Goal: Task Accomplishment & Management: Use online tool/utility

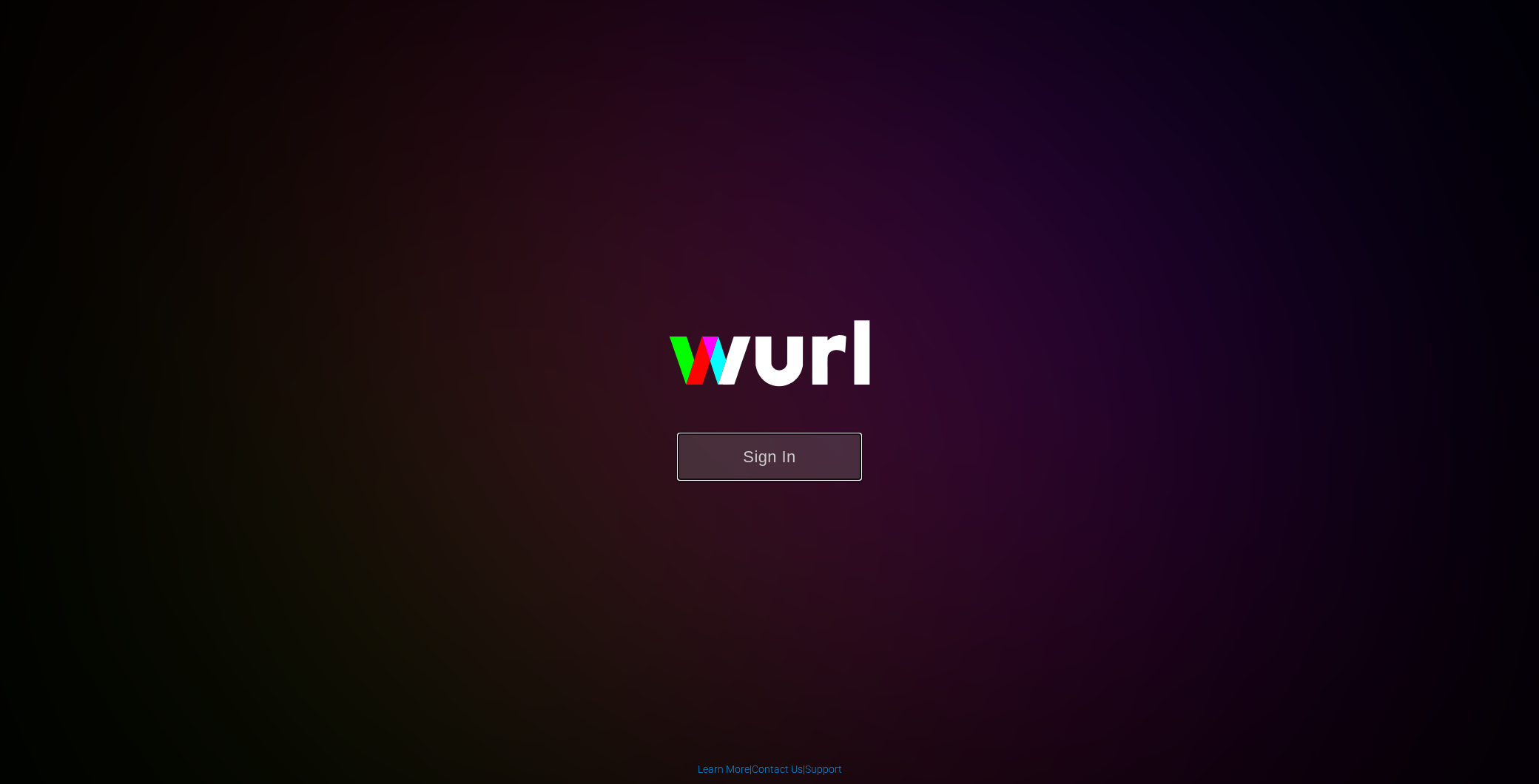
click at [778, 455] on button "Sign In" at bounding box center [769, 457] width 185 height 48
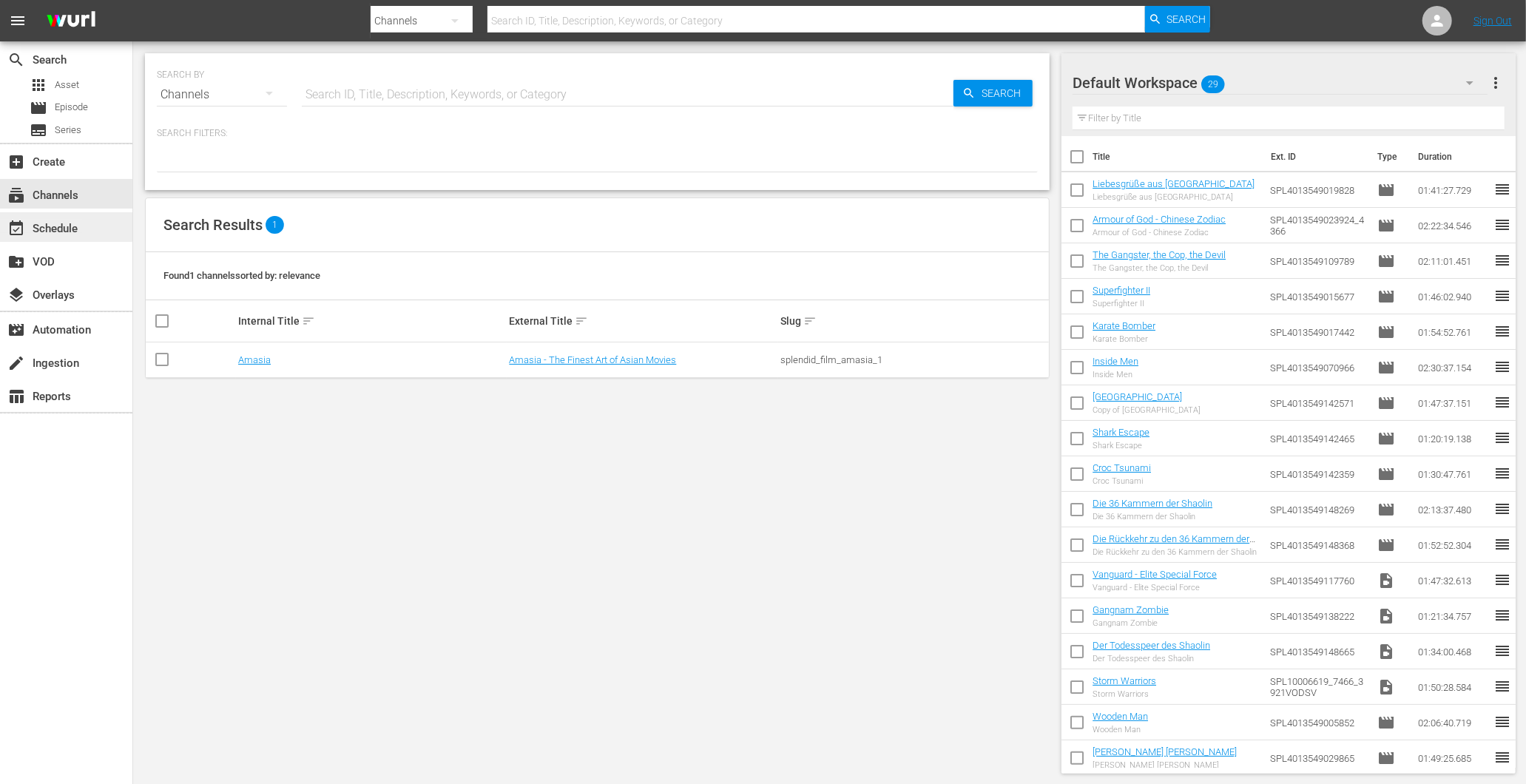
click at [80, 224] on div "event_available Schedule" at bounding box center [42, 226] width 83 height 13
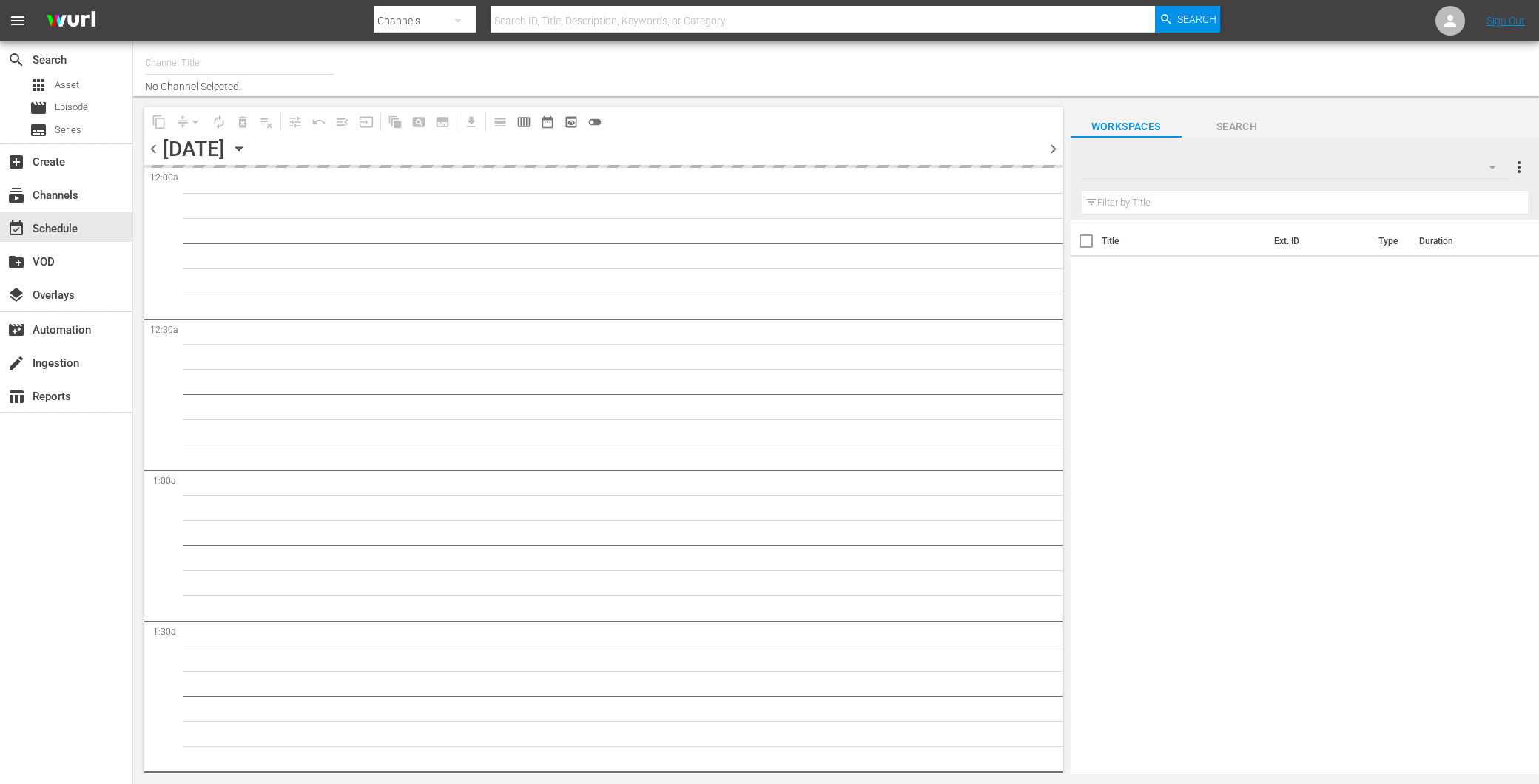
type input "Amasia (1236)"
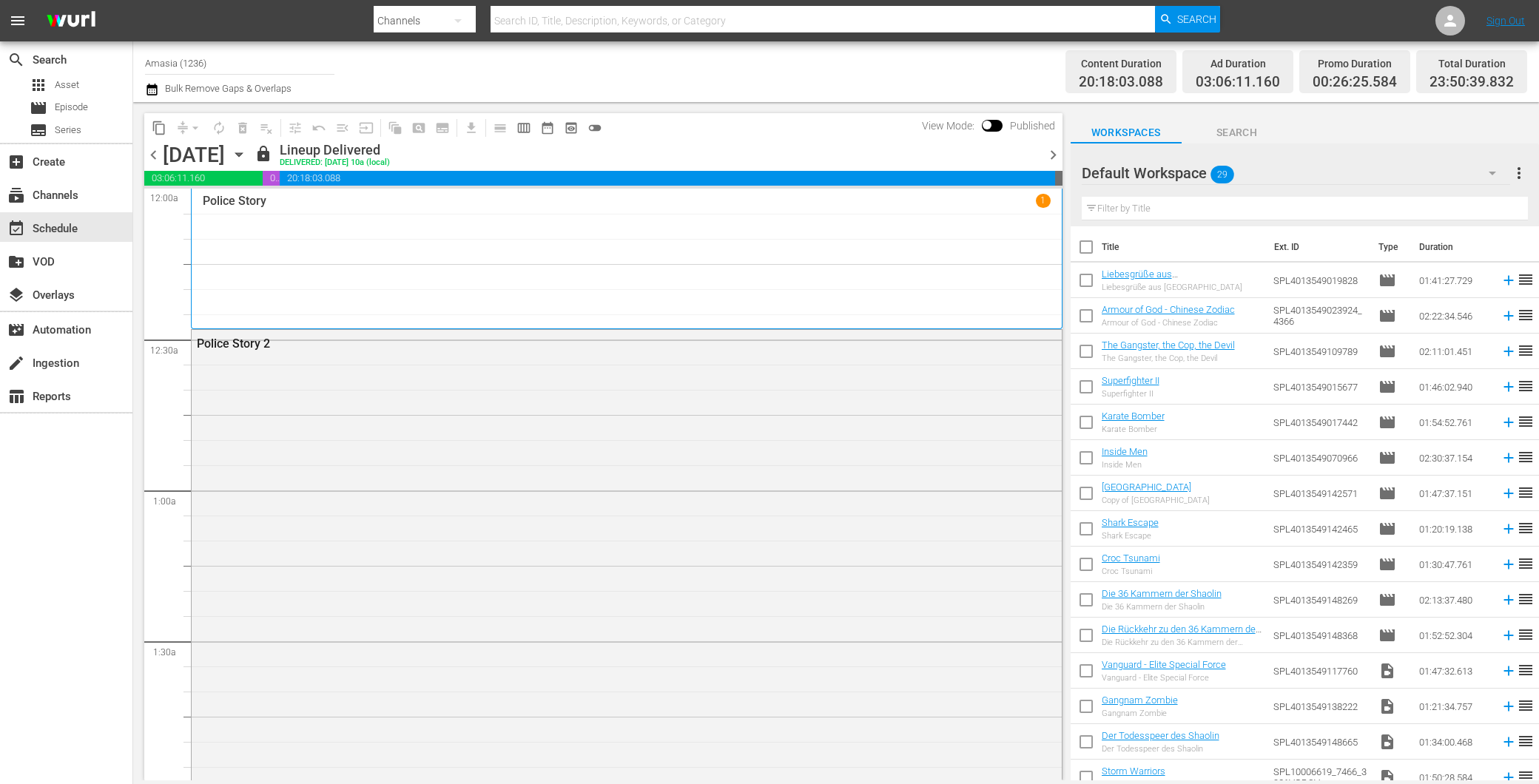
click at [1048, 151] on span "chevron_right" at bounding box center [1053, 155] width 18 height 18
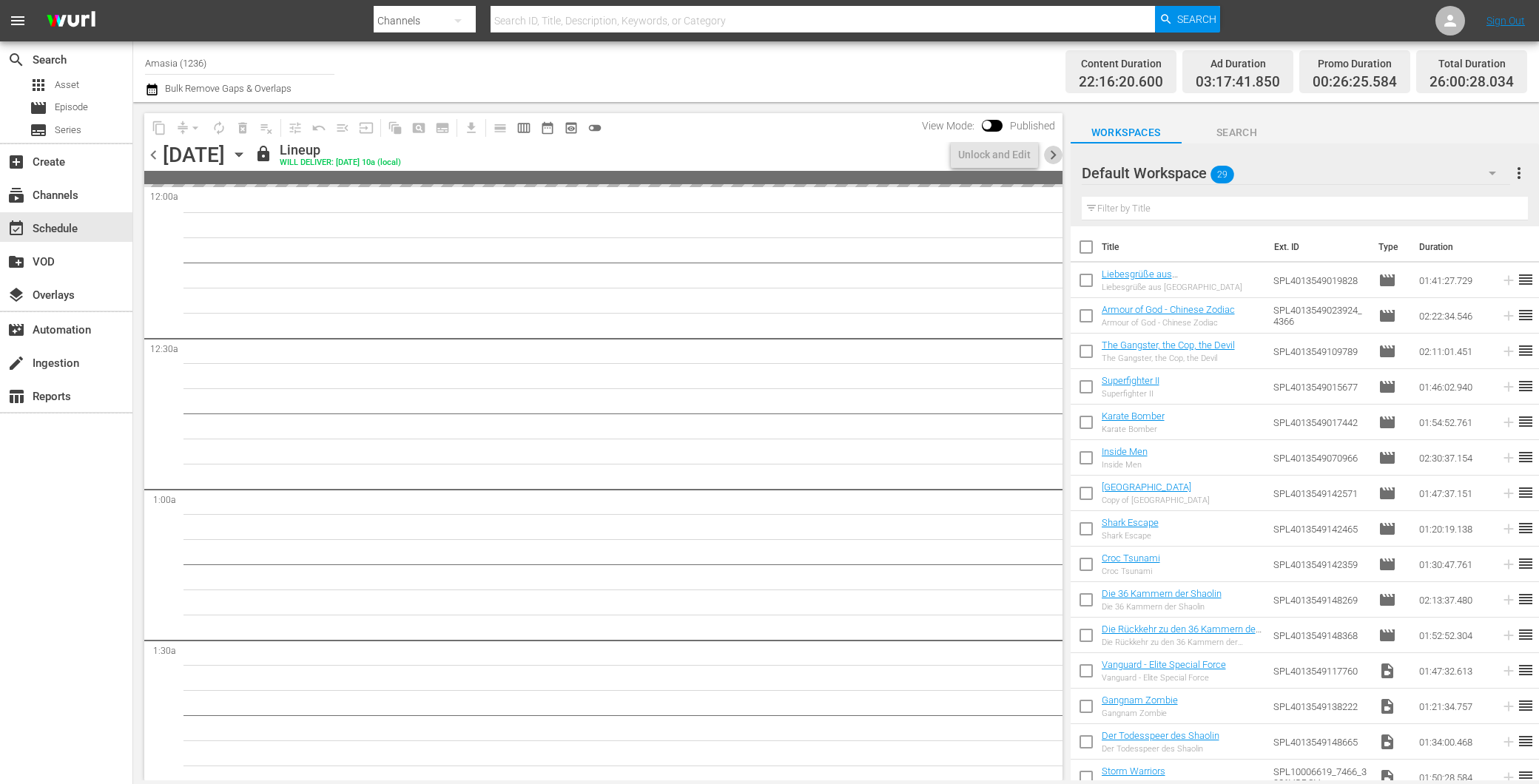
click at [1048, 151] on span "chevron_right" at bounding box center [1053, 155] width 18 height 18
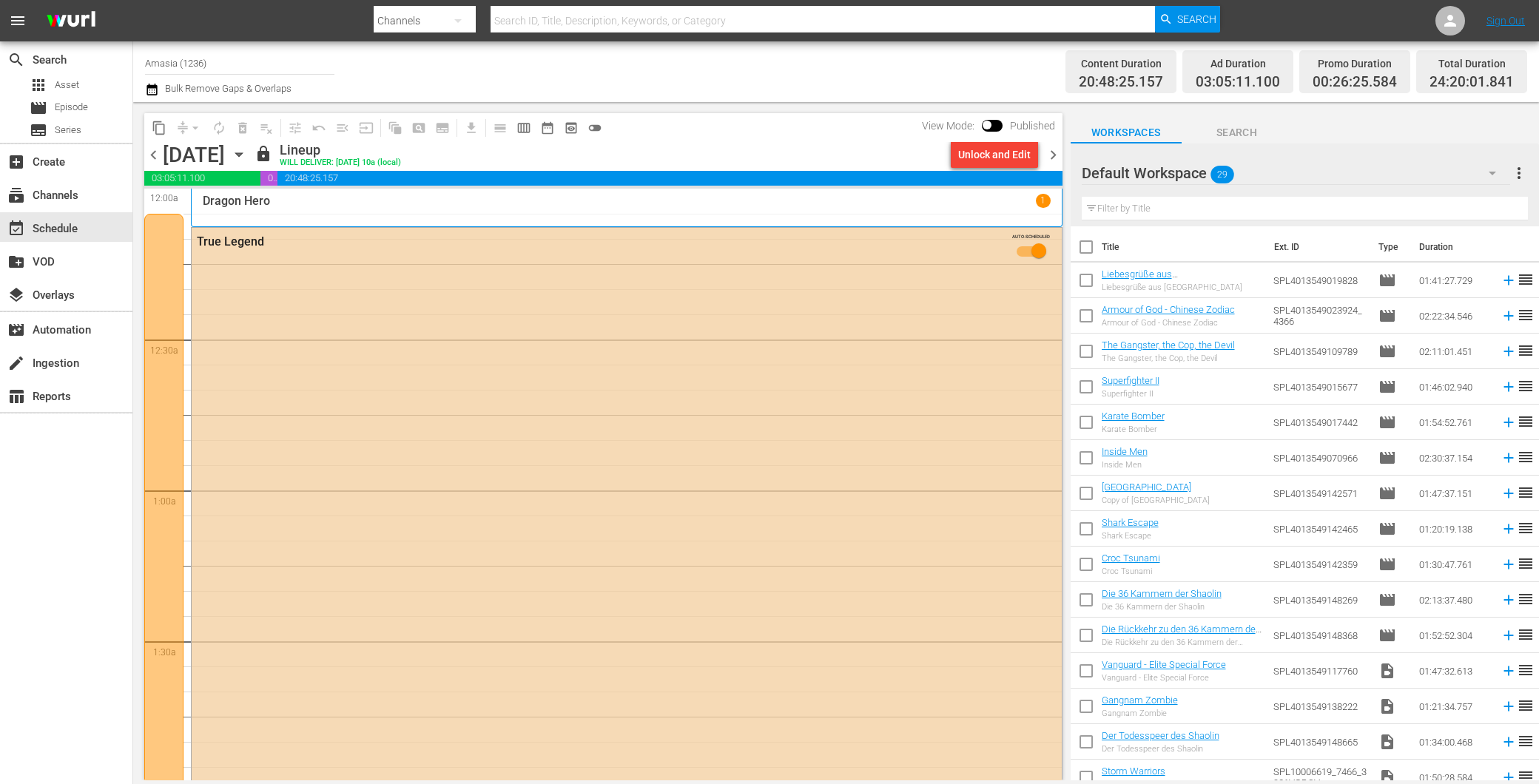
click at [1053, 148] on span "chevron_right" at bounding box center [1053, 155] width 18 height 18
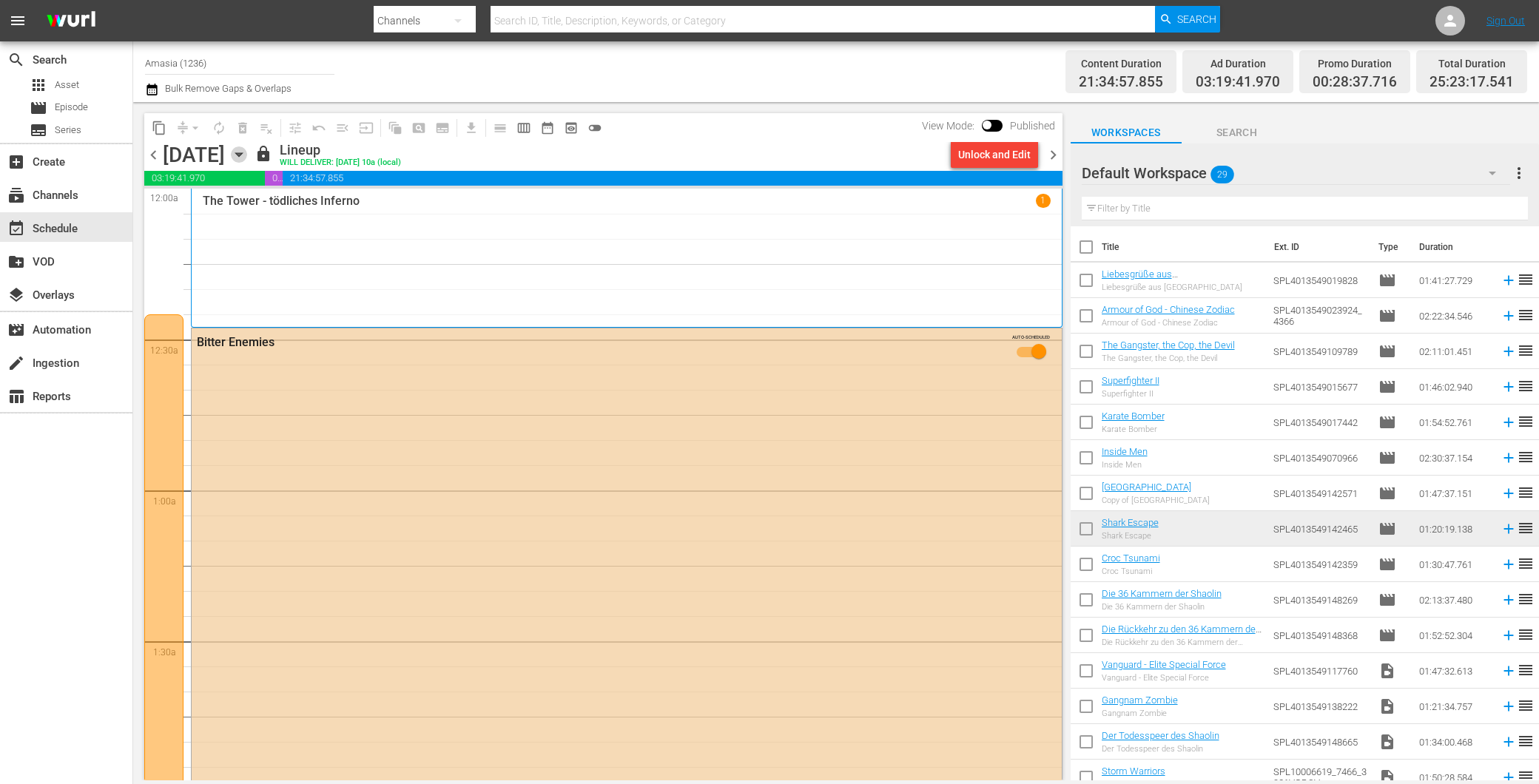
click at [247, 155] on icon "button" at bounding box center [238, 154] width 16 height 16
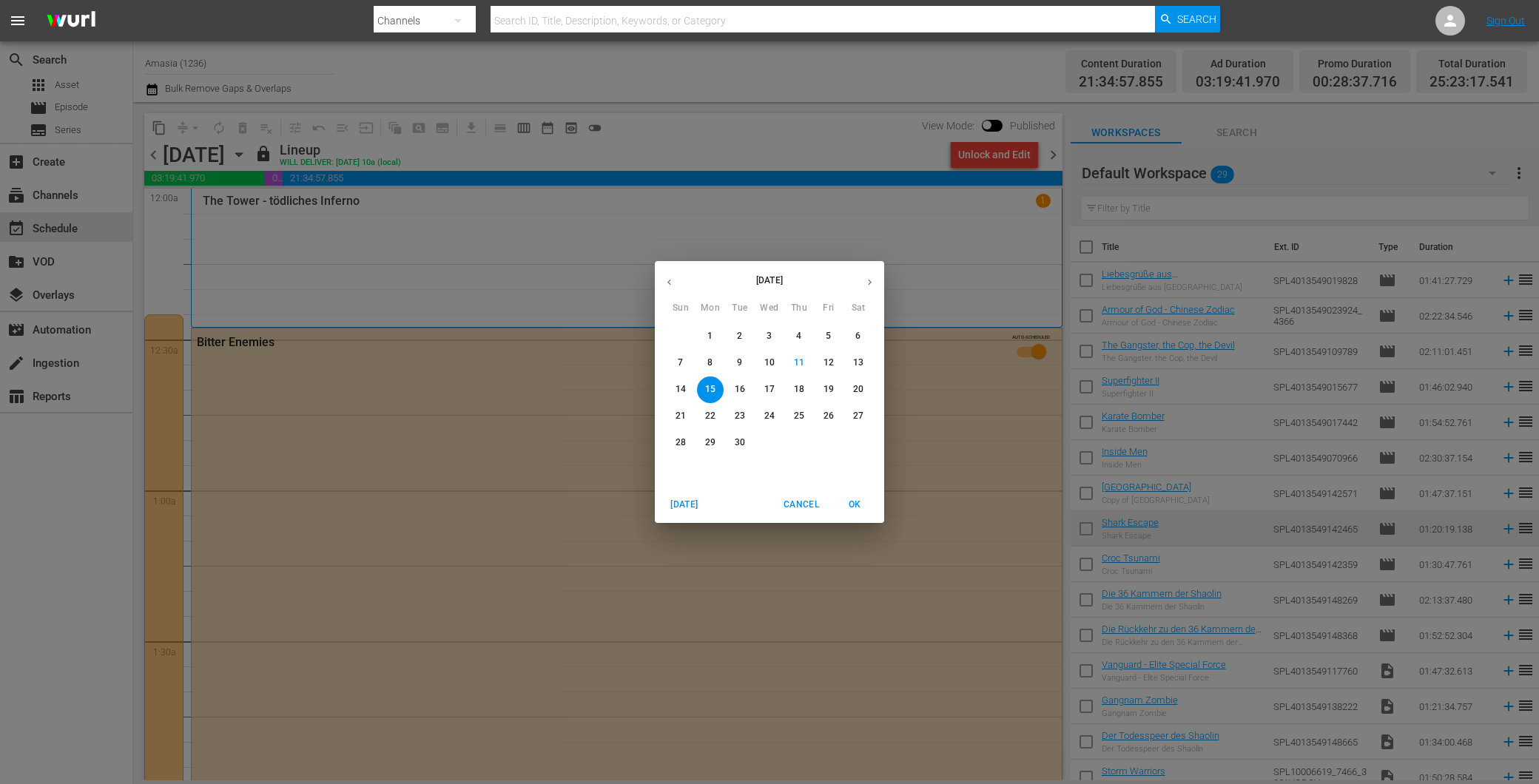
click at [678, 442] on p "28" at bounding box center [680, 443] width 10 height 12
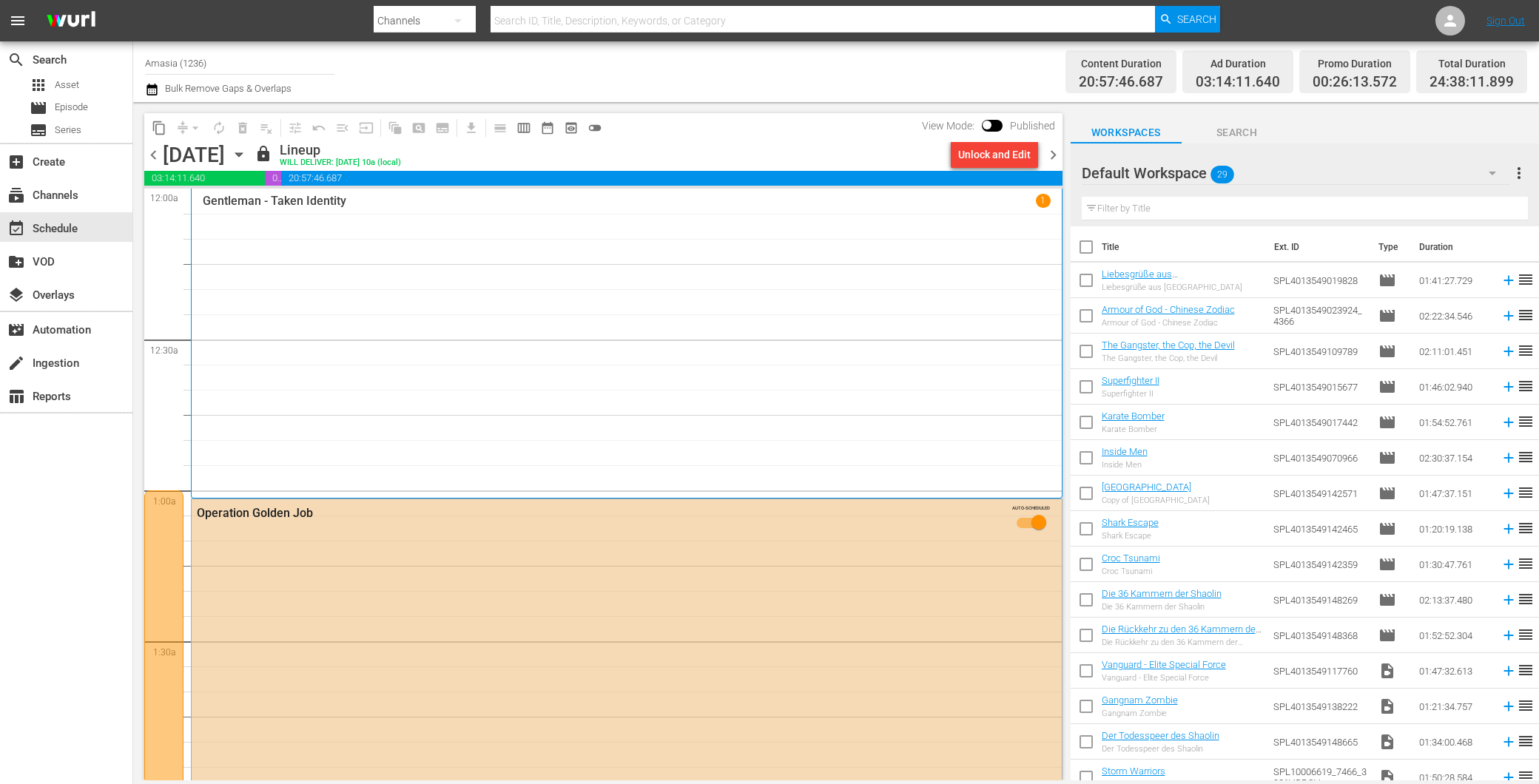
click at [158, 158] on span "chevron_left" at bounding box center [154, 155] width 18 height 18
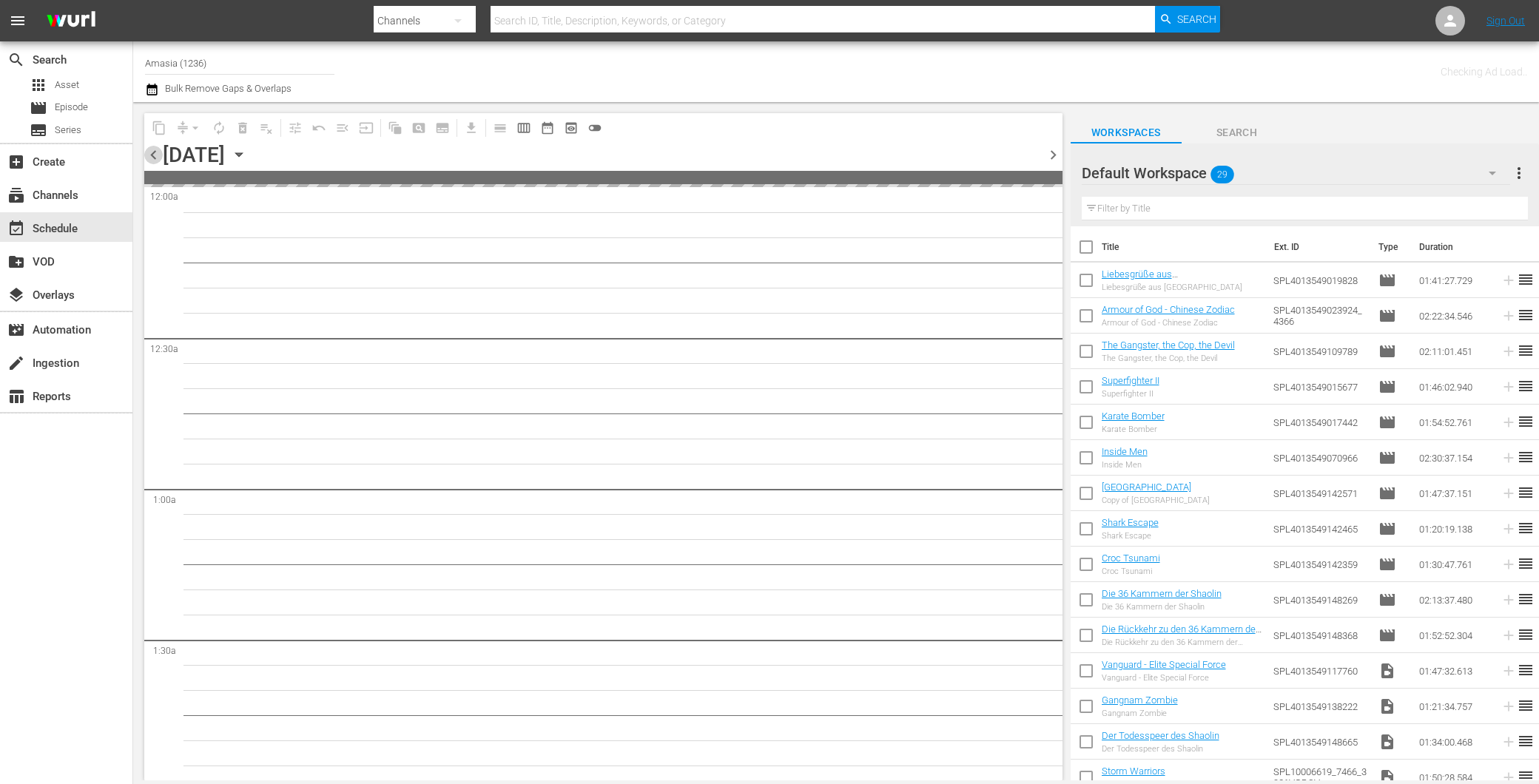
click at [158, 158] on span "chevron_left" at bounding box center [154, 155] width 18 height 18
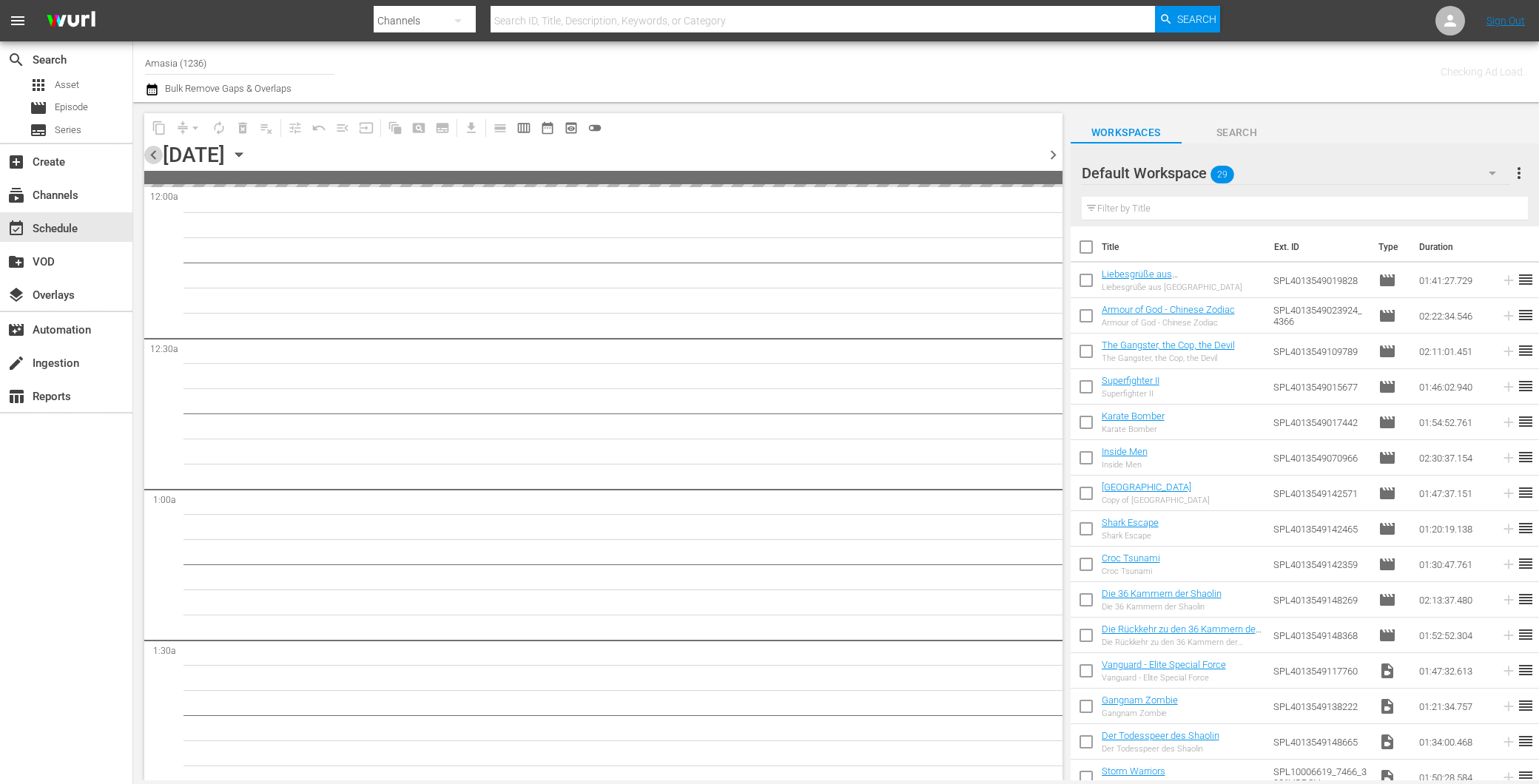
click at [158, 158] on span "chevron_left" at bounding box center [154, 155] width 18 height 18
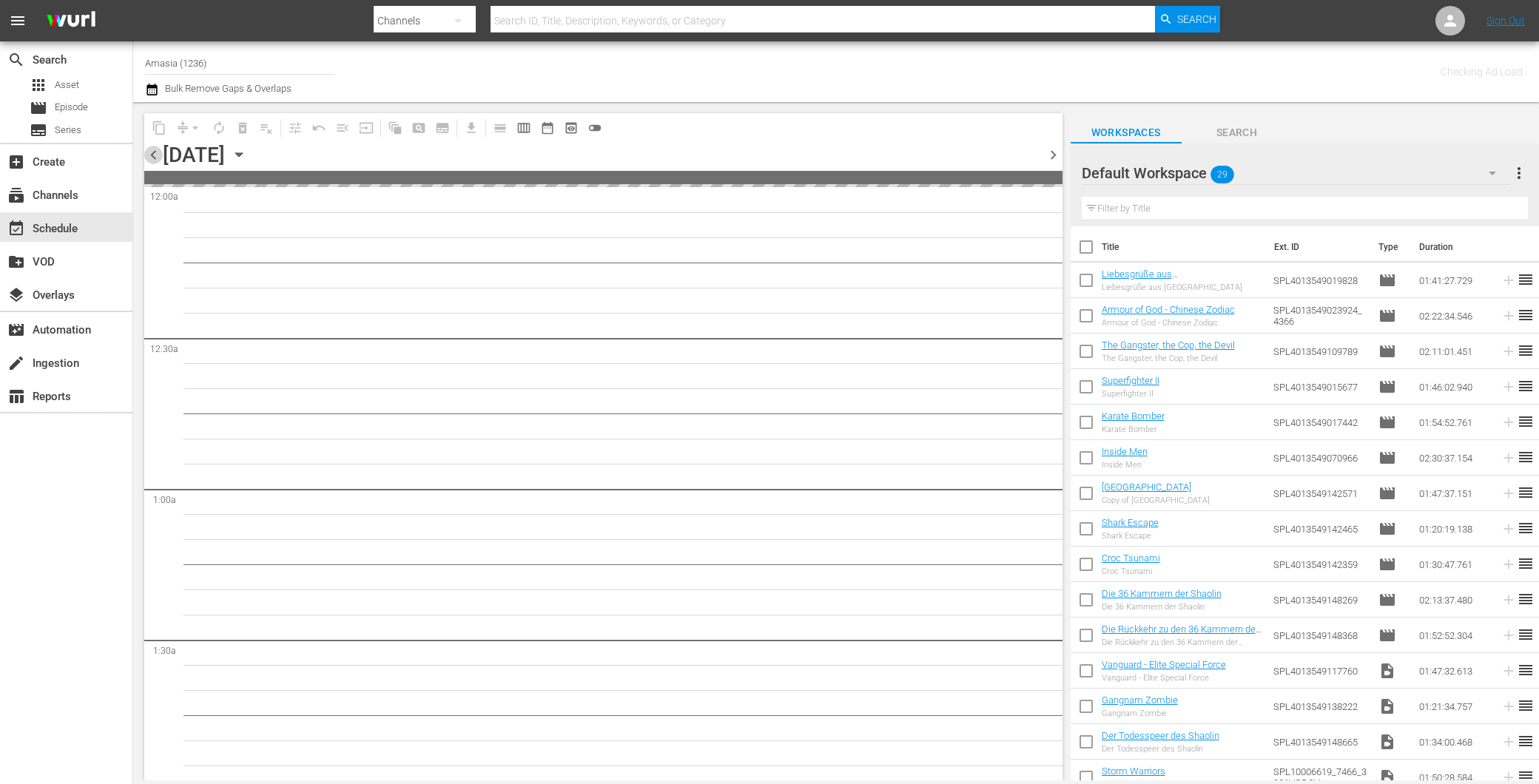
click at [158, 158] on span "chevron_left" at bounding box center [154, 155] width 18 height 18
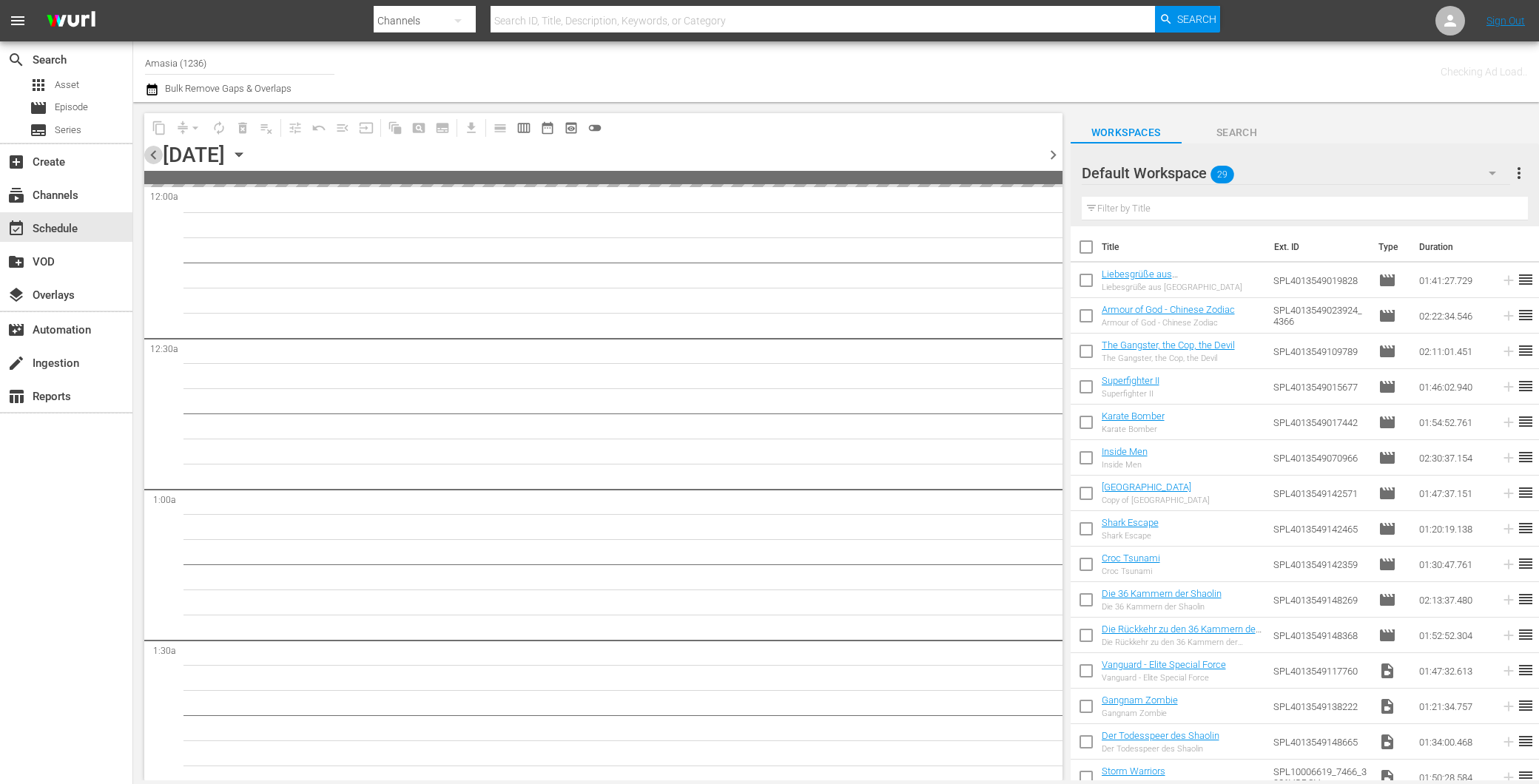
click at [158, 158] on span "chevron_left" at bounding box center [154, 155] width 18 height 18
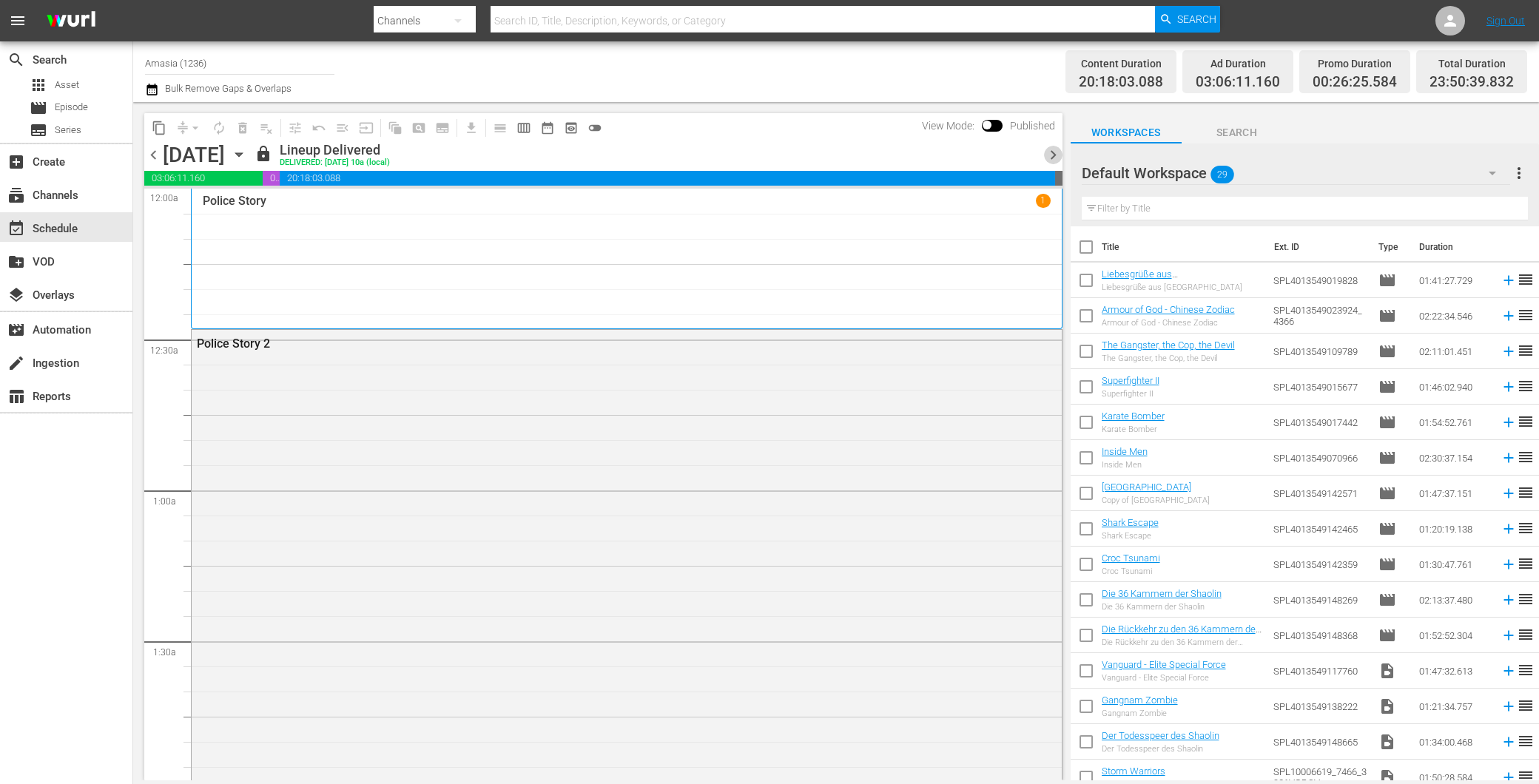
click at [1056, 151] on span "chevron_right" at bounding box center [1053, 155] width 18 height 18
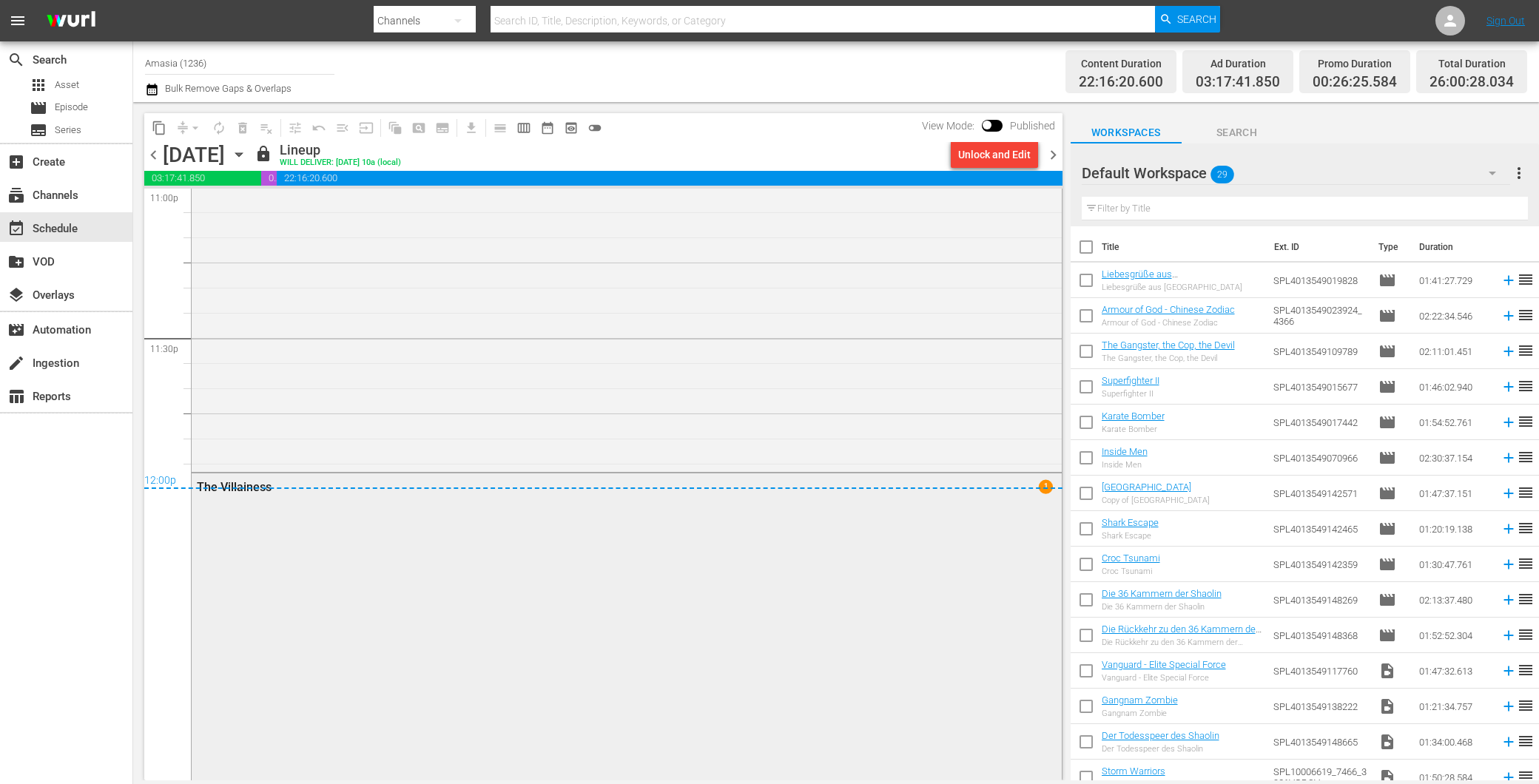
scroll to position [7230, 0]
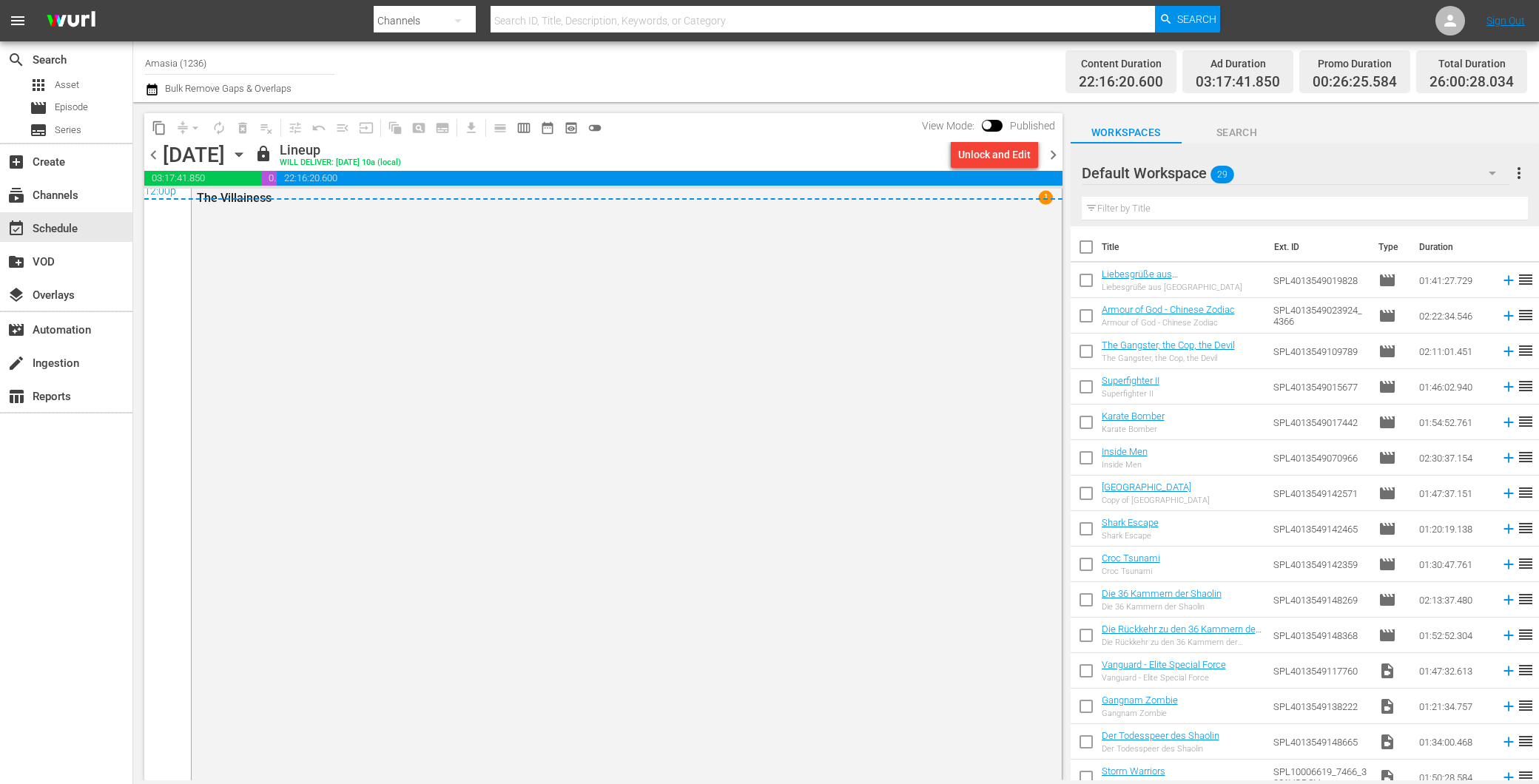
click at [152, 149] on span "chevron_left" at bounding box center [154, 155] width 18 height 18
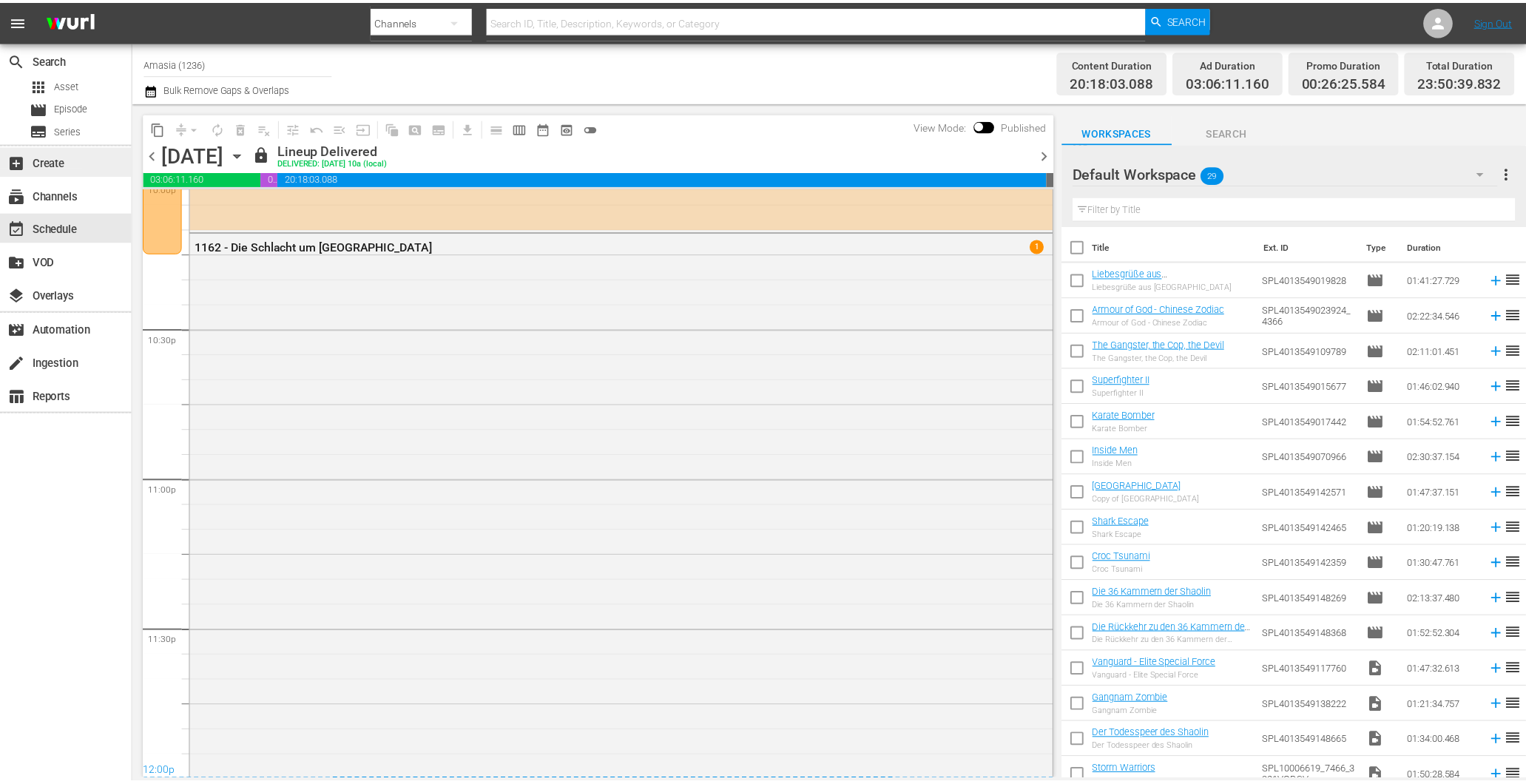
scroll to position [6742, 0]
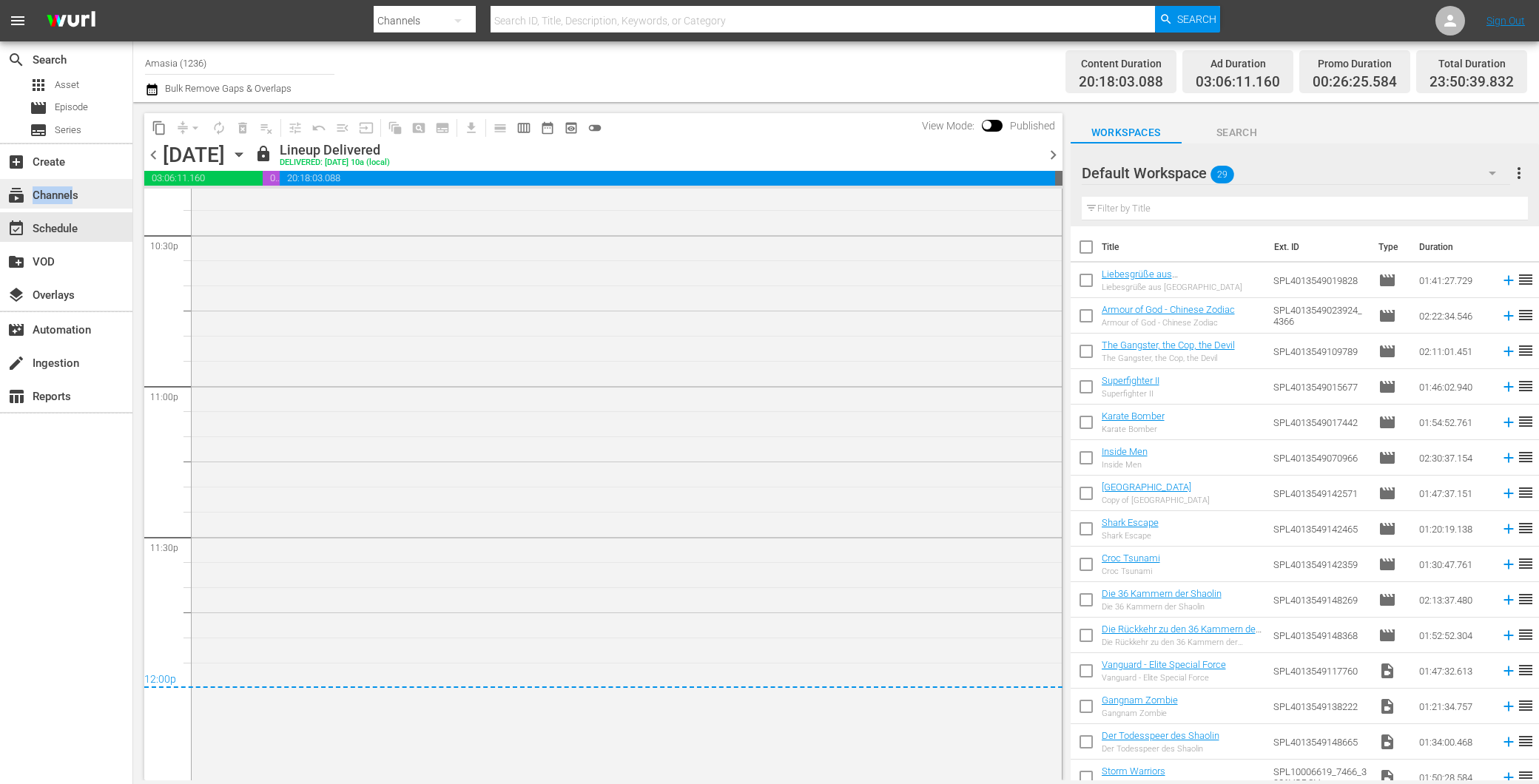
click at [79, 195] on div "subscriptions Channels" at bounding box center [42, 192] width 83 height 13
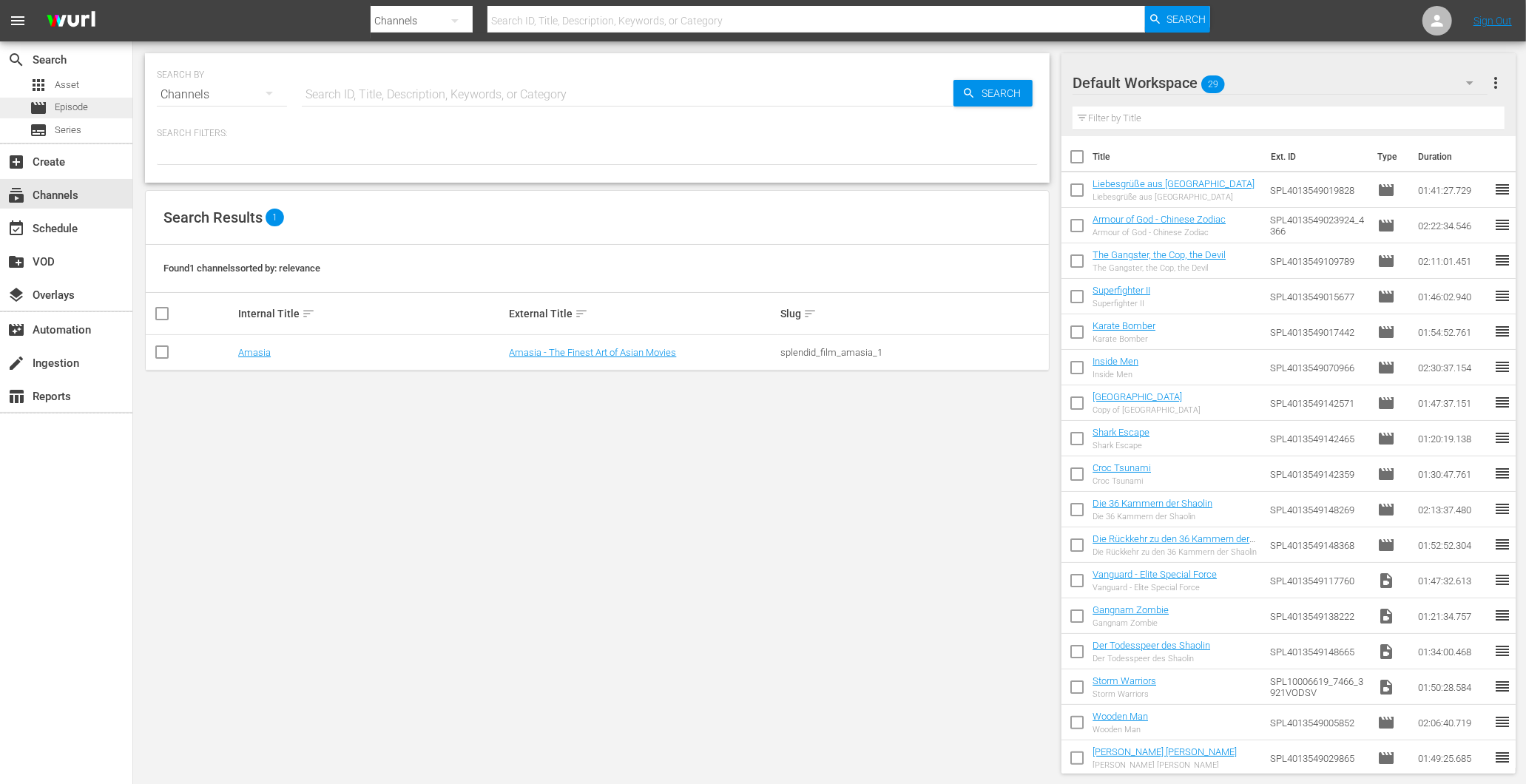
click at [74, 114] on span "Episode" at bounding box center [71, 107] width 33 height 15
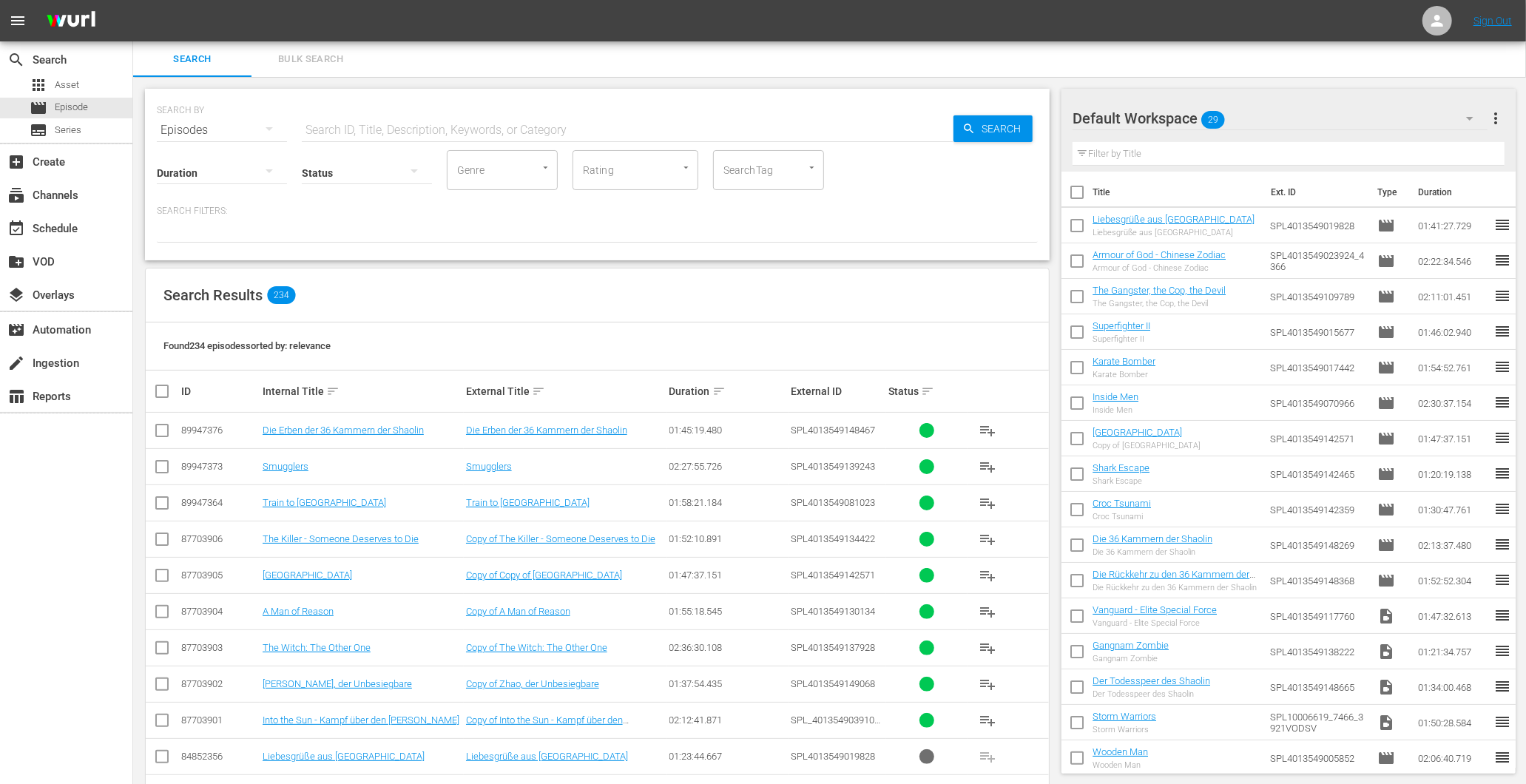
click at [808, 168] on icon "Open" at bounding box center [812, 168] width 11 height 11
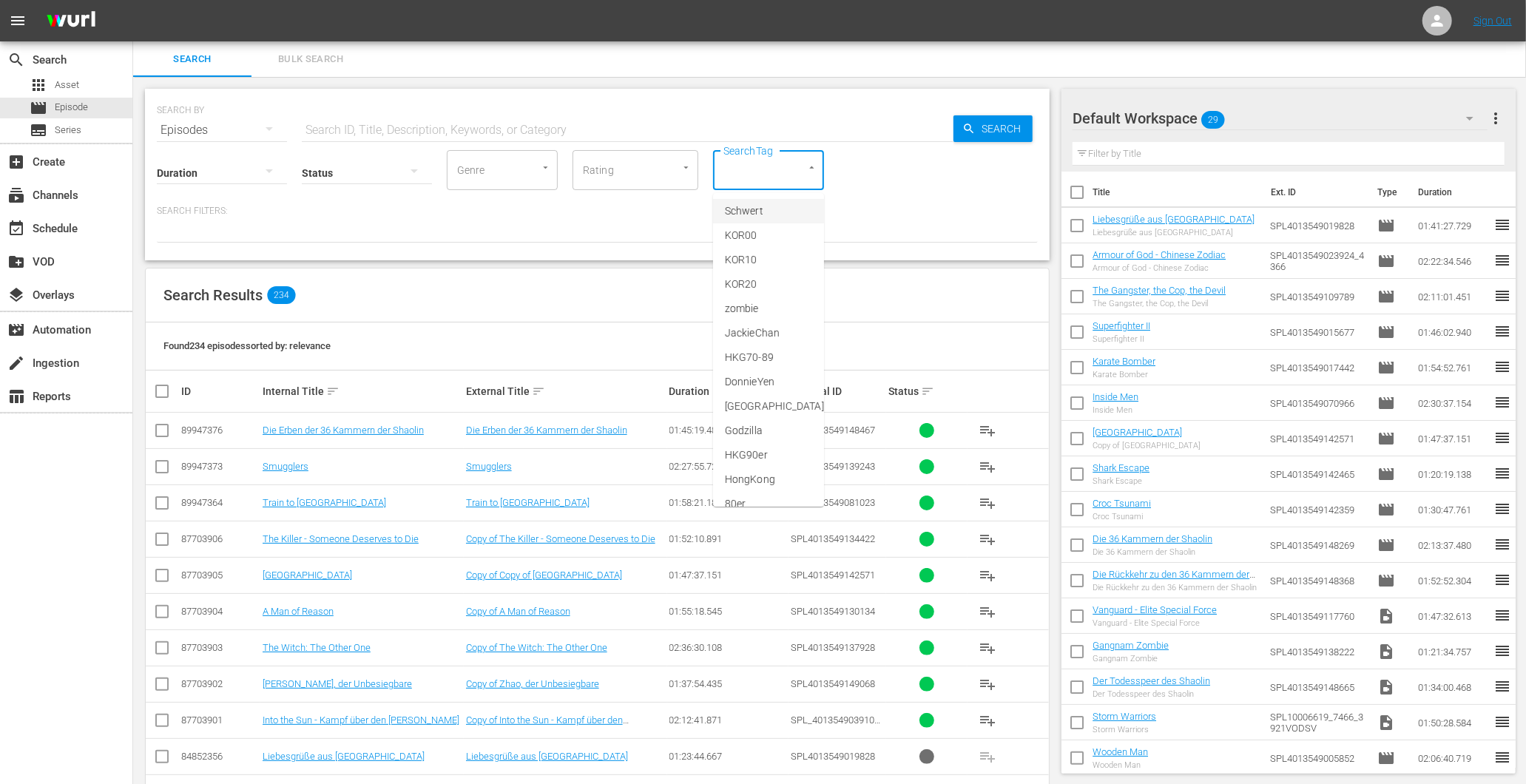
click at [685, 171] on icon "Open" at bounding box center [686, 168] width 11 height 11
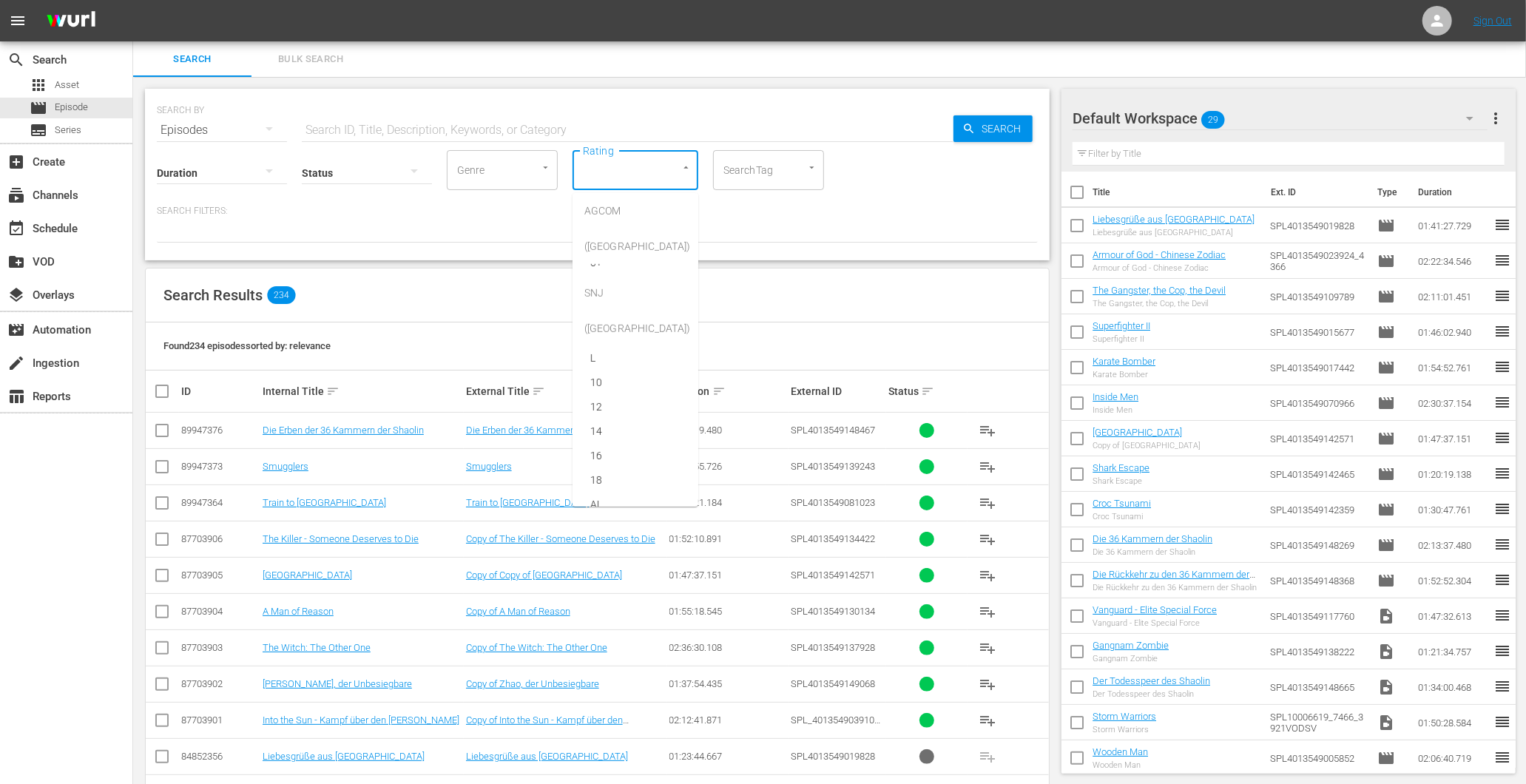
scroll to position [904, 0]
click at [550, 166] on icon "Open" at bounding box center [545, 168] width 11 height 11
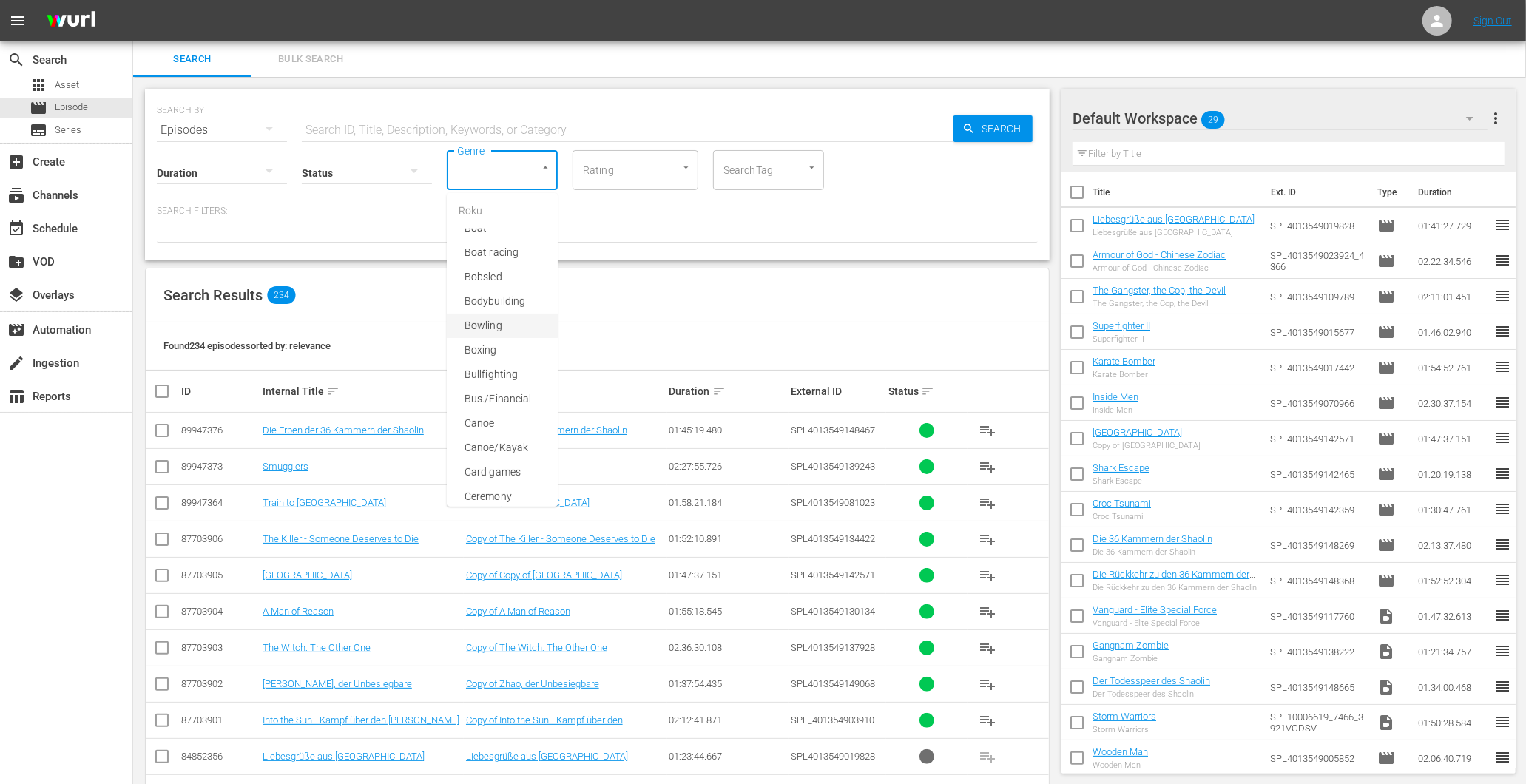
click at [497, 334] on span "Bowling" at bounding box center [483, 326] width 38 height 15
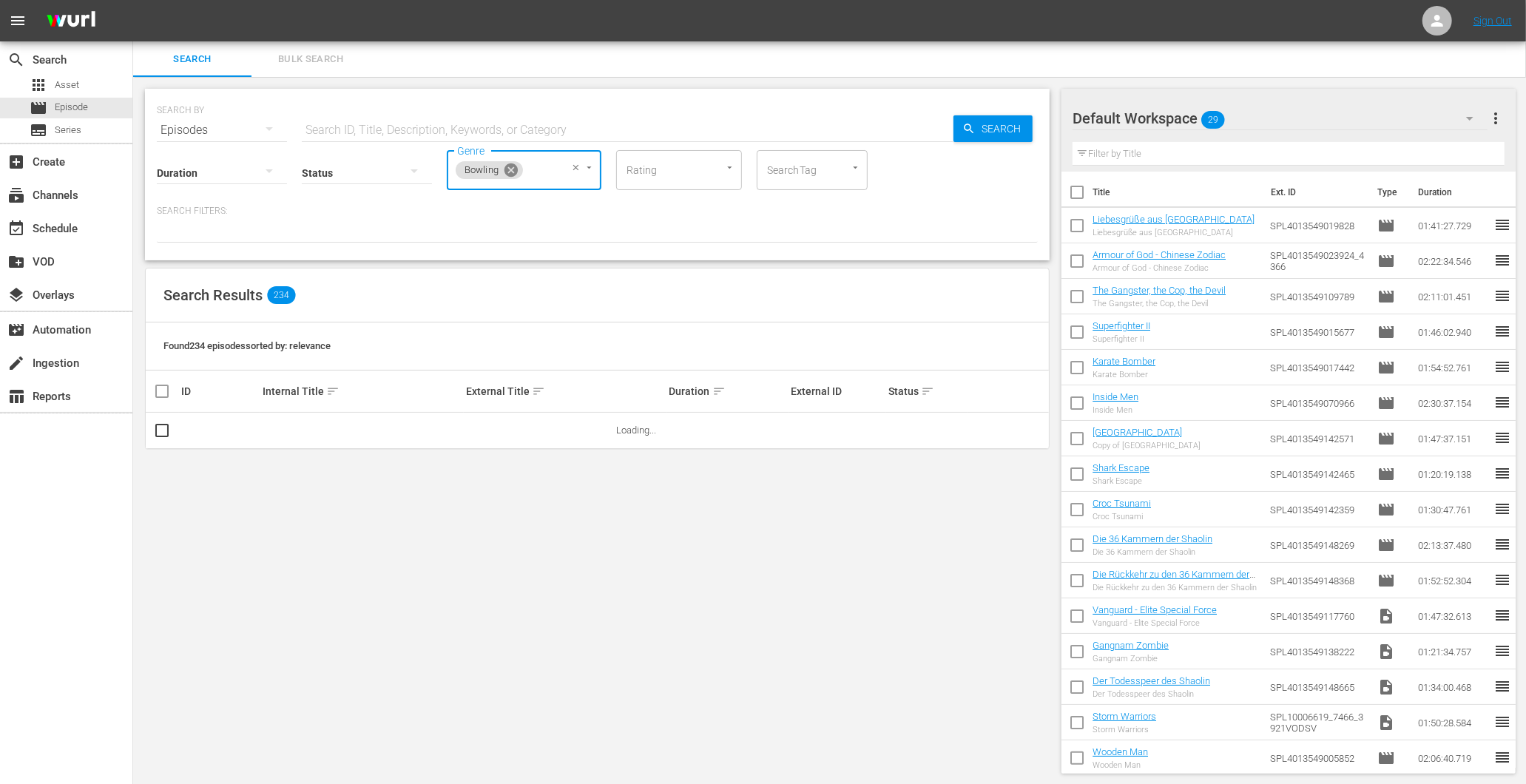
click at [517, 168] on icon at bounding box center [510, 170] width 13 height 13
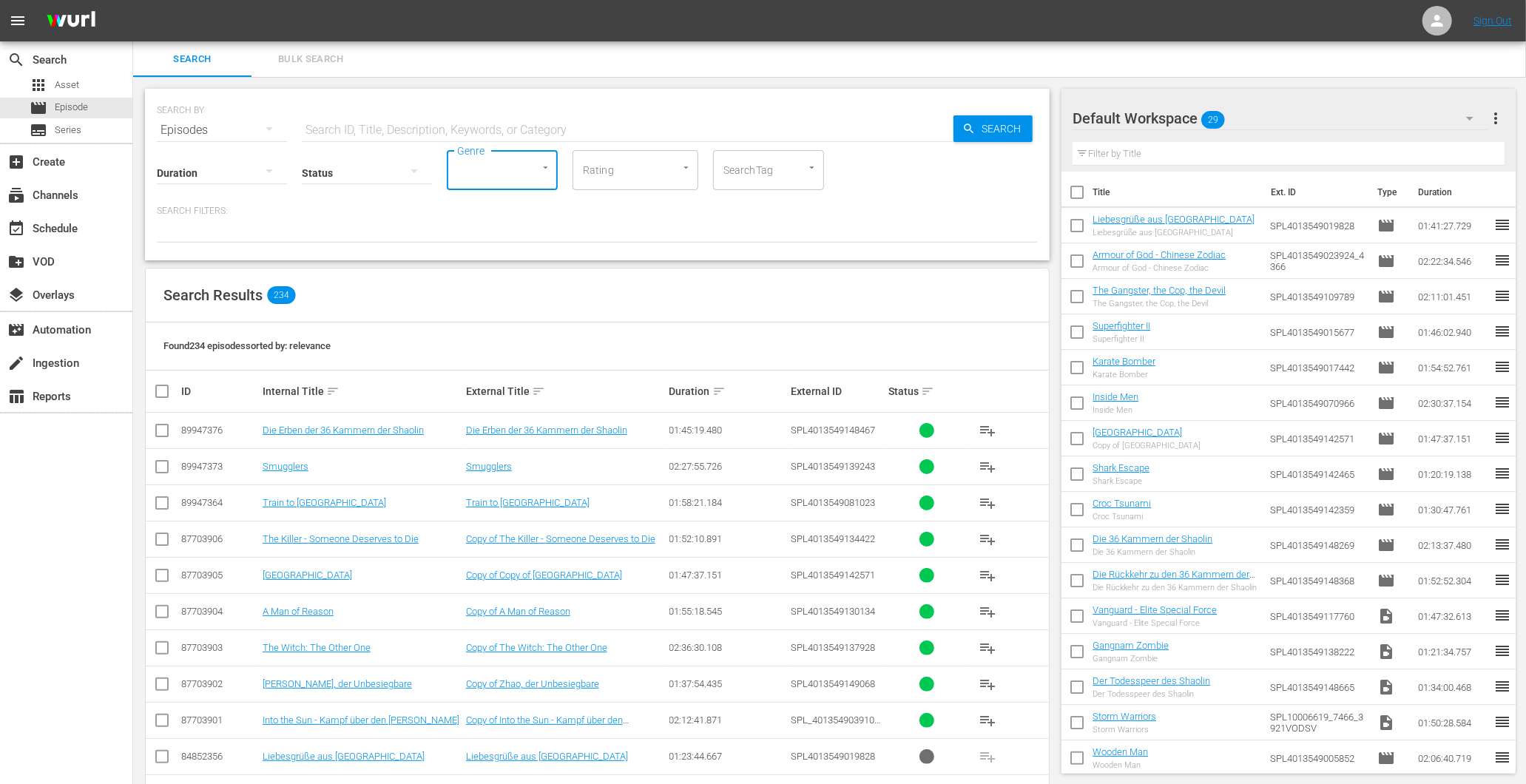
click at [811, 164] on icon "Open" at bounding box center [812, 168] width 11 height 11
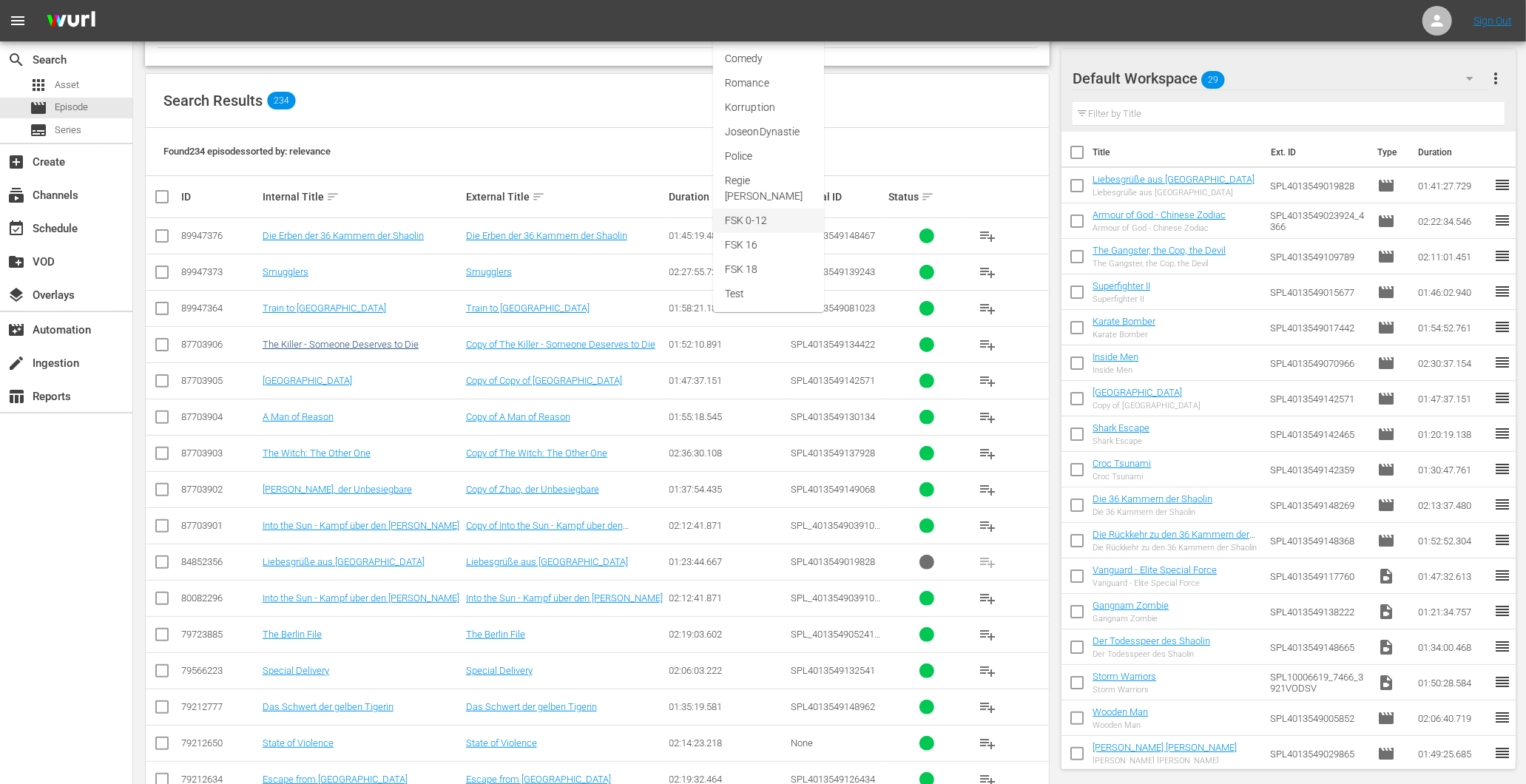
scroll to position [171, 0]
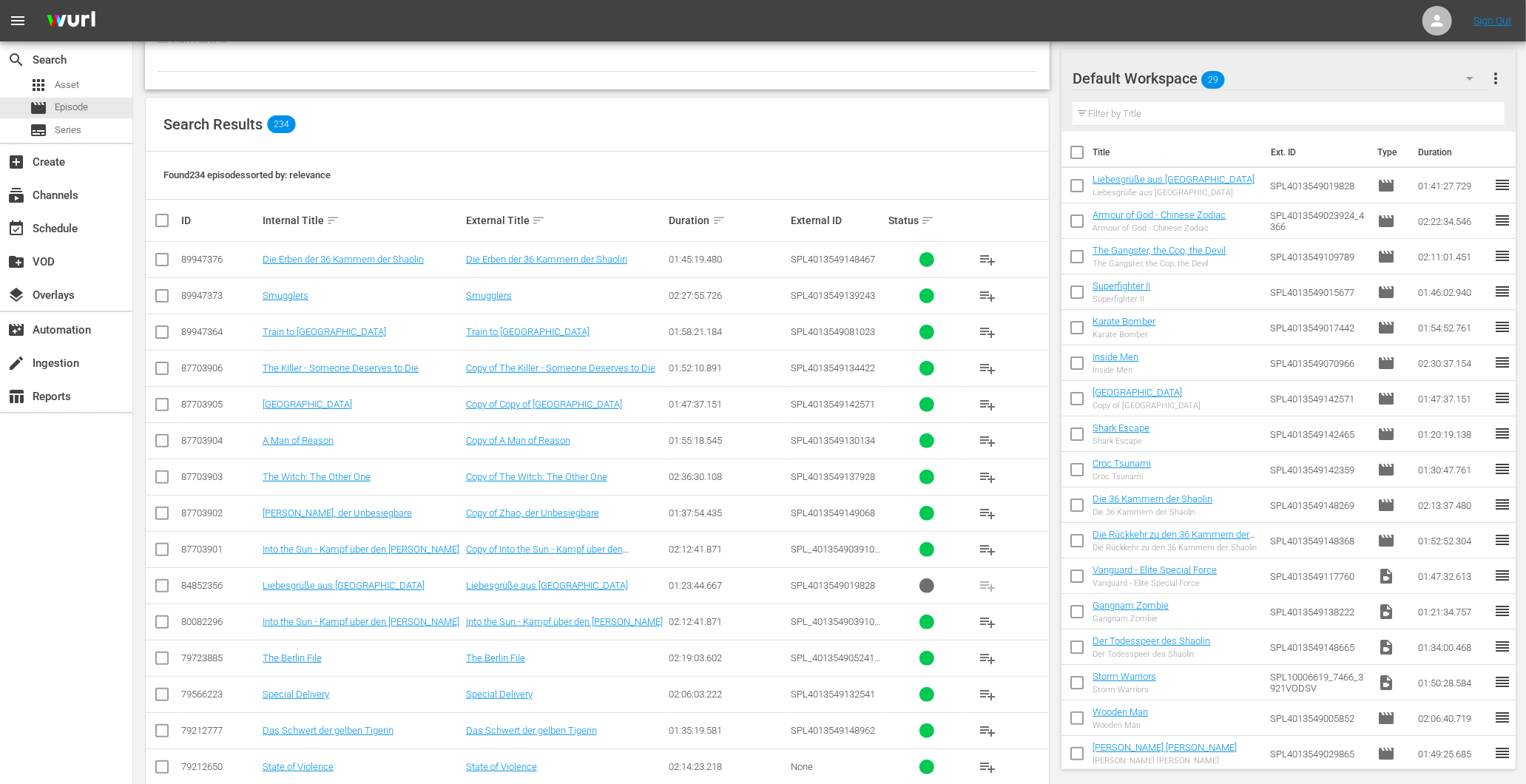
drag, startPoint x: 603, startPoint y: 128, endPoint x: 603, endPoint y: 137, distance: 9.0
click at [603, 134] on div "Search Results 234" at bounding box center [597, 125] width 903 height 54
click at [564, 252] on td "Die Erben der 36 Kammern der Shaolin" at bounding box center [565, 260] width 204 height 36
click at [564, 257] on link "Die Erben der 36 Kammern der Shaolin" at bounding box center [547, 259] width 161 height 11
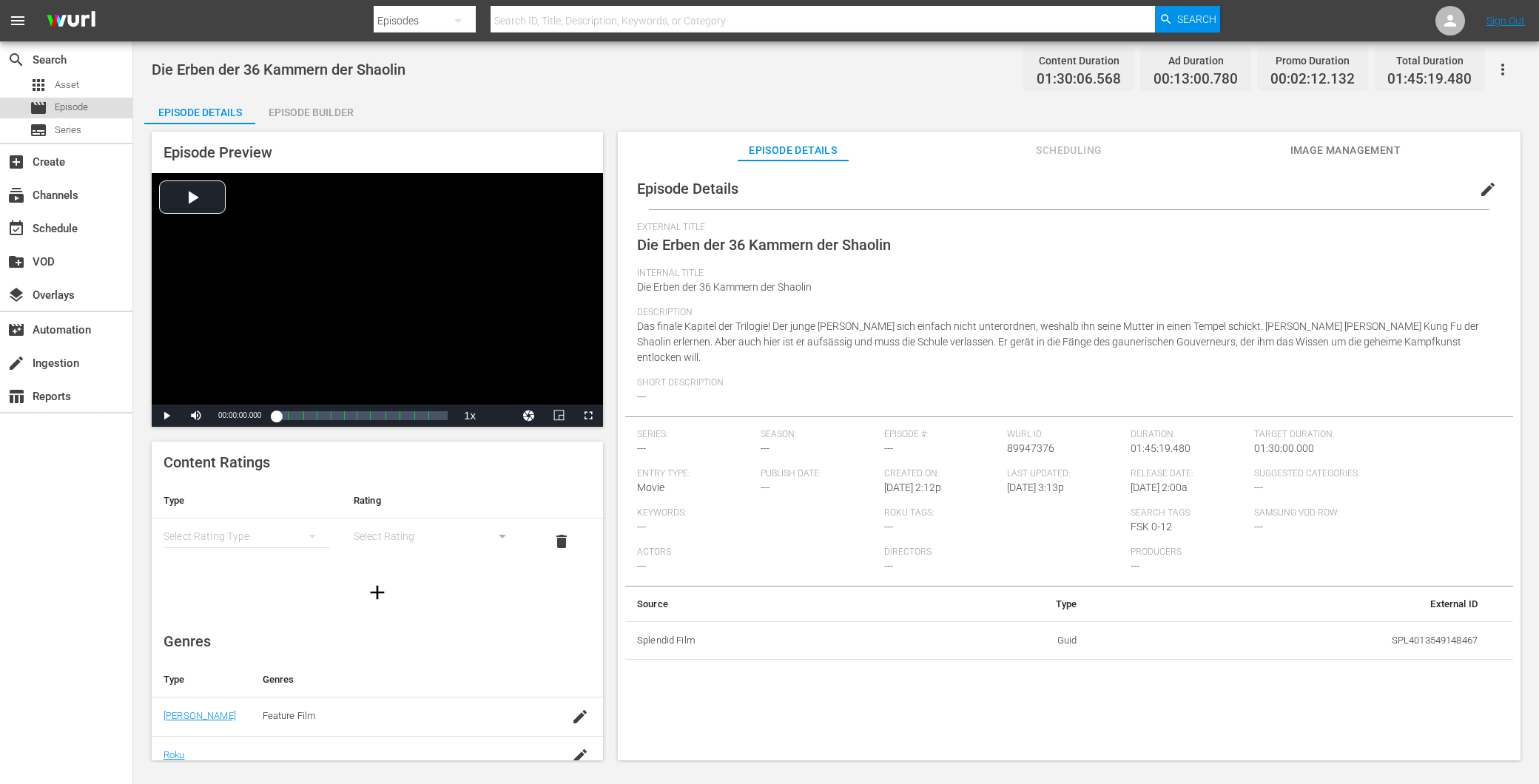
click at [65, 104] on span "Episode" at bounding box center [71, 107] width 33 height 15
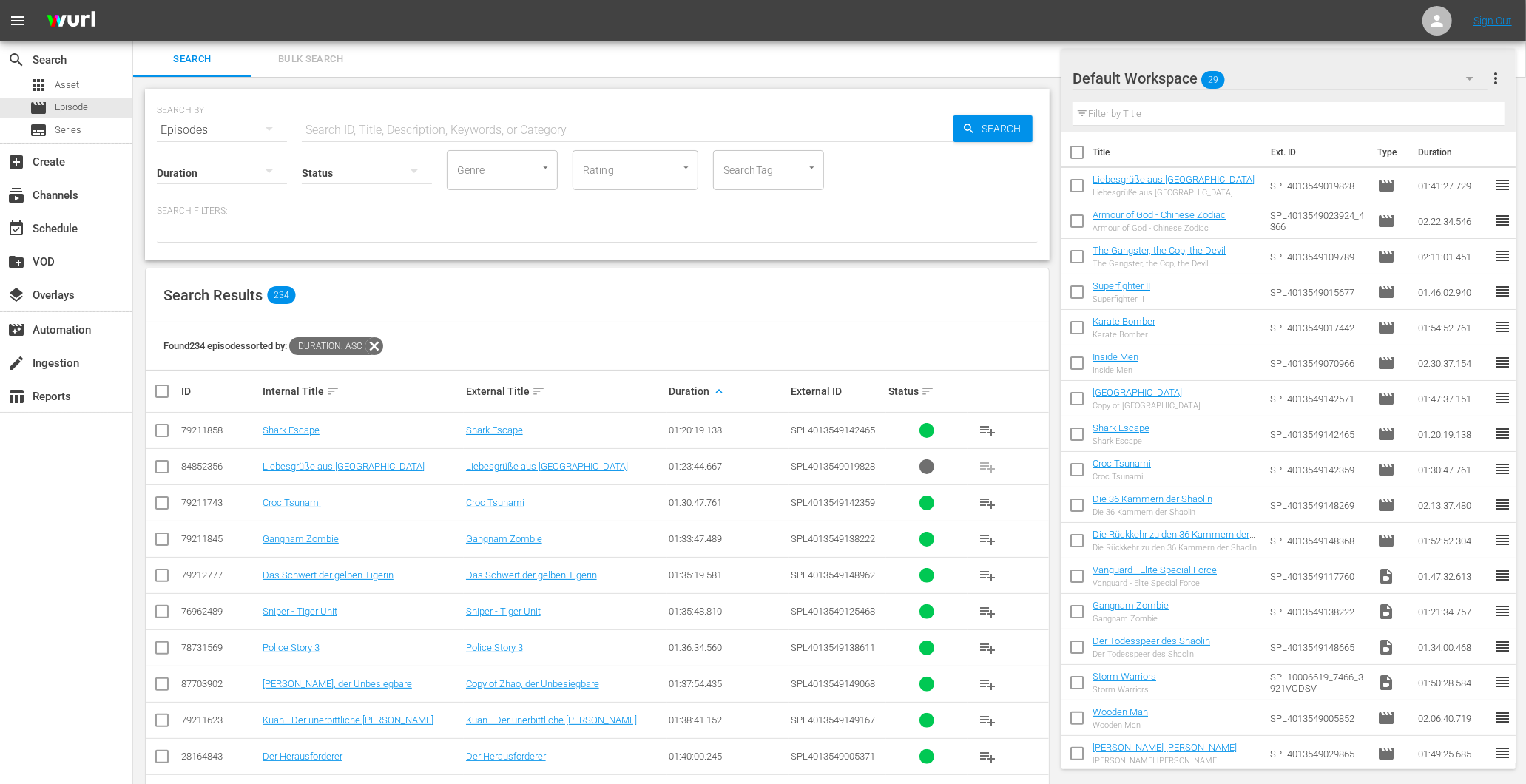
scroll to position [164, 0]
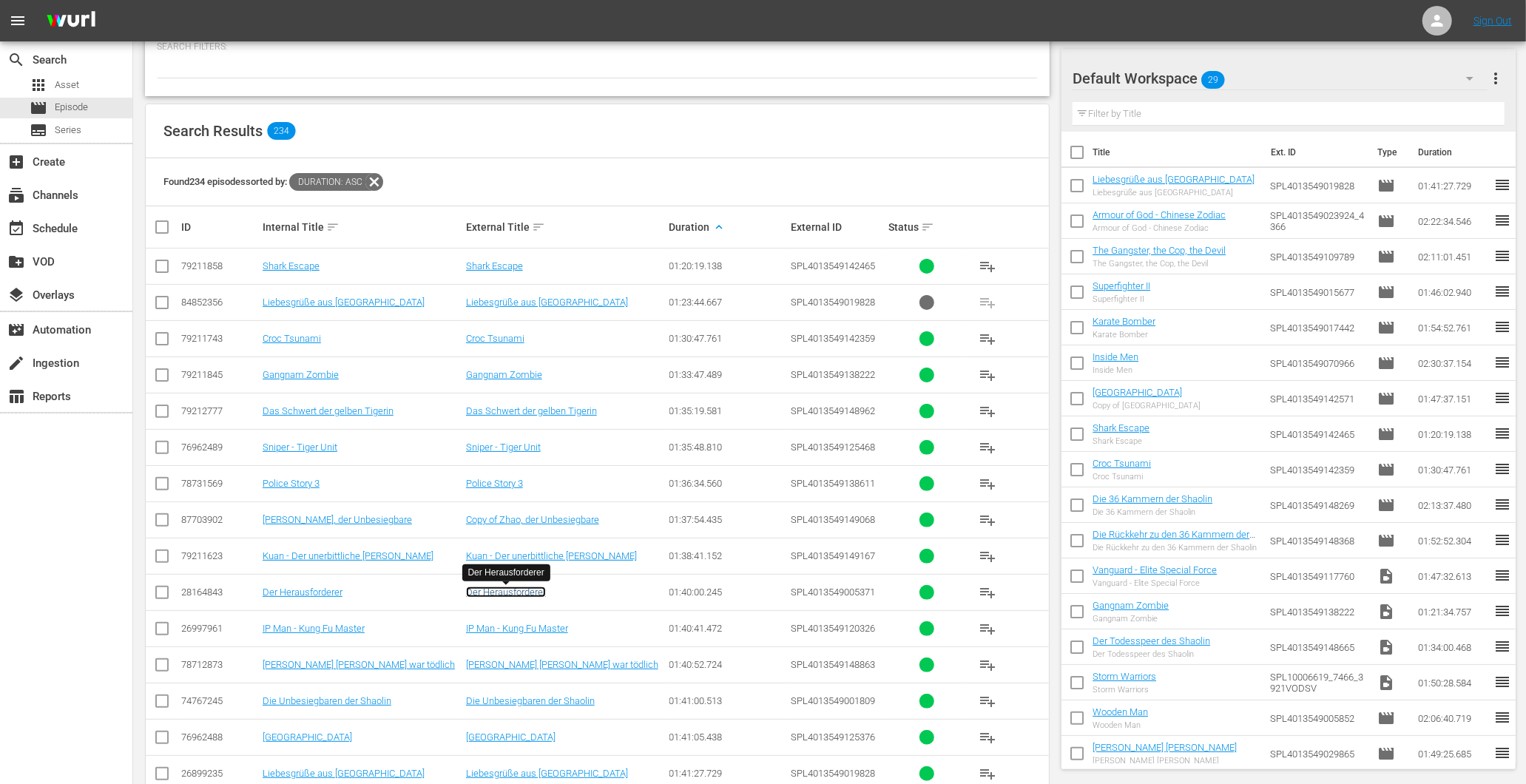
click at [531, 589] on link "Der Herausforderer" at bounding box center [506, 592] width 80 height 11
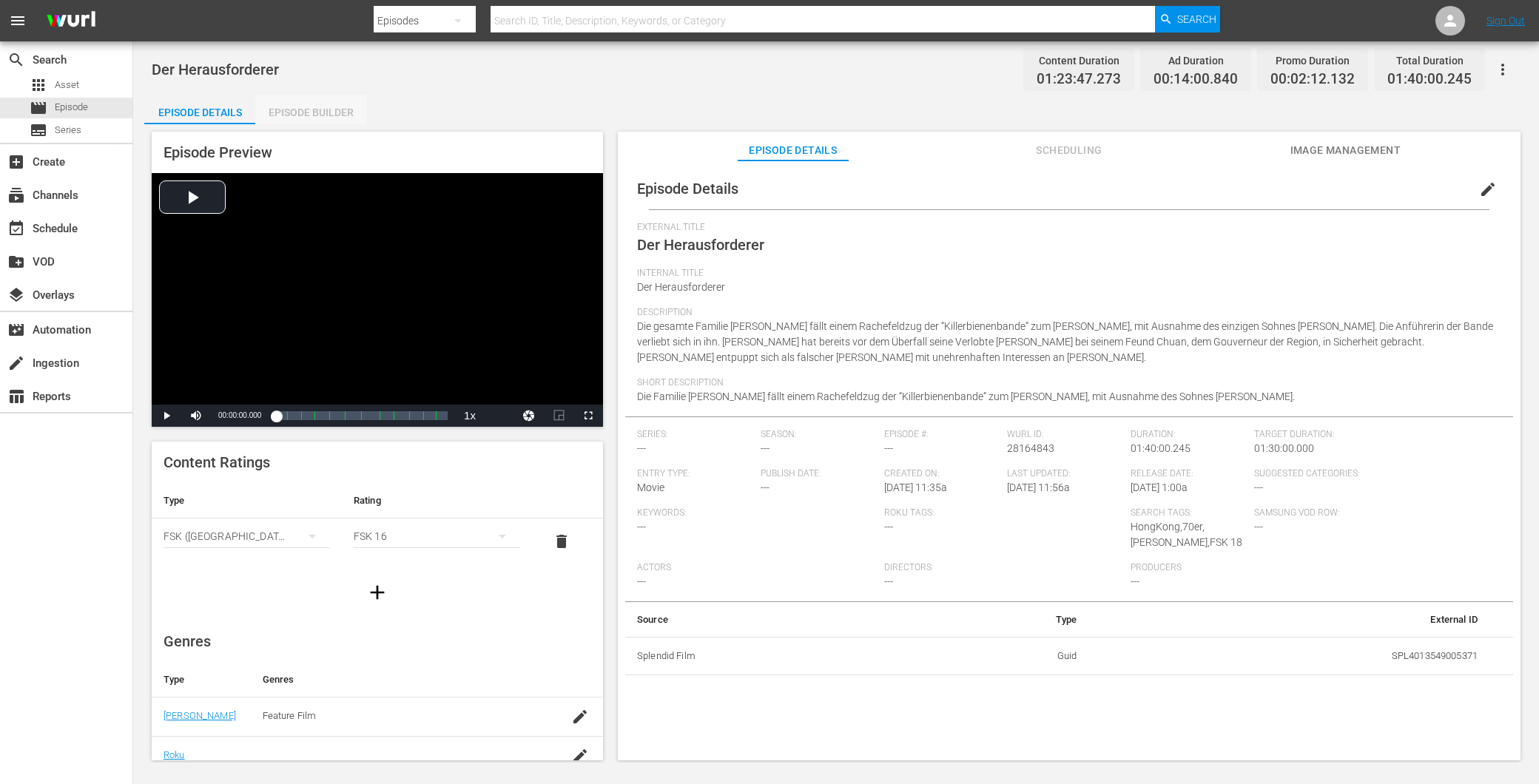
click at [301, 112] on div "Episode Builder" at bounding box center [311, 112] width 111 height 35
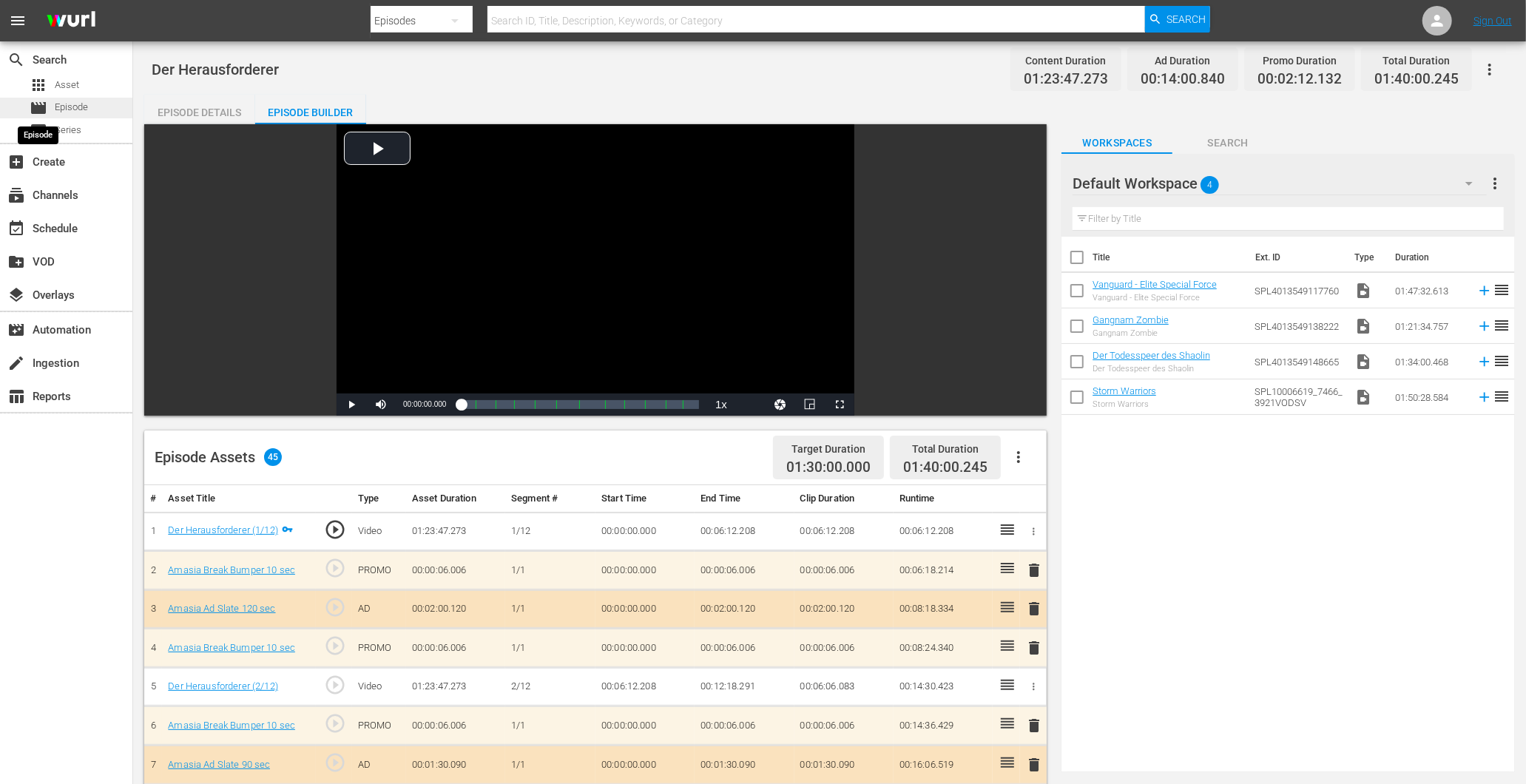
click at [42, 111] on span "movie" at bounding box center [38, 108] width 18 height 18
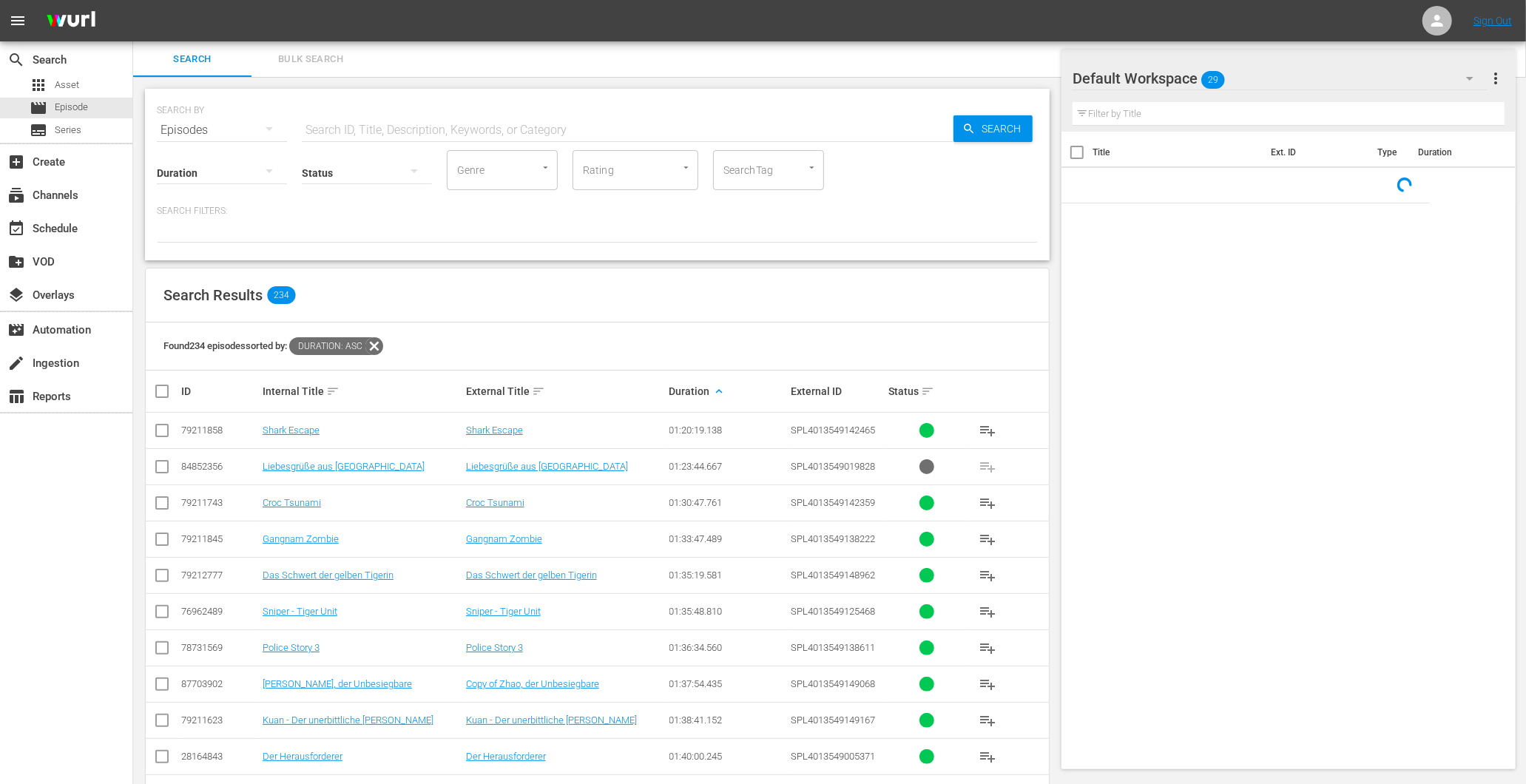
scroll to position [82, 0]
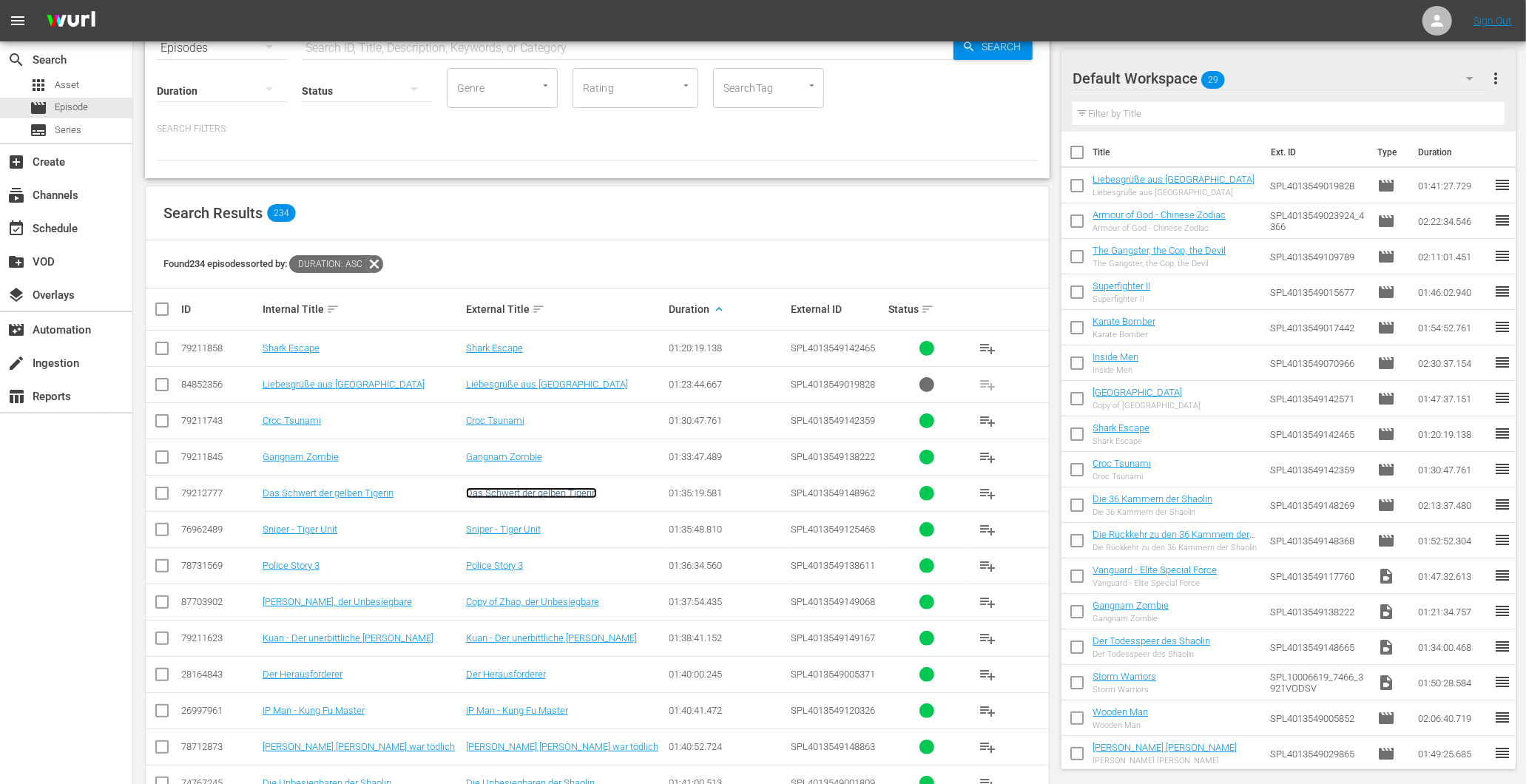
click at [538, 498] on link "Das Schwert der gelben Tigerin" at bounding box center [531, 493] width 131 height 11
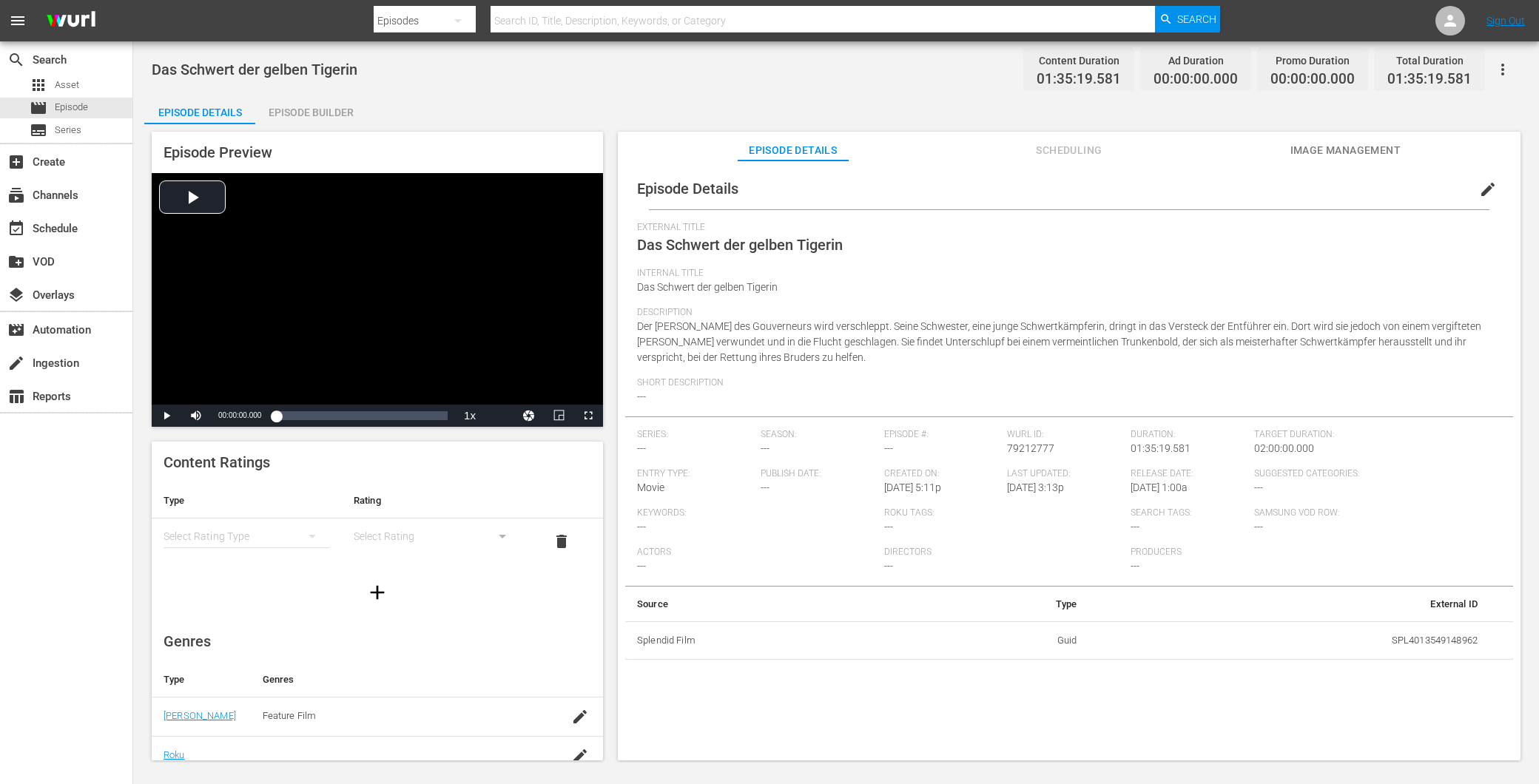
click at [321, 121] on div "Episode Builder" at bounding box center [311, 112] width 111 height 35
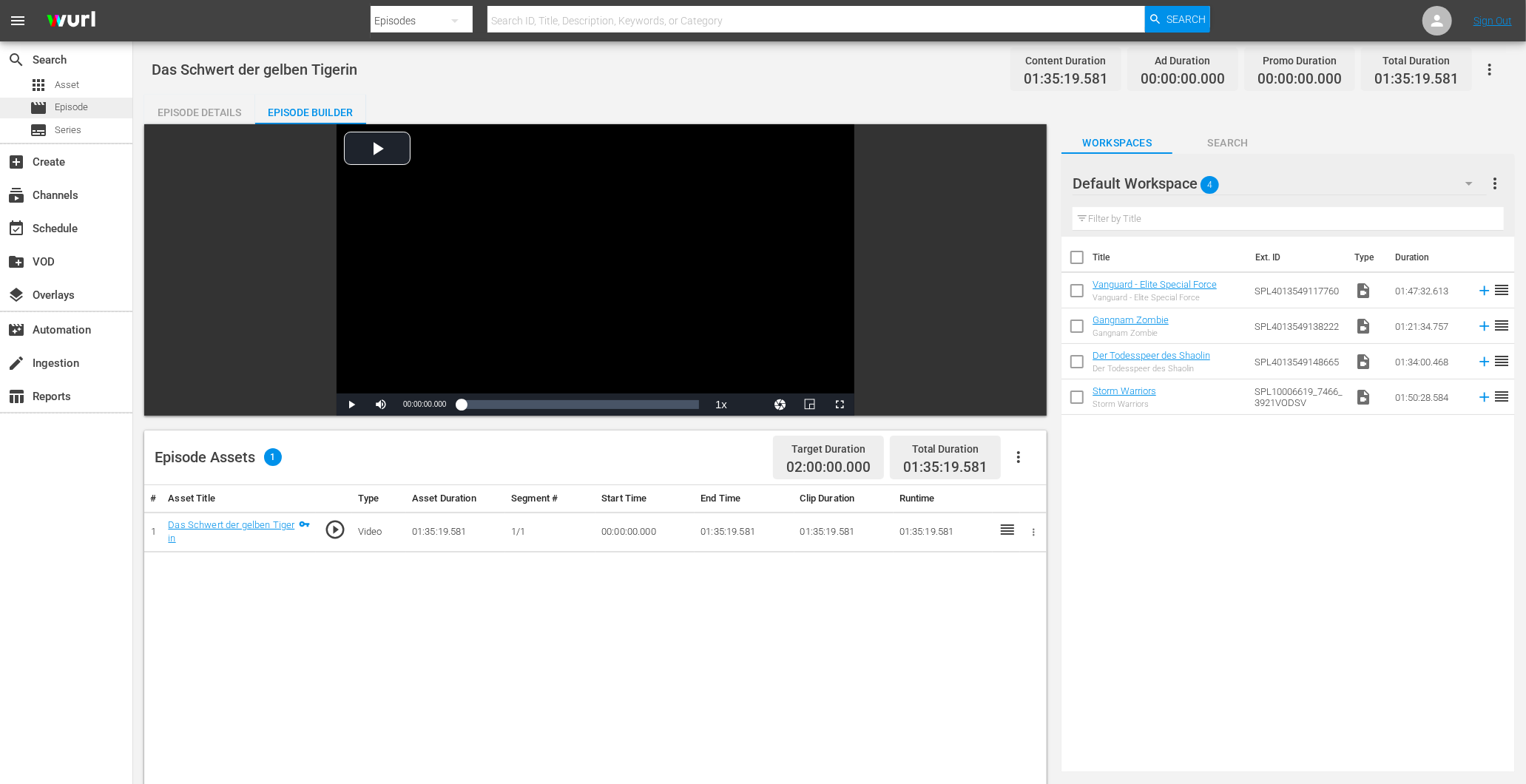
click at [104, 97] on div "apps Asset movie Episode subtitles Series" at bounding box center [66, 108] width 132 height 66
click at [101, 100] on div "movie Episode" at bounding box center [66, 108] width 132 height 21
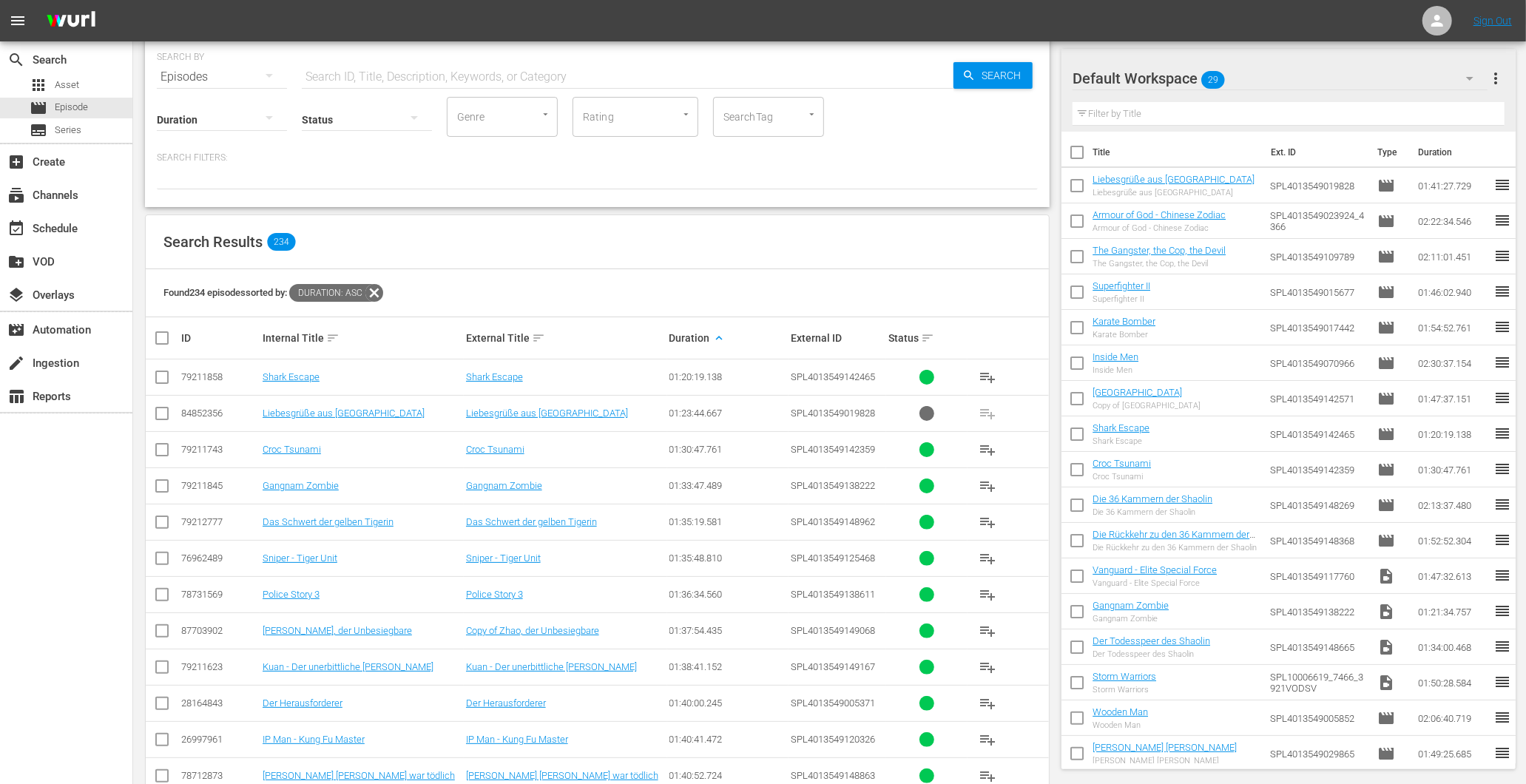
scroll to position [82, 0]
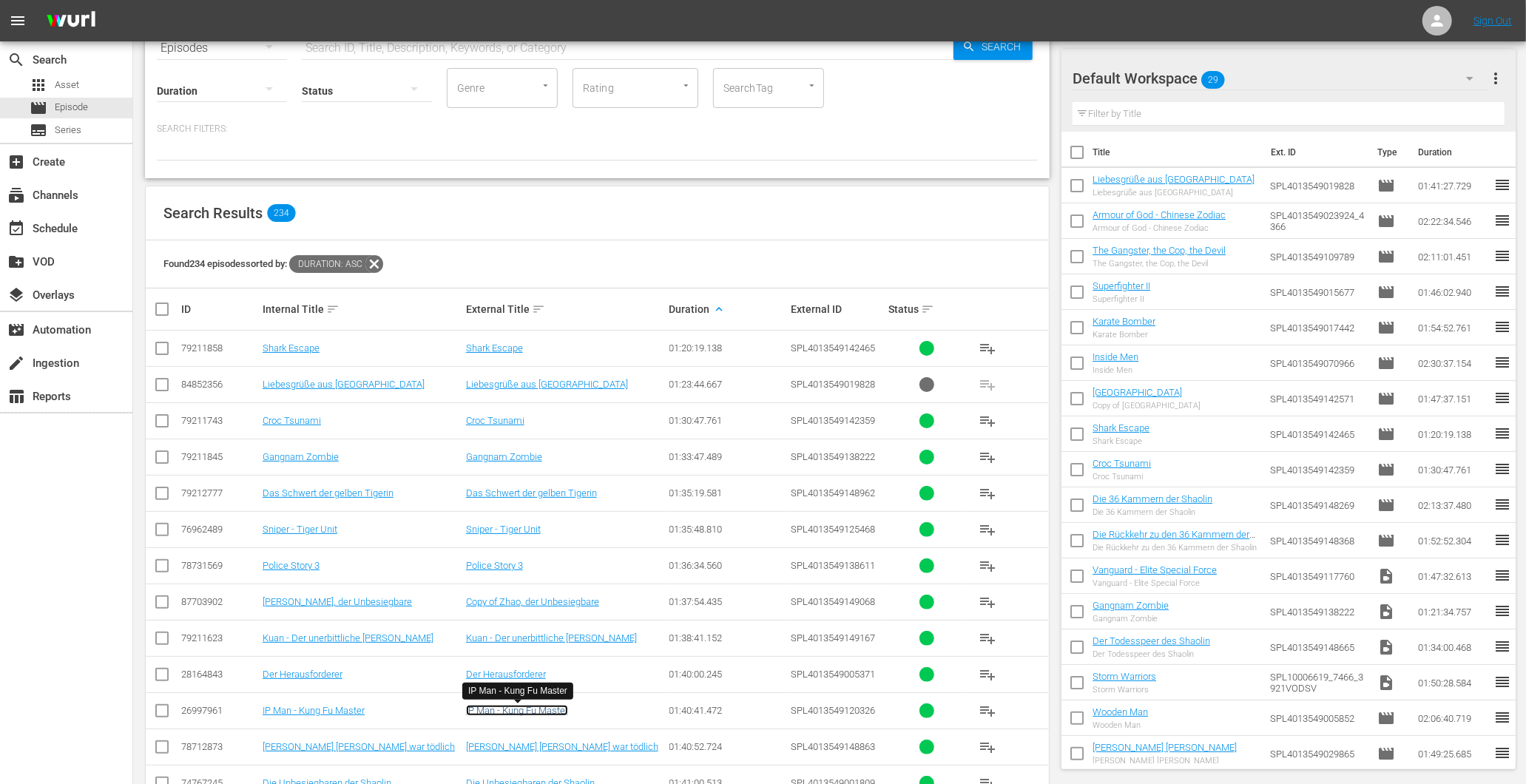
click at [506, 716] on link "IP Man - Kung Fu Master" at bounding box center [517, 710] width 102 height 11
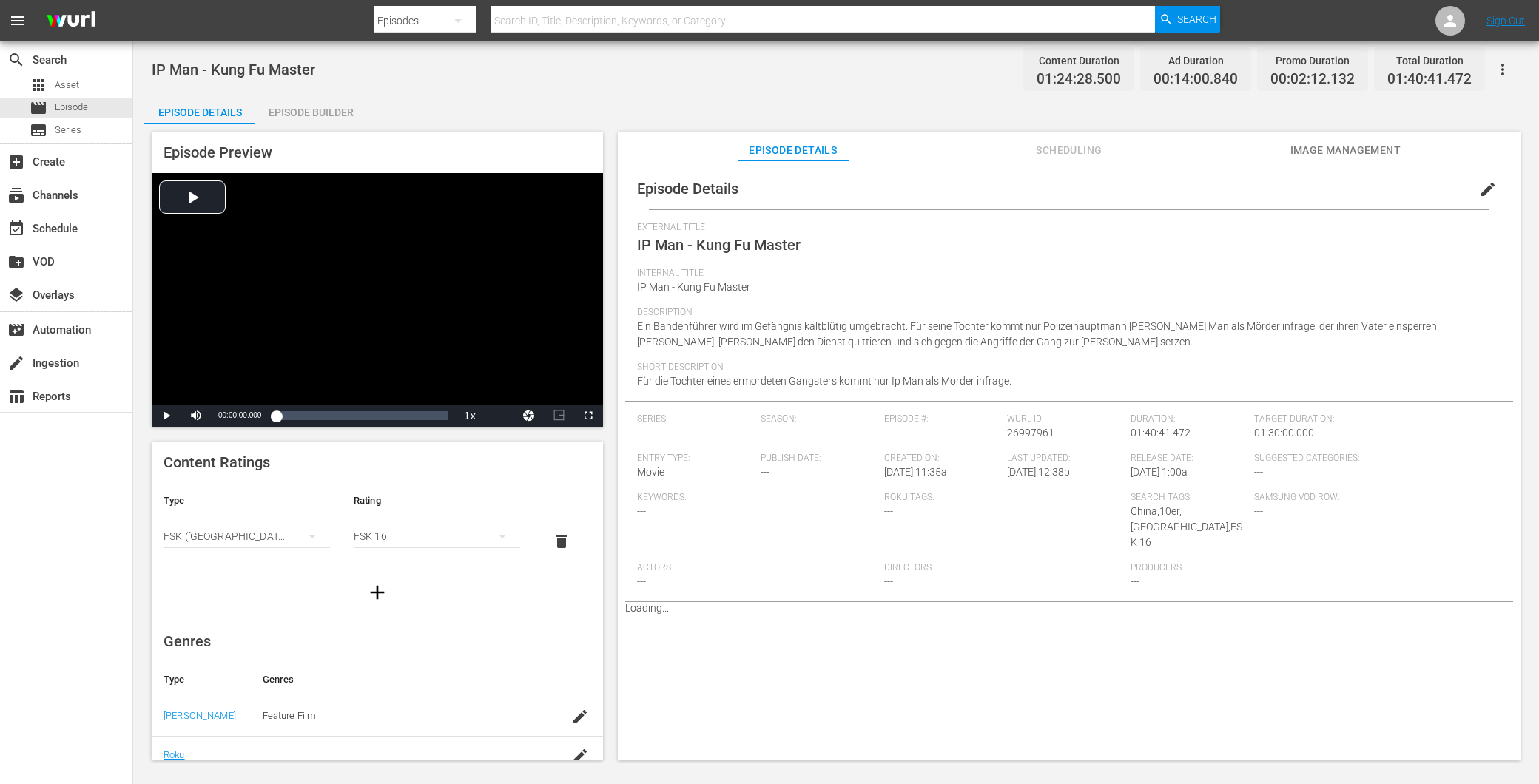
click at [304, 115] on div "Episode Builder" at bounding box center [311, 112] width 111 height 35
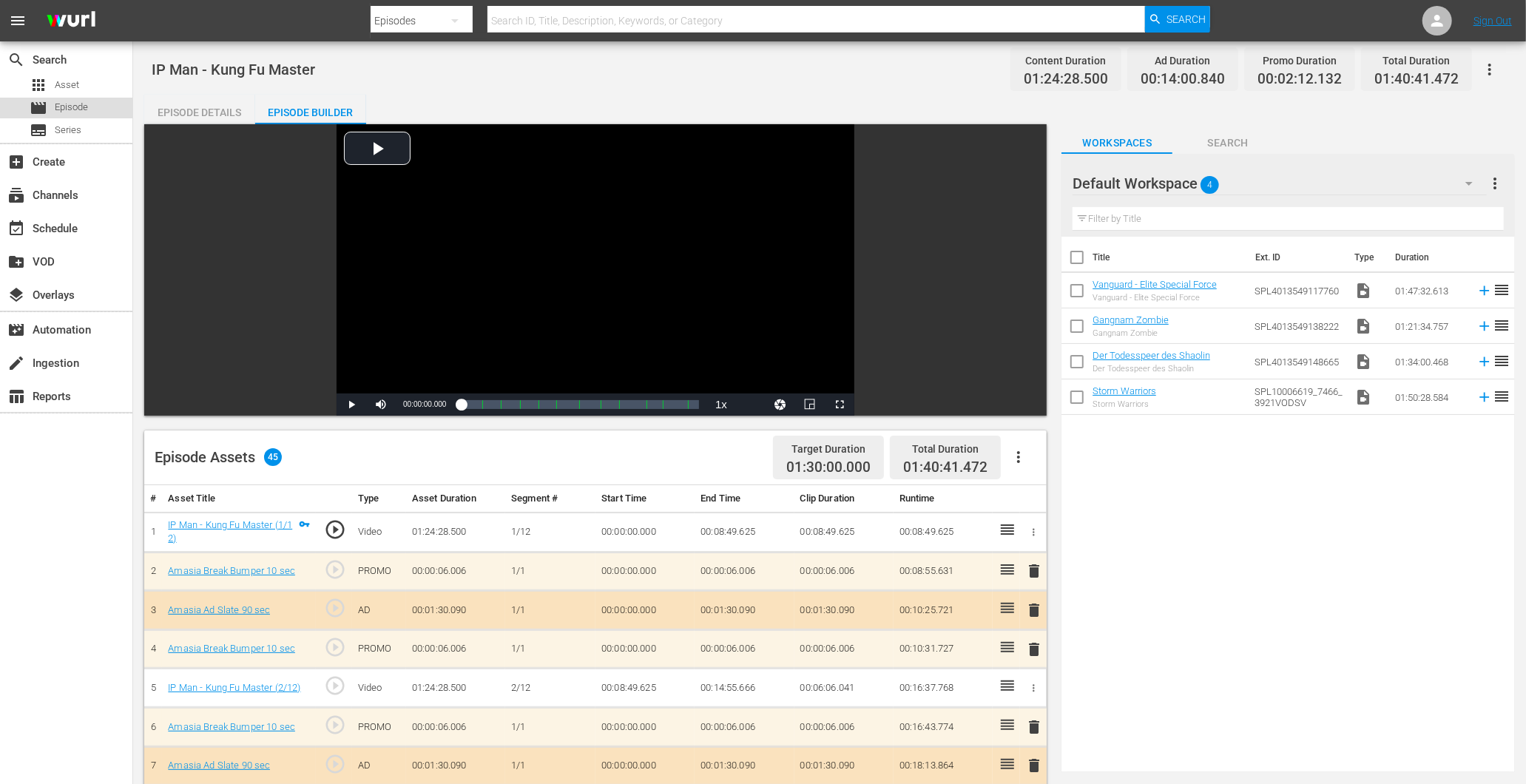
click at [99, 108] on div "movie Episode" at bounding box center [66, 108] width 132 height 21
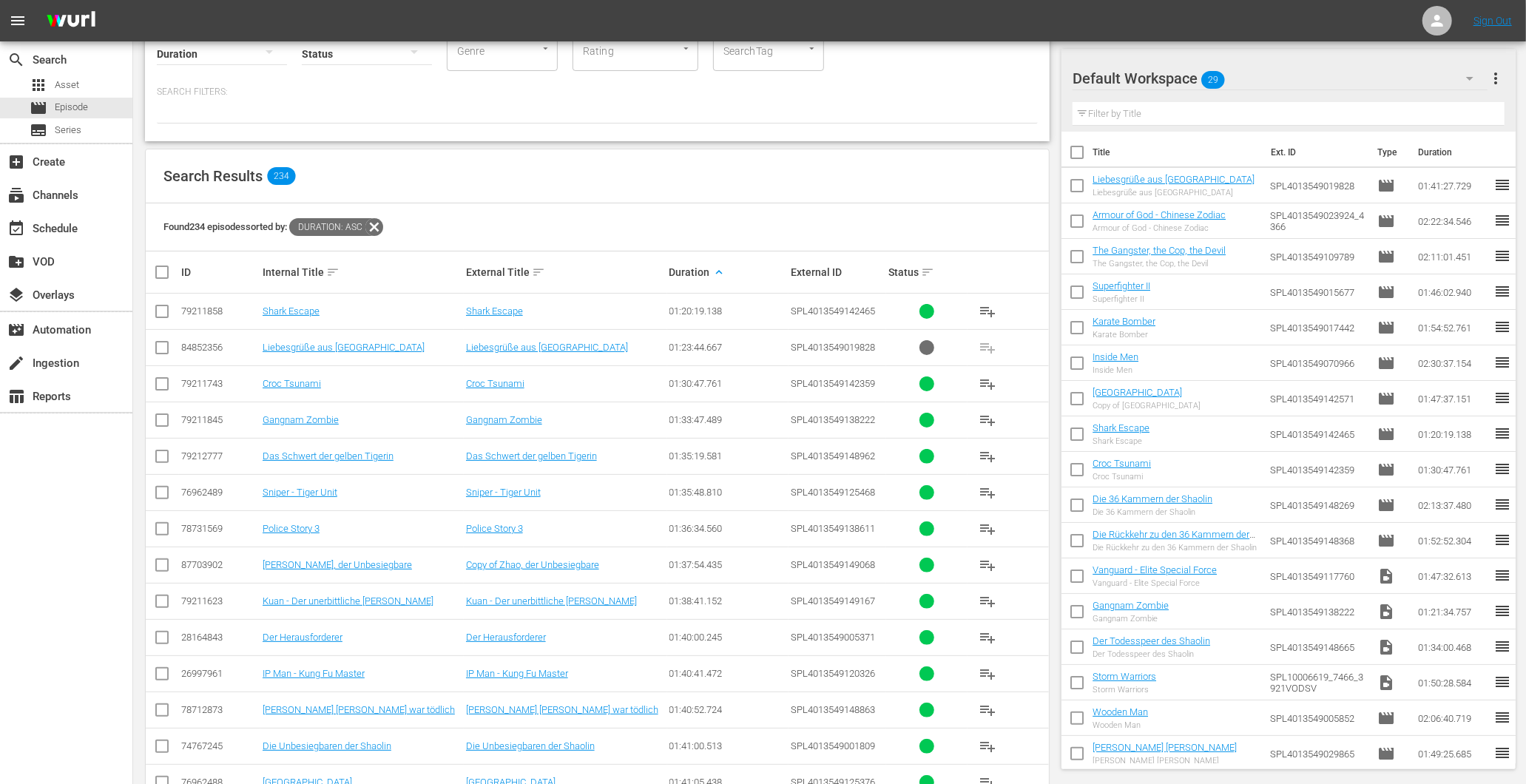
scroll to position [246, 0]
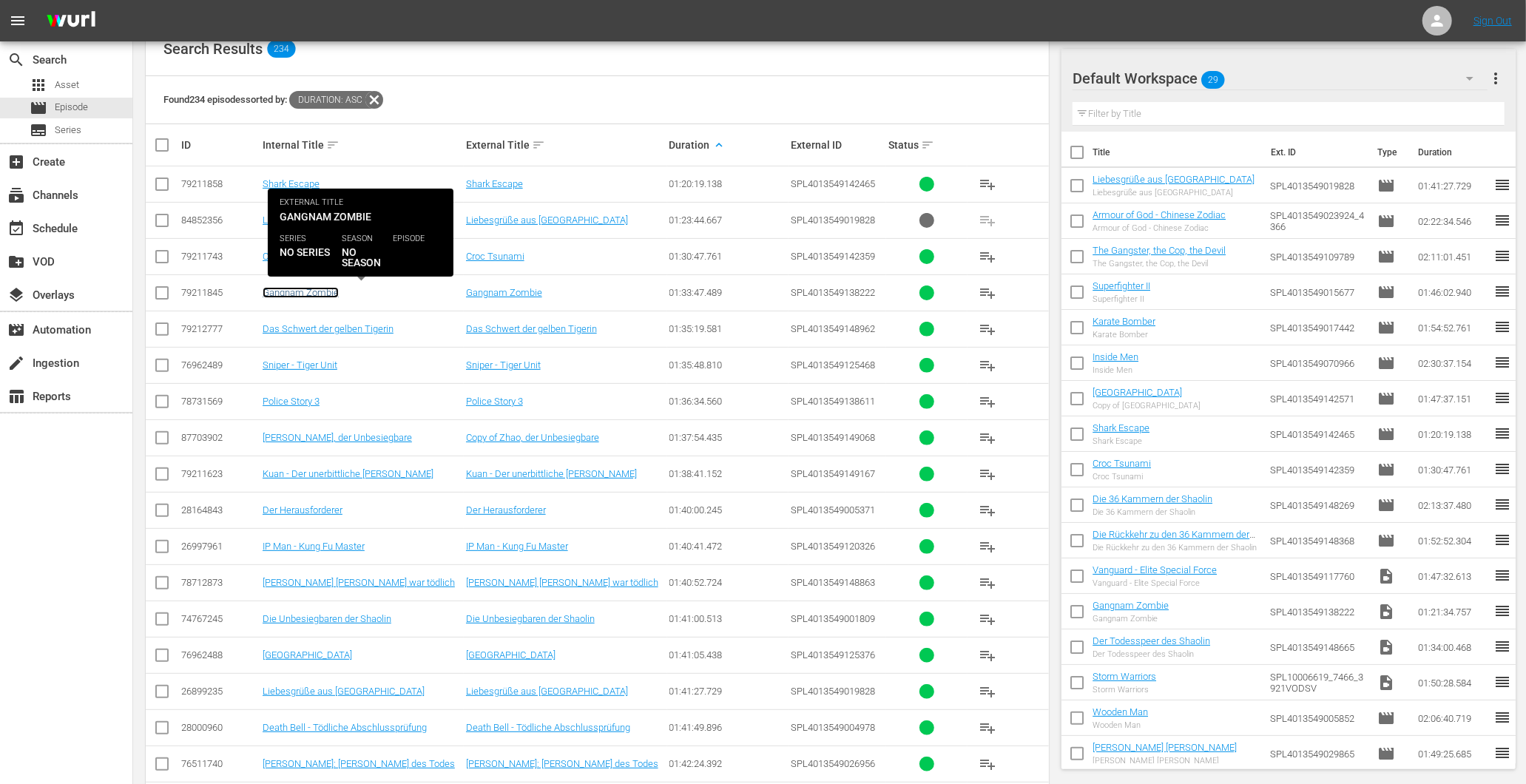
click at [288, 287] on link "Gangnam Zombie" at bounding box center [301, 292] width 76 height 11
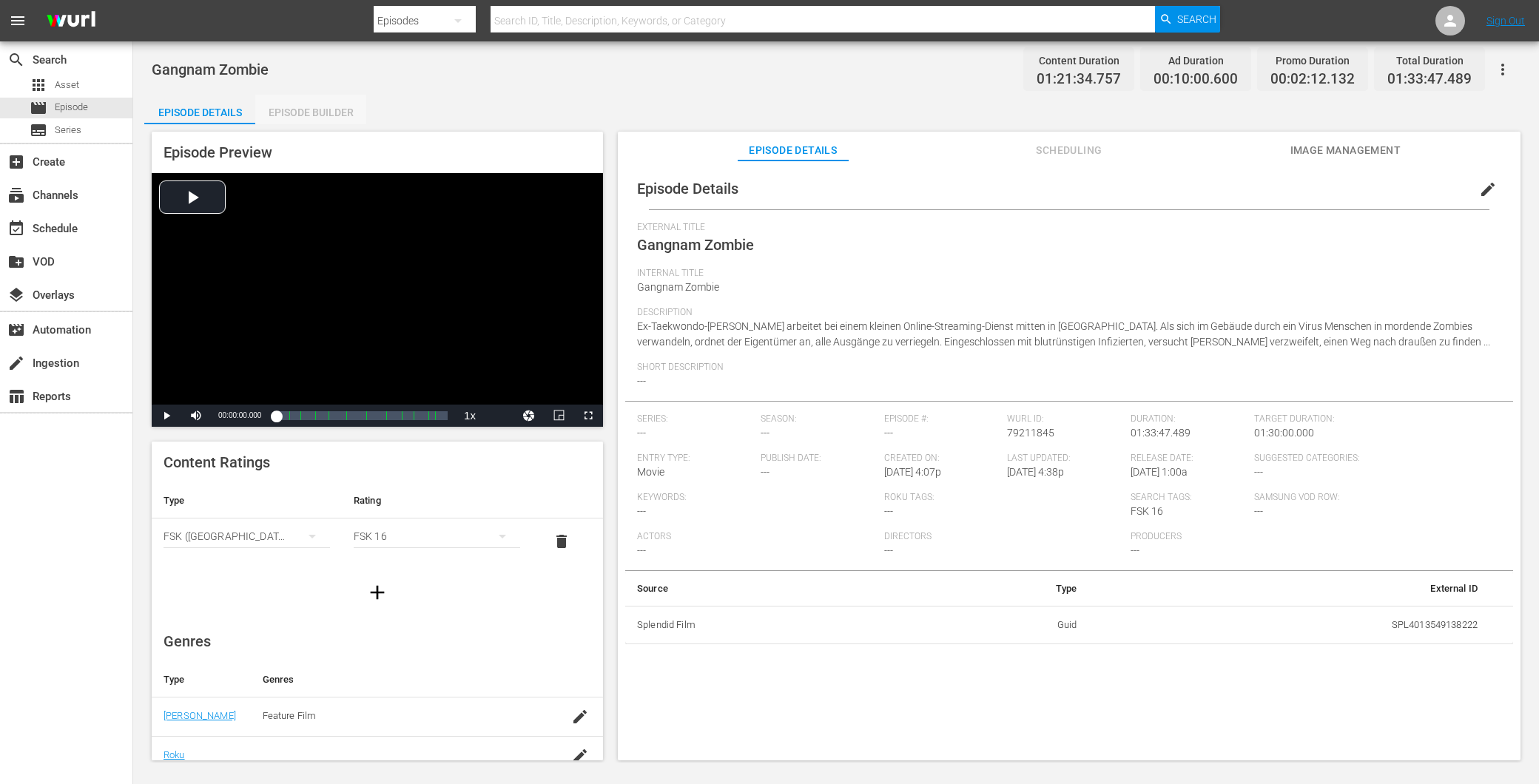
click at [309, 114] on div "Episode Builder" at bounding box center [311, 112] width 111 height 35
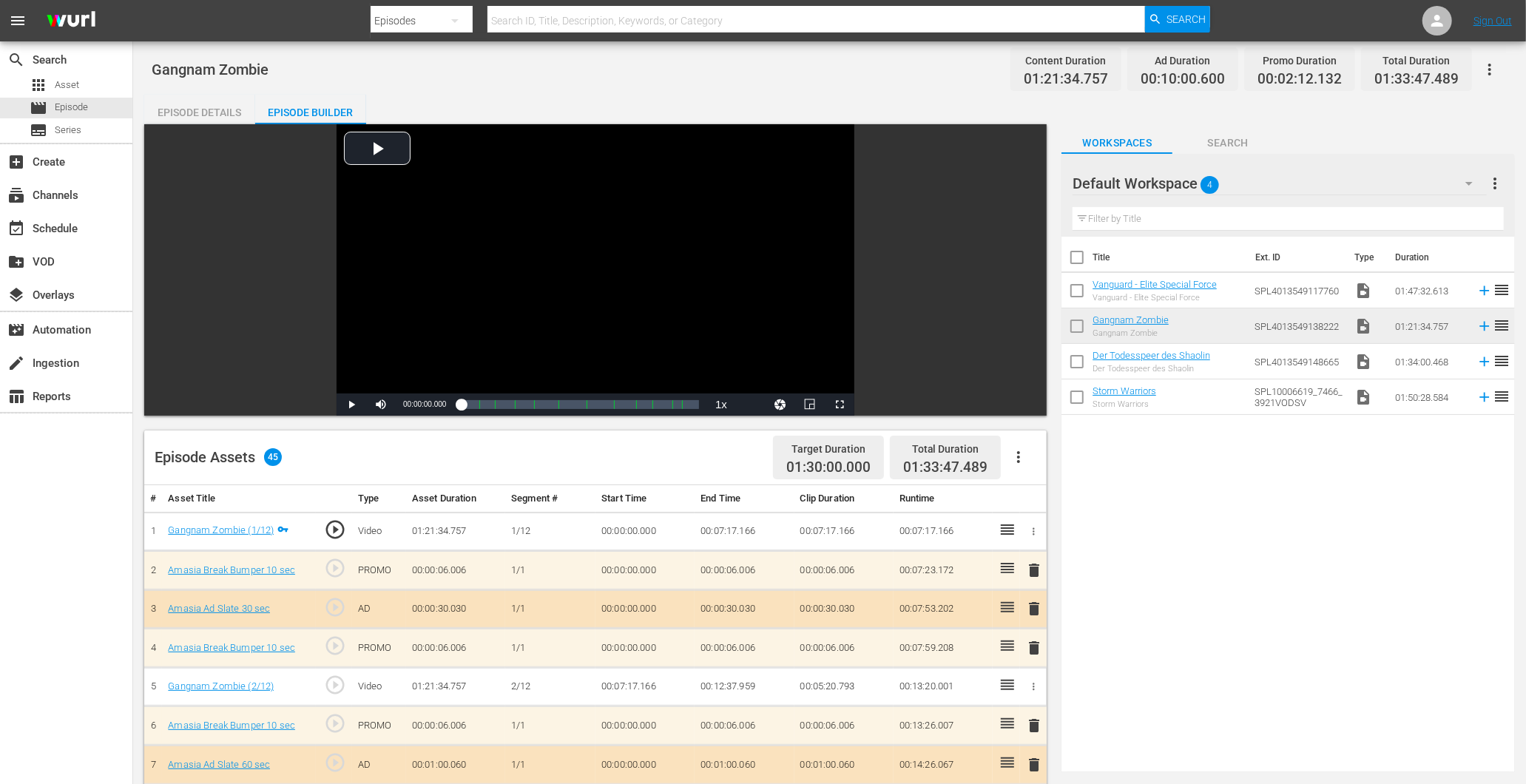
click at [180, 120] on div "Episode Details" at bounding box center [200, 112] width 111 height 35
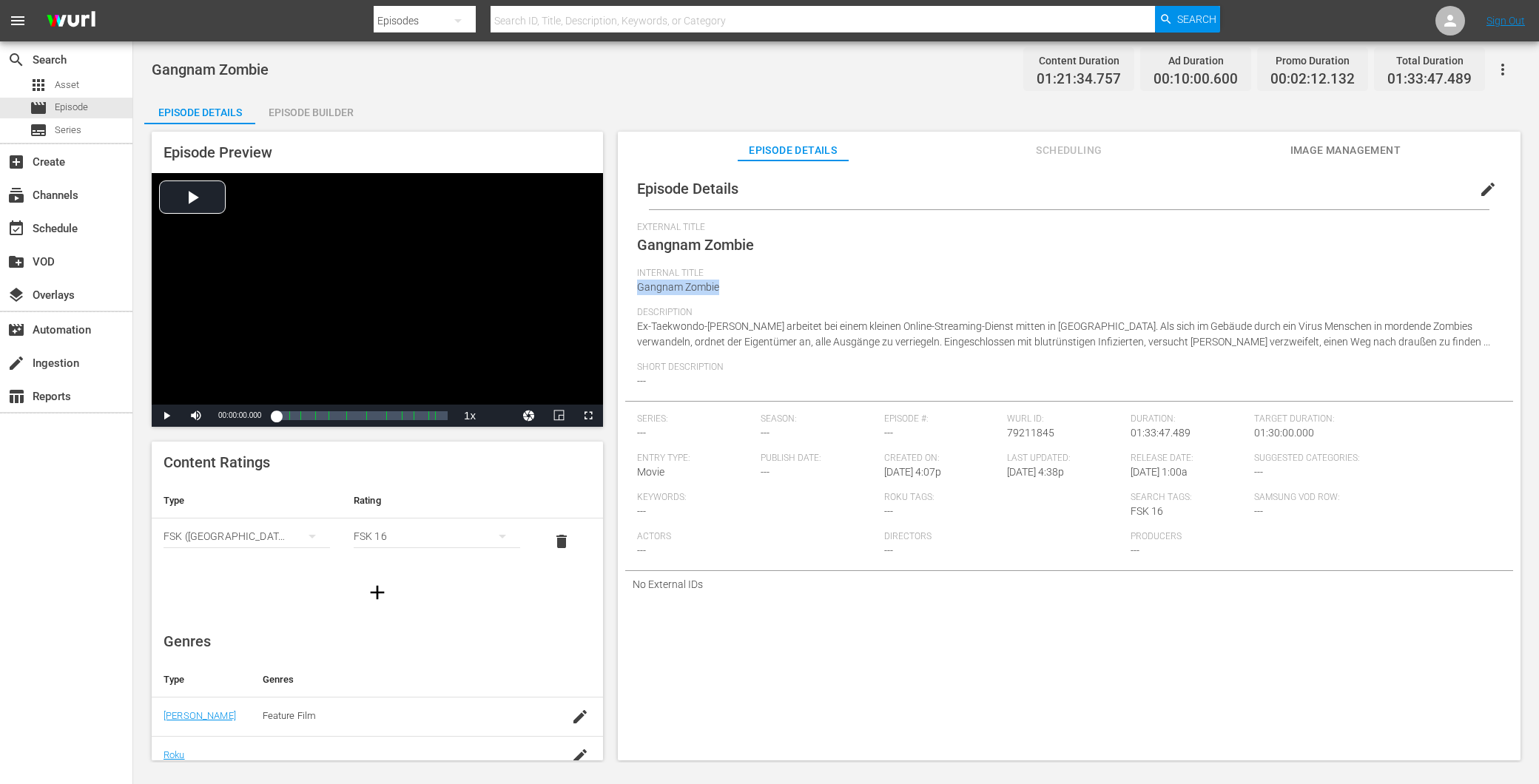
drag, startPoint x: 718, startPoint y: 284, endPoint x: 637, endPoint y: 286, distance: 81.0
click at [637, 286] on span "Gangnam Zombie" at bounding box center [678, 287] width 82 height 12
copy span "Gangnam Zombie"
click at [62, 114] on span "Episode" at bounding box center [71, 107] width 33 height 15
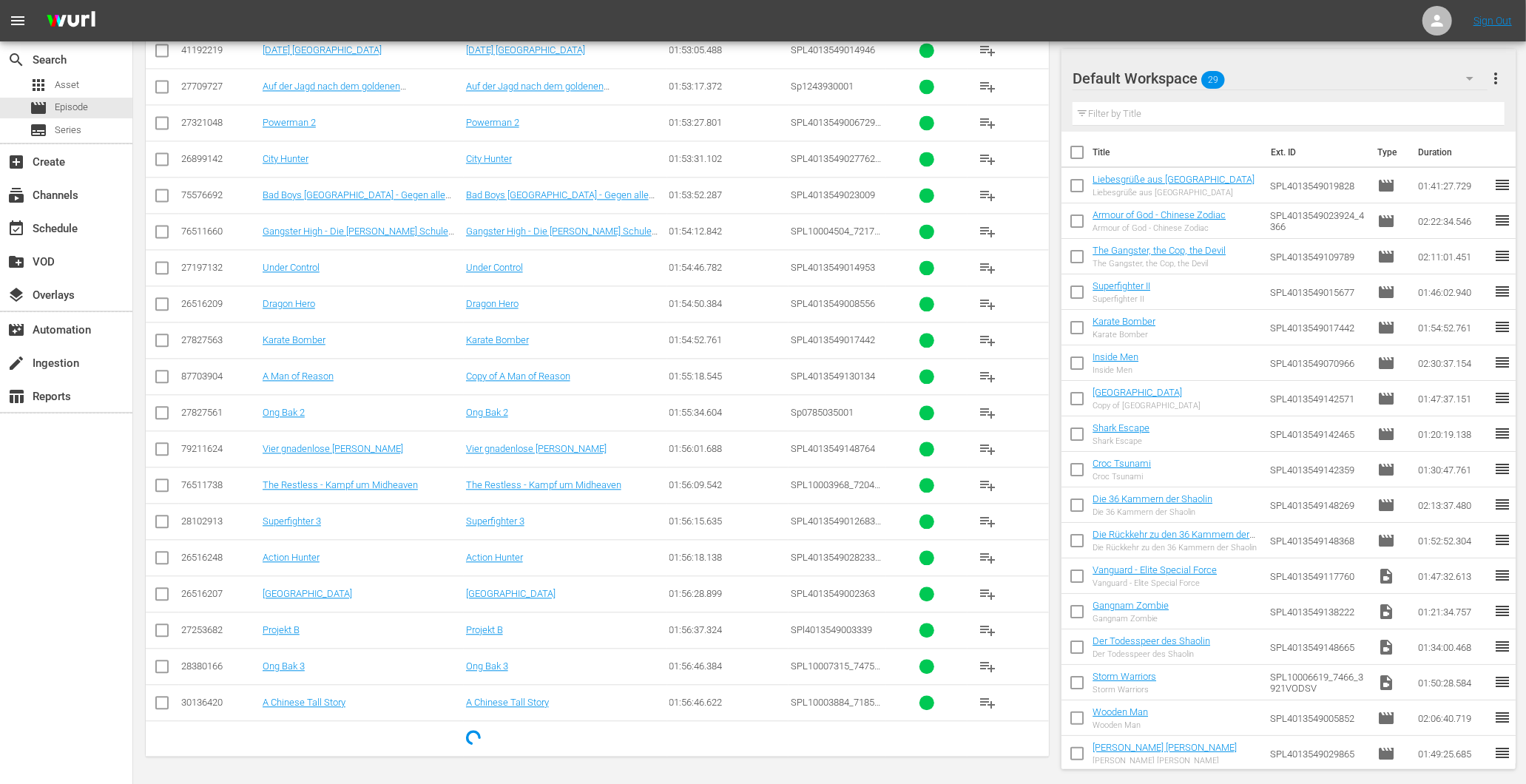
scroll to position [2267, 0]
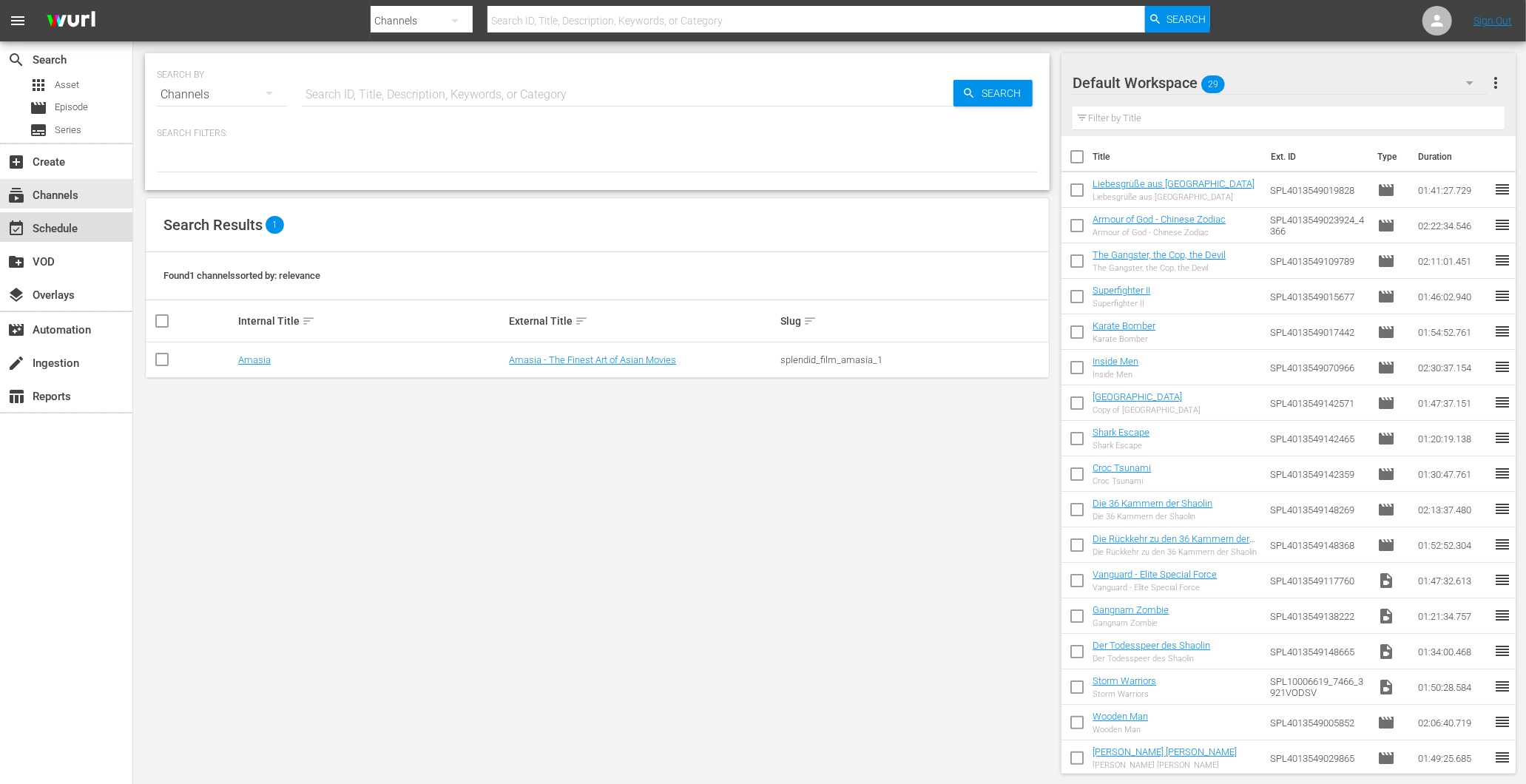
click at [45, 233] on div "event_available Schedule" at bounding box center [42, 226] width 83 height 13
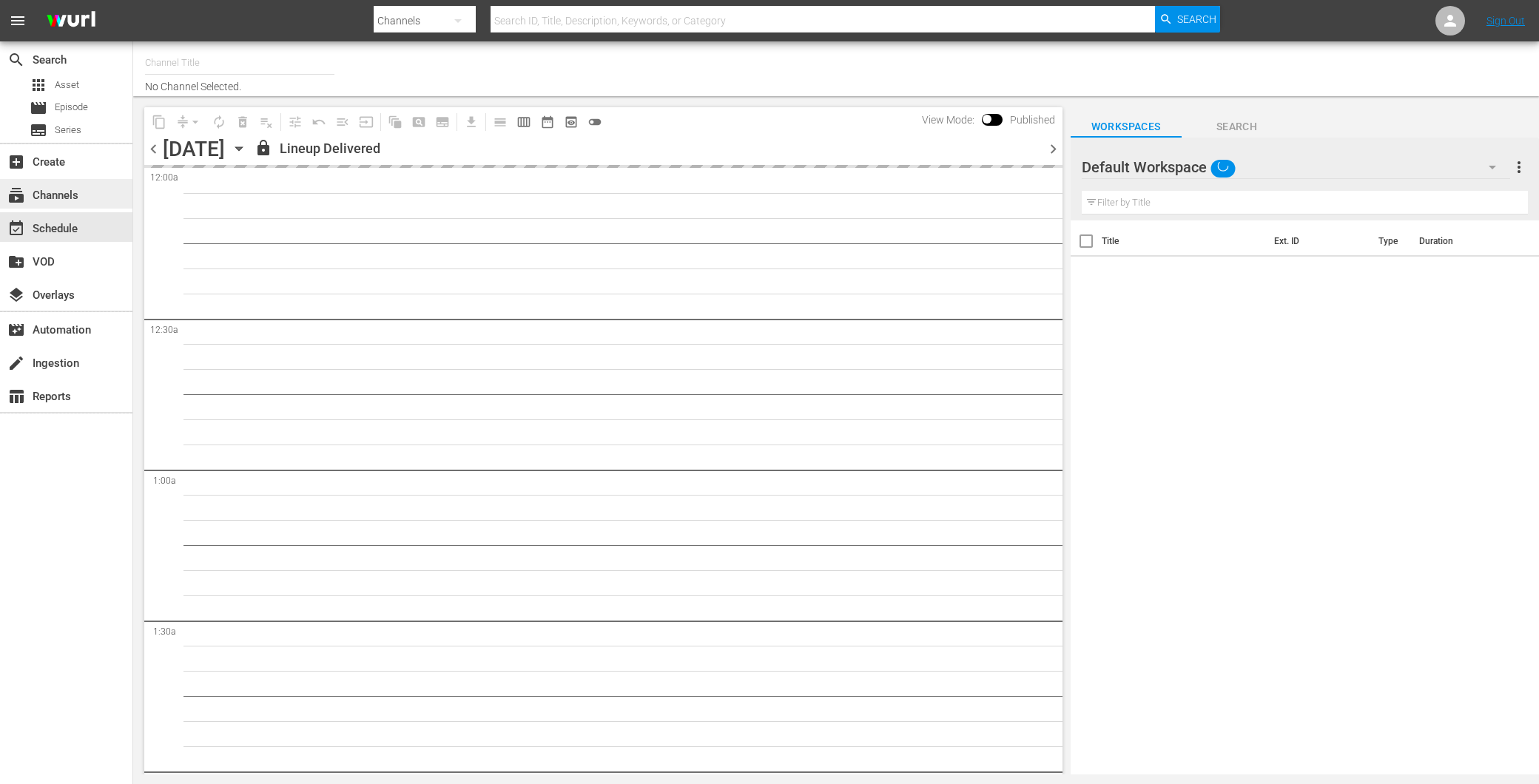
type input "Amasia (1236)"
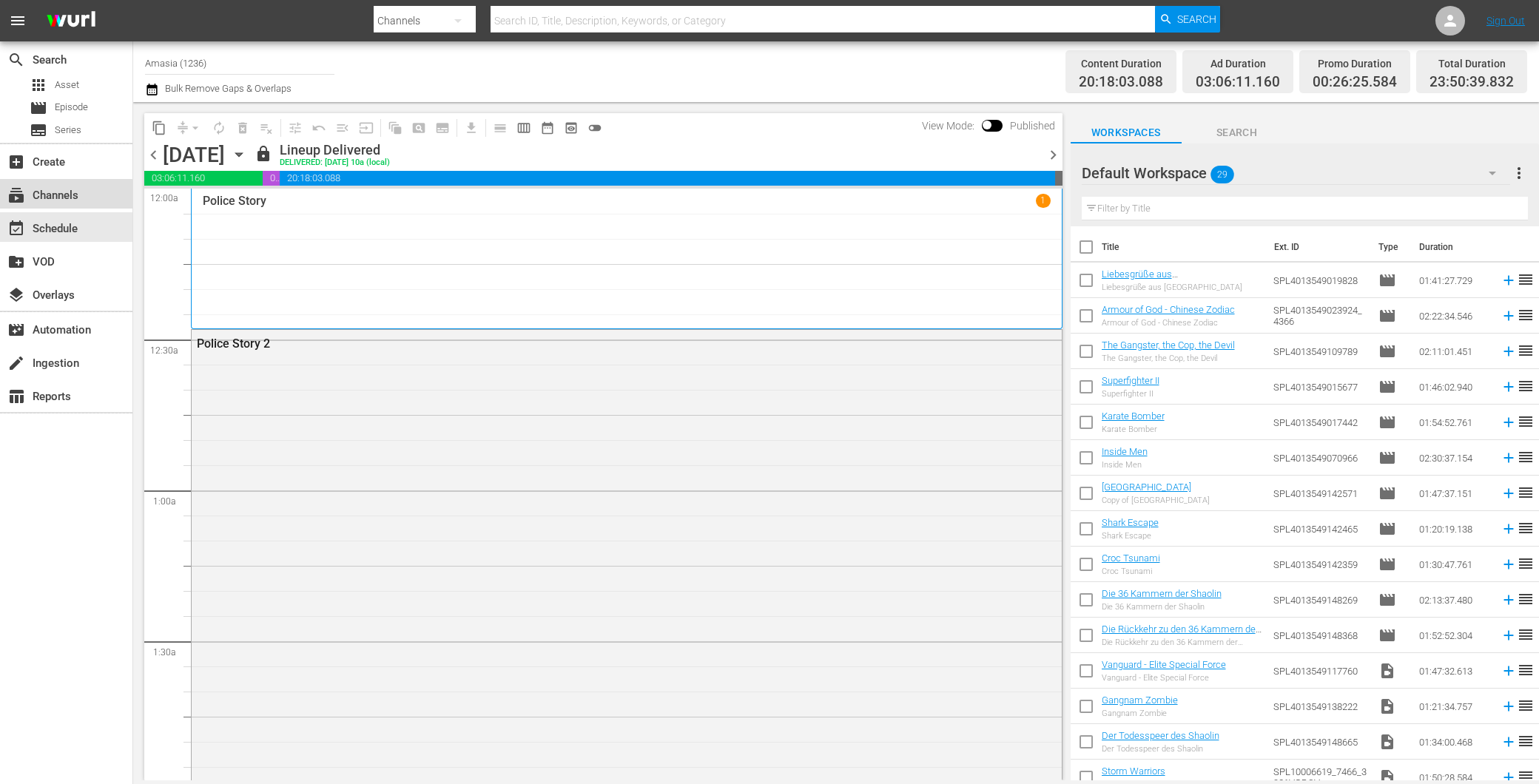
click at [62, 198] on div "subscriptions Channels" at bounding box center [42, 192] width 83 height 13
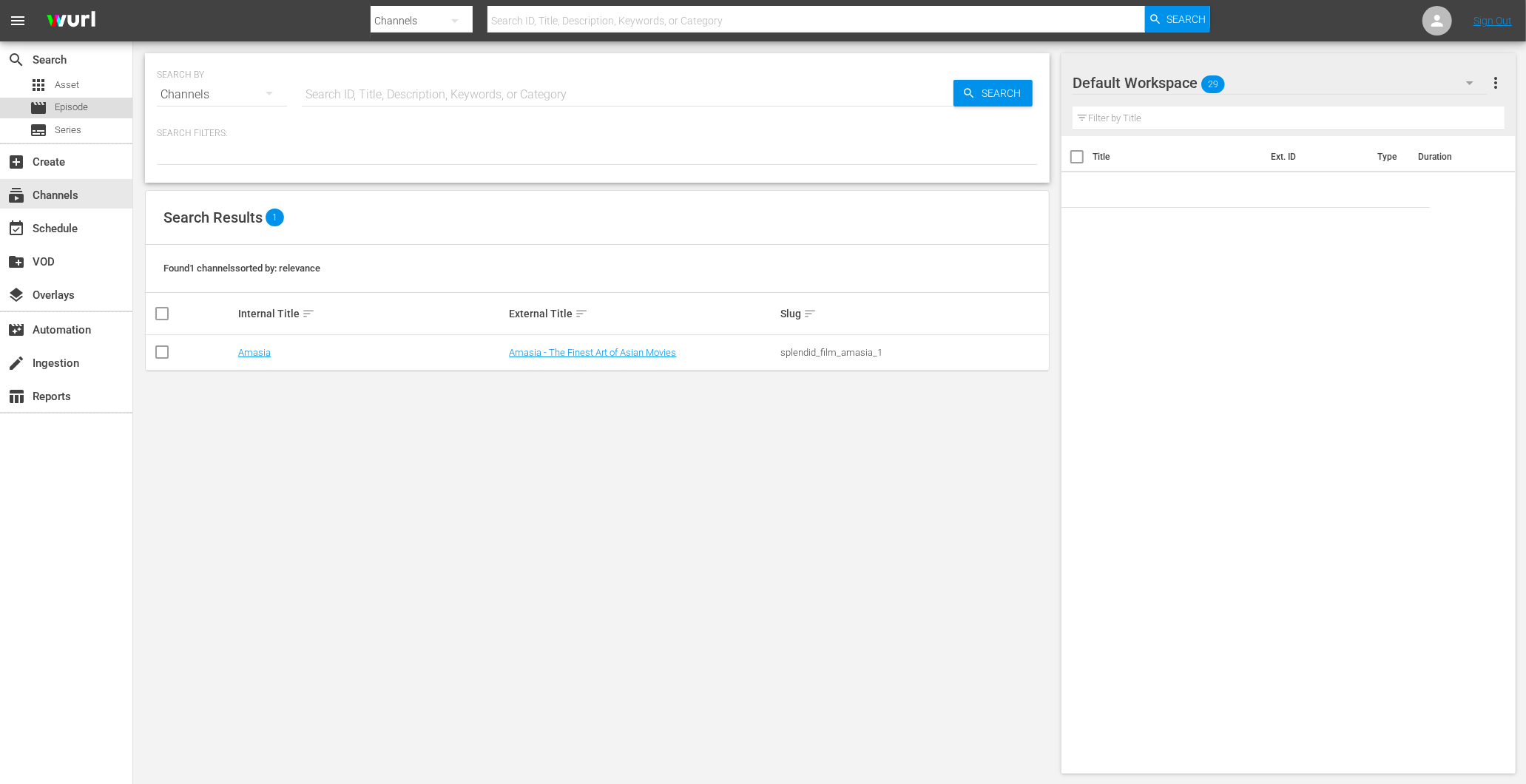
click at [67, 108] on span "Episode" at bounding box center [71, 107] width 33 height 15
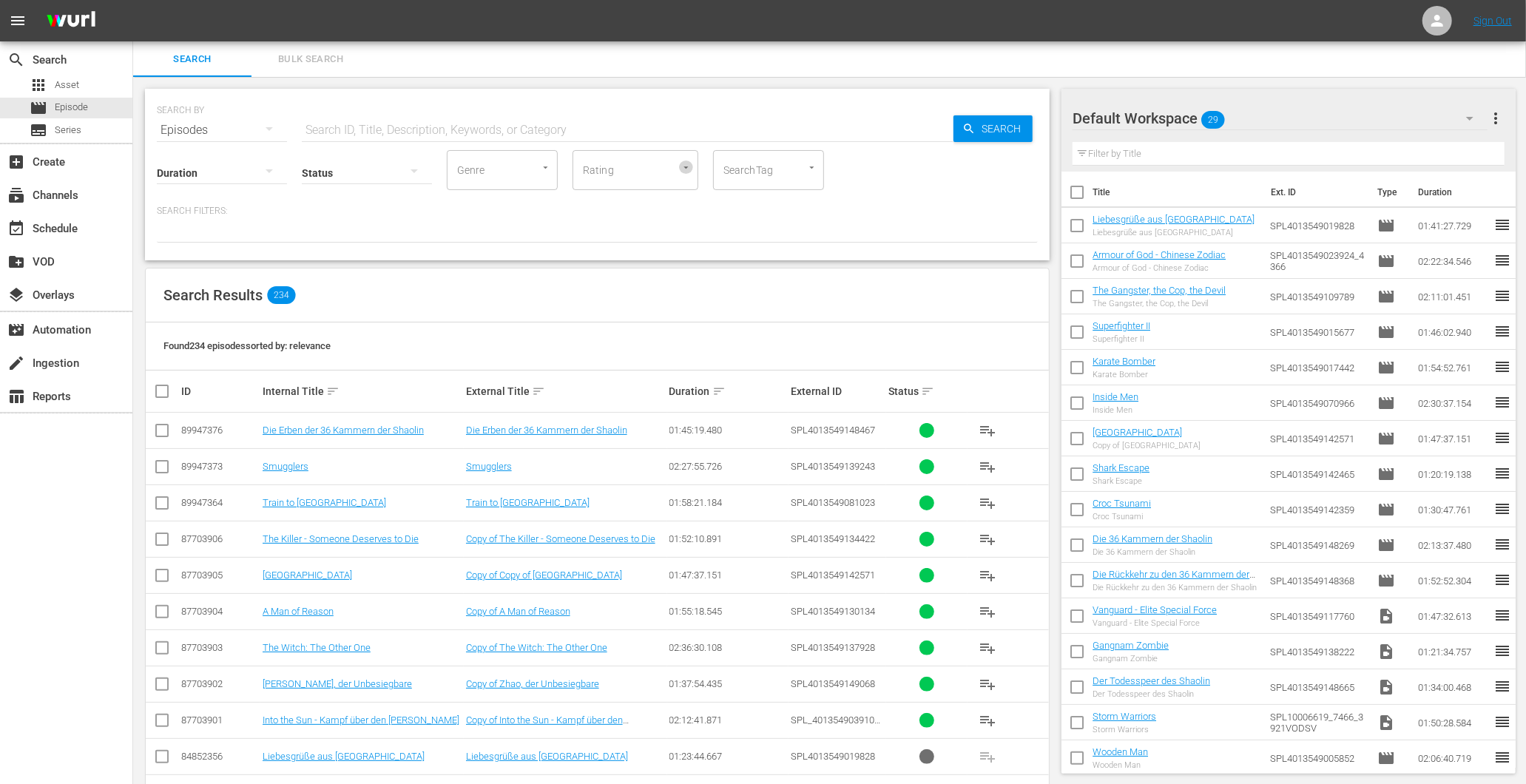
click at [687, 164] on icon "Open" at bounding box center [686, 168] width 11 height 11
click at [687, 164] on icon "Close" at bounding box center [686, 168] width 11 height 11
click at [806, 167] on icon "Open" at bounding box center [812, 168] width 11 height 11
type input "a"
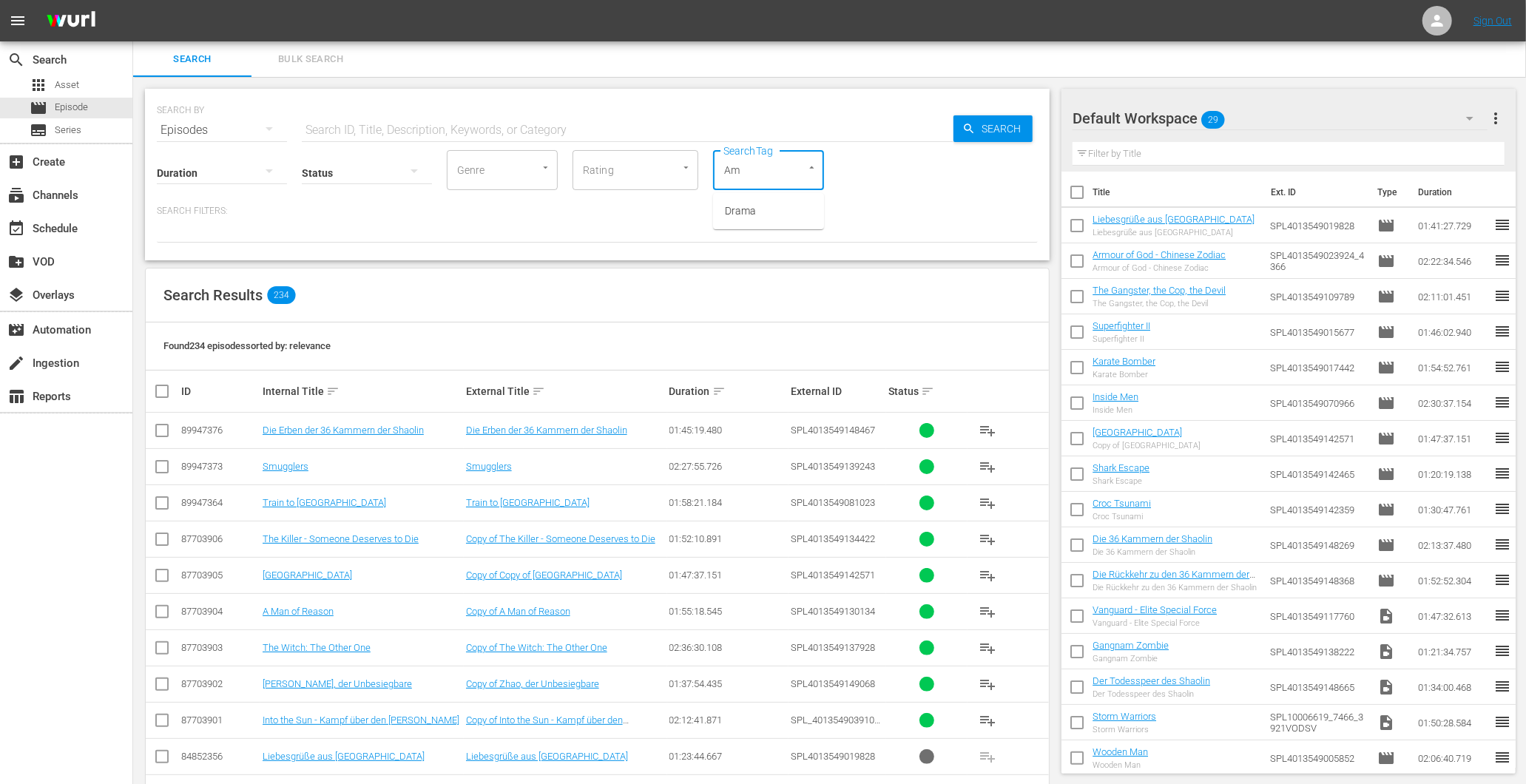
type input "A"
click at [460, 291] on div "Search Results 234" at bounding box center [597, 295] width 903 height 54
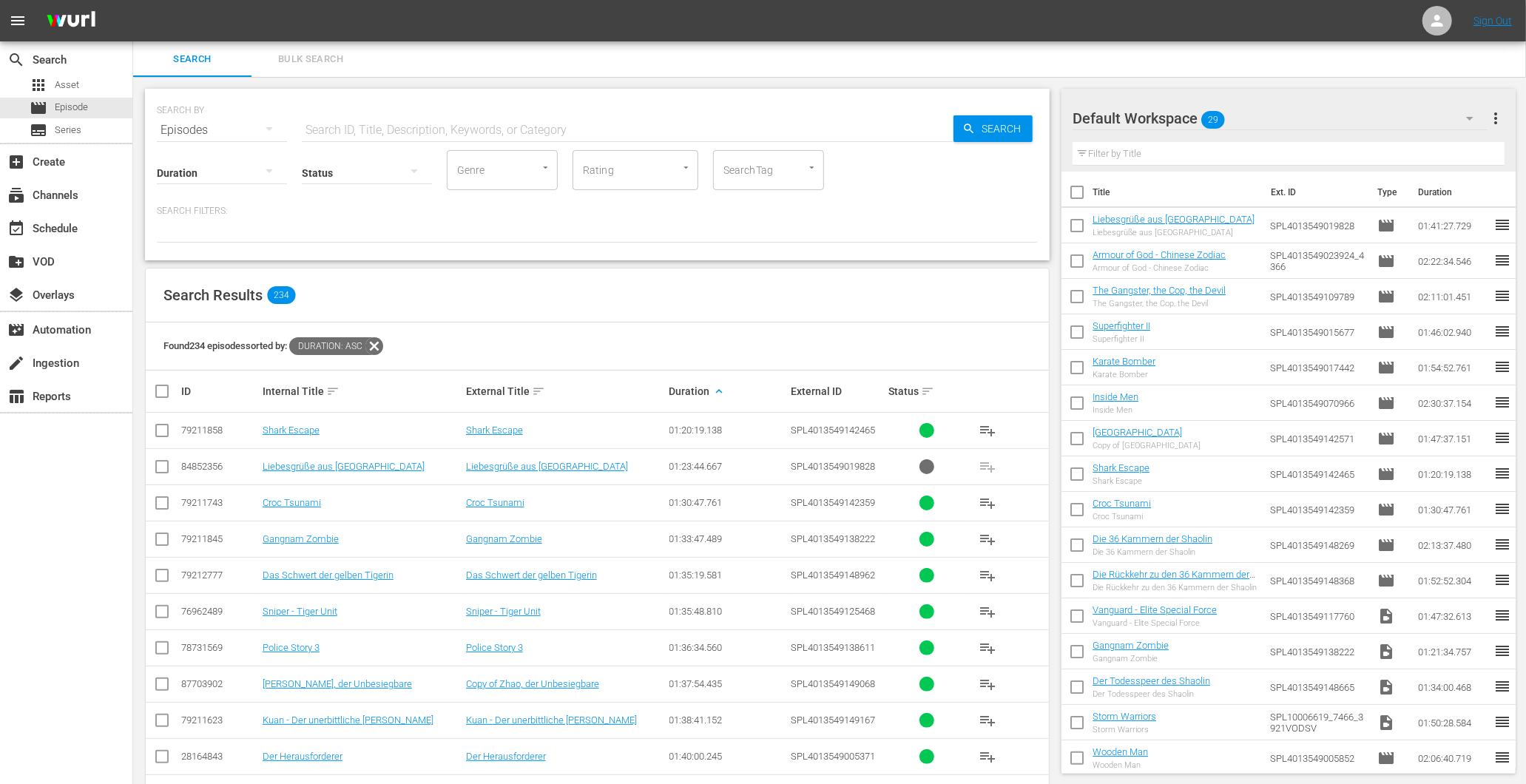
click at [319, 385] on div "Internal Title sort" at bounding box center [362, 390] width 199 height 18
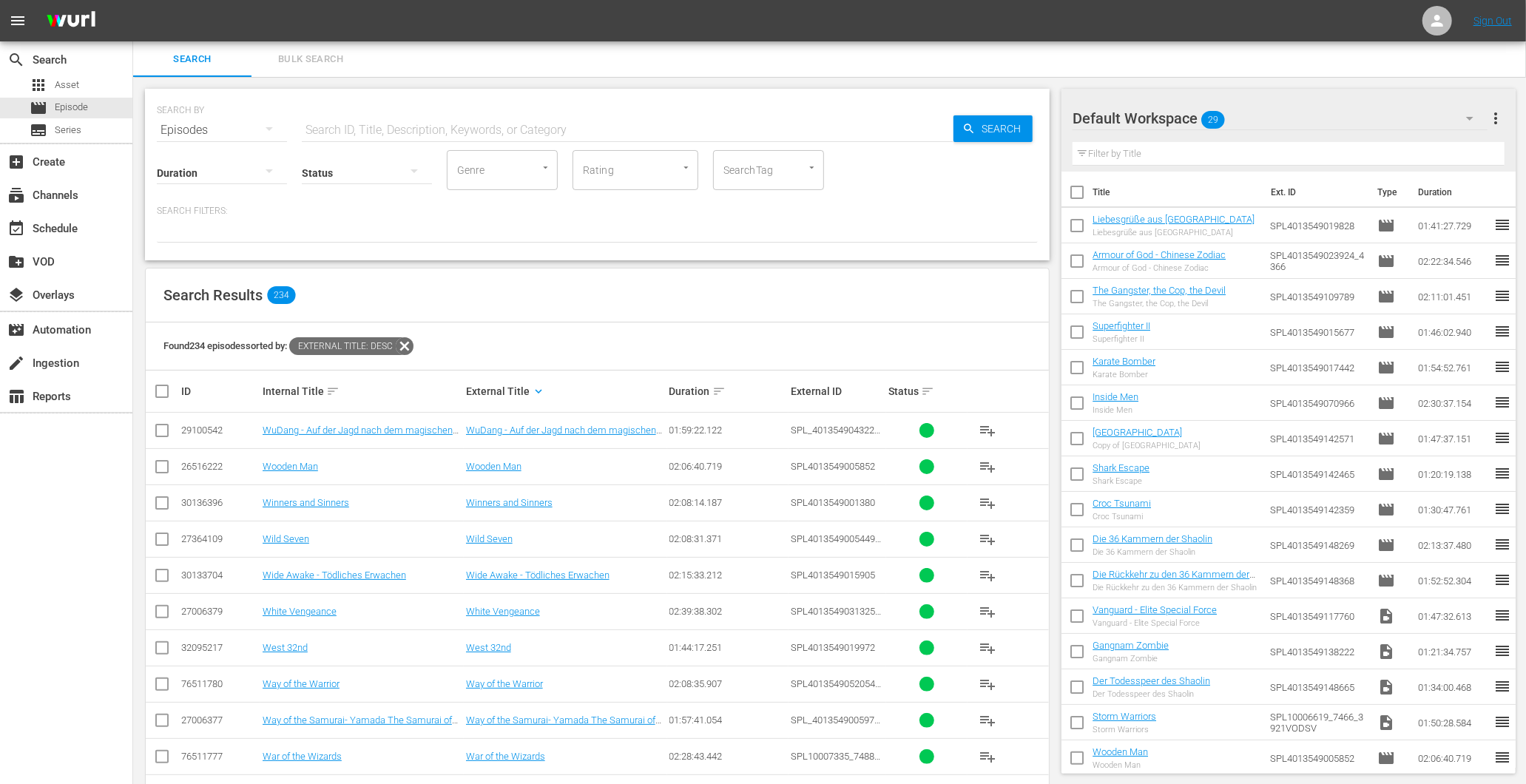
click at [413, 350] on icon at bounding box center [404, 346] width 19 height 19
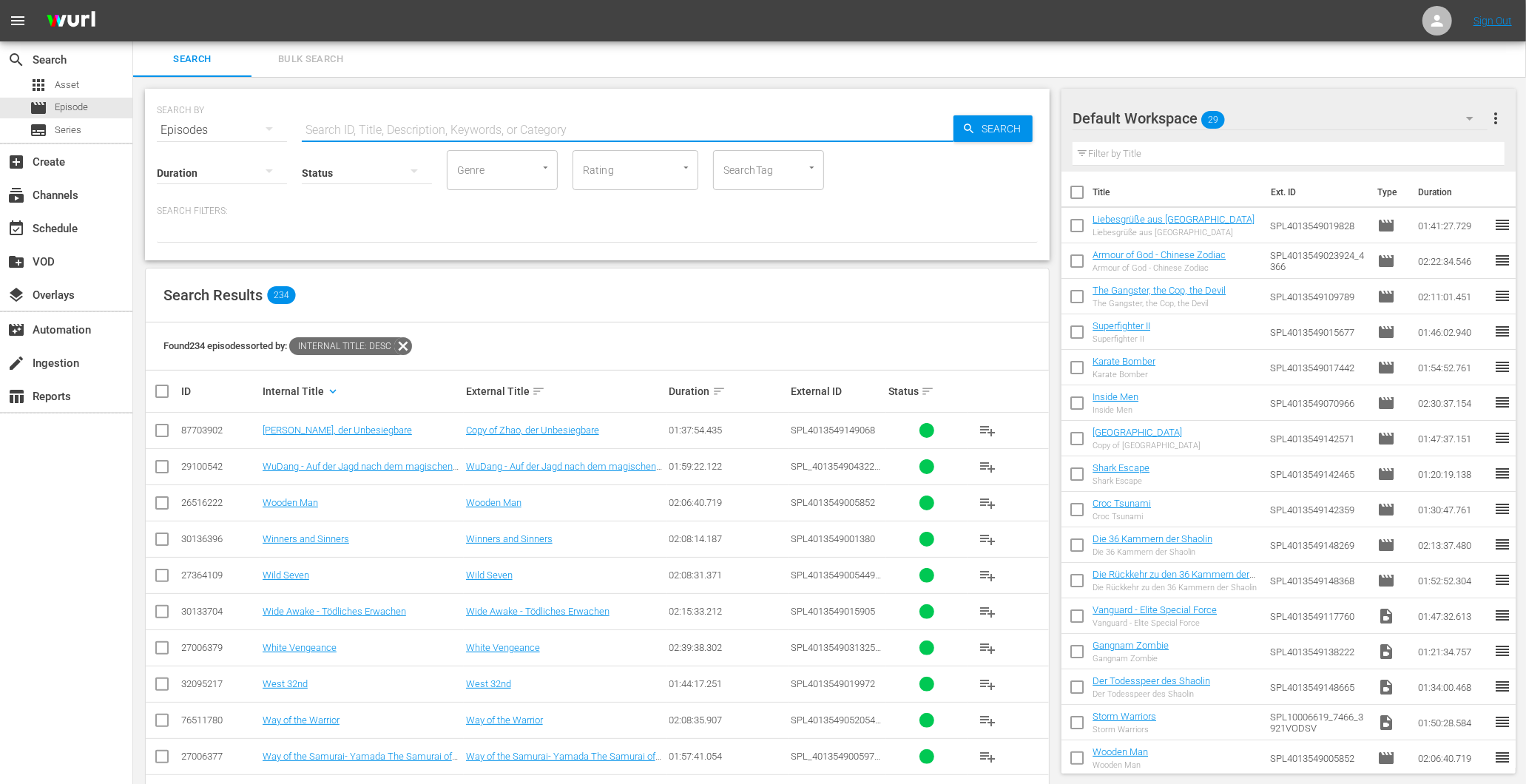
click at [411, 112] on input "text" at bounding box center [628, 130] width 652 height 35
paste input "Ong Bak 3"
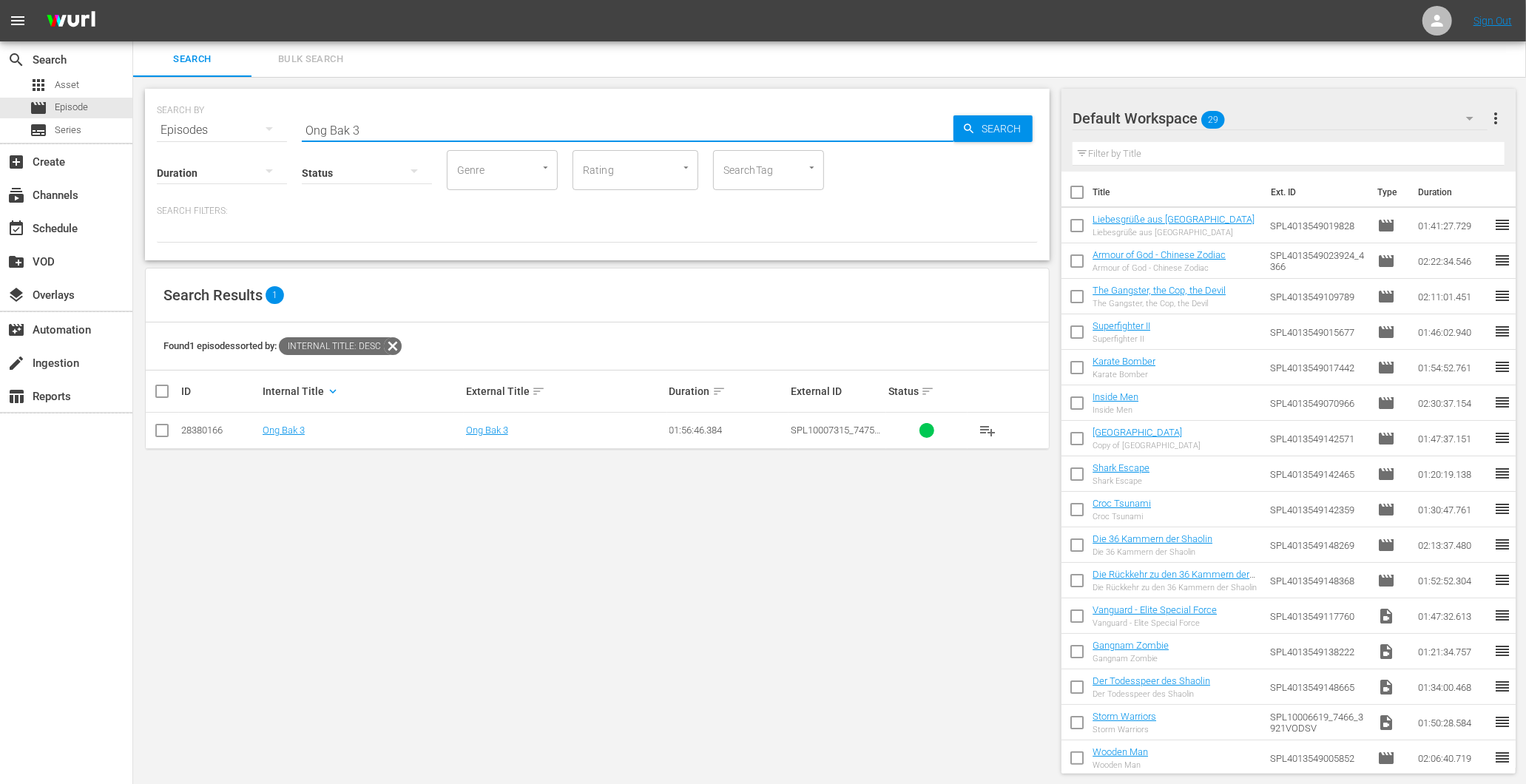
type input "Ong Bak 3"
drag, startPoint x: 284, startPoint y: 130, endPoint x: 250, endPoint y: 139, distance: 35.2
click at [266, 133] on div "SEARCH BY Search By Episodes Search ID, Title, Description, Keywords, or Catego…" at bounding box center [597, 121] width 881 height 53
type input "choy lee"
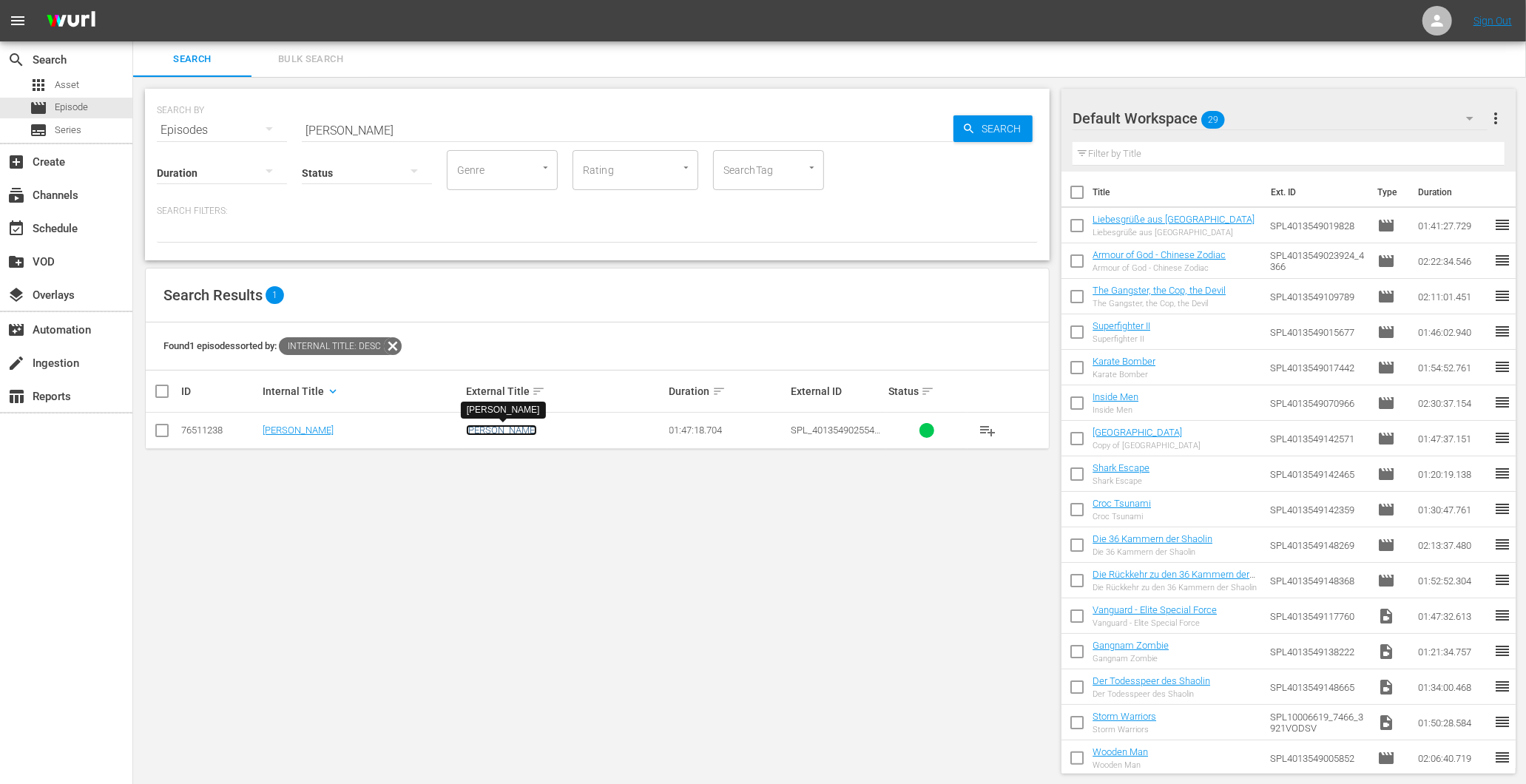
click at [503, 429] on link "Choy Lee Fut" at bounding box center [501, 430] width 71 height 11
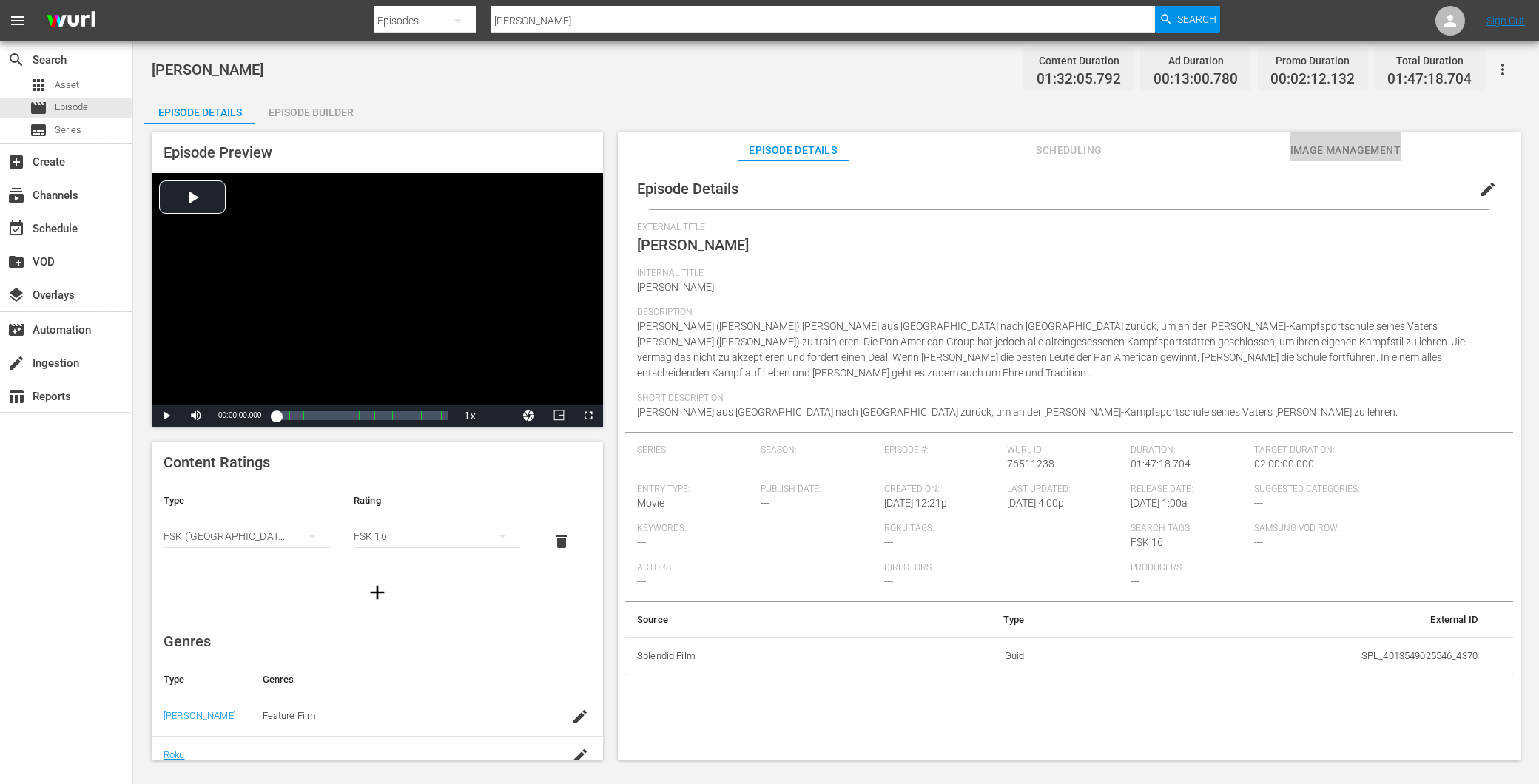
click at [1357, 154] on span "Image Management" at bounding box center [1345, 151] width 111 height 18
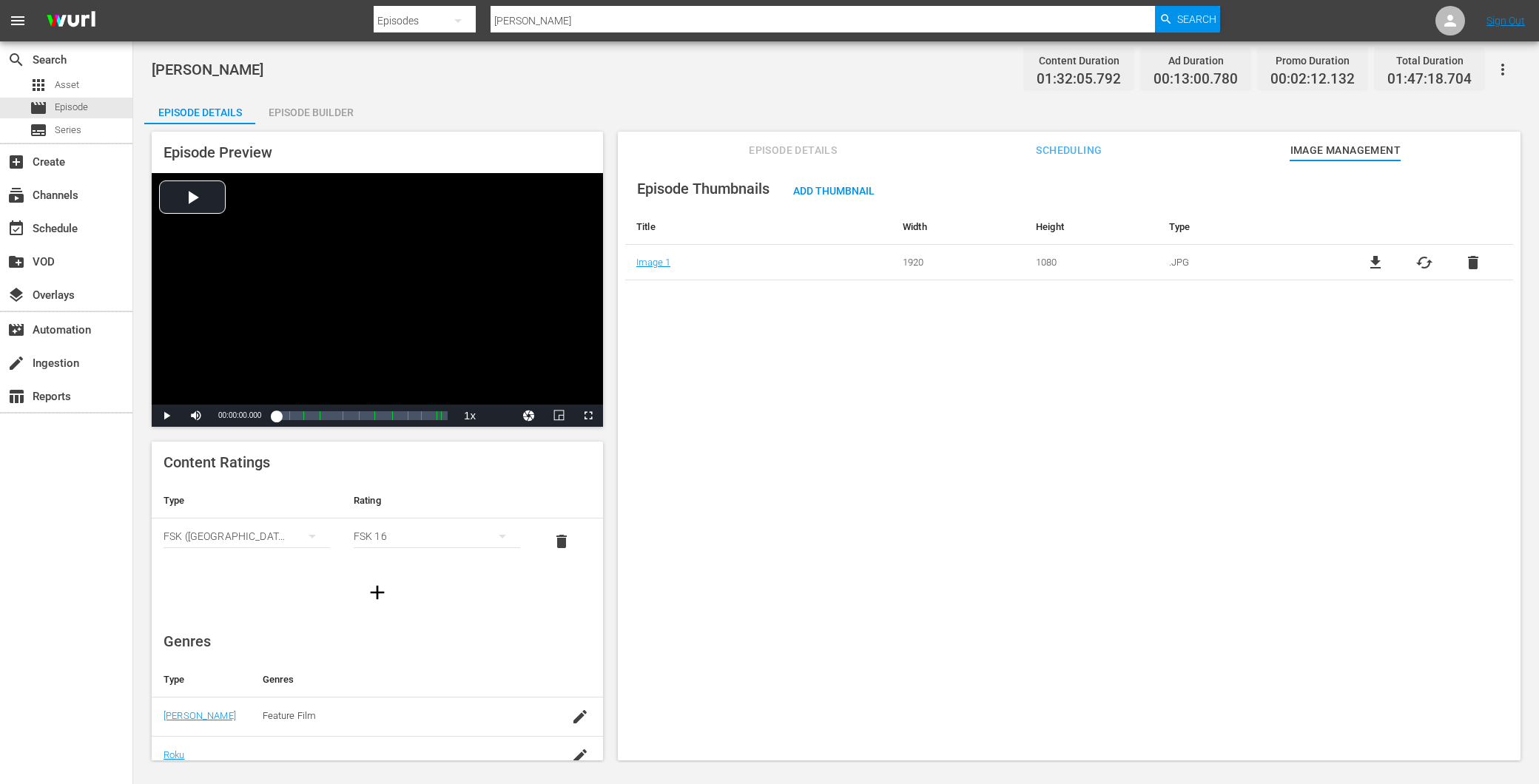
drag, startPoint x: 1071, startPoint y: 153, endPoint x: 1058, endPoint y: 156, distance: 13.3
click at [1065, 156] on span "Scheduling" at bounding box center [1069, 151] width 111 height 18
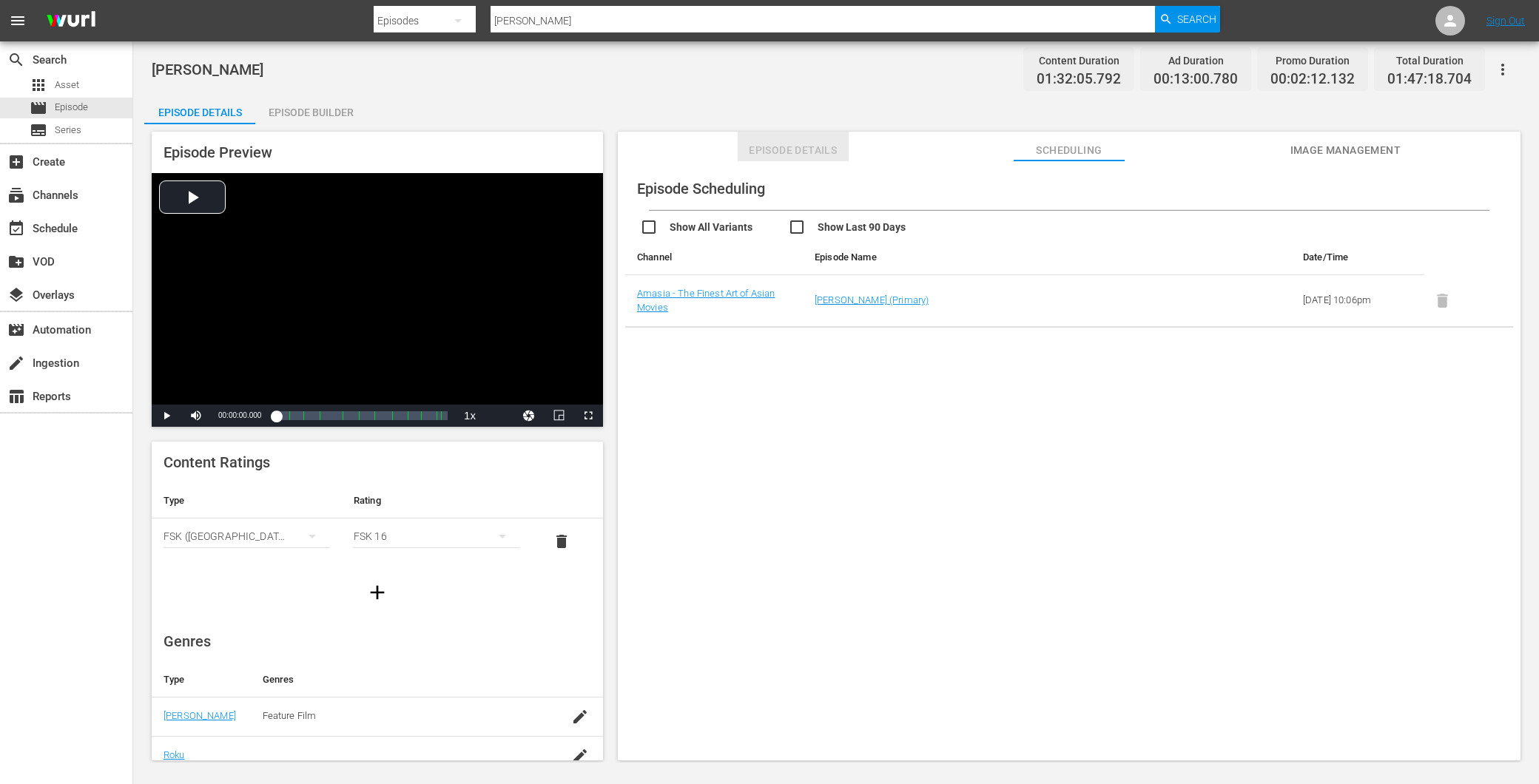
click at [756, 144] on span "Episode Details" at bounding box center [793, 151] width 111 height 18
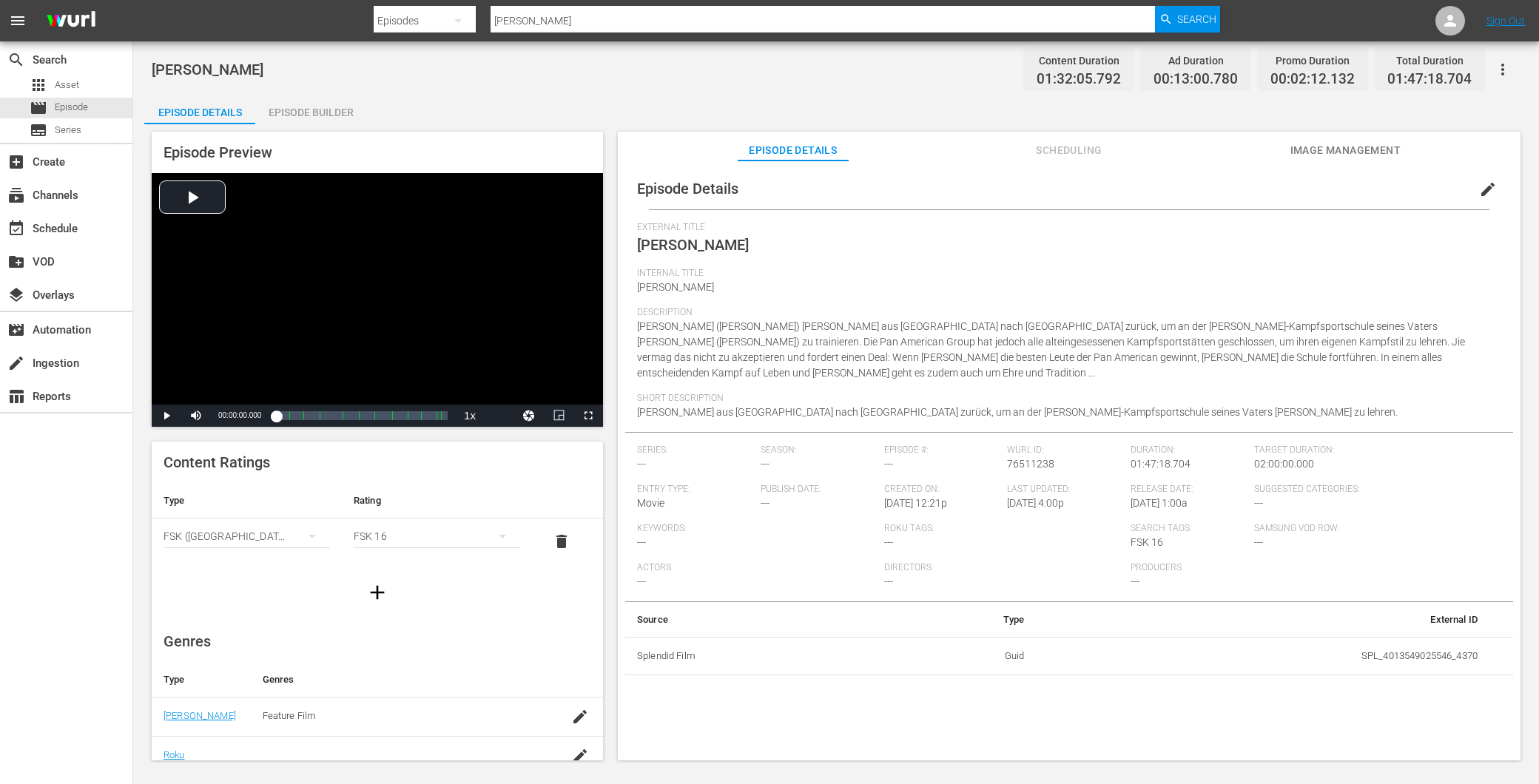
click at [290, 107] on div "Episode Builder" at bounding box center [311, 112] width 111 height 35
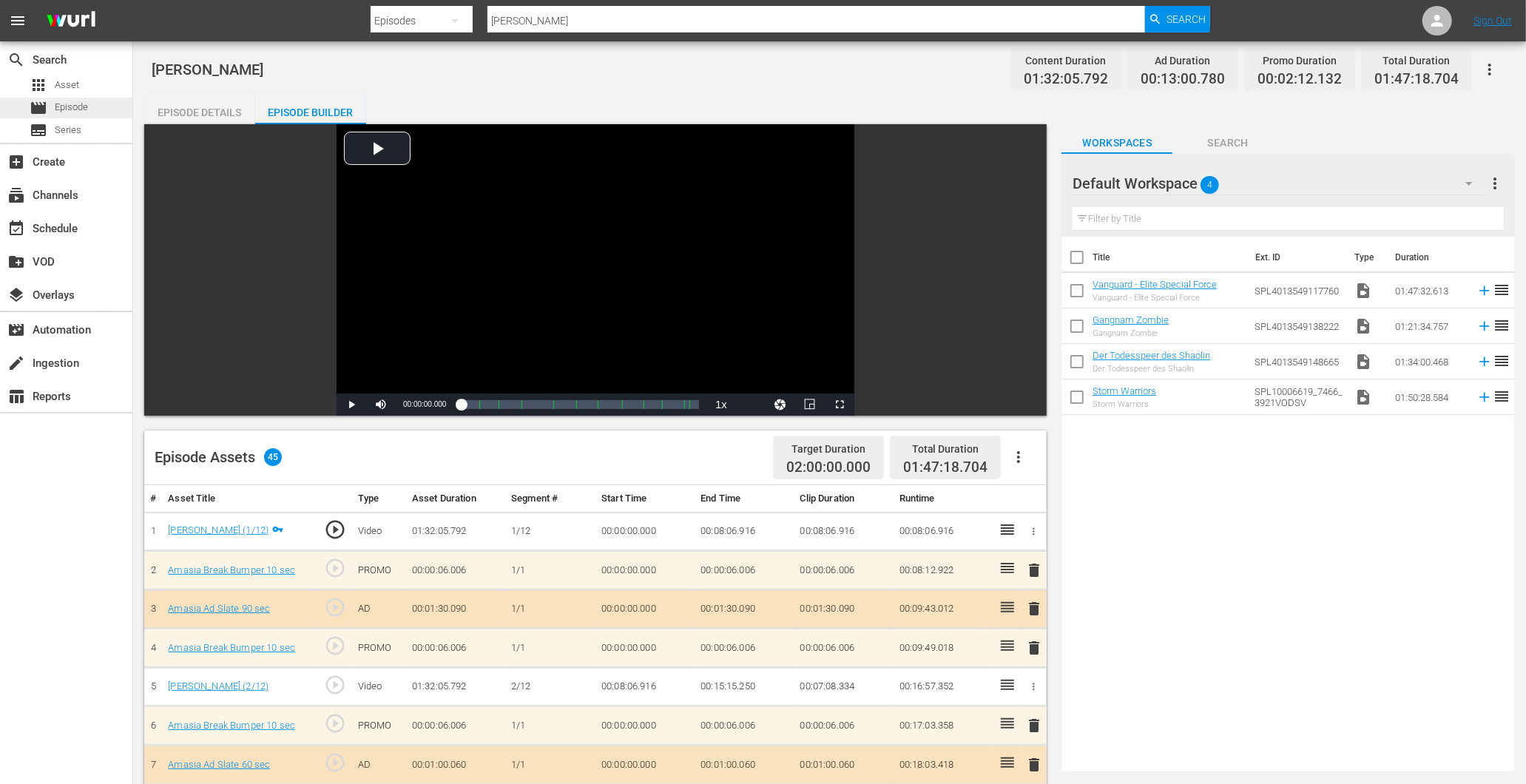
click at [48, 107] on div "movie Episode" at bounding box center [58, 108] width 58 height 21
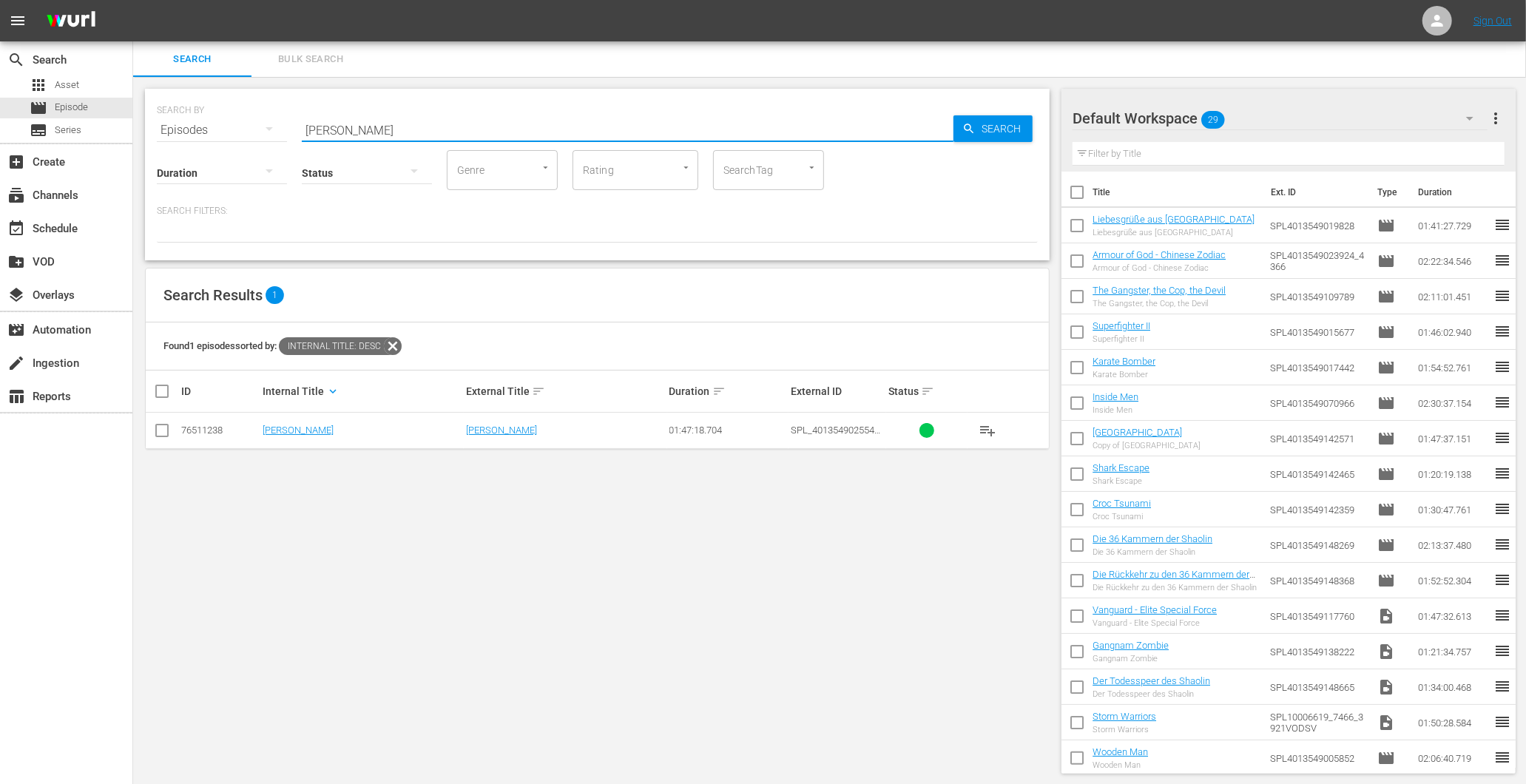
drag, startPoint x: 405, startPoint y: 130, endPoint x: 240, endPoint y: 136, distance: 165.1
click at [254, 141] on div "SEARCH BY Search By Episodes Search ID, Title, Description, Keywords, or Catego…" at bounding box center [597, 174] width 905 height 171
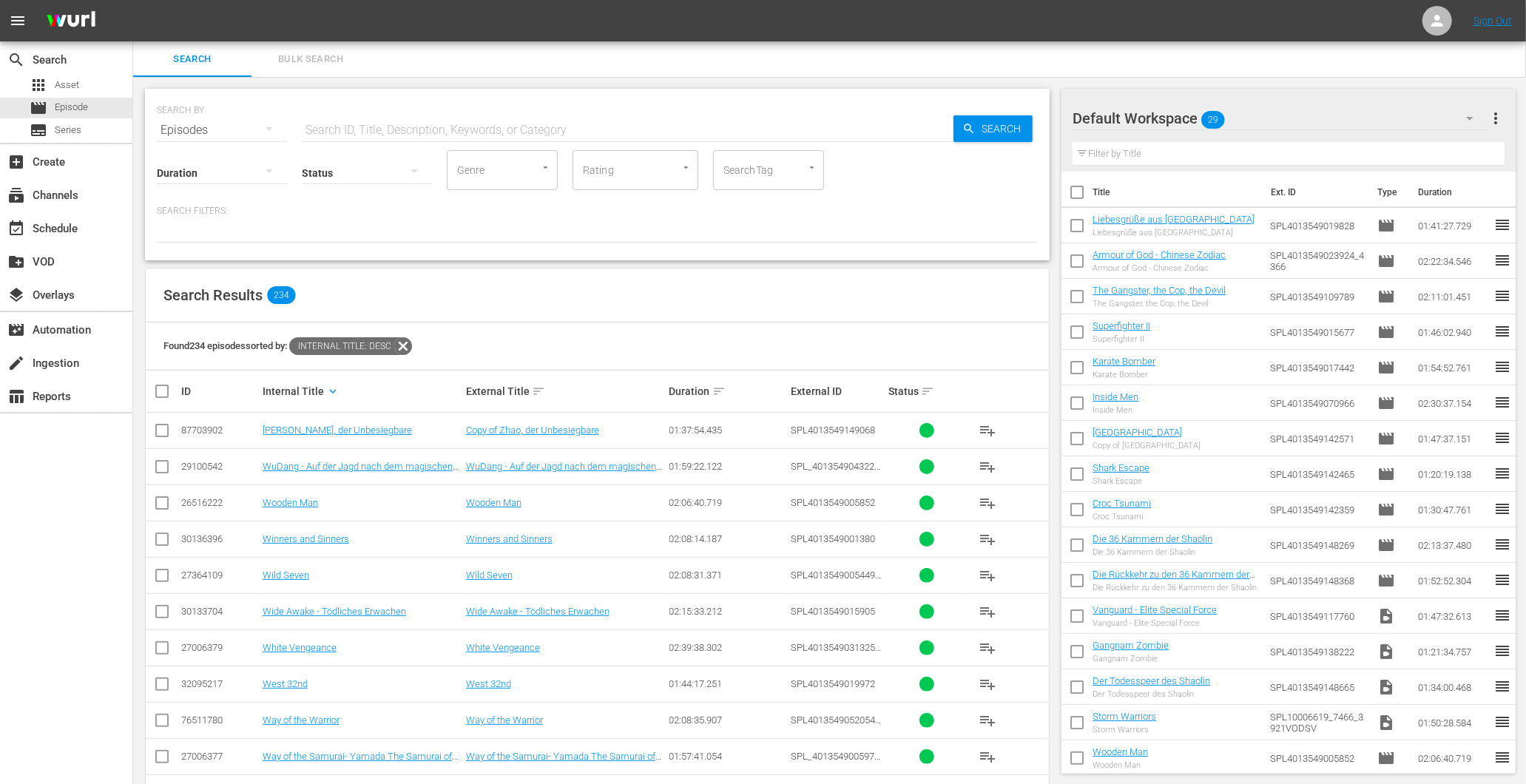
click at [352, 114] on div "SEARCH BY Search By Episodes Search ID, Title, Description, Keywords, or Catego…" at bounding box center [597, 121] width 881 height 53
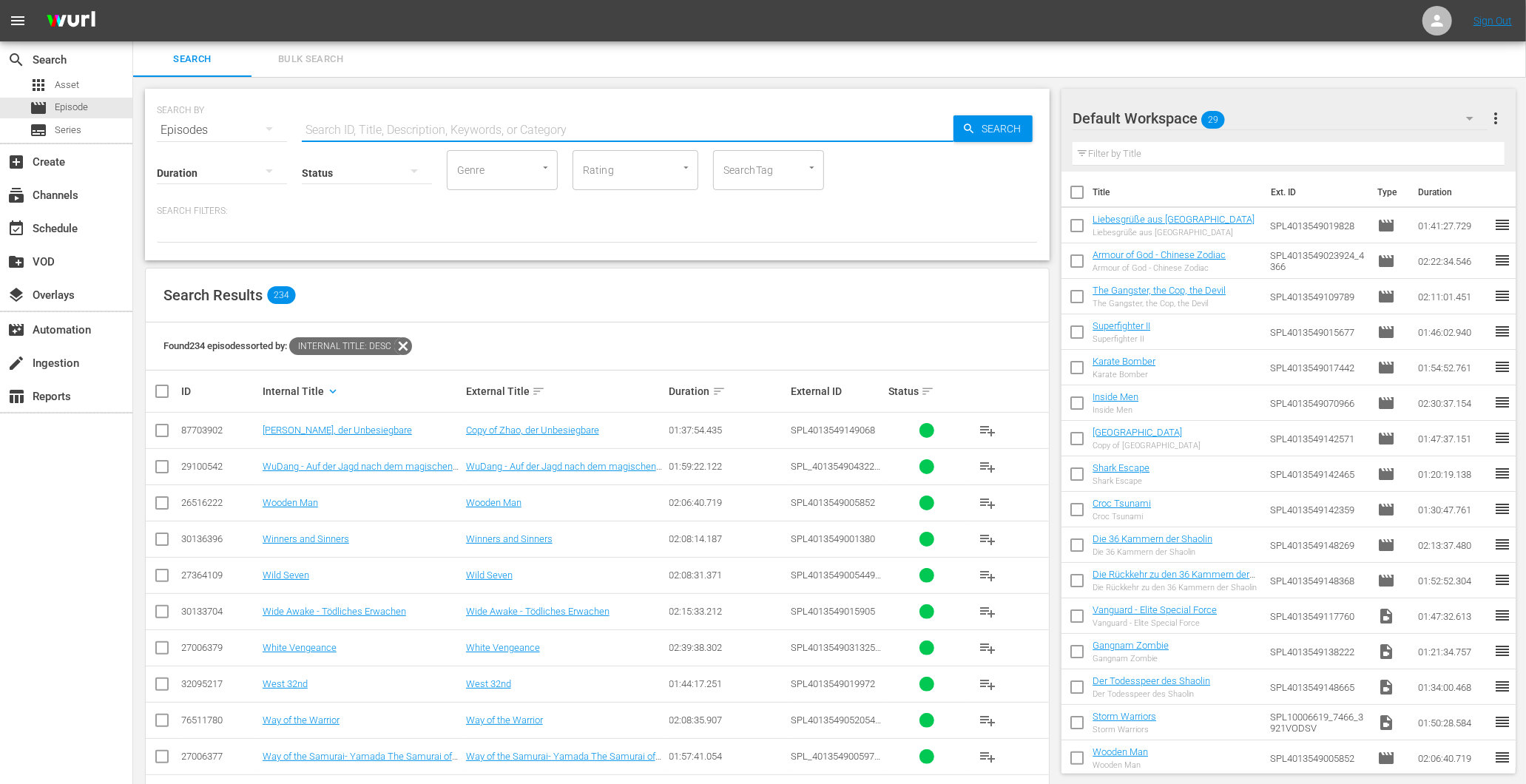
click at [347, 128] on input "text" at bounding box center [628, 130] width 652 height 35
paste input "Terraformars"
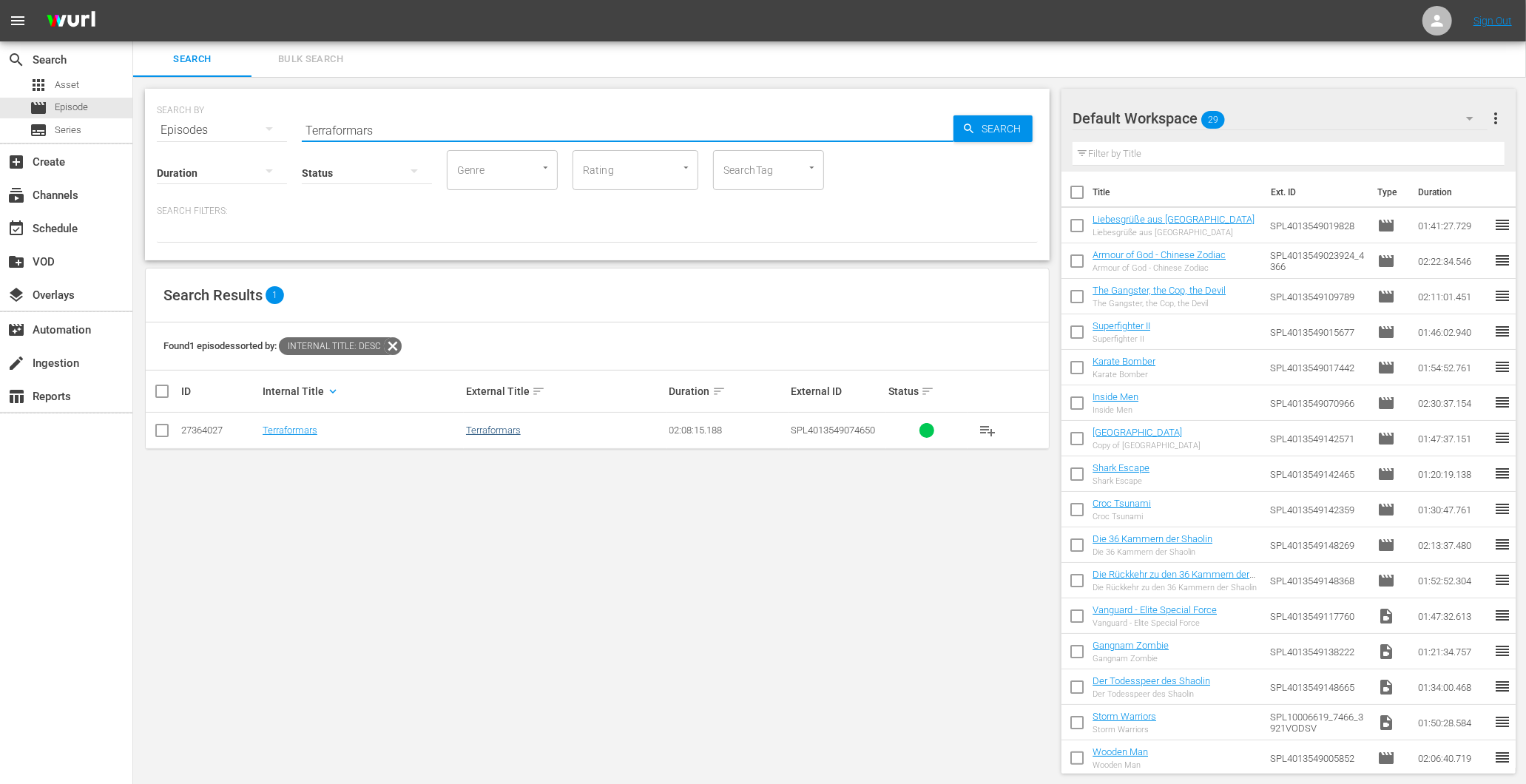
type input "Terraformars"
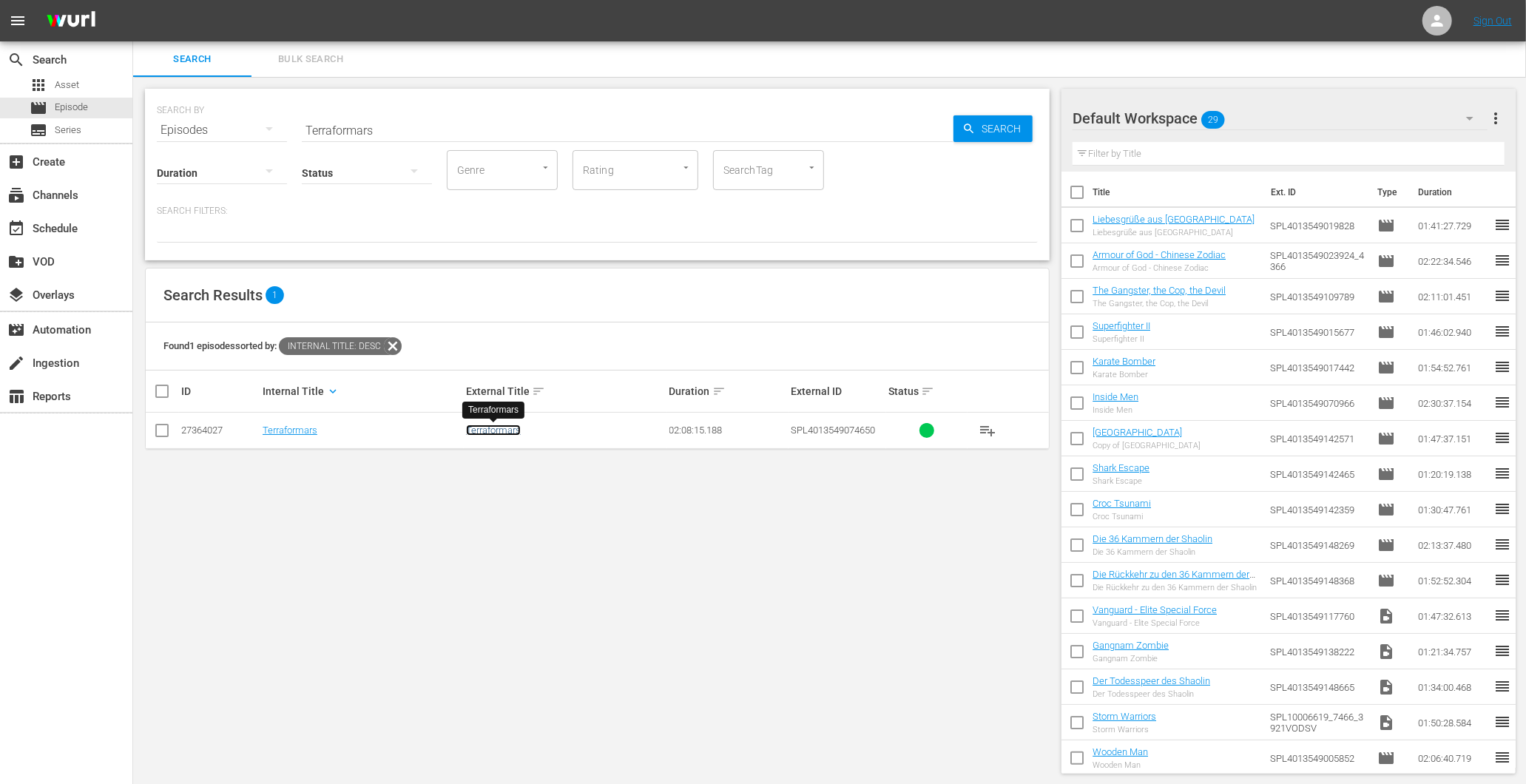
click at [491, 430] on link "Terraformars" at bounding box center [493, 430] width 55 height 11
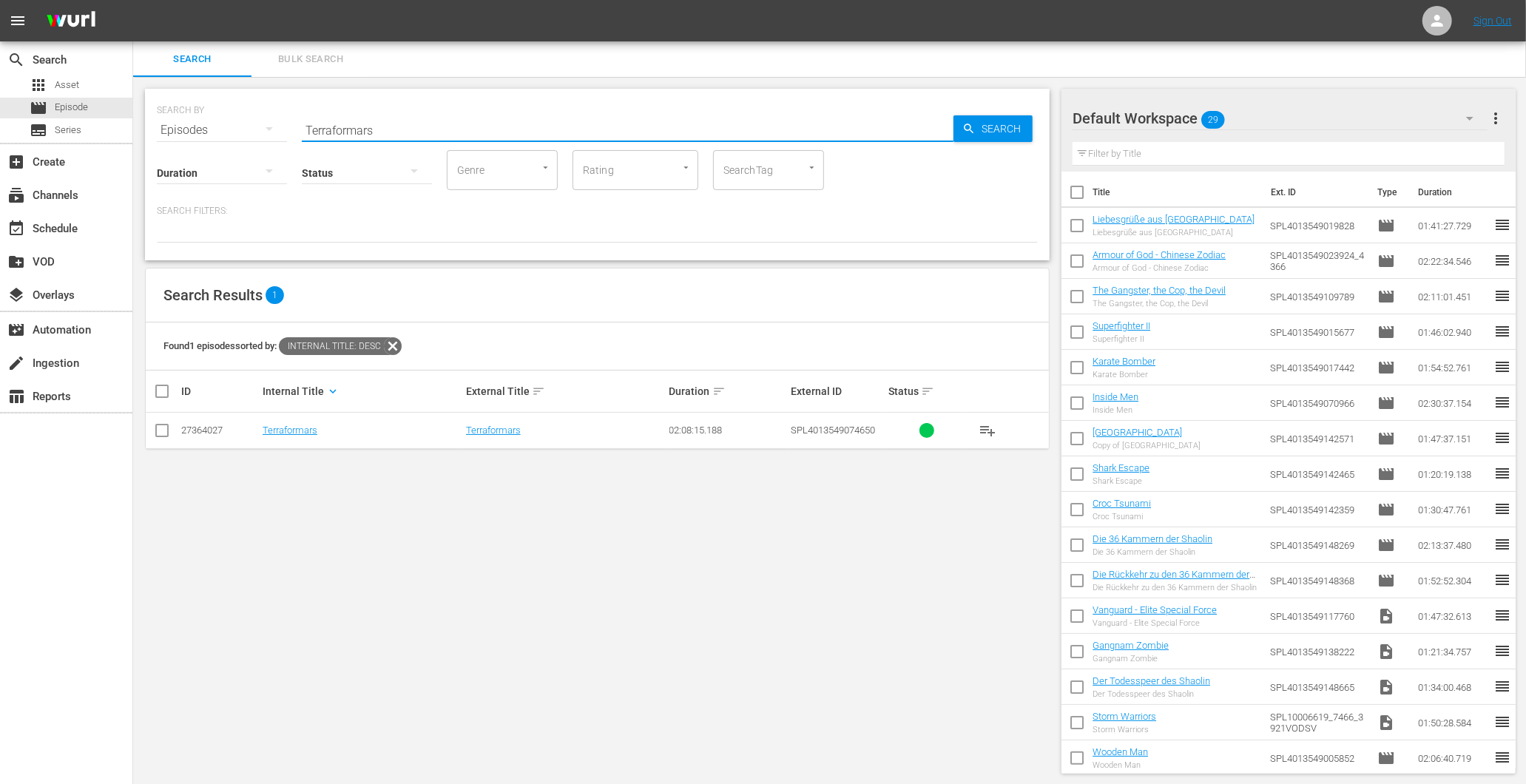
drag, startPoint x: 342, startPoint y: 139, endPoint x: 235, endPoint y: 141, distance: 107.0
click at [235, 141] on div "SEARCH BY Search By Episodes Search ID, Title, Description, Keywords, or Catego…" at bounding box center [597, 174] width 905 height 171
paste input "Superfighter II"
drag, startPoint x: 281, startPoint y: 129, endPoint x: 142, endPoint y: 135, distance: 139.1
click at [144, 134] on div "SEARCH BY Search By Episodes Search ID, Title, Description, Keywords, or Catego…" at bounding box center [597, 431] width 928 height 709
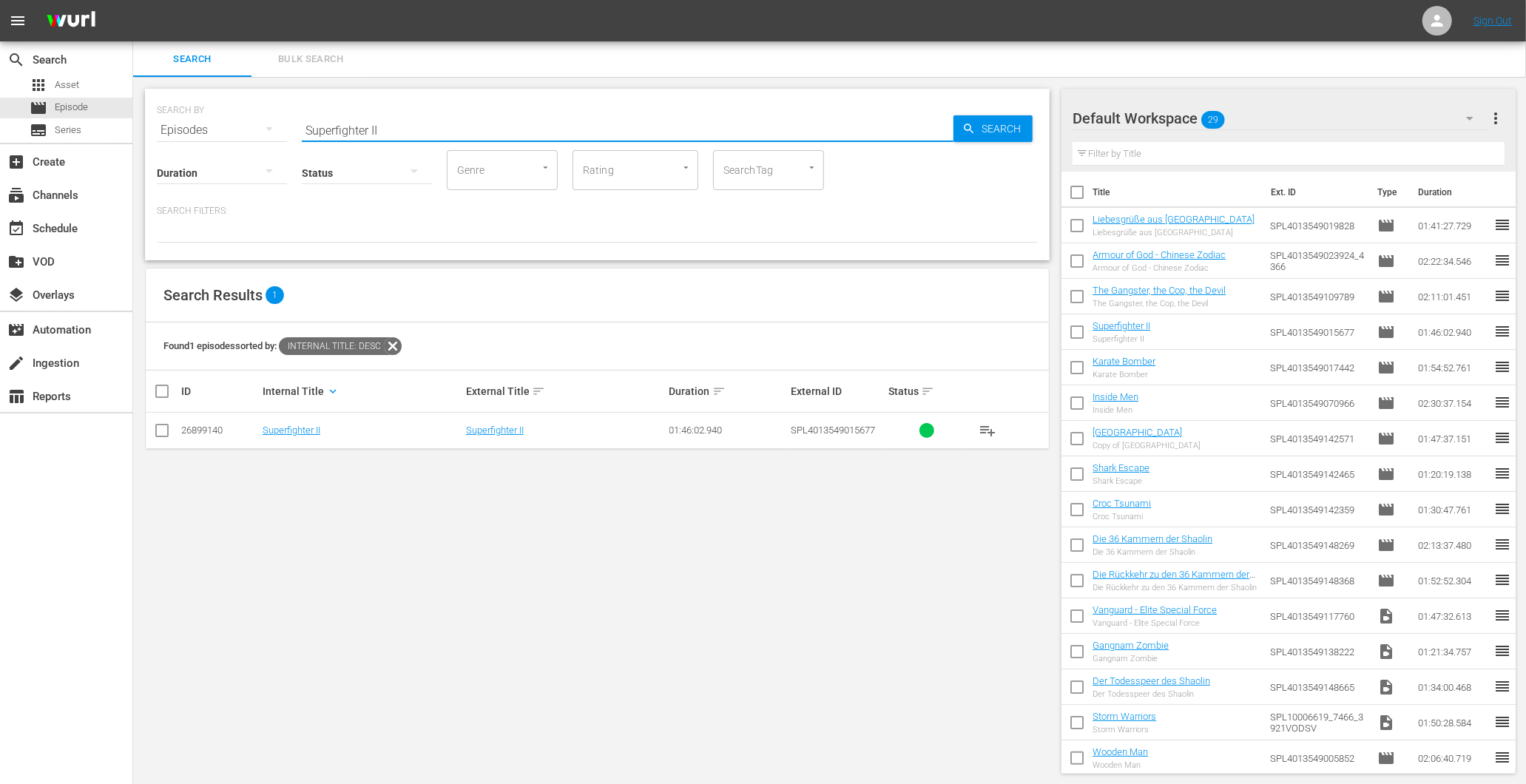
paste input "Fabricated City"
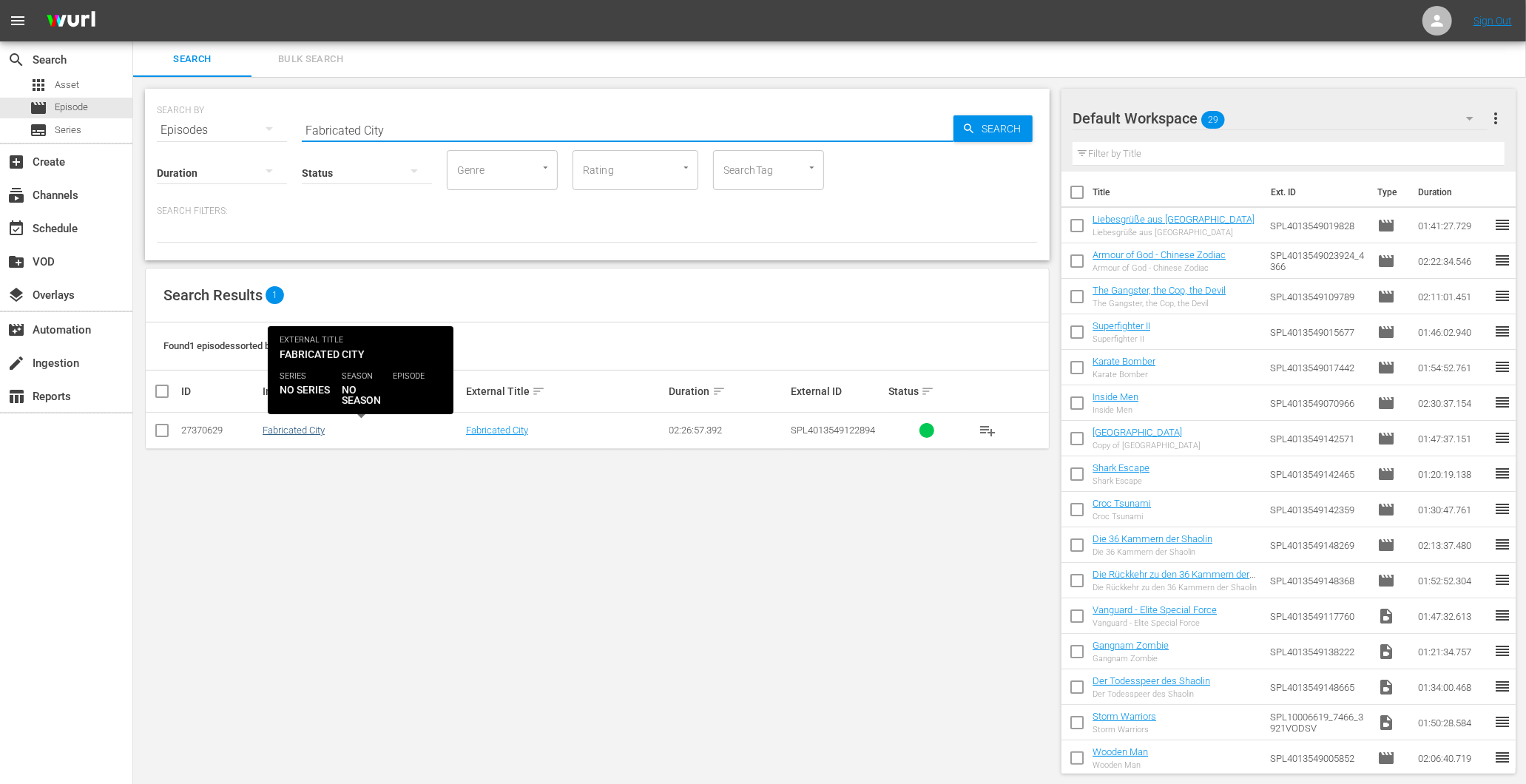
type input "Fabricated City"
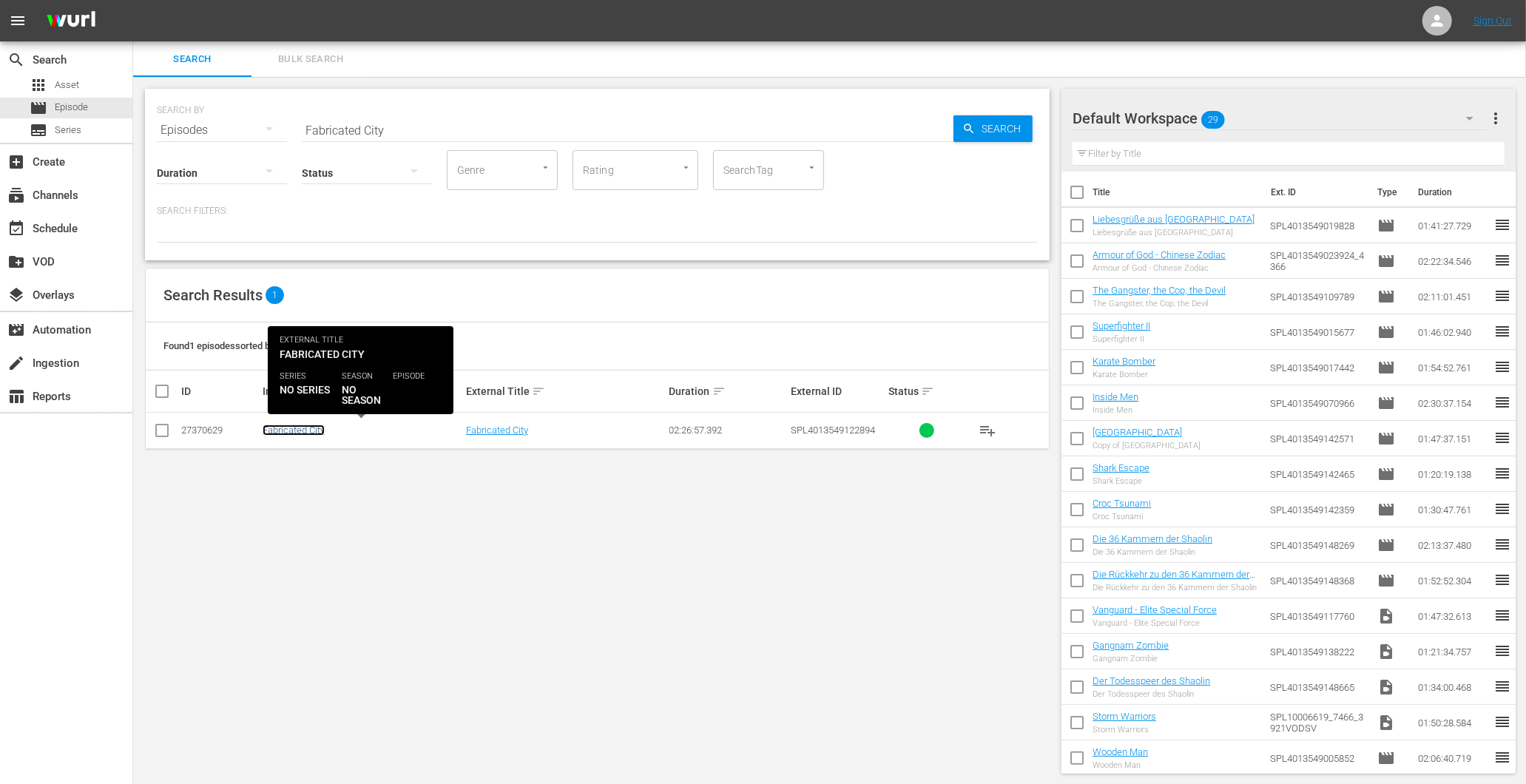
click at [306, 426] on link "Fabricated City" at bounding box center [294, 430] width 62 height 11
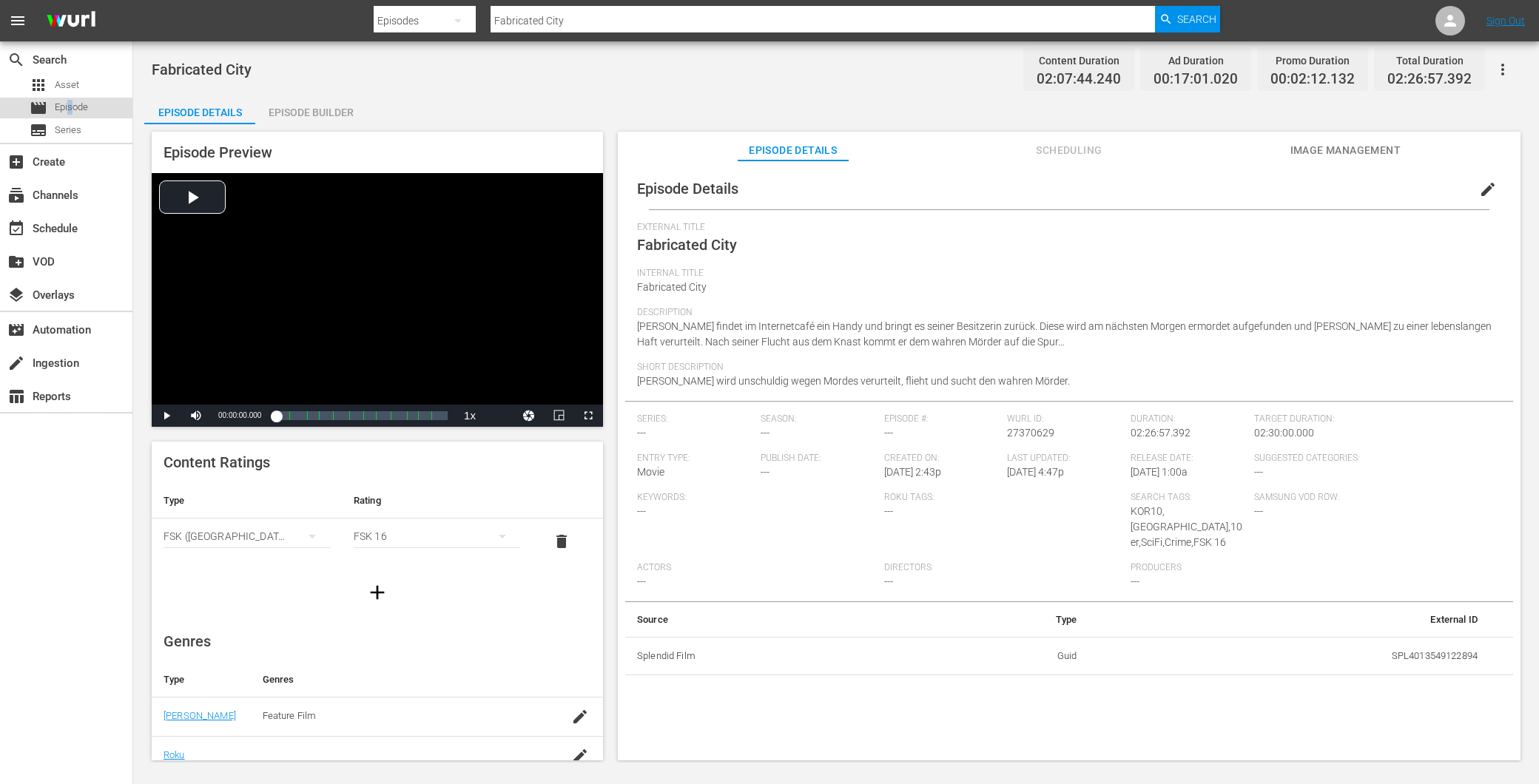
click at [72, 108] on span "Episode" at bounding box center [71, 107] width 33 height 15
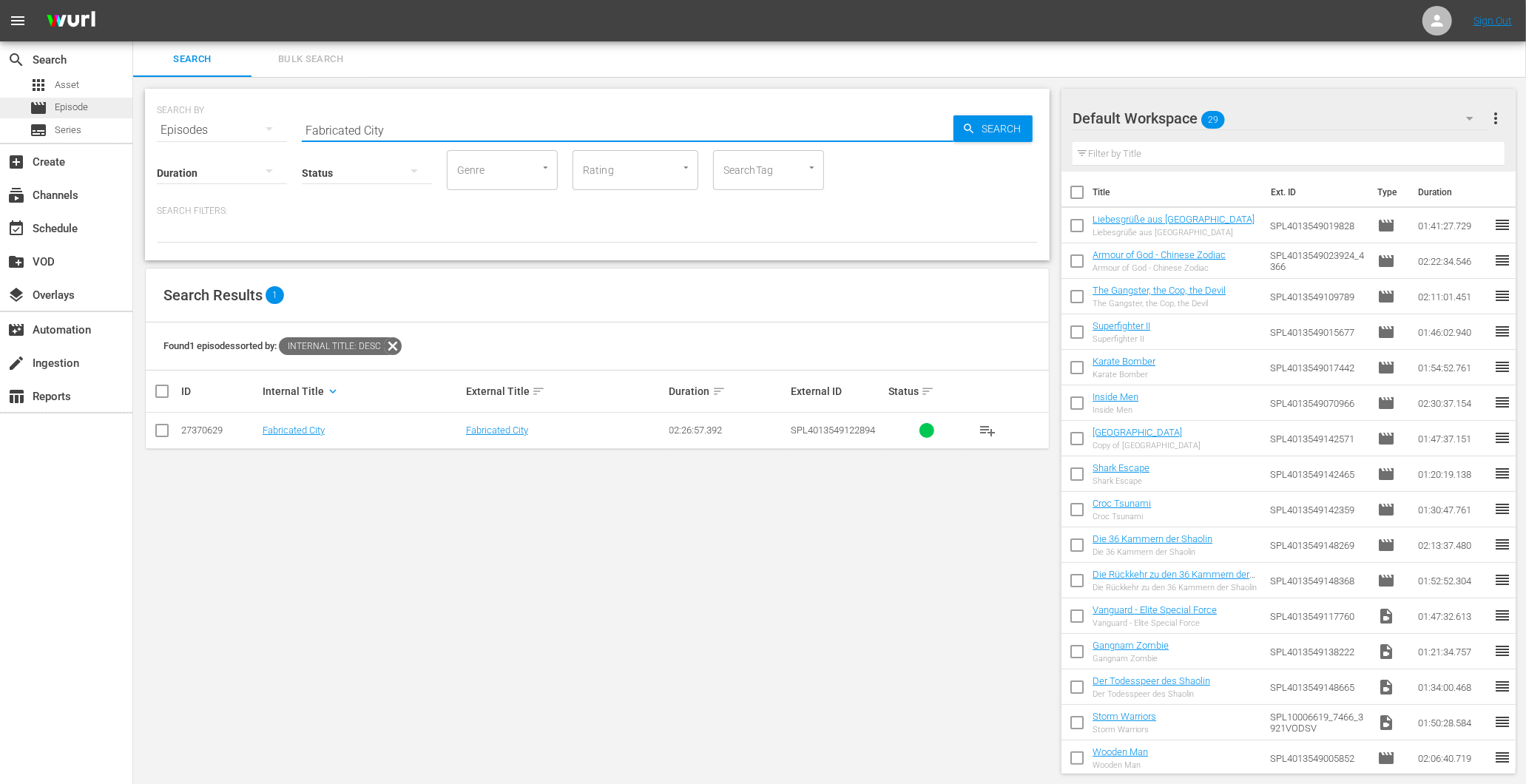
drag, startPoint x: 430, startPoint y: 127, endPoint x: 54, endPoint y: 114, distance: 376.2
click at [133, 0] on div "search Search apps Asset movie Episode subtitles Series add_box Create subscrip…" at bounding box center [829, 0] width 1393 height 0
paste input "Auf der Jagd nach dem goldenen Buddha"
type input "Auf der Jagd nach dem goldenen Buddha"
click at [361, 442] on td "Auf der Jagd nach dem goldenen Buddha" at bounding box center [362, 430] width 204 height 36
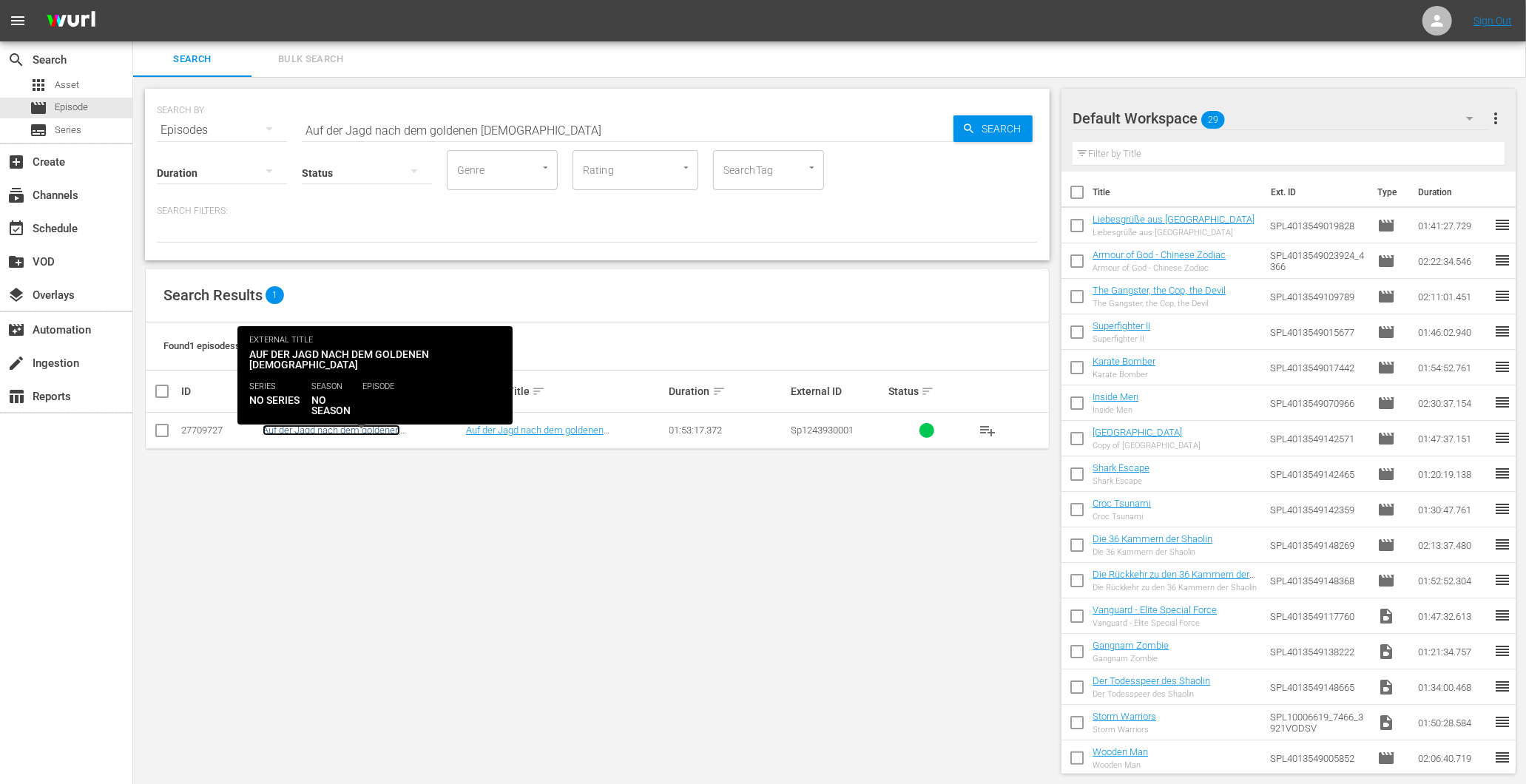
click at [371, 429] on link "Auf der Jagd nach dem goldenen Buddha" at bounding box center [331, 435] width 138 height 22
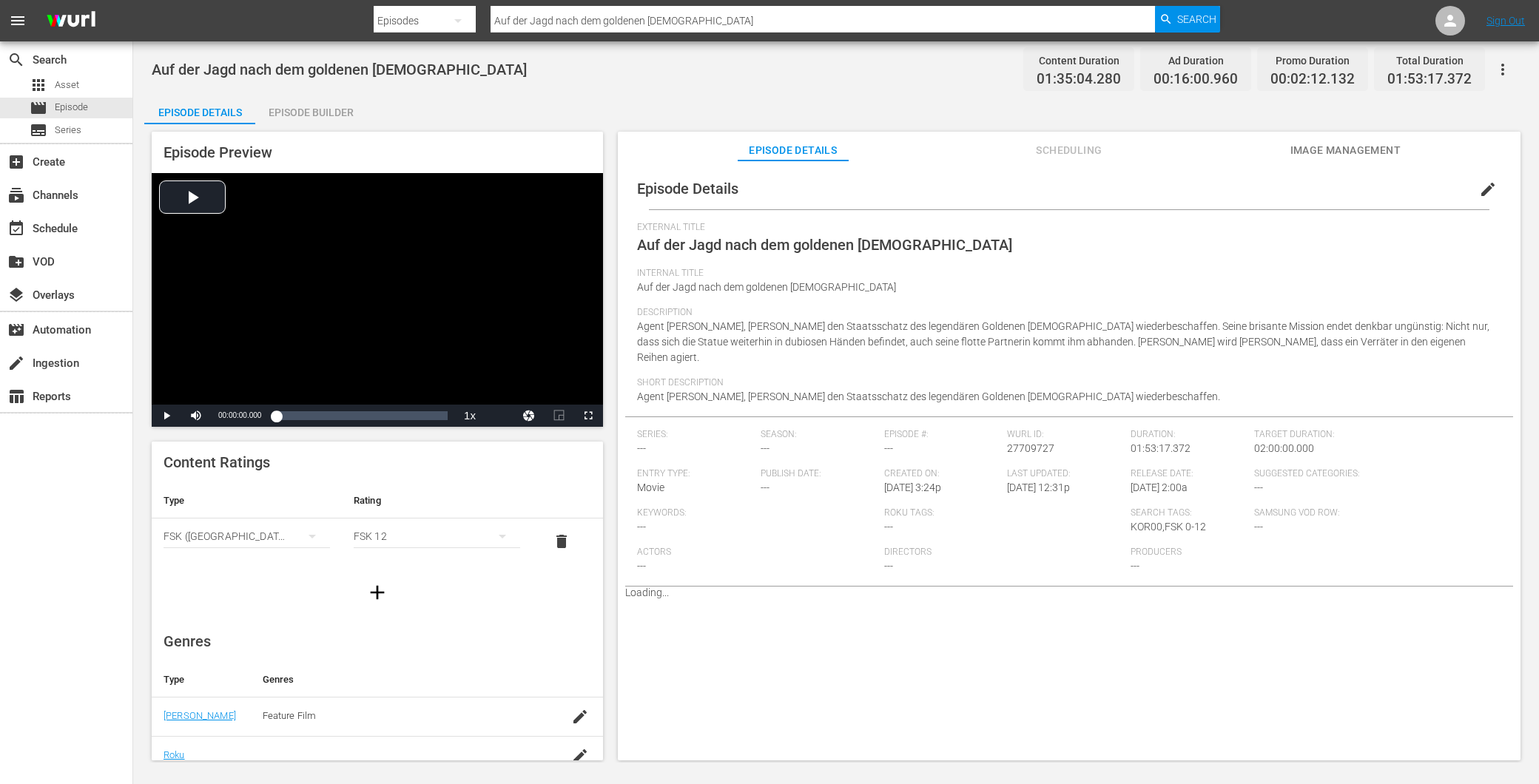
click at [290, 88] on div "Auf der Jagd nach dem goldenen Buddha Content Duration 01:35:04.280 Ad Duration…" at bounding box center [836, 402] width 1406 height 721
click at [312, 109] on div "Episode Builder" at bounding box center [311, 112] width 111 height 35
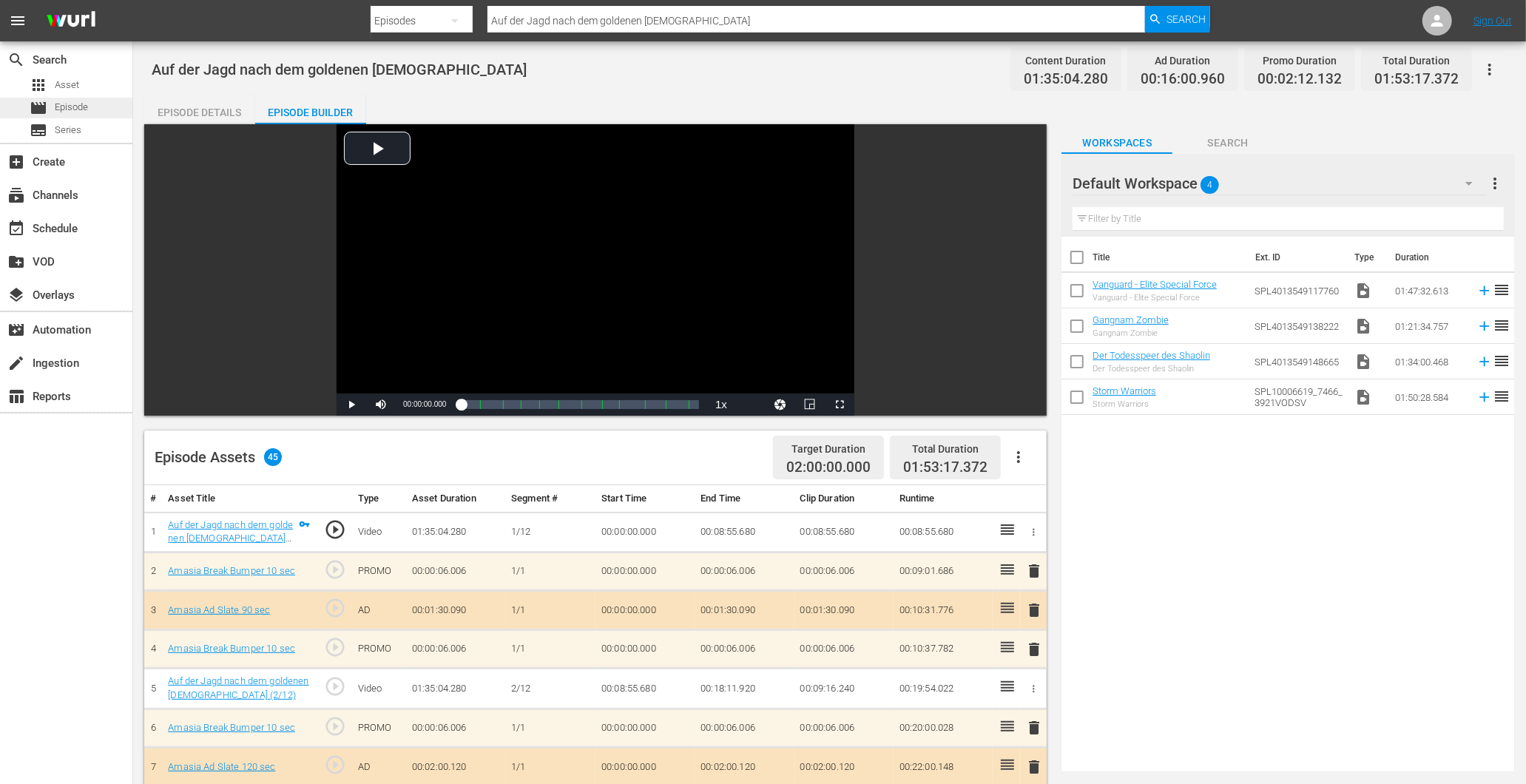
click at [52, 111] on div "movie Episode" at bounding box center [58, 108] width 58 height 21
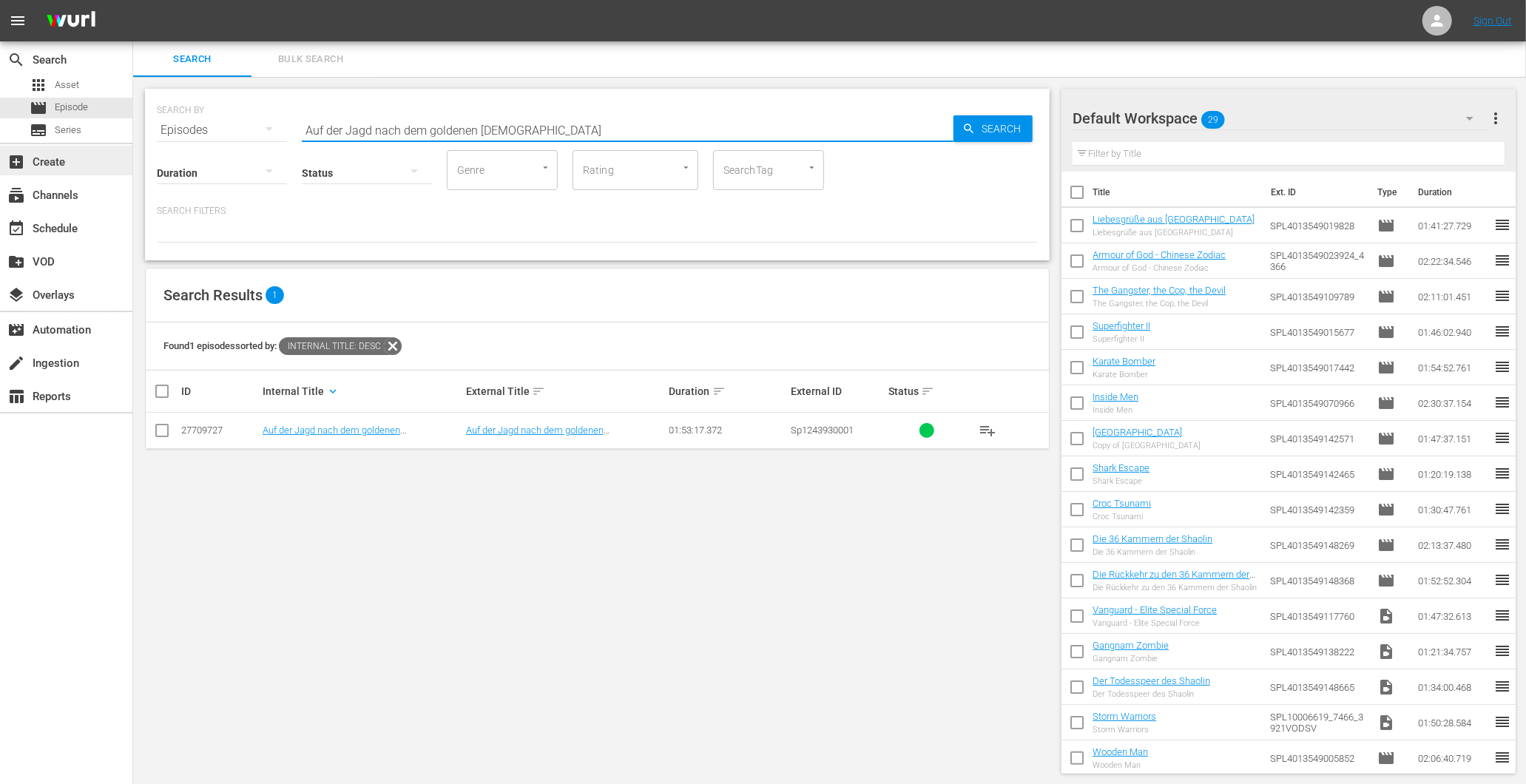
drag, startPoint x: 524, startPoint y: 121, endPoint x: 120, endPoint y: 146, distance: 404.8
click at [133, 0] on div "search Search apps Asset movie Episode subtitles Series add_box Create subscrip…" at bounding box center [829, 0] width 1393 height 0
paste input "Confession of Murder - Tödliches Geständnis"
type input "Confession of Murder - Tödliches Geständnis"
drag, startPoint x: 586, startPoint y: 128, endPoint x: 321, endPoint y: 131, distance: 265.0
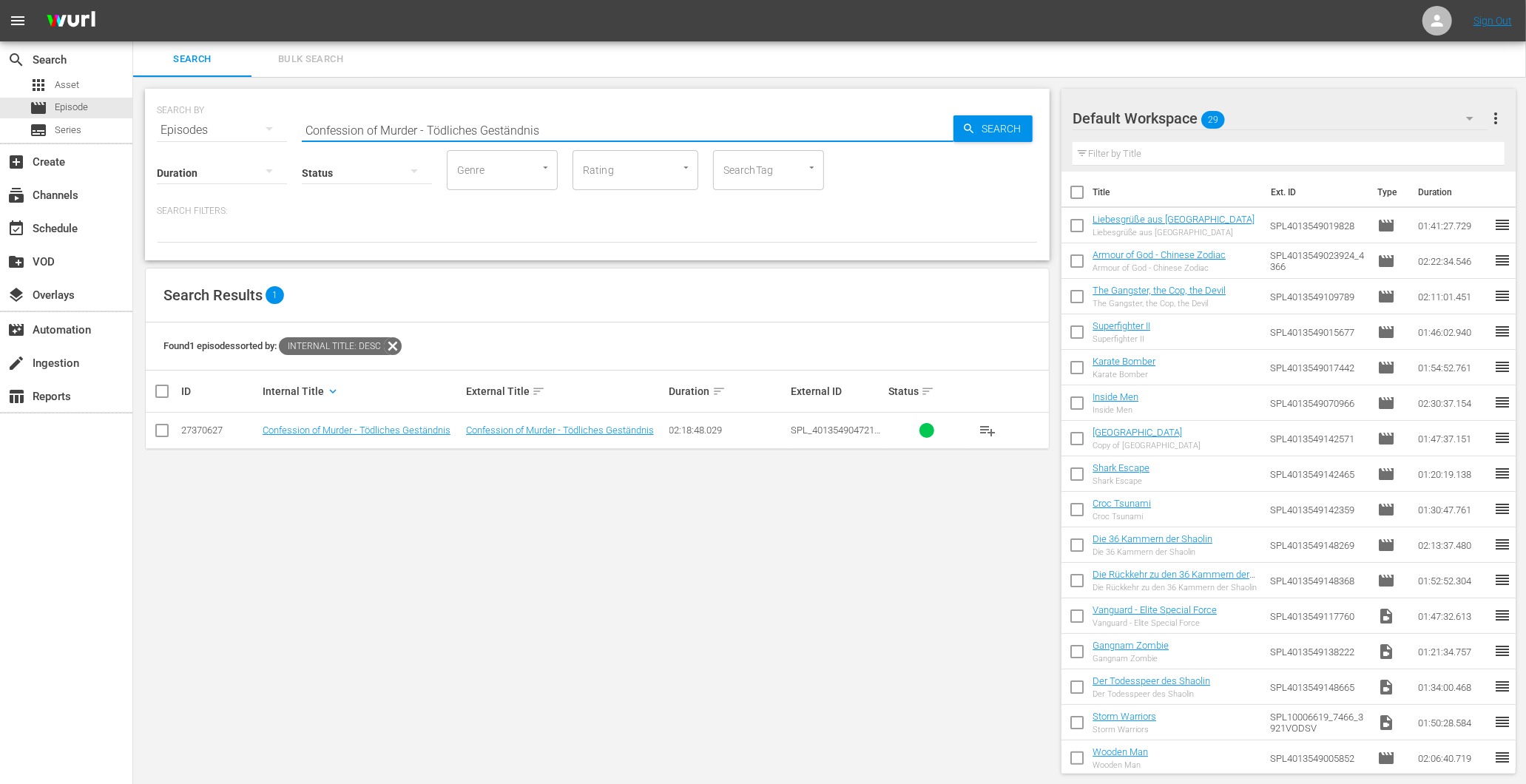
click at [322, 131] on input "Confession of Murder - Tödliches Geständnis" at bounding box center [628, 130] width 652 height 35
click at [524, 438] on td "Confession of Murder - Tödliches Geständnis" at bounding box center [565, 430] width 204 height 36
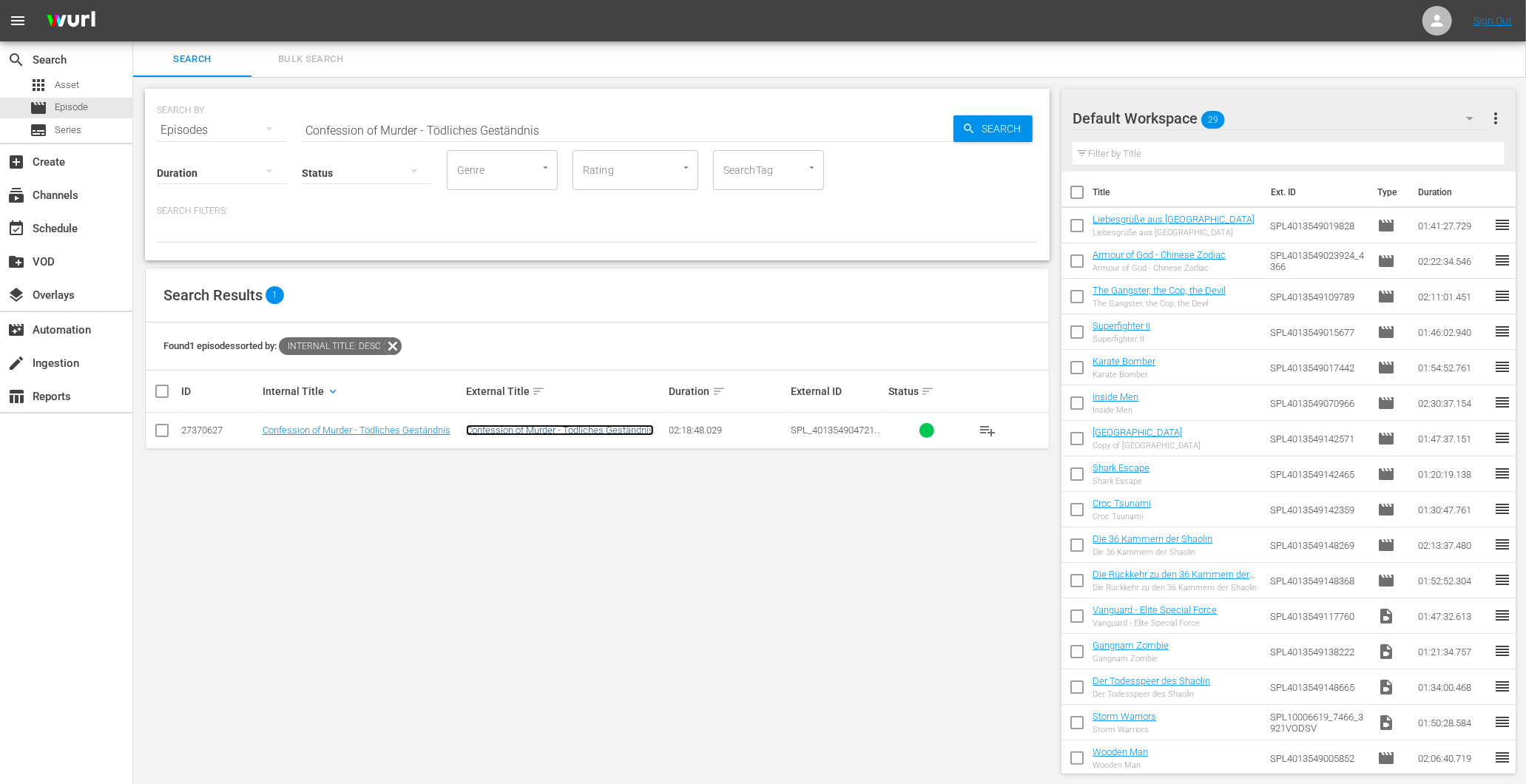
click at [524, 427] on link "Confession of Murder - Tödliches Geständnis" at bounding box center [560, 430] width 188 height 11
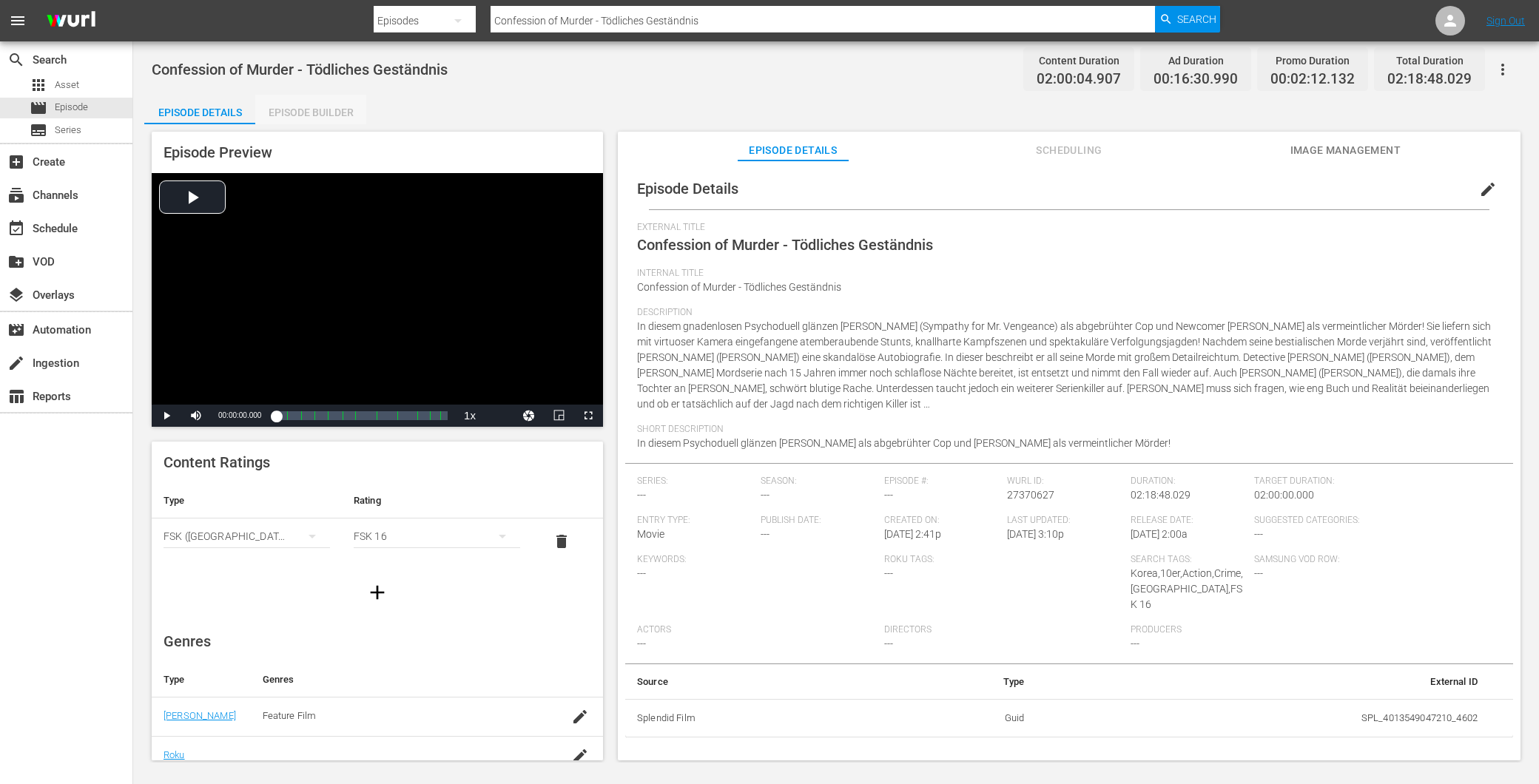
drag, startPoint x: 328, startPoint y: 109, endPoint x: 228, endPoint y: 120, distance: 100.6
click at [320, 111] on div "Episode Builder" at bounding box center [311, 112] width 111 height 35
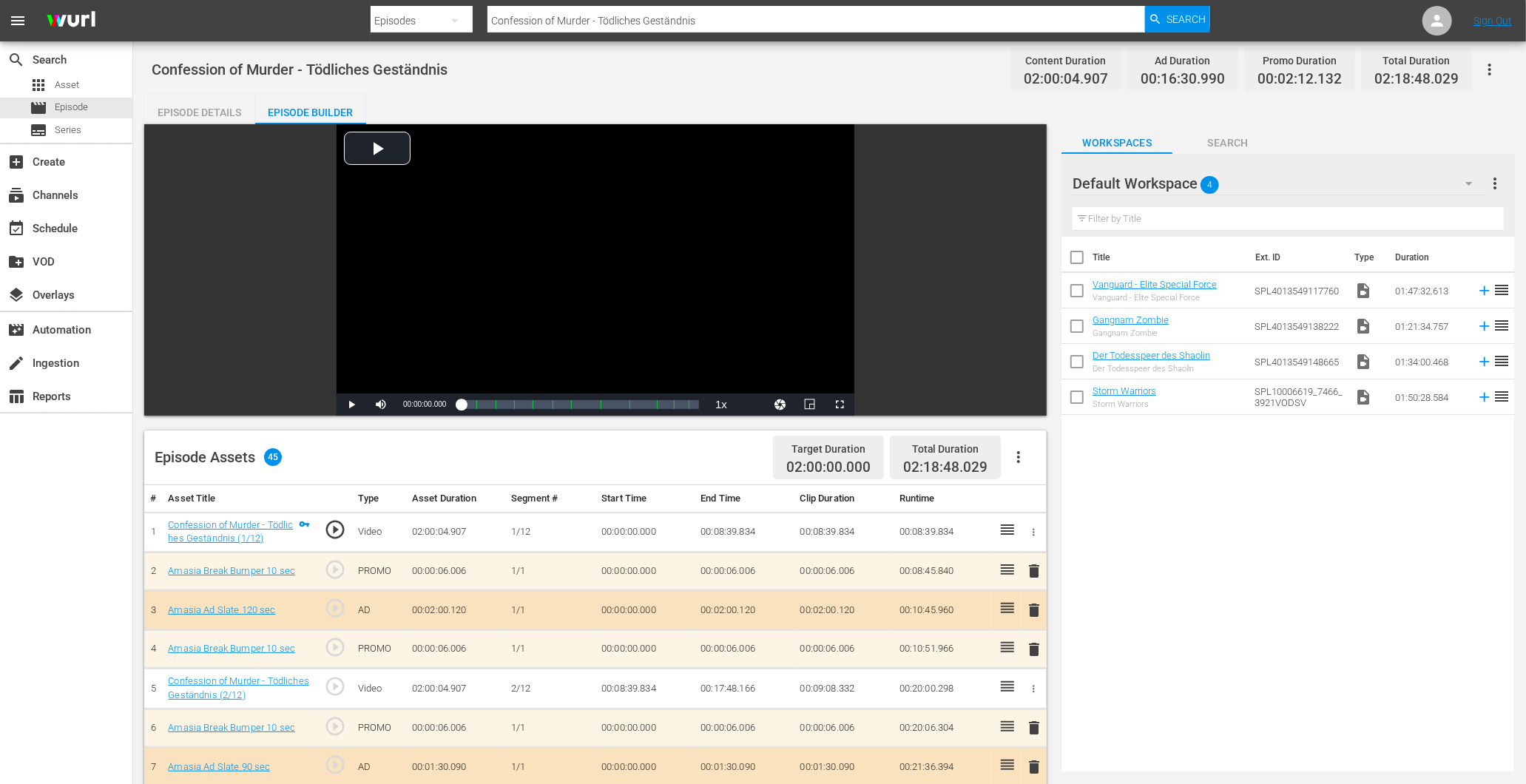
click at [75, 118] on div "apps Asset movie Episode subtitles Series" at bounding box center [66, 108] width 132 height 66
click at [86, 118] on div "apps Asset movie Episode subtitles Series" at bounding box center [66, 108] width 132 height 66
drag, startPoint x: 86, startPoint y: 118, endPoint x: 47, endPoint y: 109, distance: 40.0
click at [47, 109] on span "movie" at bounding box center [38, 108] width 18 height 18
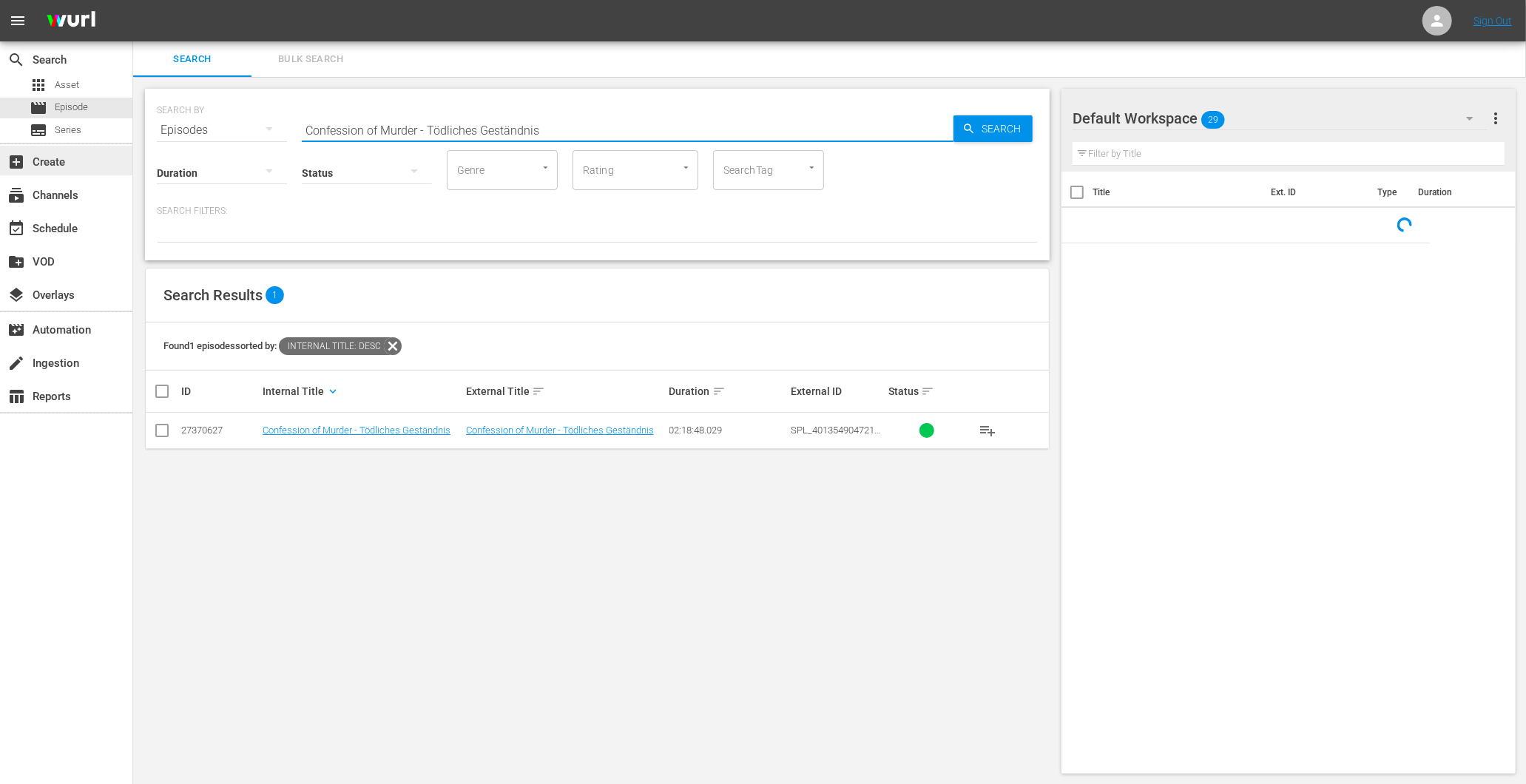
drag, startPoint x: 616, startPoint y: 114, endPoint x: 2, endPoint y: 163, distance: 616.0
click at [133, 0] on div "search Search apps Asset movie Episode subtitles Series add_box Create subscrip…" at bounding box center [829, 0] width 1393 height 0
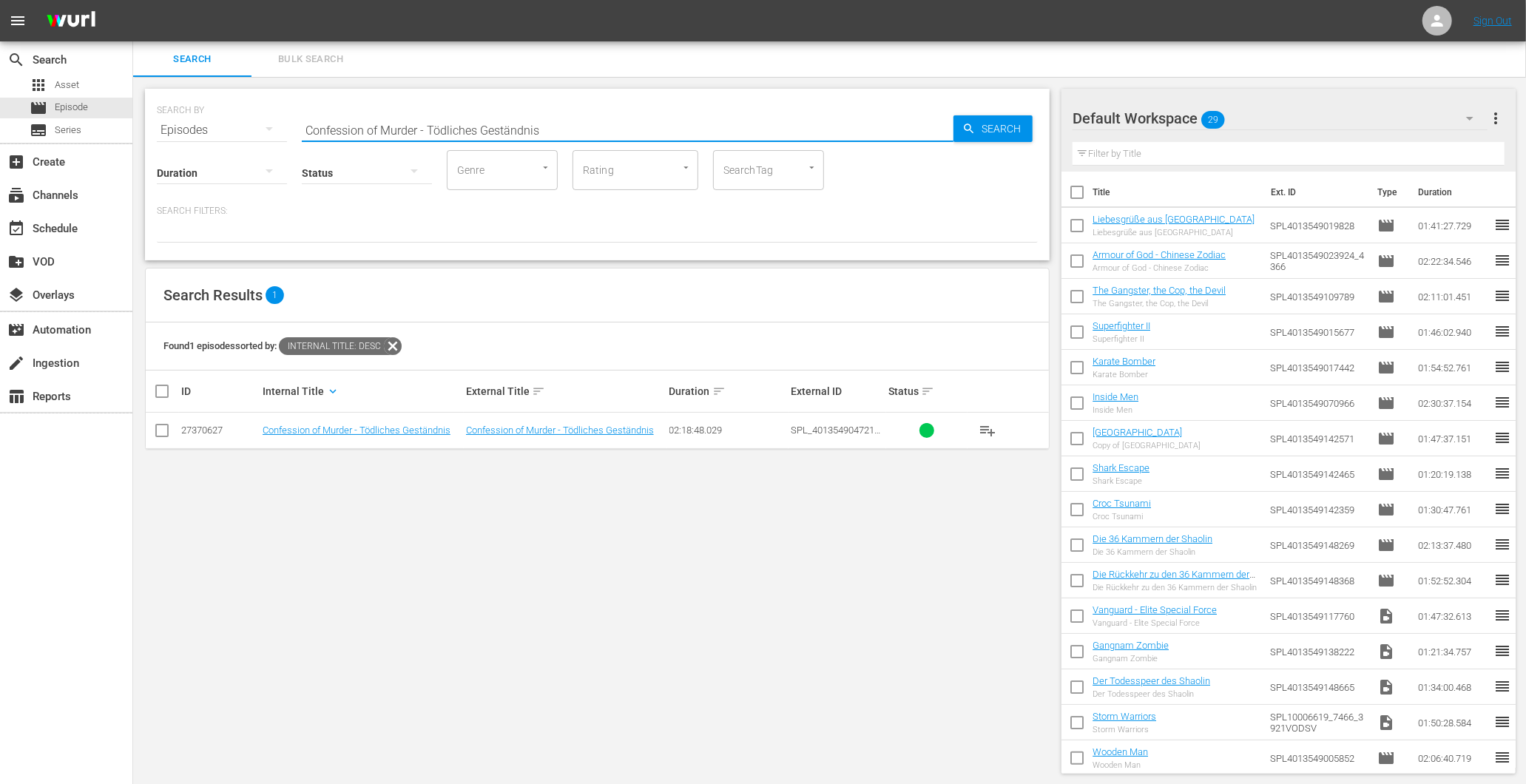
paste input "Return Of The Warrior"
type input "Return Of The Warrior"
click at [281, 429] on link "Return Of The Warrior" at bounding box center [308, 430] width 90 height 11
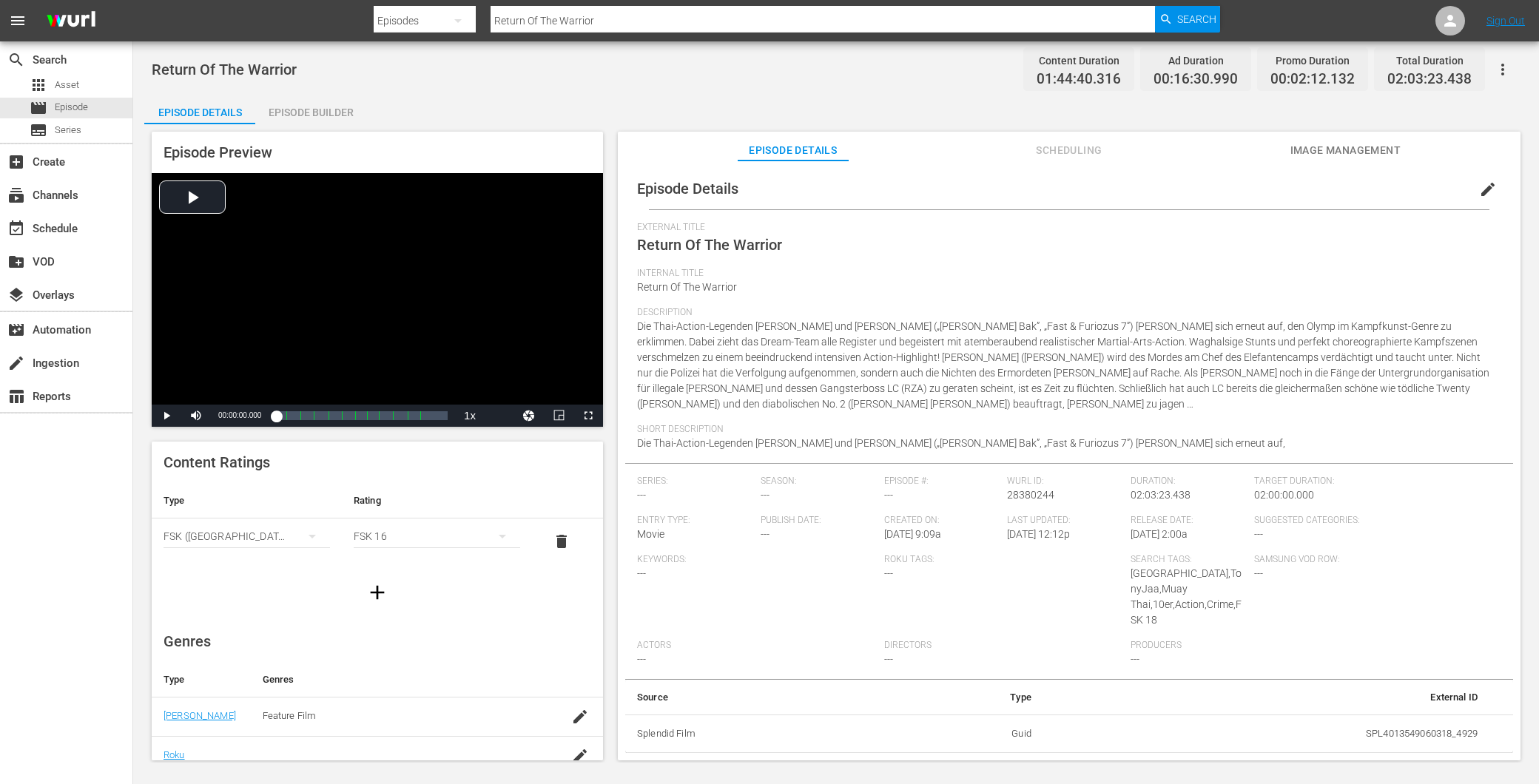
click at [318, 118] on div "Episode Builder" at bounding box center [311, 112] width 111 height 35
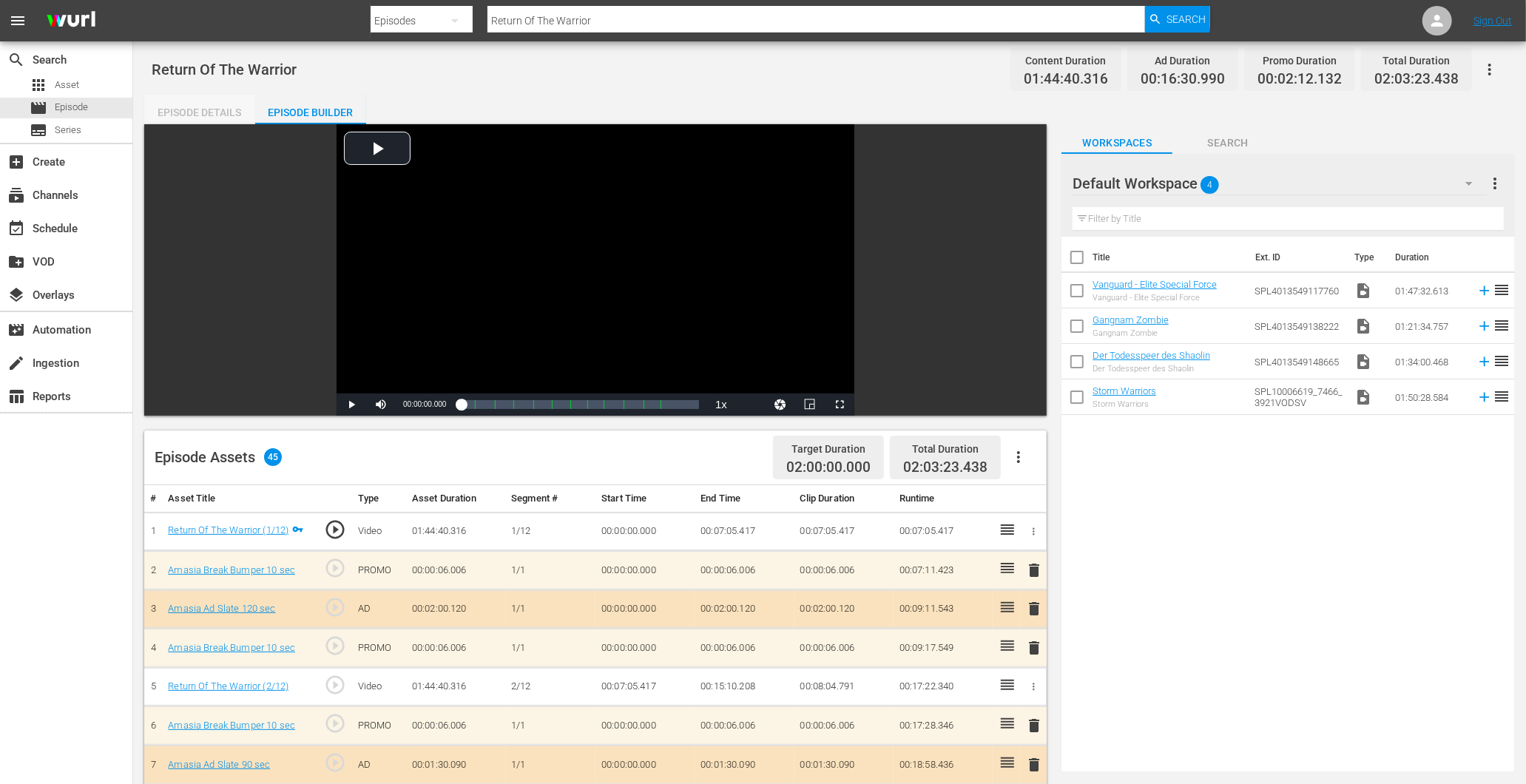
click at [238, 115] on div "Episode Details" at bounding box center [200, 112] width 111 height 35
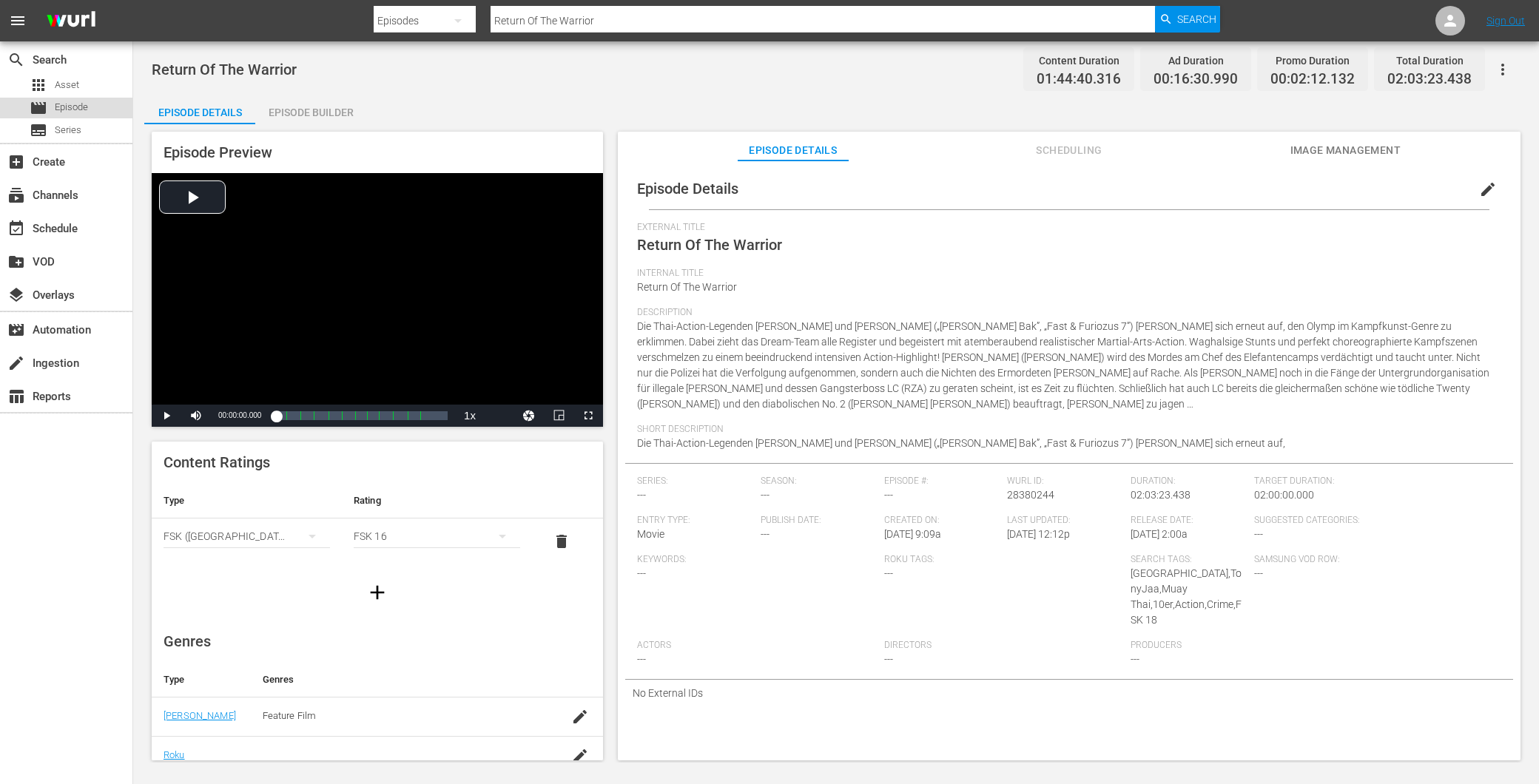
click at [62, 114] on span "Episode" at bounding box center [71, 107] width 33 height 15
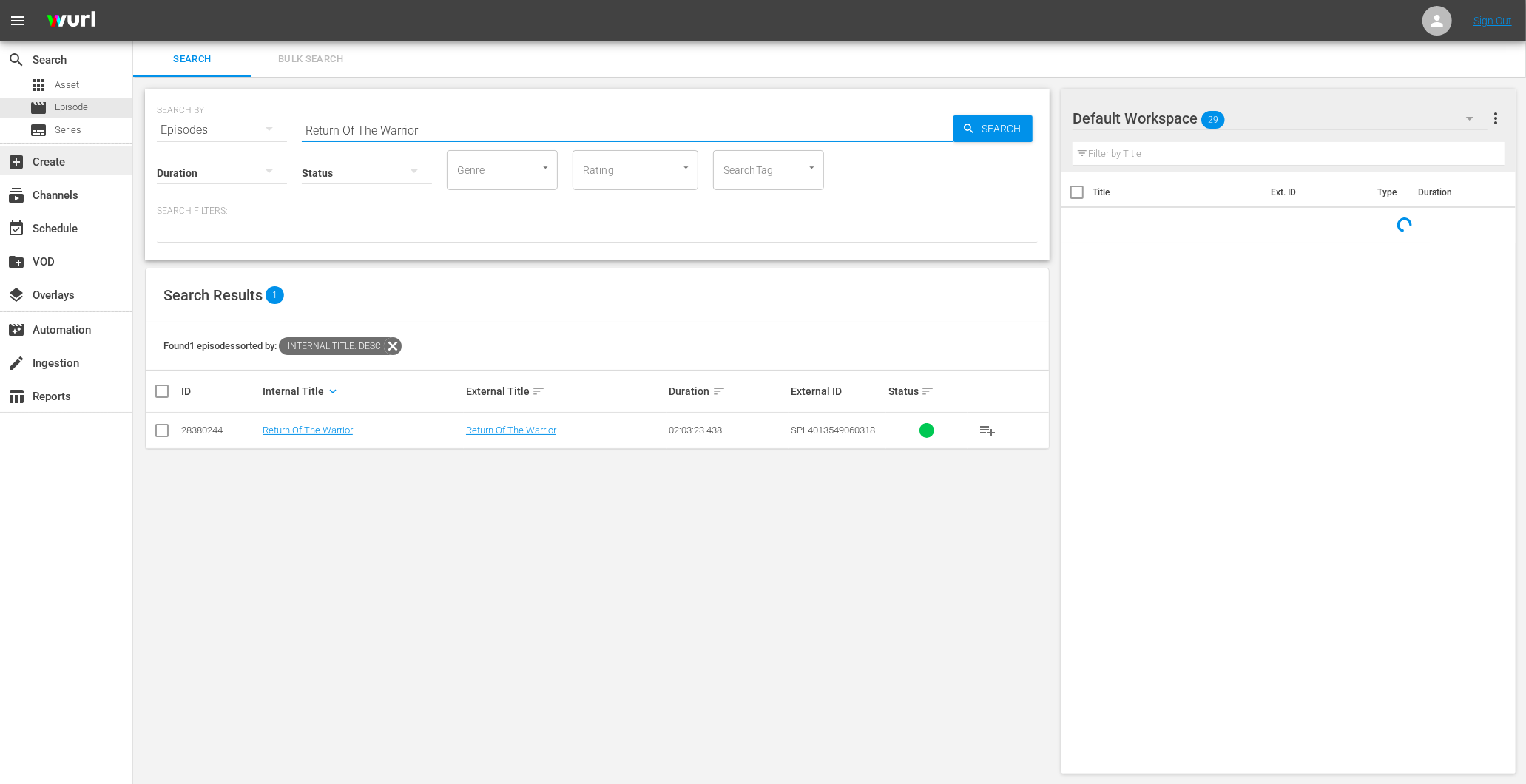
drag, startPoint x: 547, startPoint y: 130, endPoint x: 52, endPoint y: 145, distance: 495.2
click at [133, 0] on div "search Search apps Asset movie Episode subtitles Series add_box Create subscrip…" at bounding box center [829, 0] width 1393 height 0
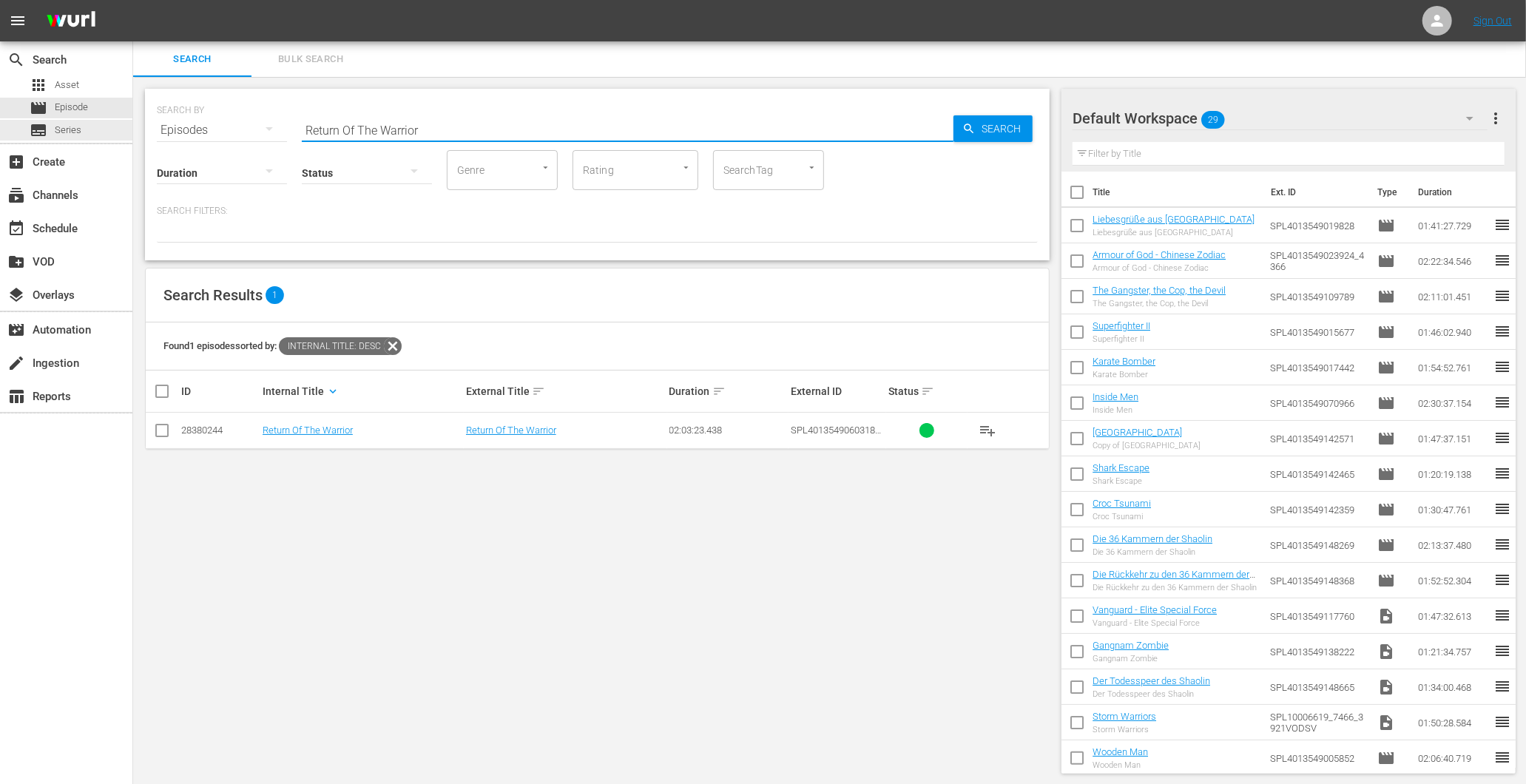
paste input "The Restless - Kampf um Midheaven"
type input "The Restless - Kampf um Midheaven"
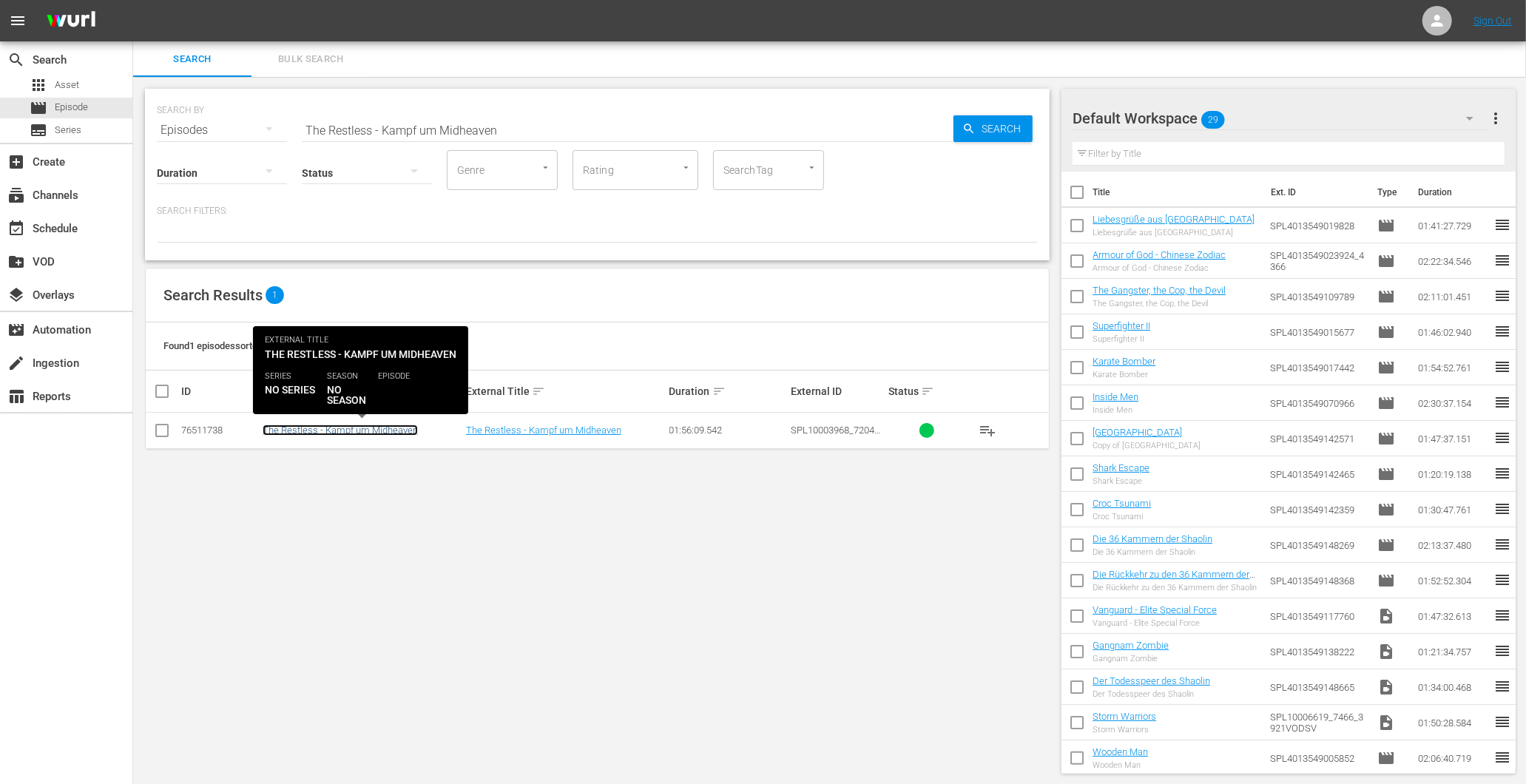
click at [313, 426] on link "The Restless - Kampf um Midheaven" at bounding box center [341, 430] width 155 height 11
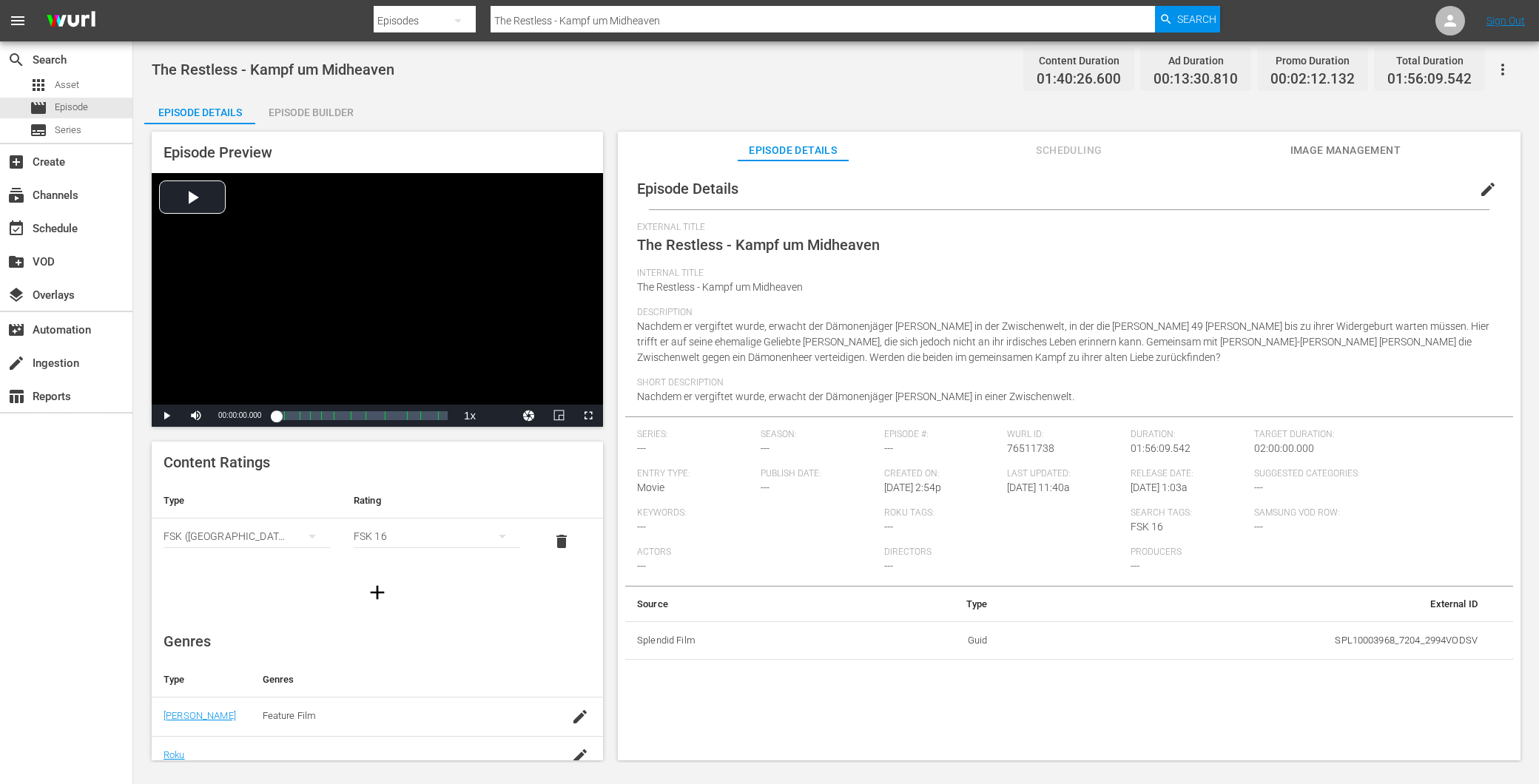
click at [305, 117] on div "Episode Builder" at bounding box center [311, 112] width 111 height 35
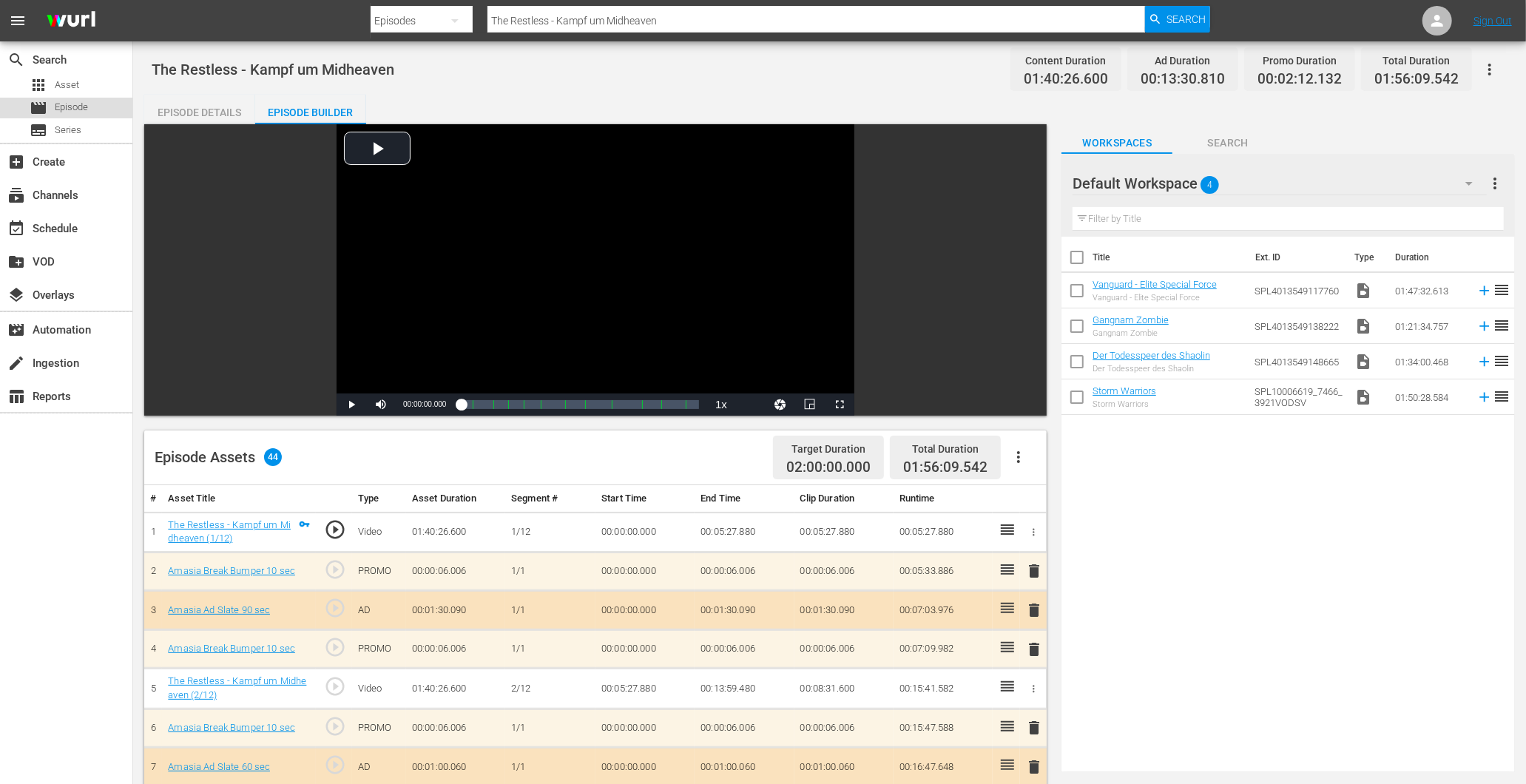
click at [58, 102] on span "Episode" at bounding box center [71, 107] width 33 height 15
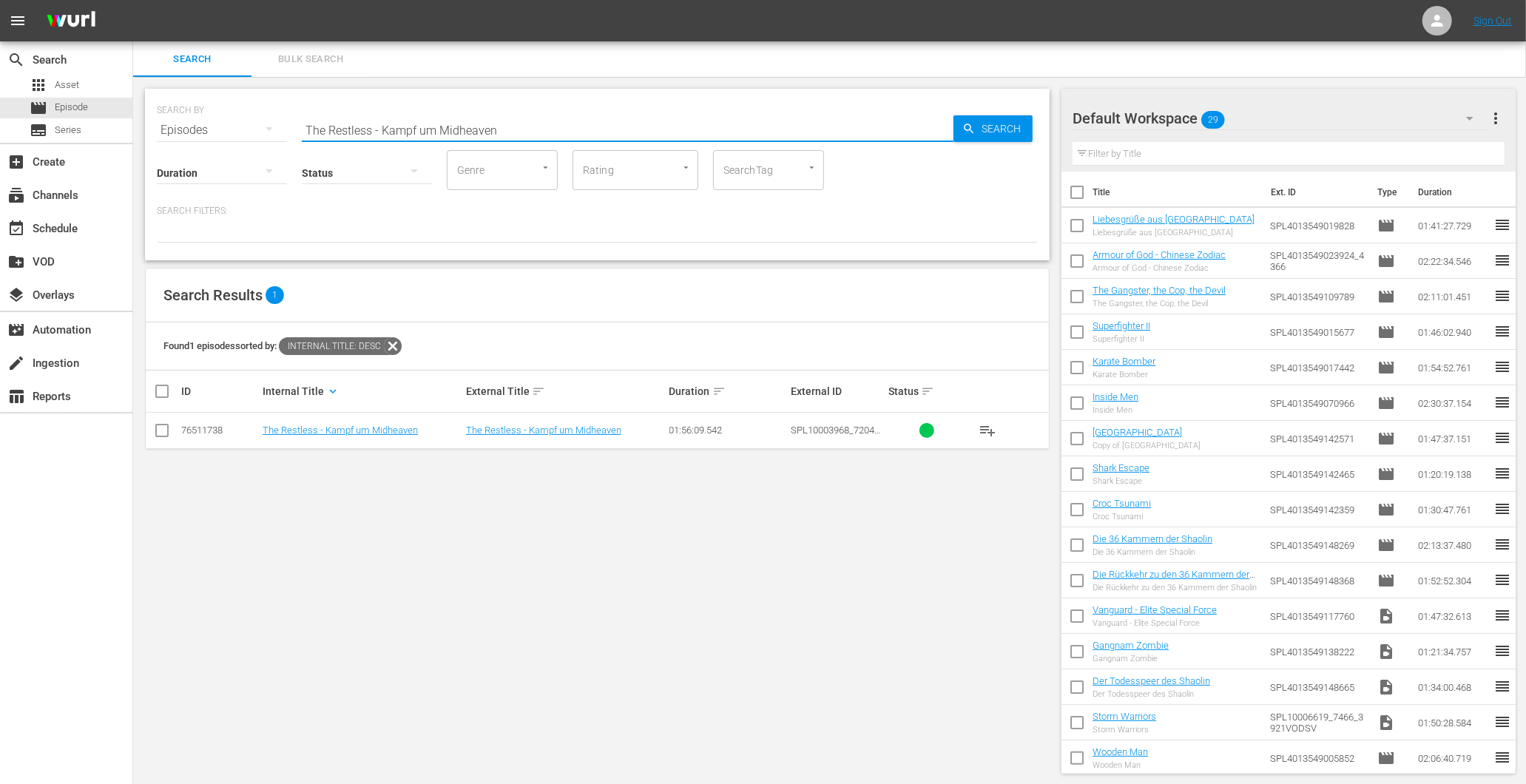
drag, startPoint x: 541, startPoint y: 135, endPoint x: -11, endPoint y: 126, distance: 552.1
click at [0, 126] on html "menu Sign Out search Search apps Asset movie Episode subtitles Series add_box C…" at bounding box center [763, 392] width 1526 height 784
paste input "rue Legend"
drag, startPoint x: 442, startPoint y: 134, endPoint x: 205, endPoint y: 93, distance: 240.5
click at [205, 97] on div "SEARCH BY Search By Episodes Search ID, Title, Description, Keywords, or Catego…" at bounding box center [597, 121] width 881 height 53
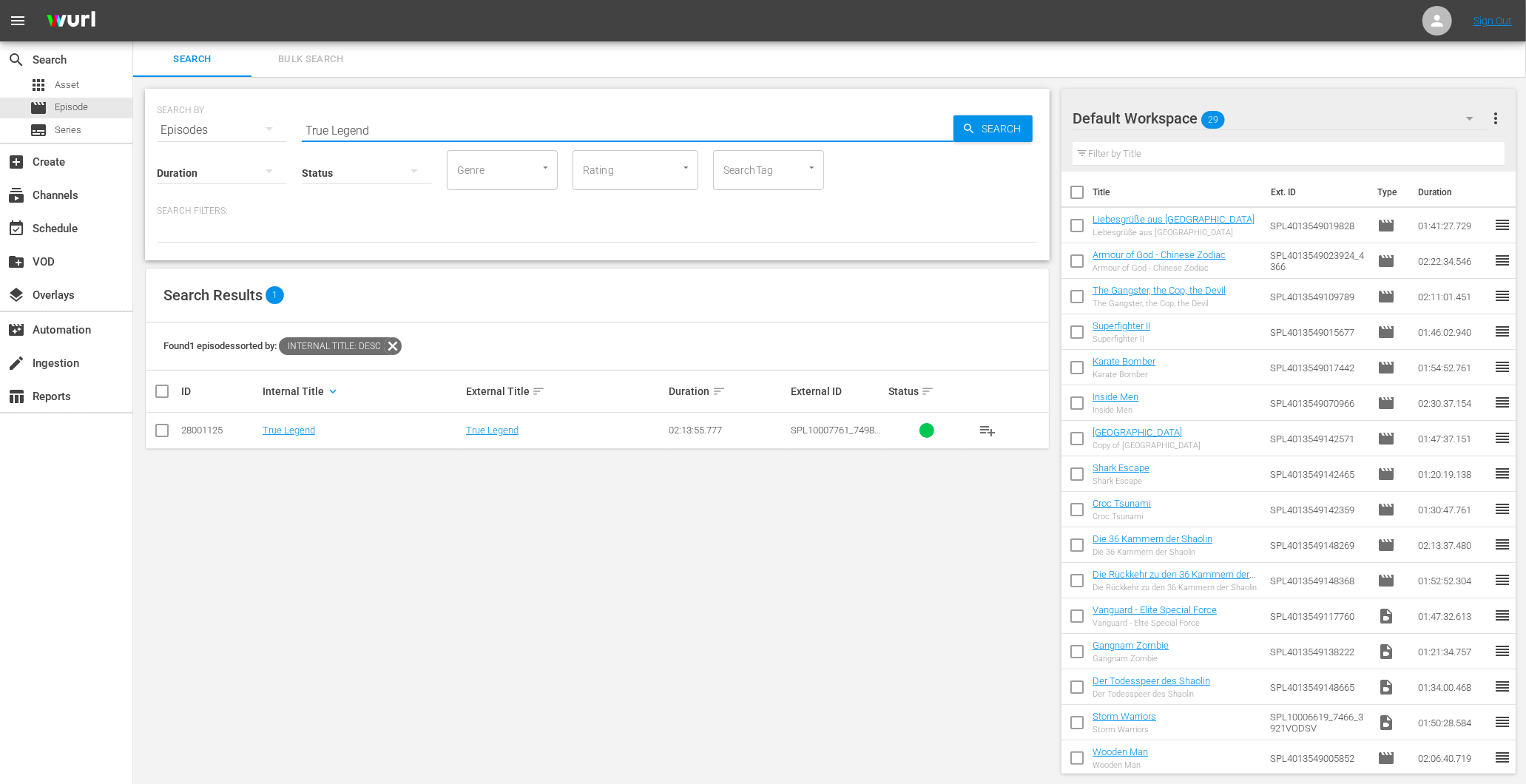
paste input "[PERSON_NAME] - [PERSON_NAME] [PERSON_NAME] 3"
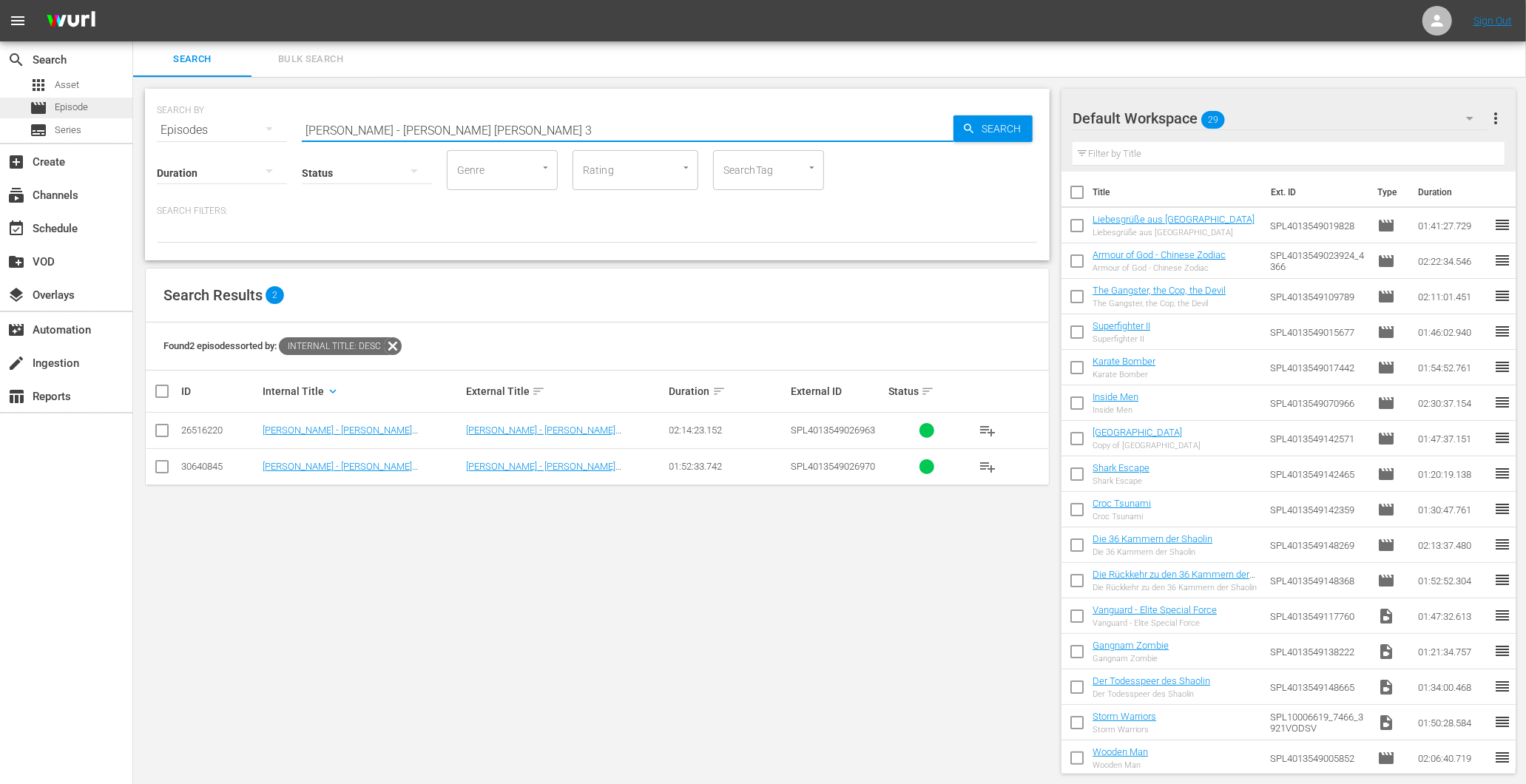
drag, startPoint x: 544, startPoint y: 118, endPoint x: 80, endPoint y: 115, distance: 464.0
click at [133, 0] on div "search Search apps Asset movie Episode subtitles Series add_box Create subscrip…" at bounding box center [829, 0] width 1393 height 0
paste input "Legion X"
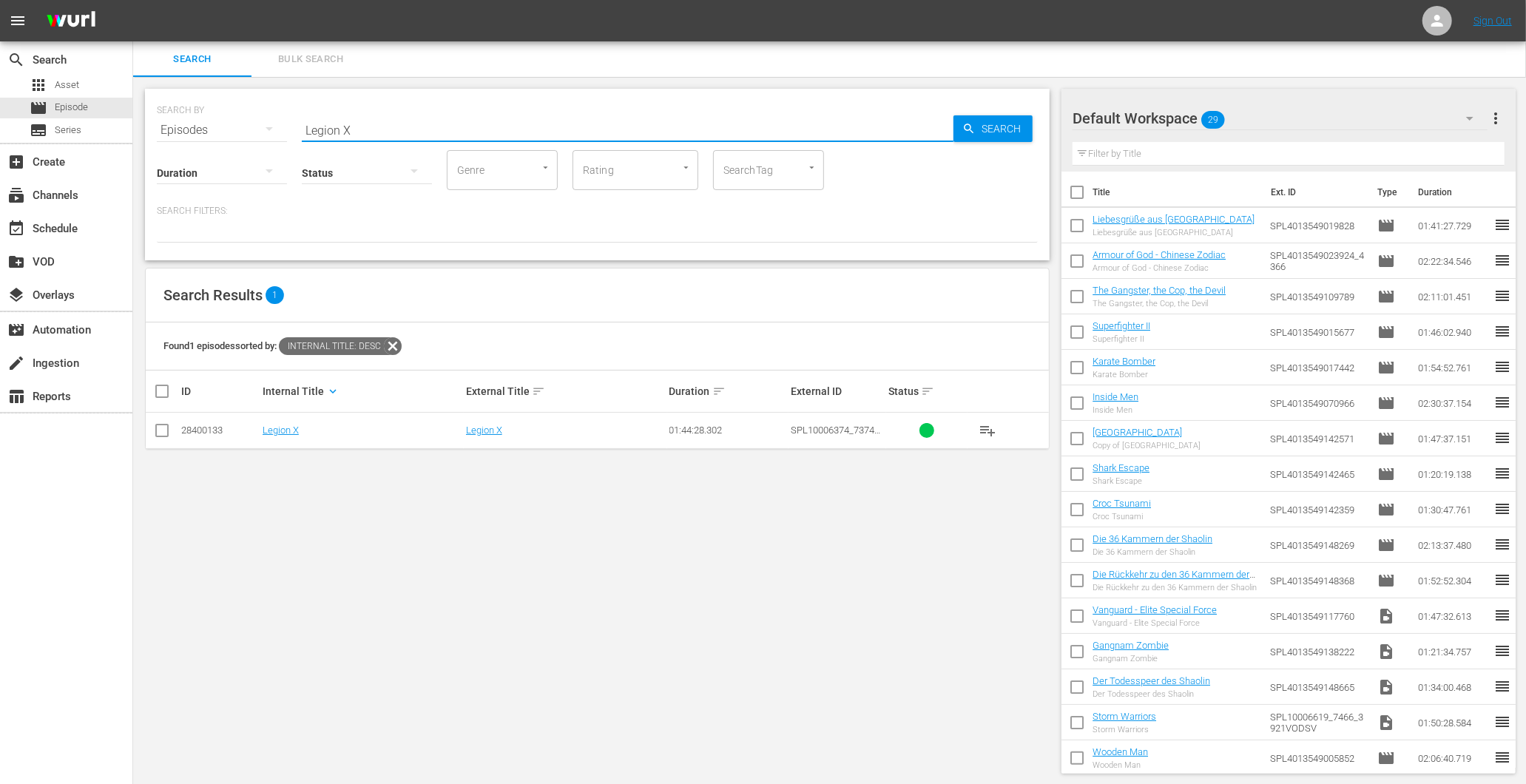
type input "Legion X"
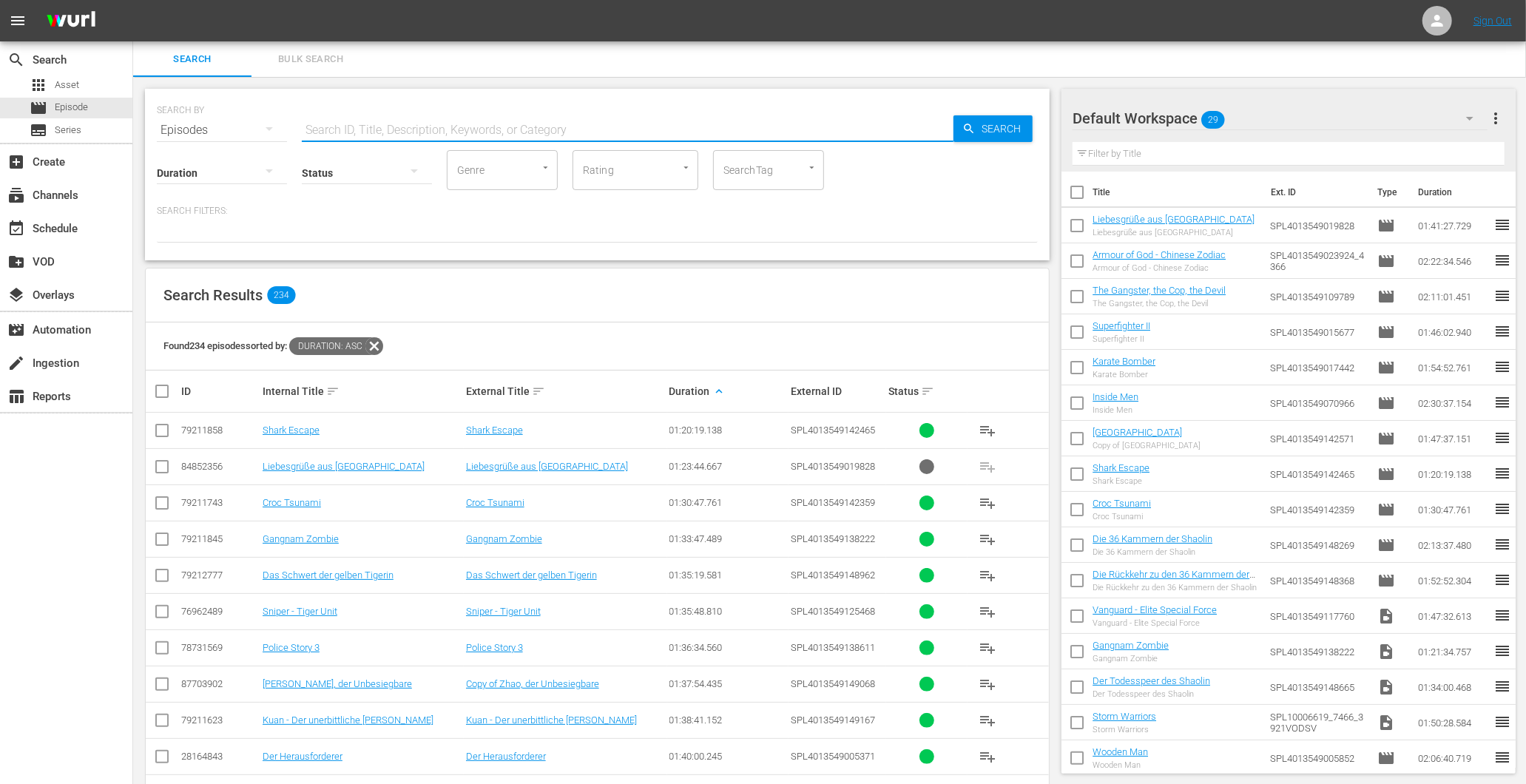
click at [397, 112] on input "text" at bounding box center [628, 130] width 652 height 35
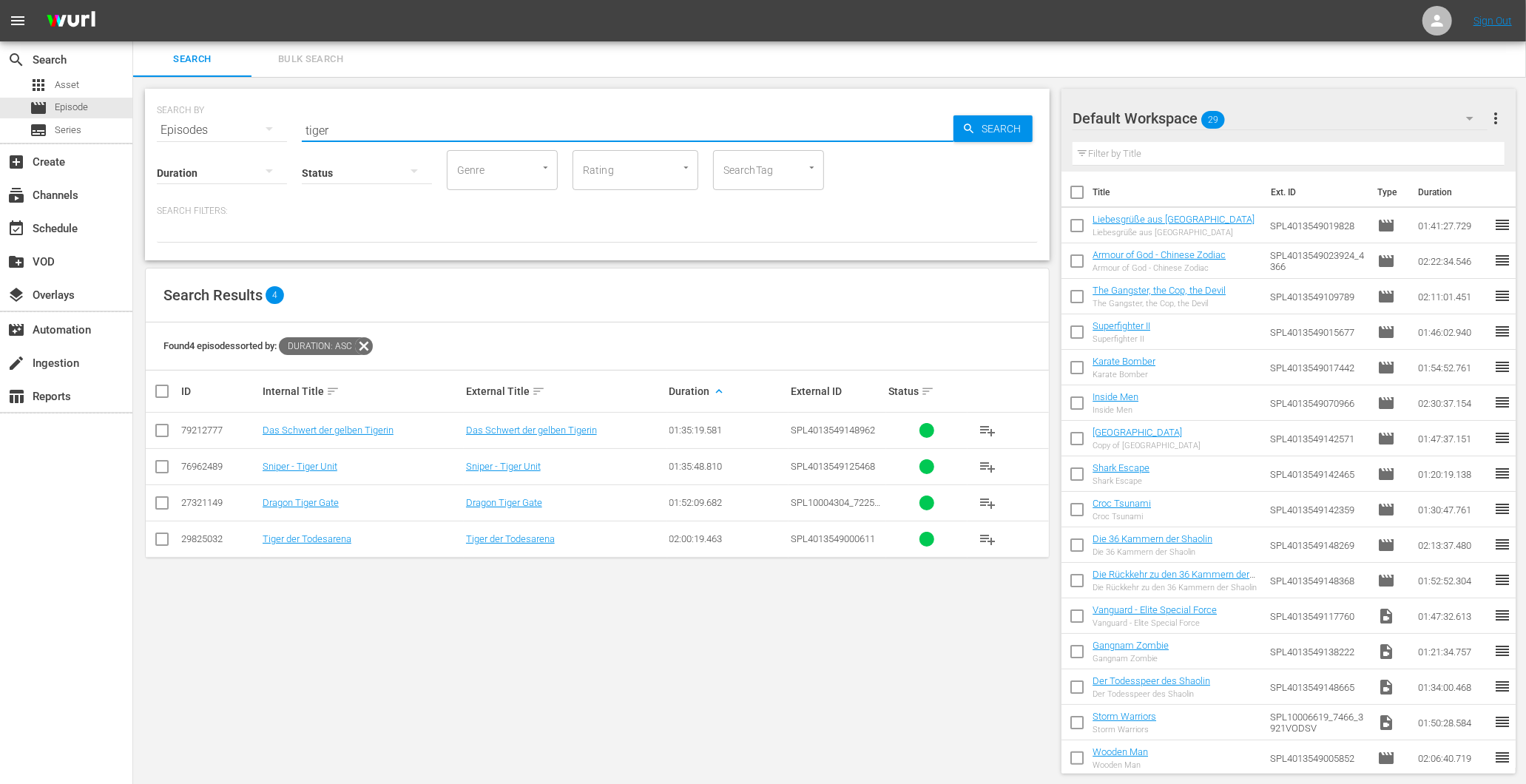
type input "tiger"
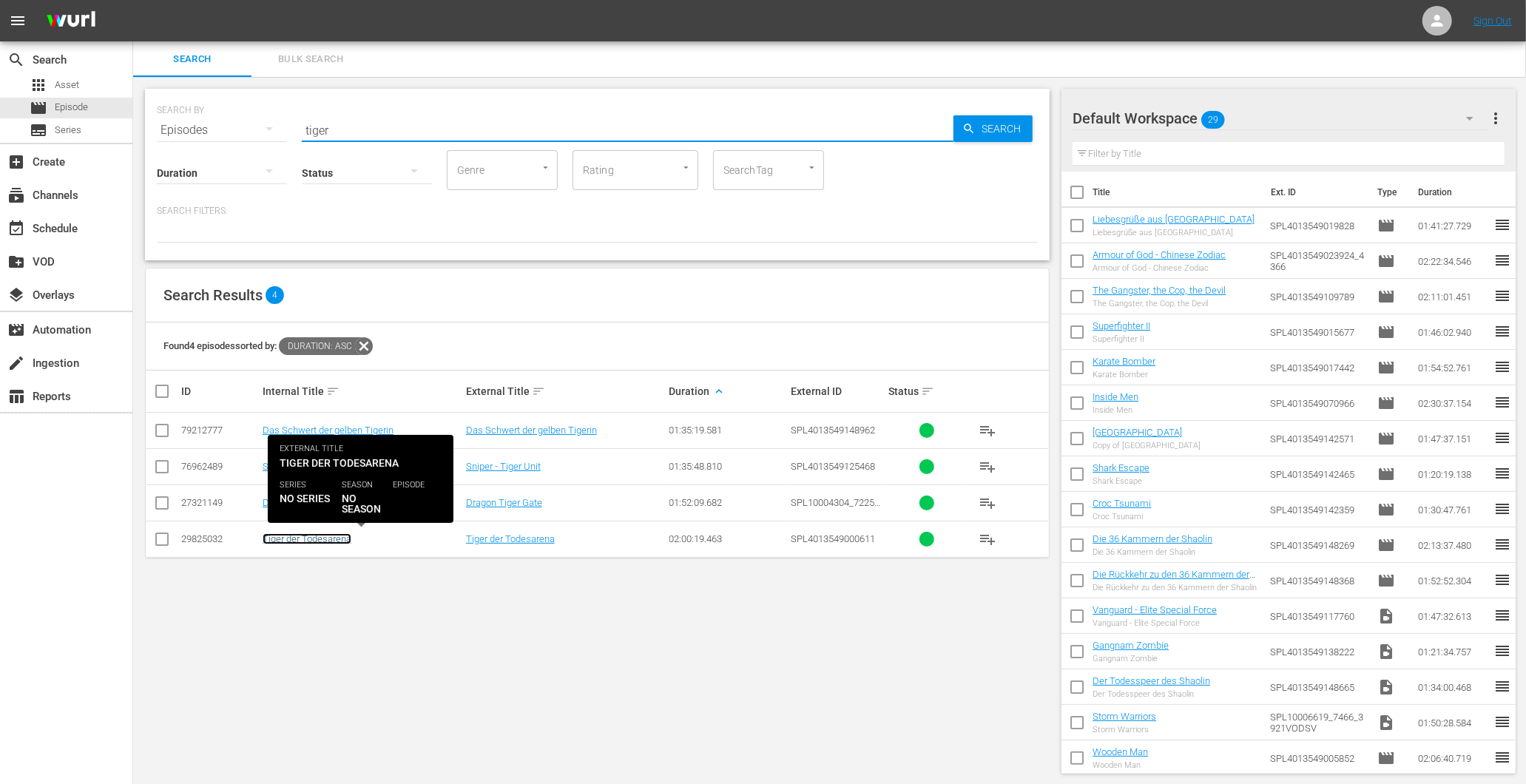
click at [308, 543] on link "Tiger der Todesarena" at bounding box center [307, 539] width 88 height 11
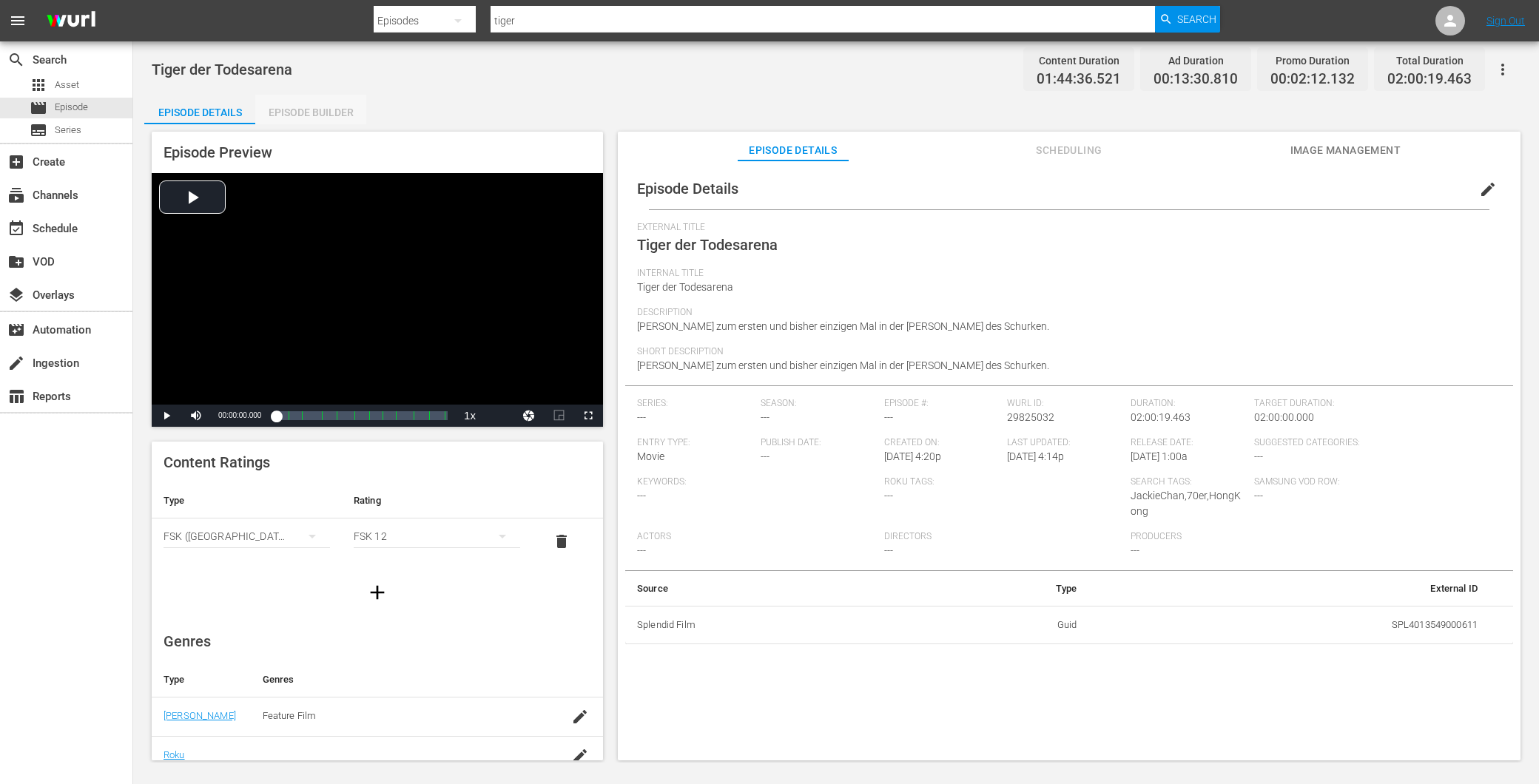
click at [322, 106] on div "Episode Builder" at bounding box center [311, 112] width 111 height 35
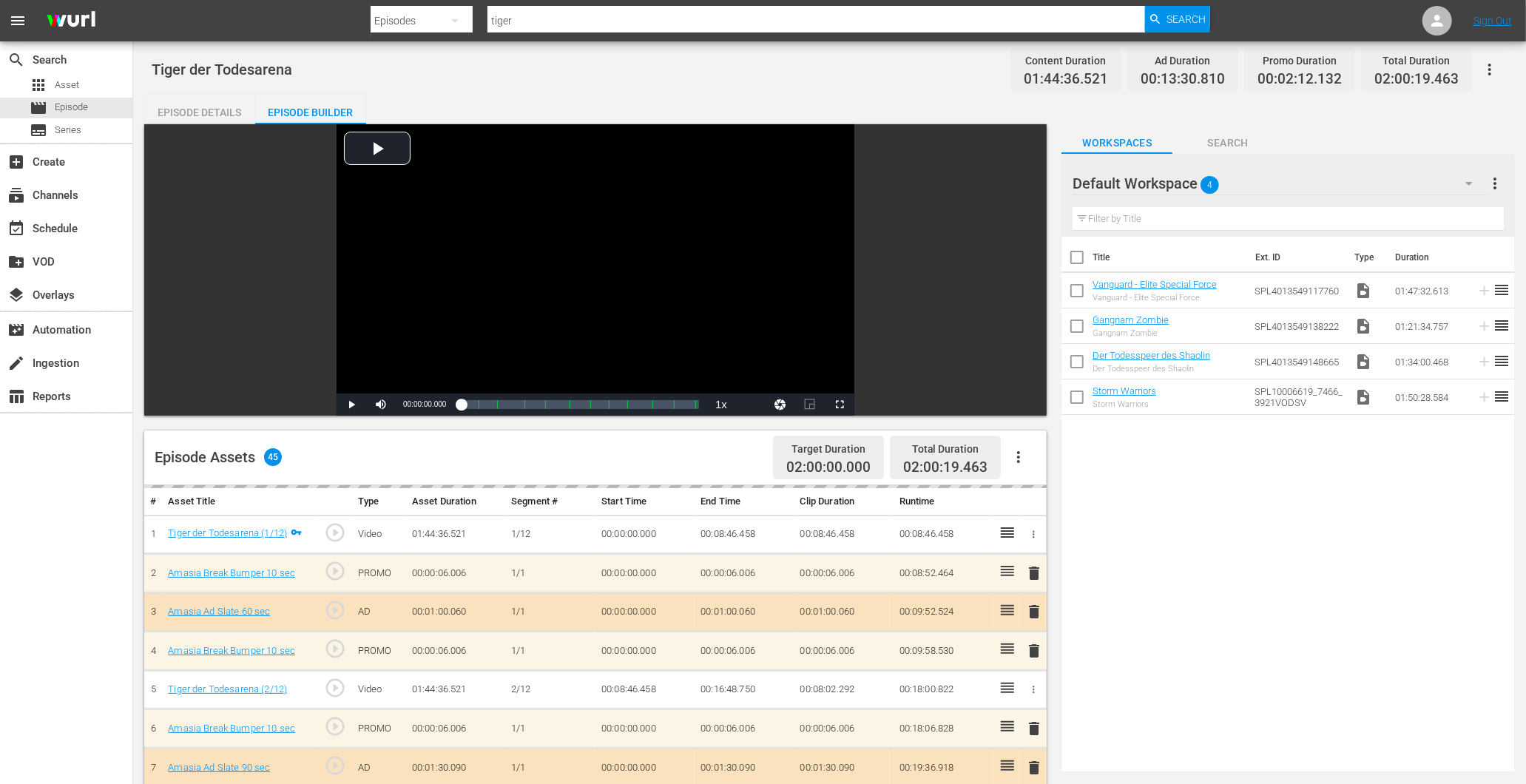
click at [208, 84] on div "Tiger der Todesarena Content Duration 01:44:36.521 Ad Duration 00:13:30.810 Pro…" at bounding box center [829, 68] width 1355 height 33
drag, startPoint x: 208, startPoint y: 84, endPoint x: 216, endPoint y: 107, distance: 24.4
click at [216, 107] on div "Episode Details" at bounding box center [200, 112] width 111 height 35
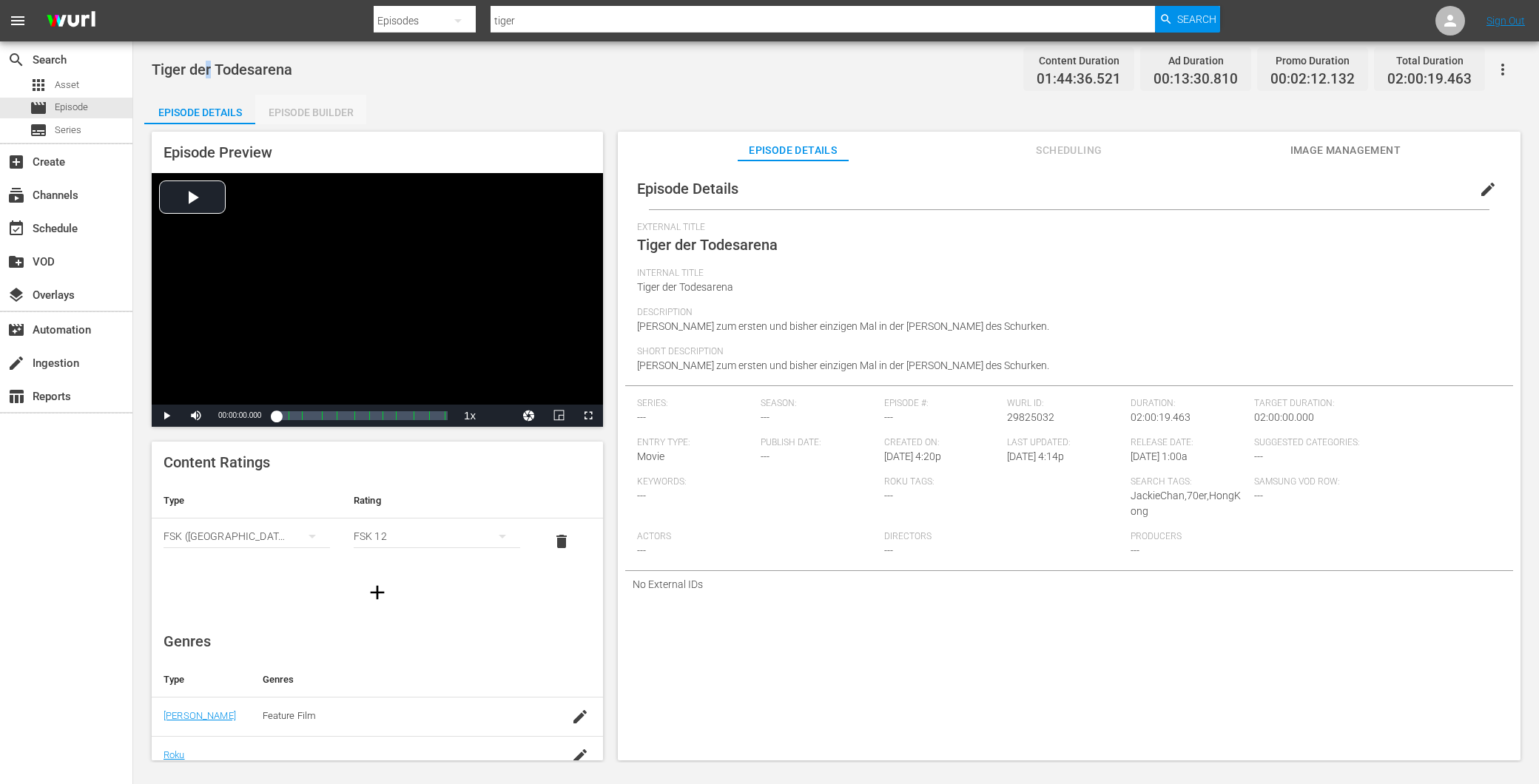
click at [313, 107] on div "Episode Builder" at bounding box center [311, 112] width 111 height 35
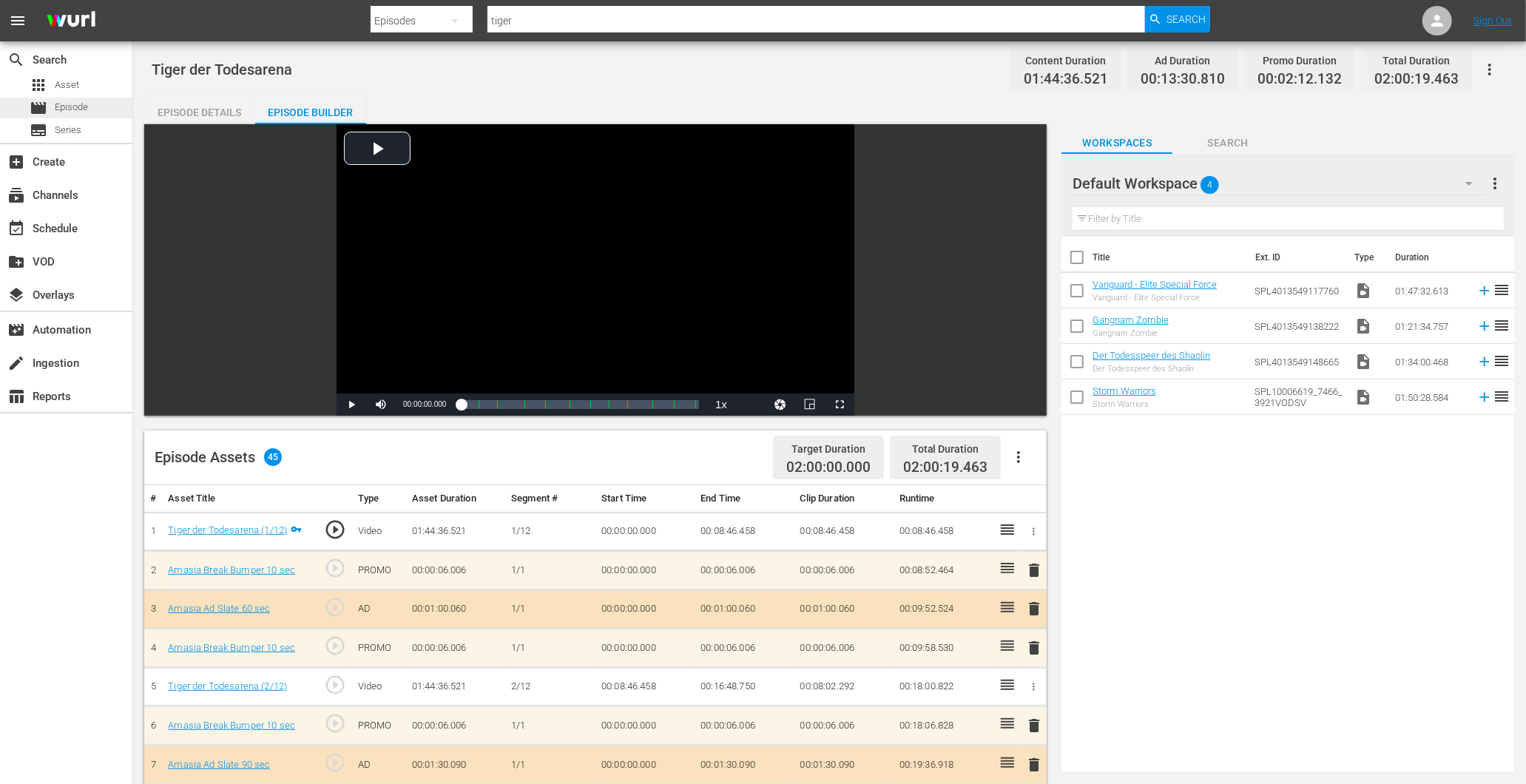
click at [68, 107] on span "Episode" at bounding box center [71, 107] width 33 height 15
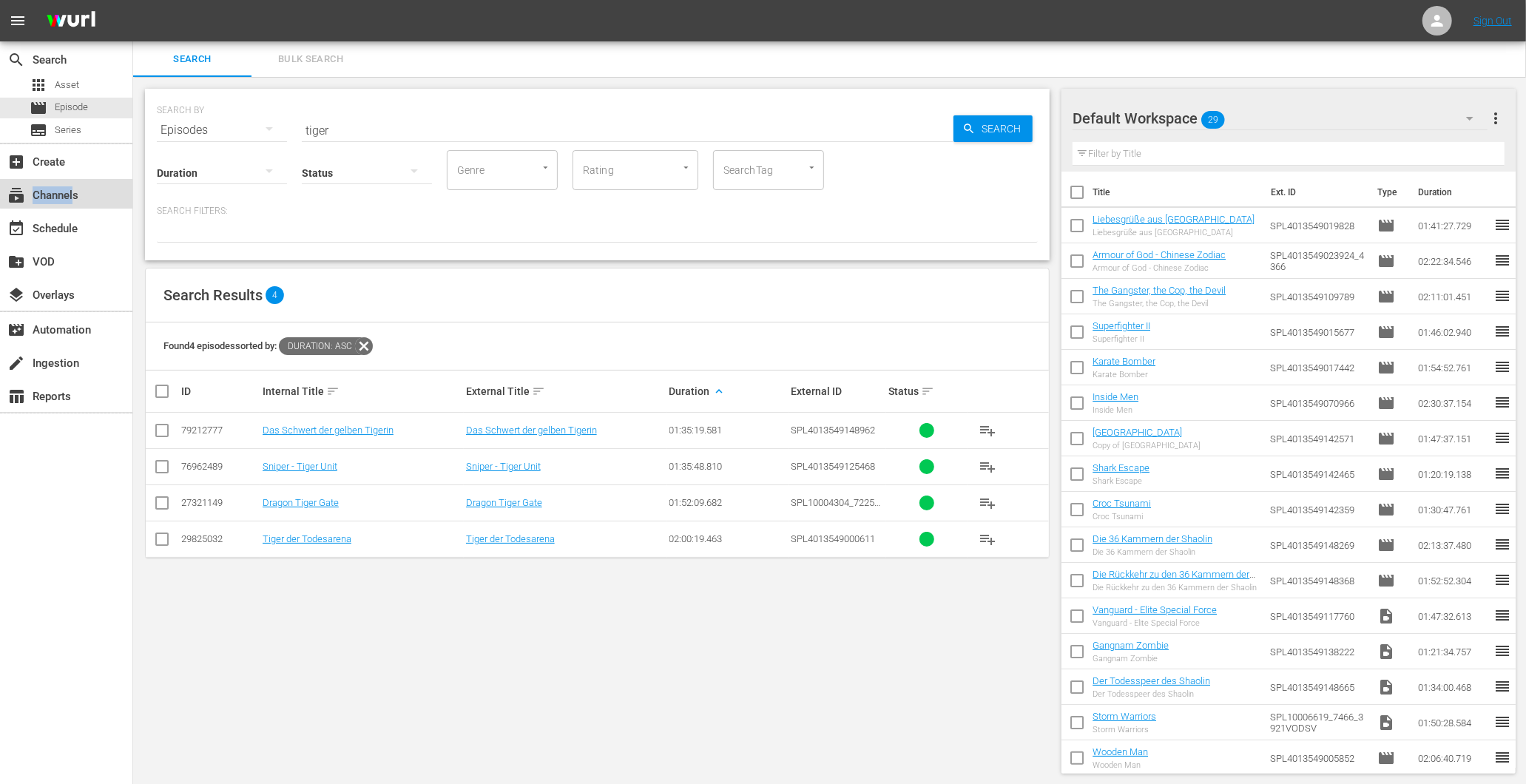
click at [72, 188] on div "subscriptions Channels" at bounding box center [66, 194] width 132 height 29
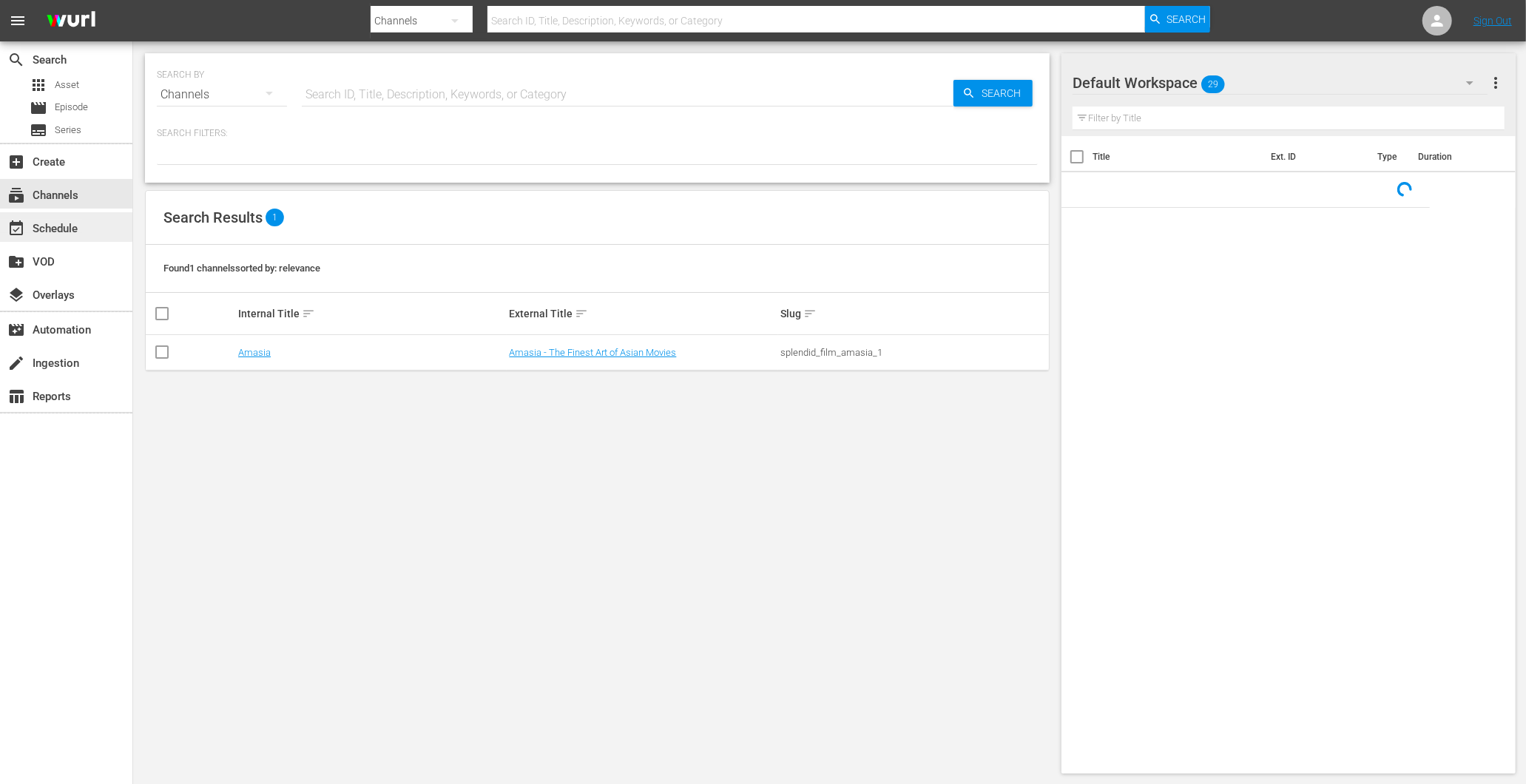
click at [32, 224] on div "event_available Schedule" at bounding box center [42, 226] width 83 height 13
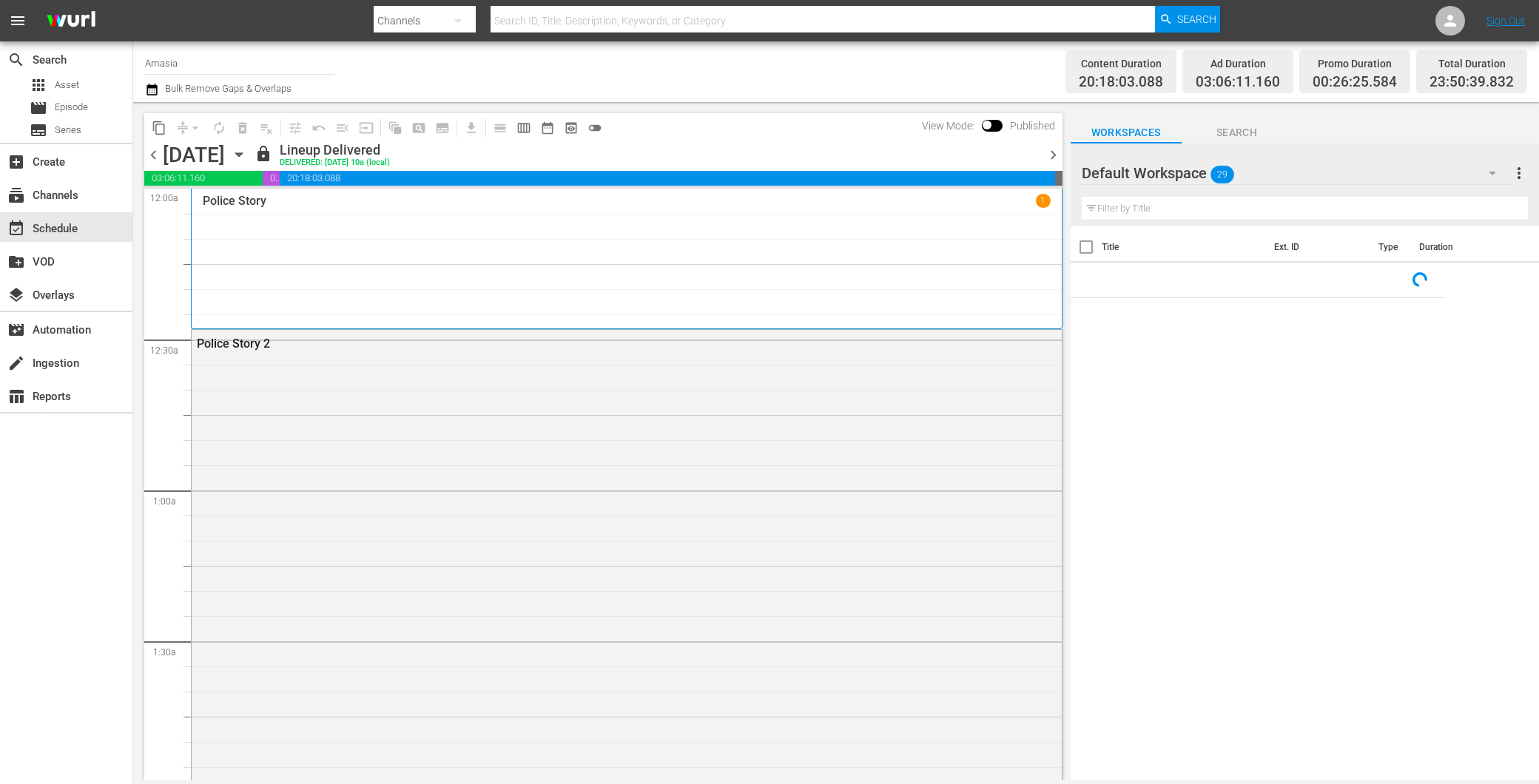
click at [247, 157] on icon "button" at bounding box center [238, 154] width 16 height 16
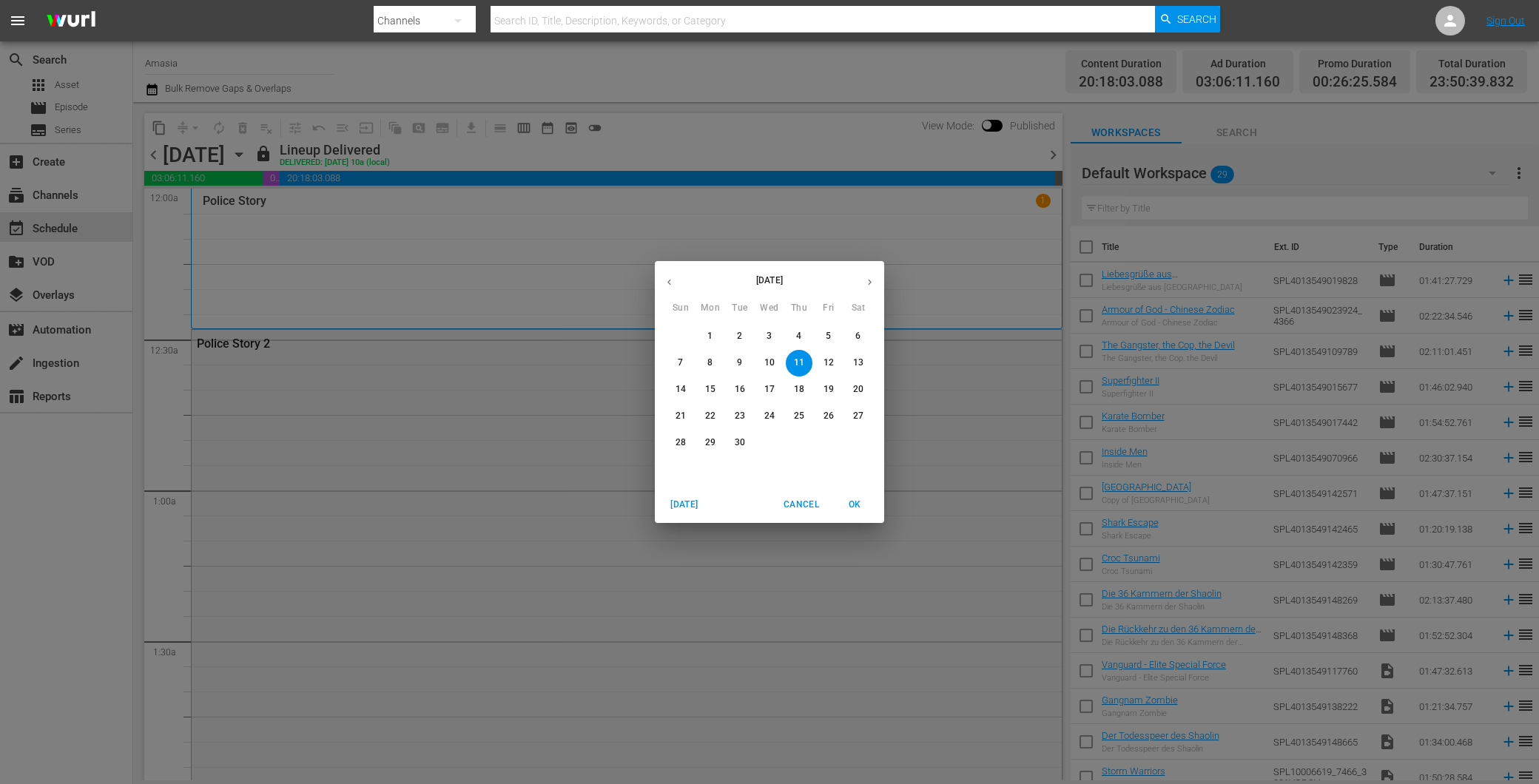
click at [861, 288] on button "button" at bounding box center [870, 282] width 29 height 29
click at [765, 378] on button "12" at bounding box center [769, 390] width 27 height 27
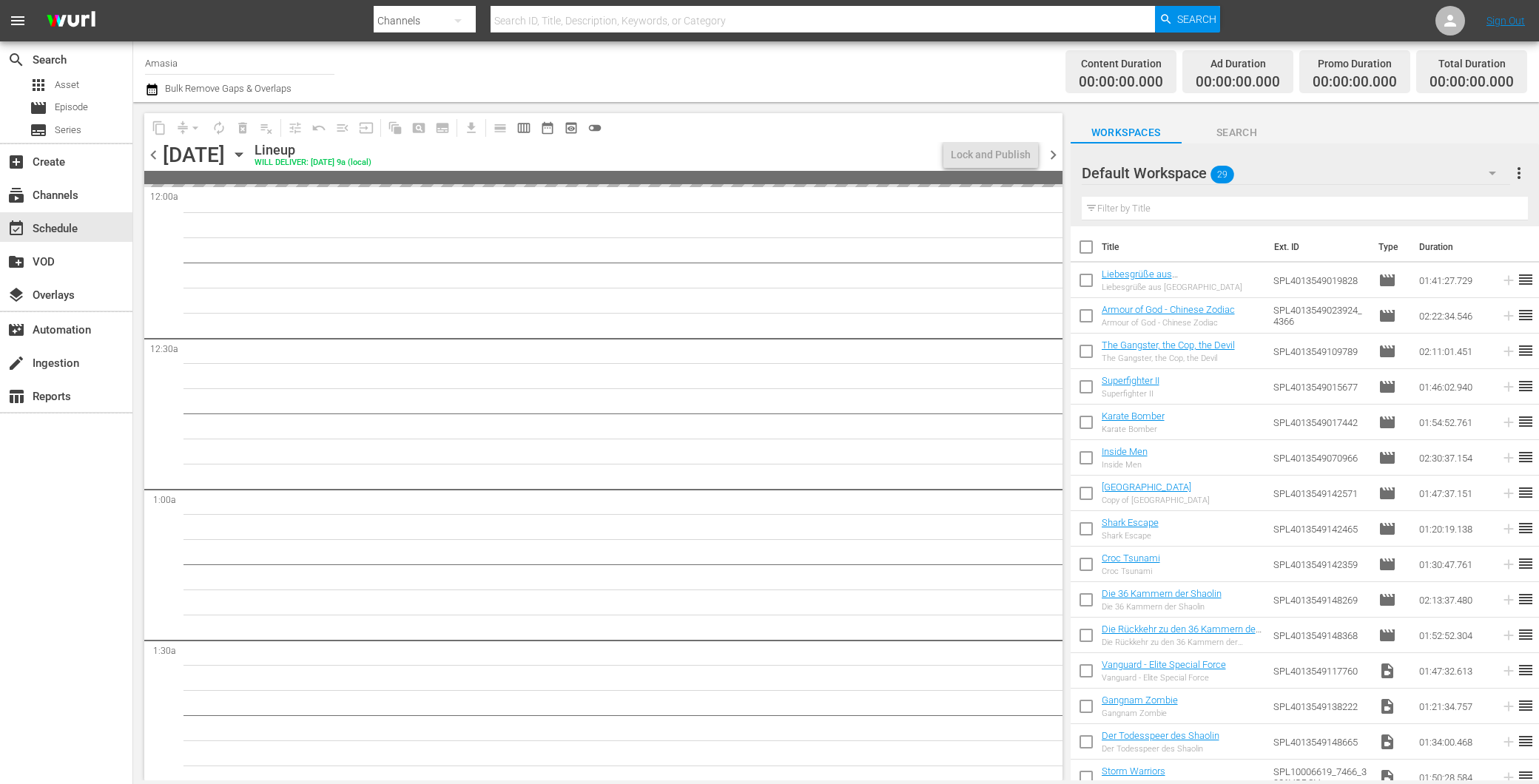
click at [1151, 211] on input "text" at bounding box center [1305, 208] width 446 height 24
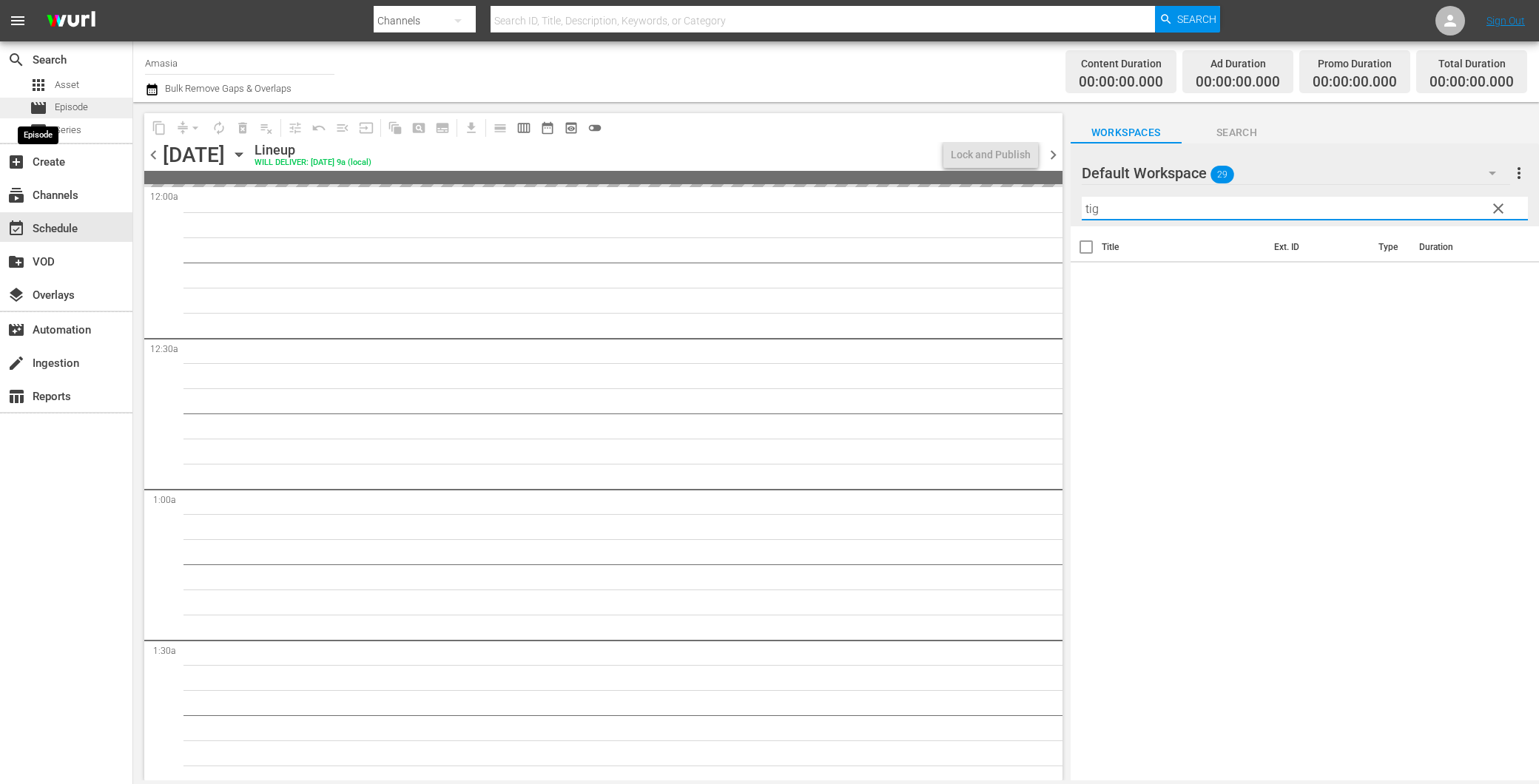
type input "tig"
click at [43, 104] on span "movie" at bounding box center [38, 108] width 18 height 18
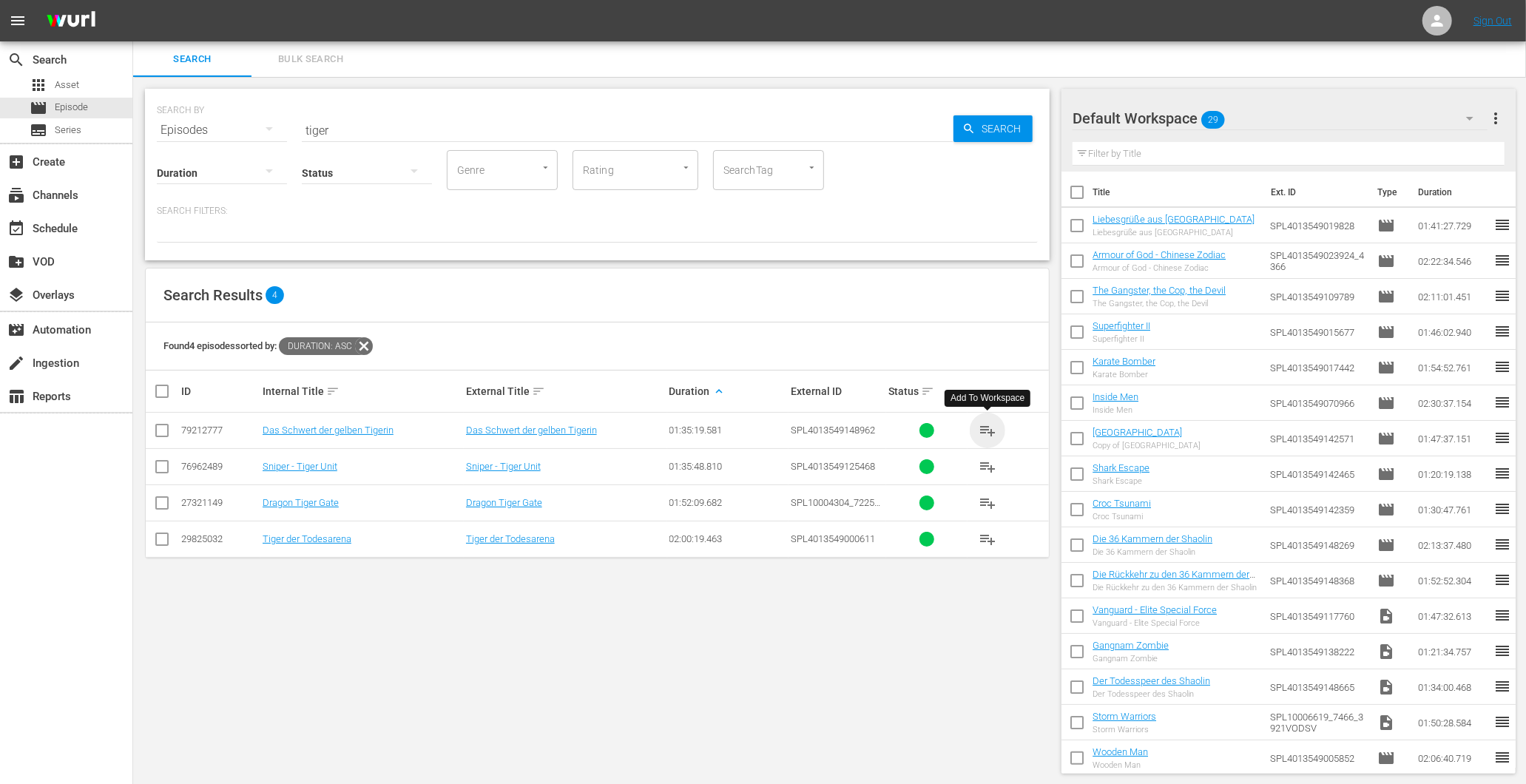
click at [986, 434] on span "playlist_add" at bounding box center [987, 430] width 18 height 18
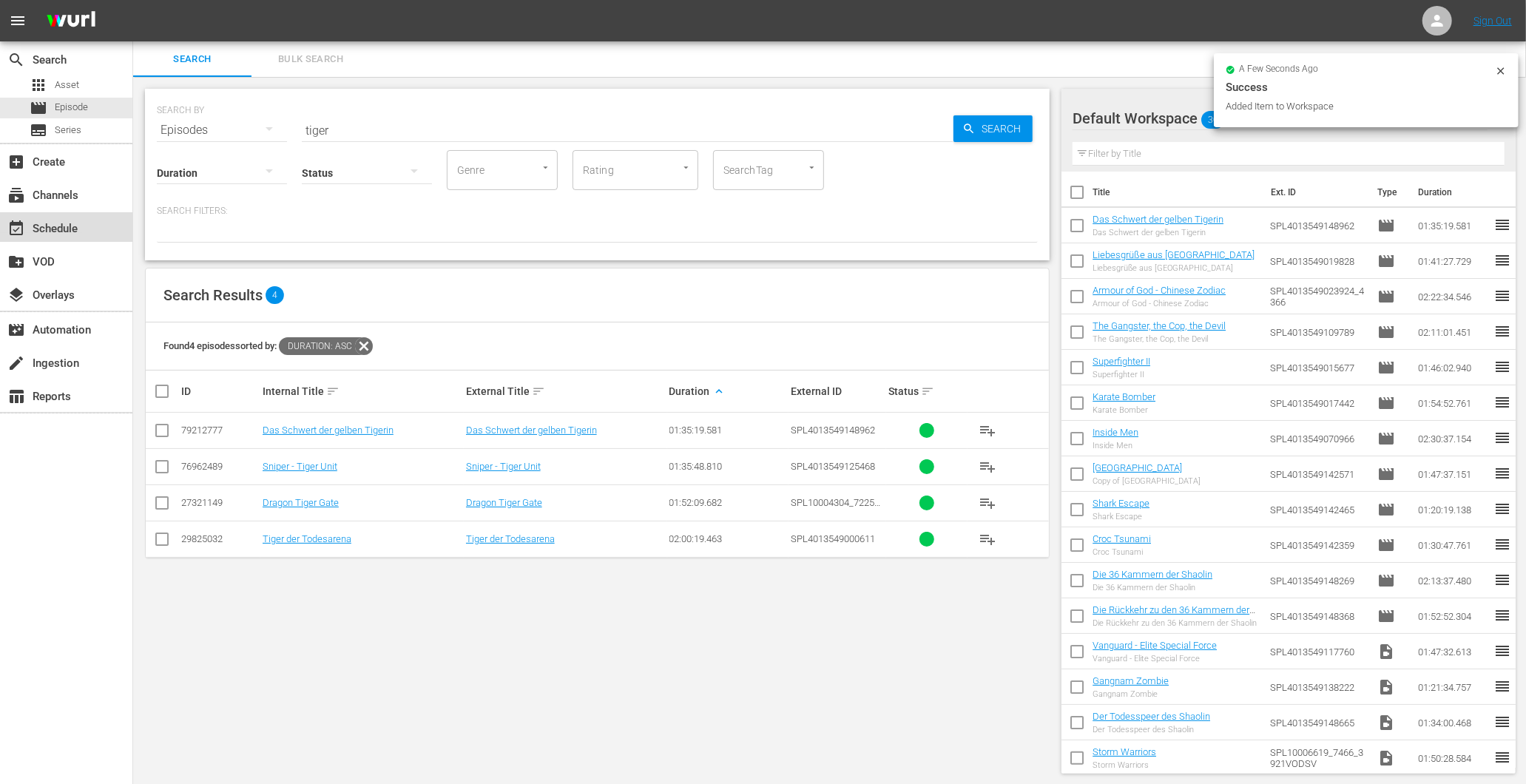
click at [42, 221] on div "event_available Schedule" at bounding box center [42, 226] width 83 height 13
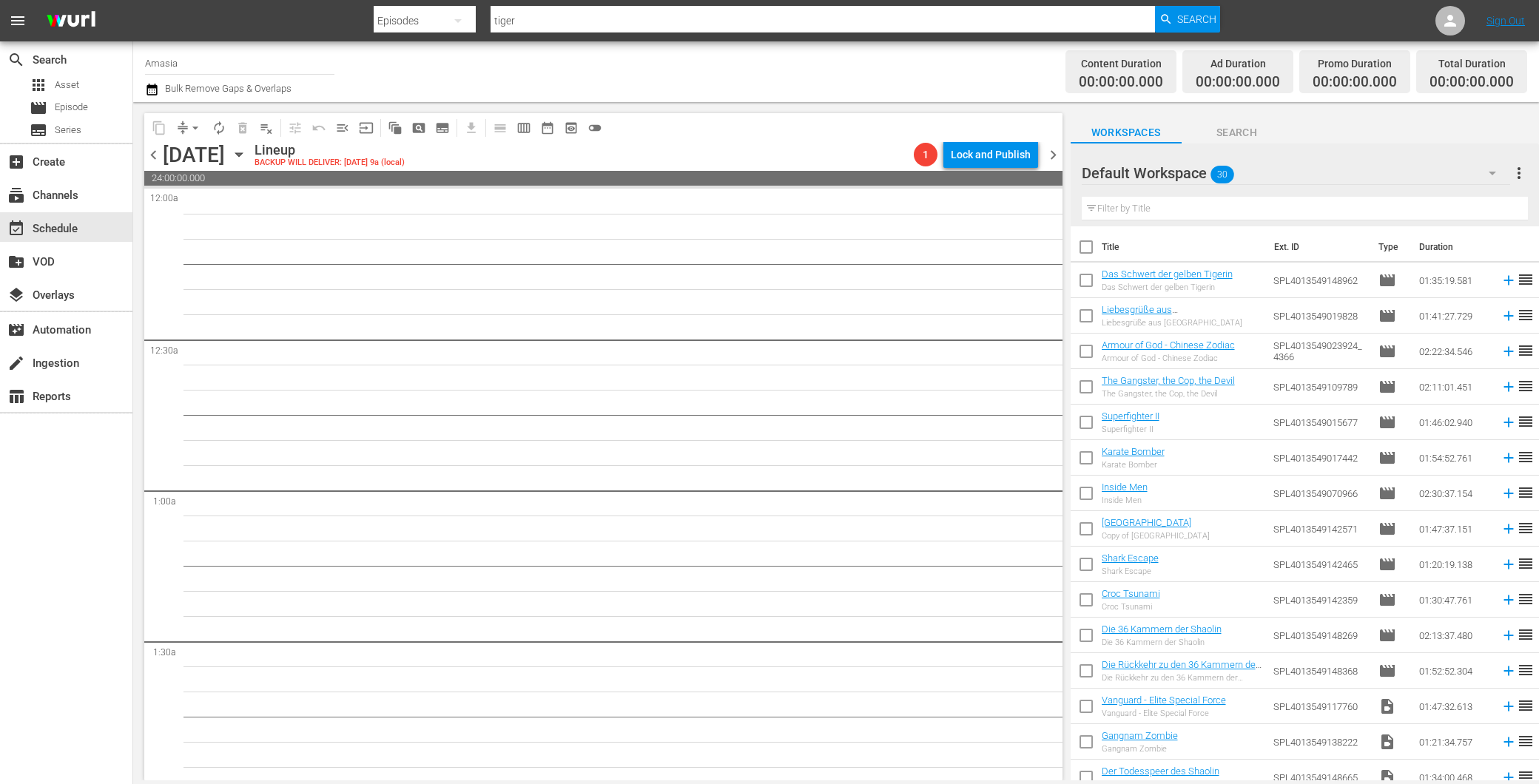
click at [1204, 216] on input "text" at bounding box center [1305, 208] width 446 height 24
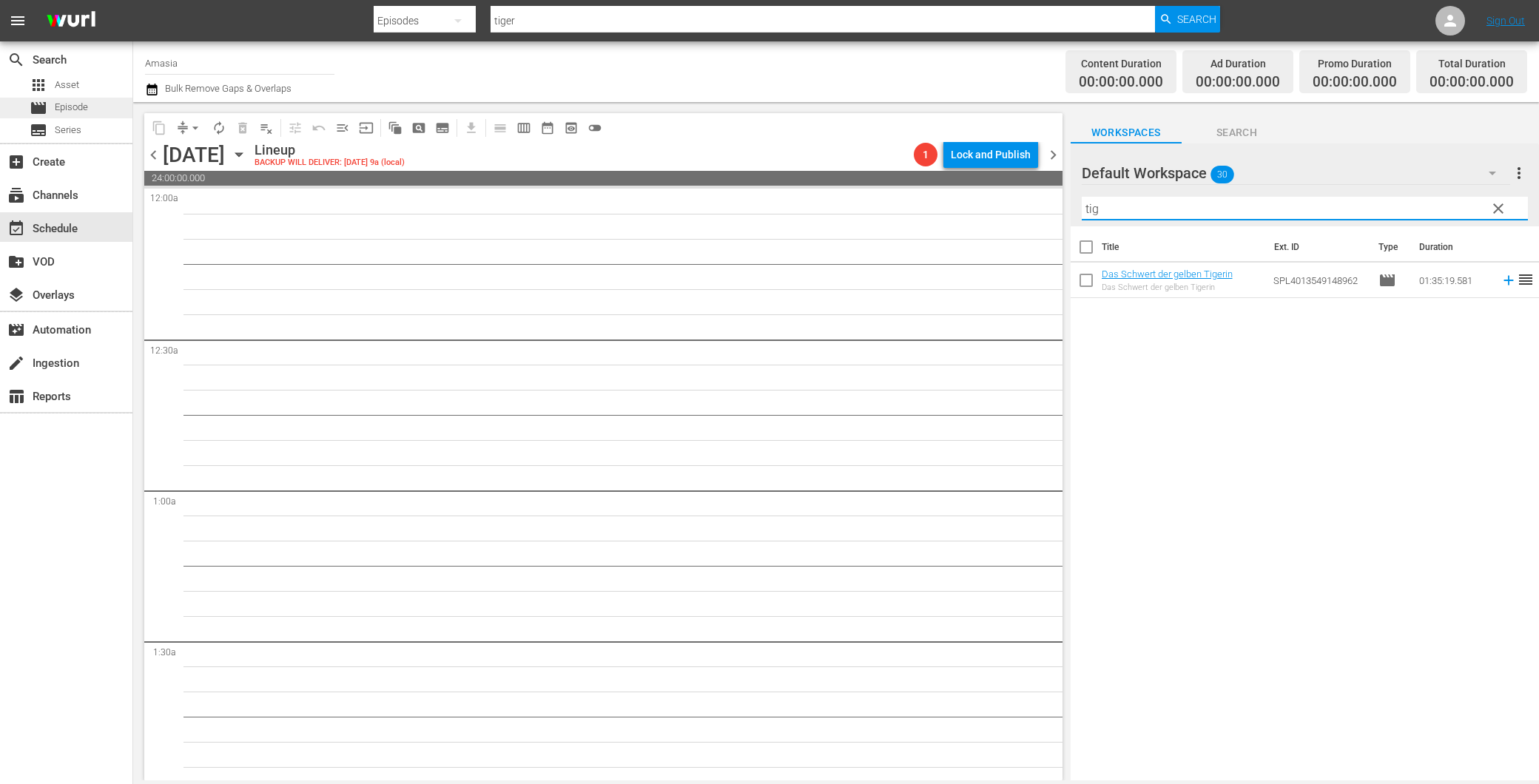
type input "tig"
click at [60, 100] on span "Episode" at bounding box center [71, 107] width 33 height 15
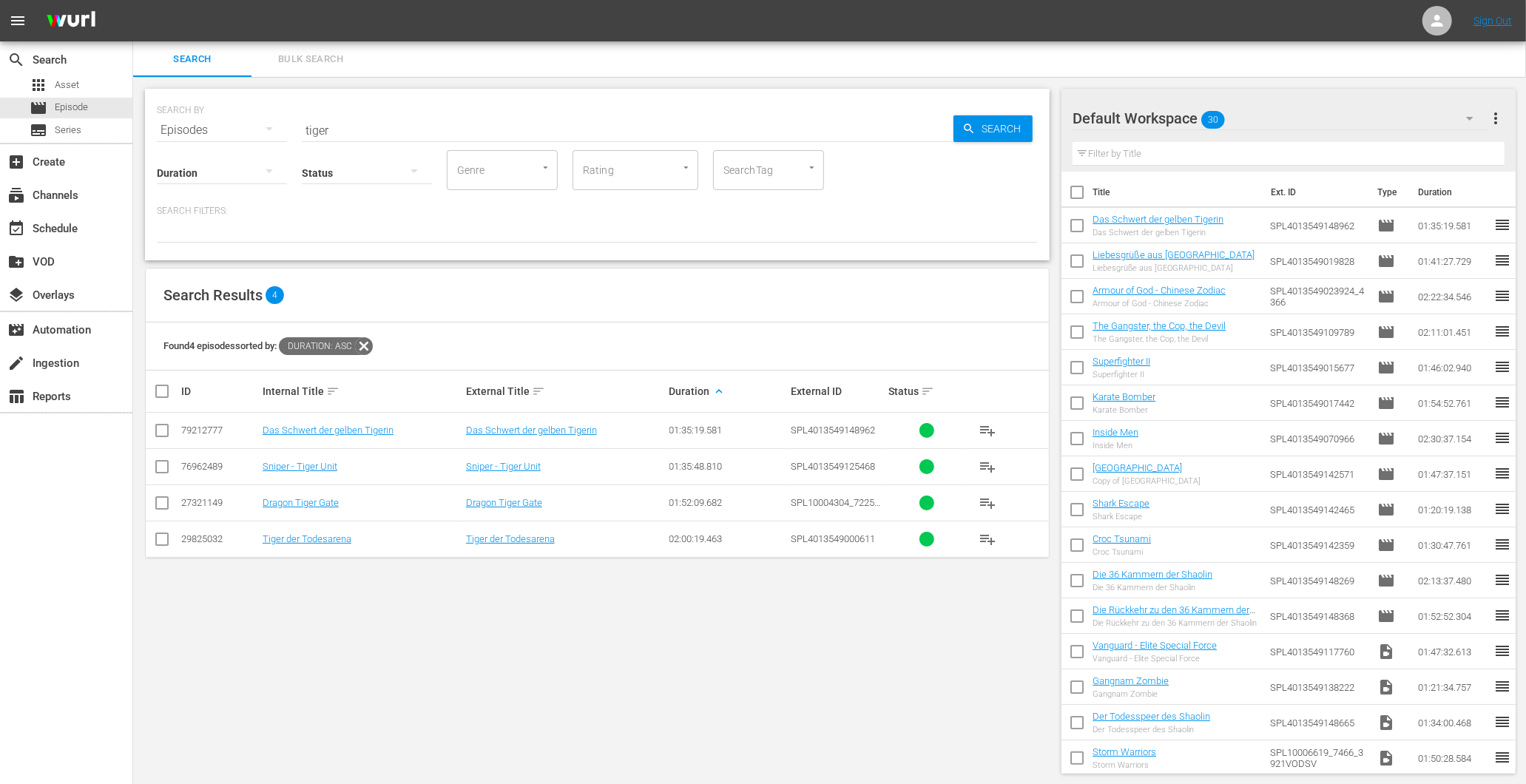
click at [982, 542] on span "playlist_add" at bounding box center [987, 539] width 18 height 18
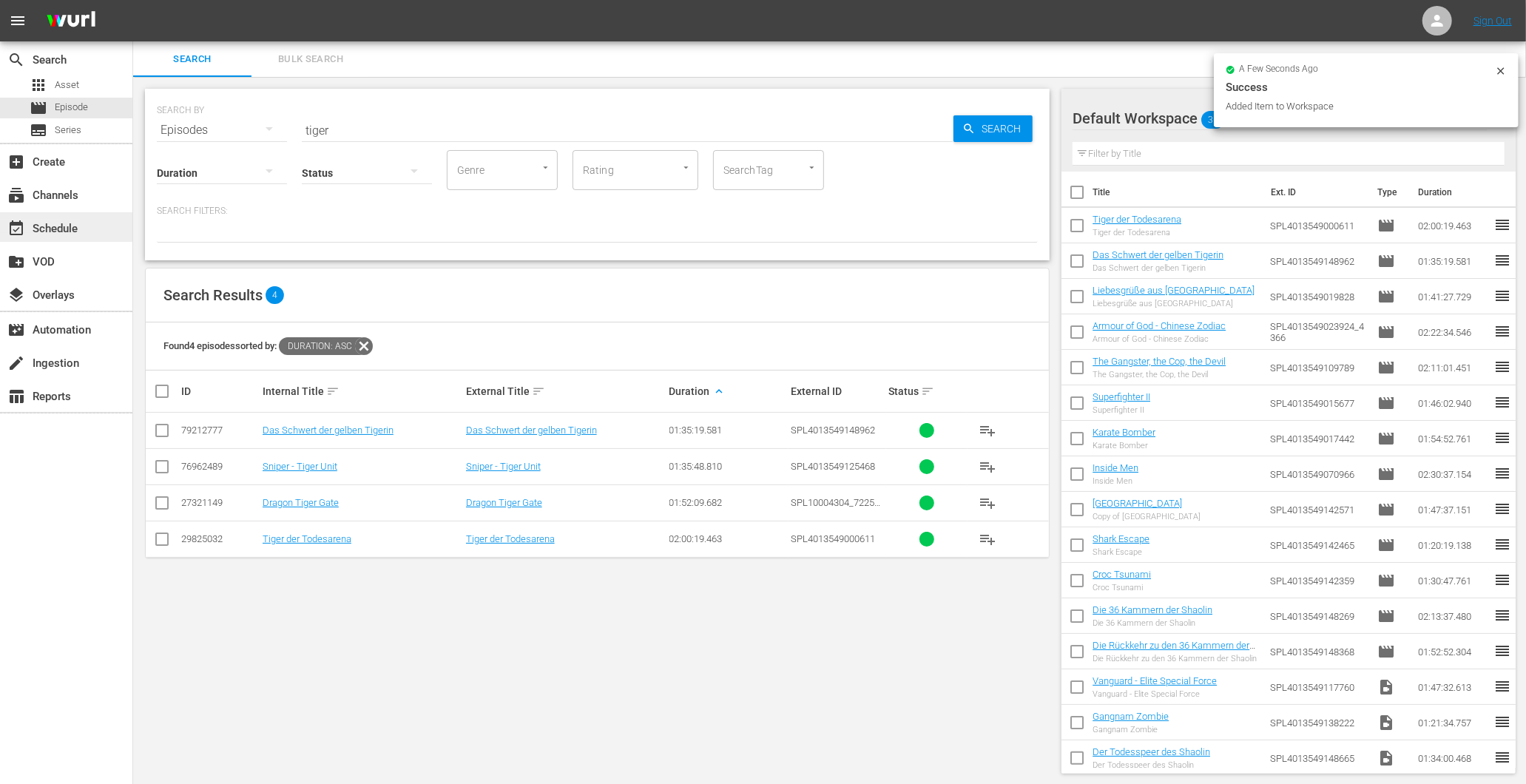
click at [71, 227] on div "event_available Schedule" at bounding box center [42, 226] width 83 height 13
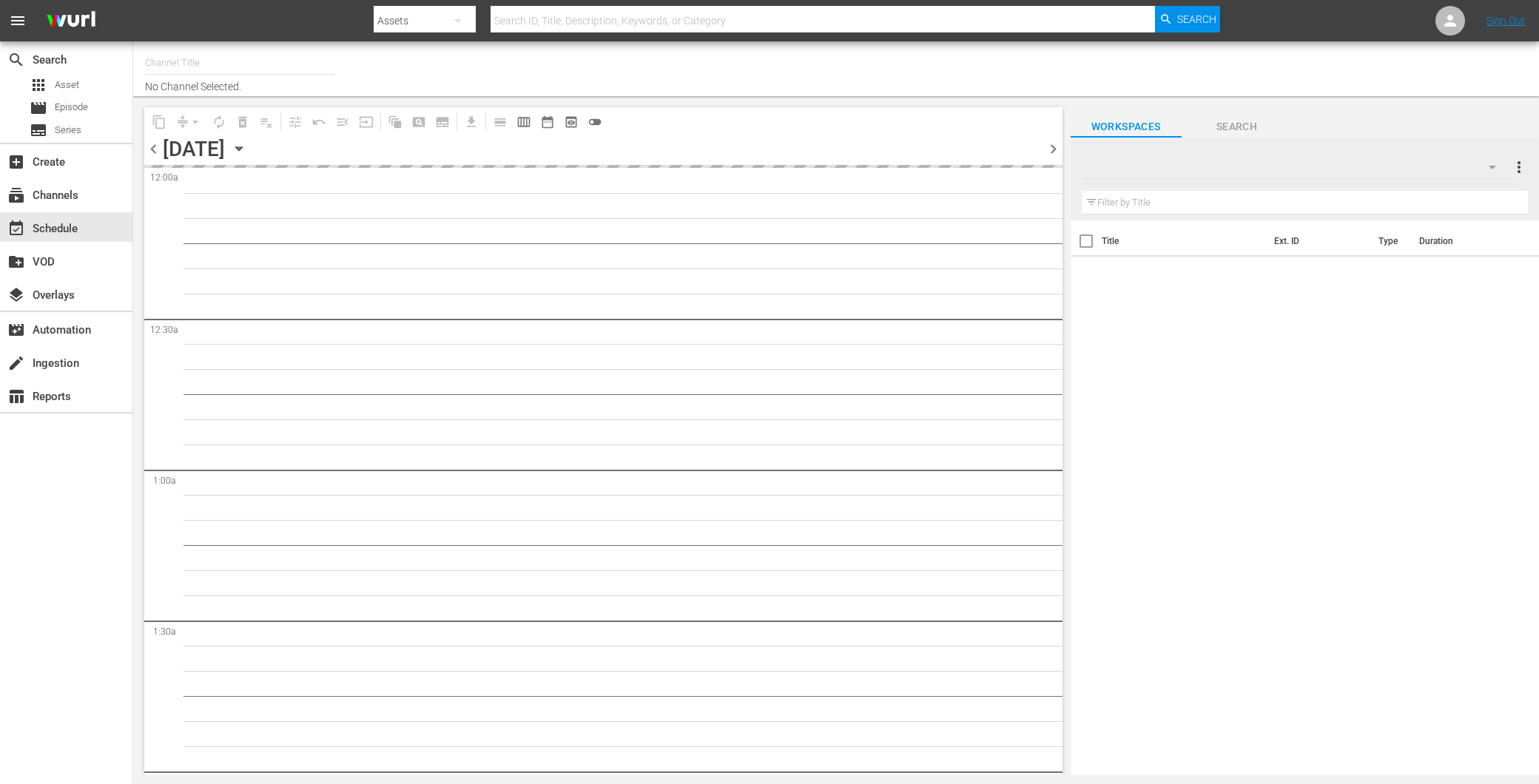
type input "Amasia (1236)"
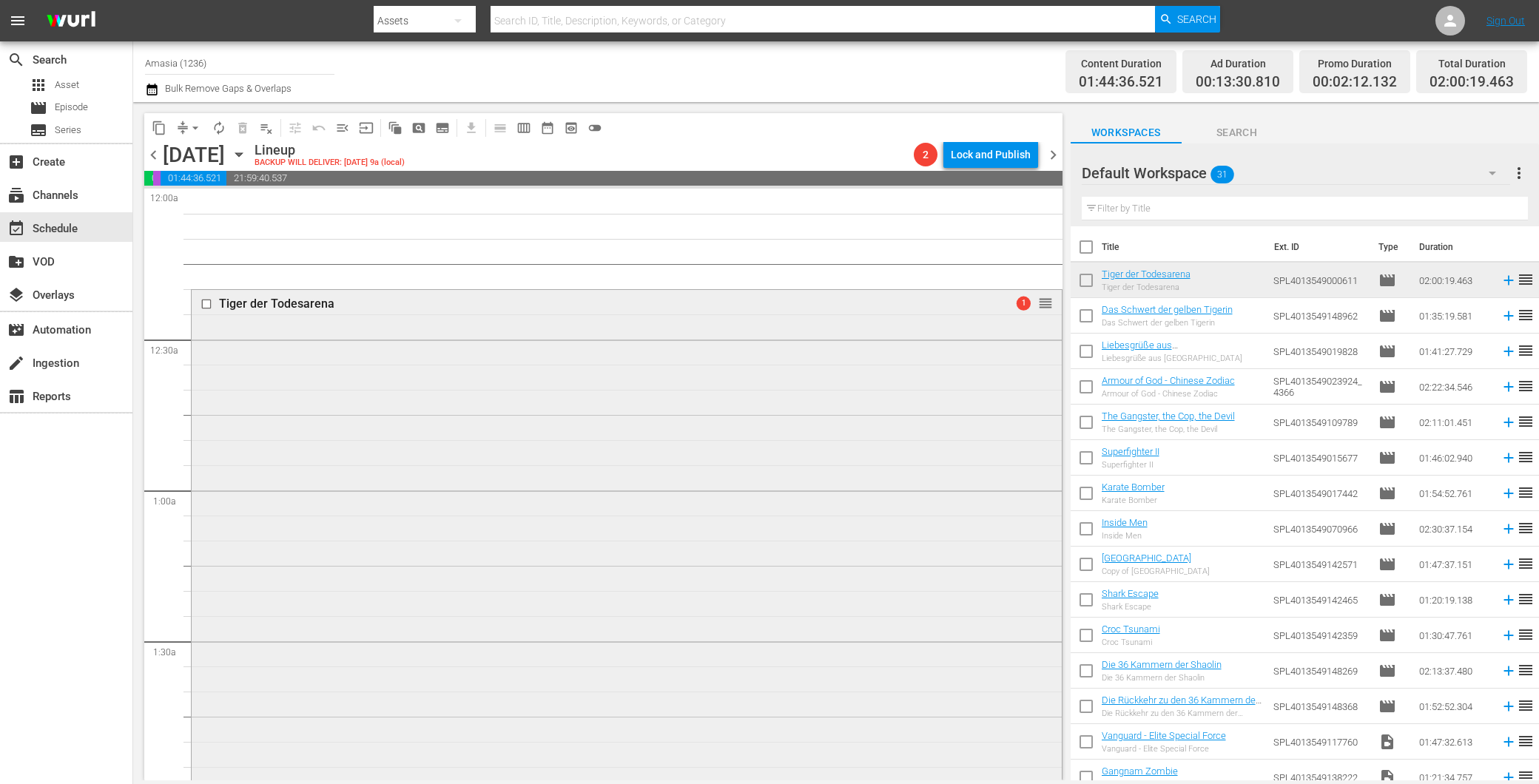
click at [494, 382] on div "Tiger der Todesarena 1 reorder" at bounding box center [626, 590] width 870 height 600
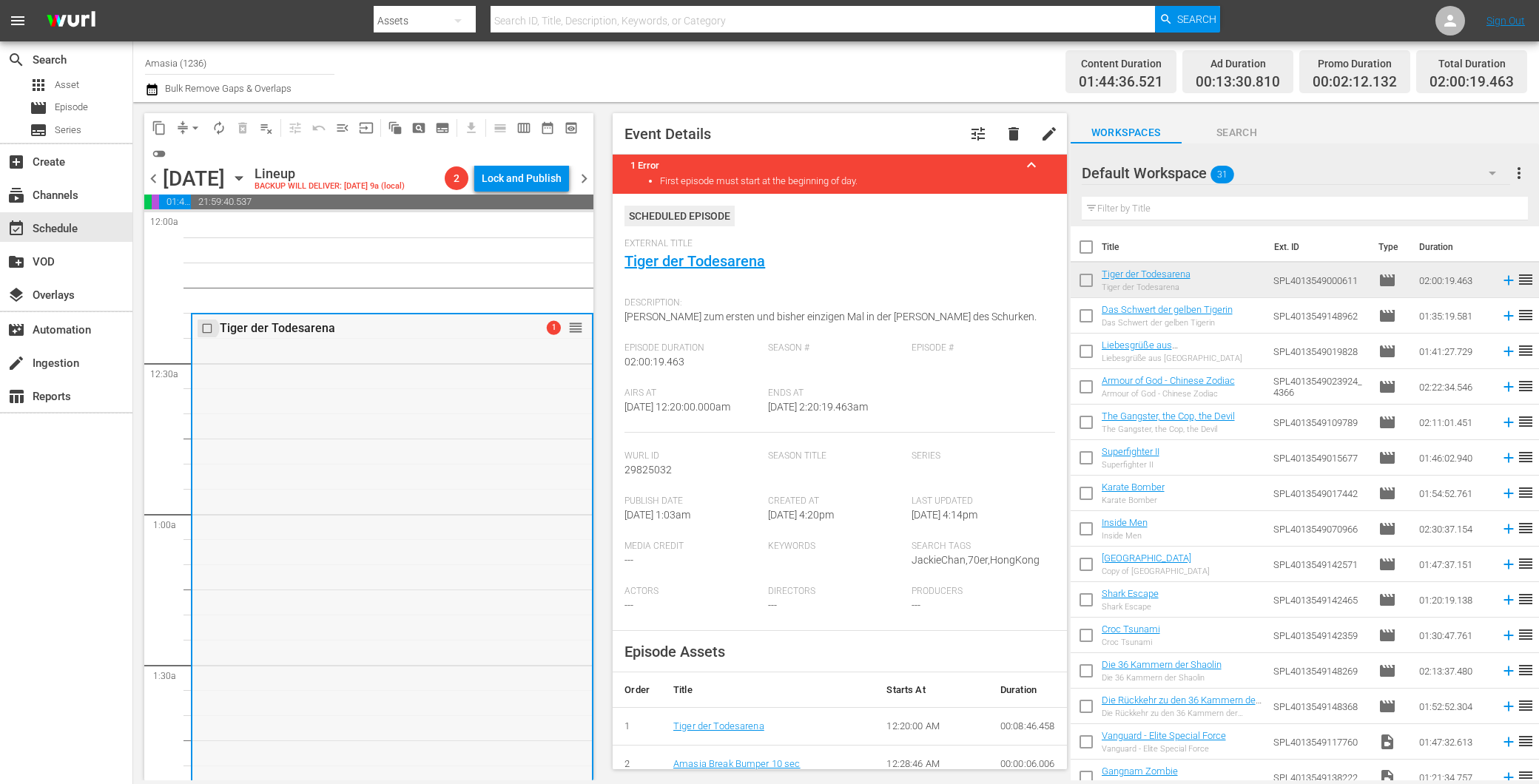
click at [208, 334] on input "checkbox" at bounding box center [209, 327] width 15 height 12
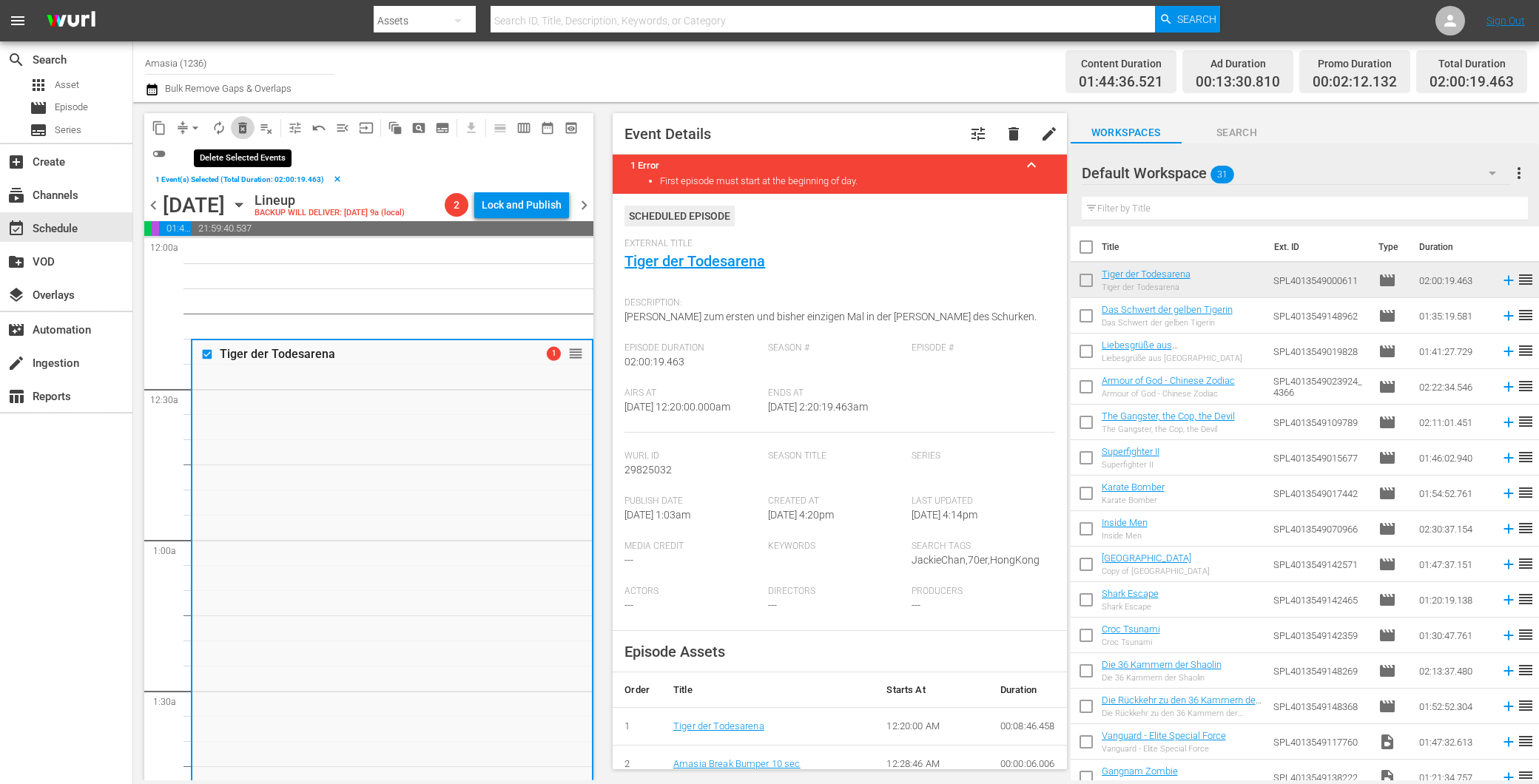
click at [237, 134] on span "delete_forever_outlined" at bounding box center [242, 128] width 15 height 15
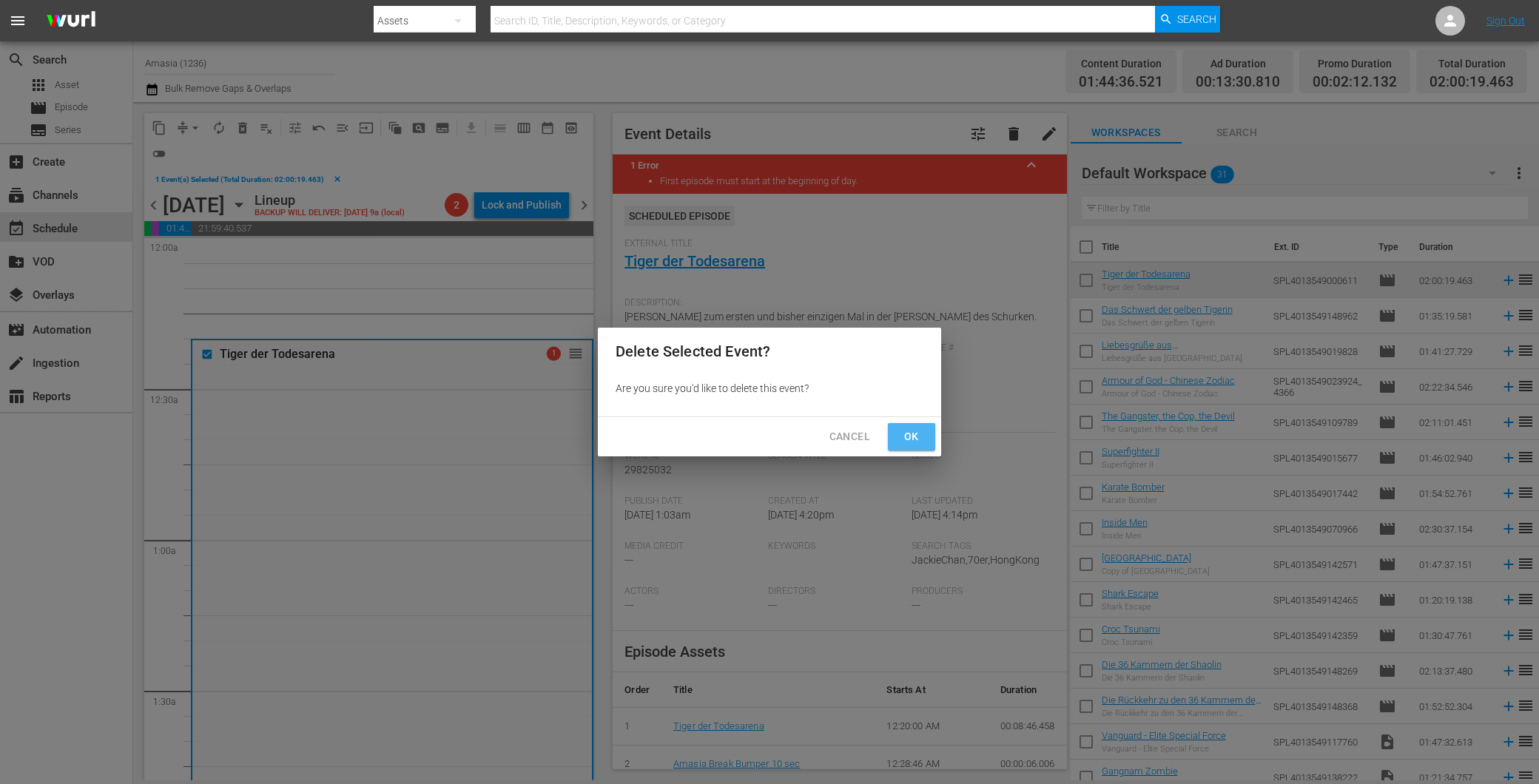
drag, startPoint x: 898, startPoint y: 444, endPoint x: 731, endPoint y: 277, distance: 236.2
click at [894, 443] on button "Ok" at bounding box center [911, 437] width 48 height 28
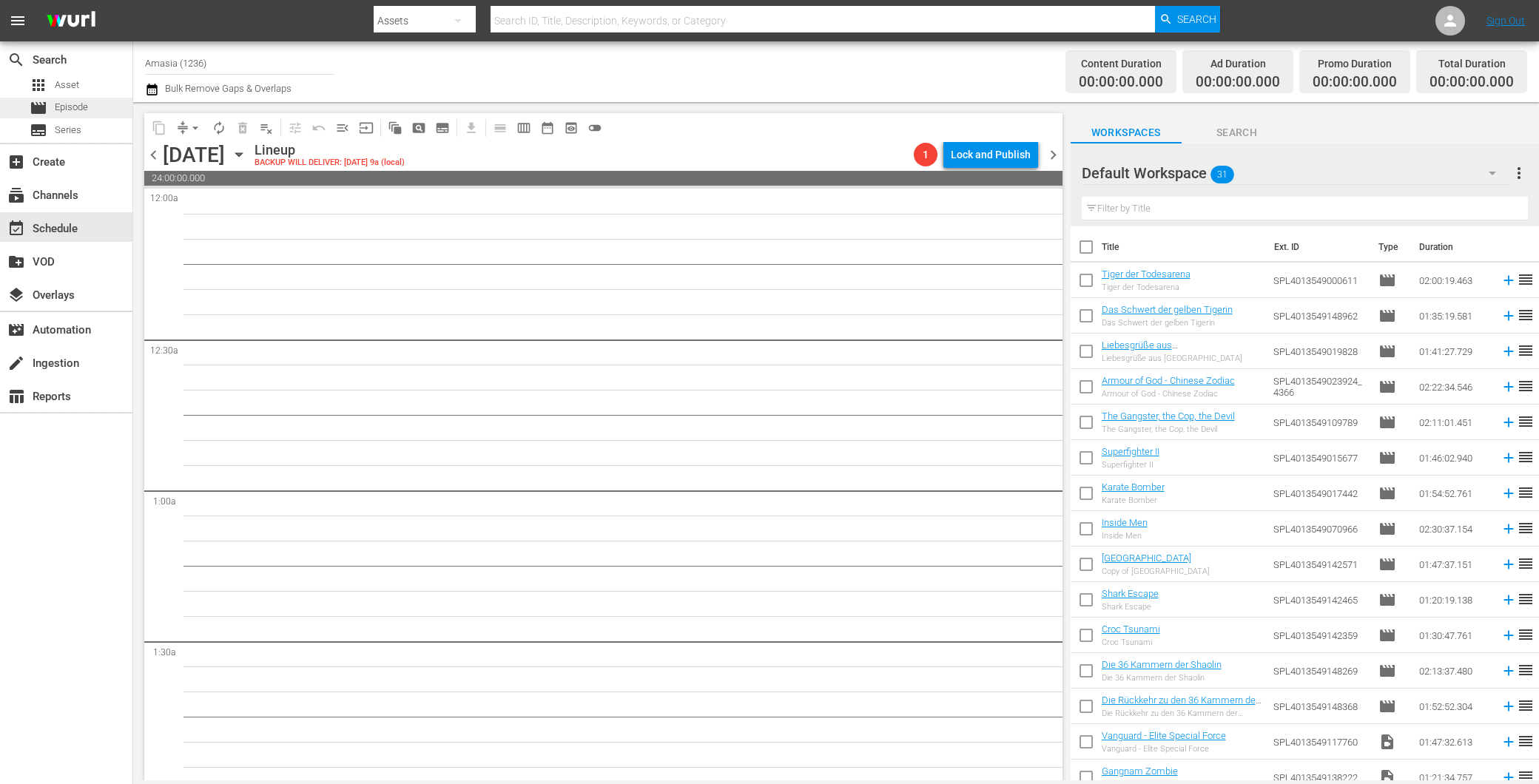
click at [55, 104] on span "Episode" at bounding box center [71, 107] width 33 height 15
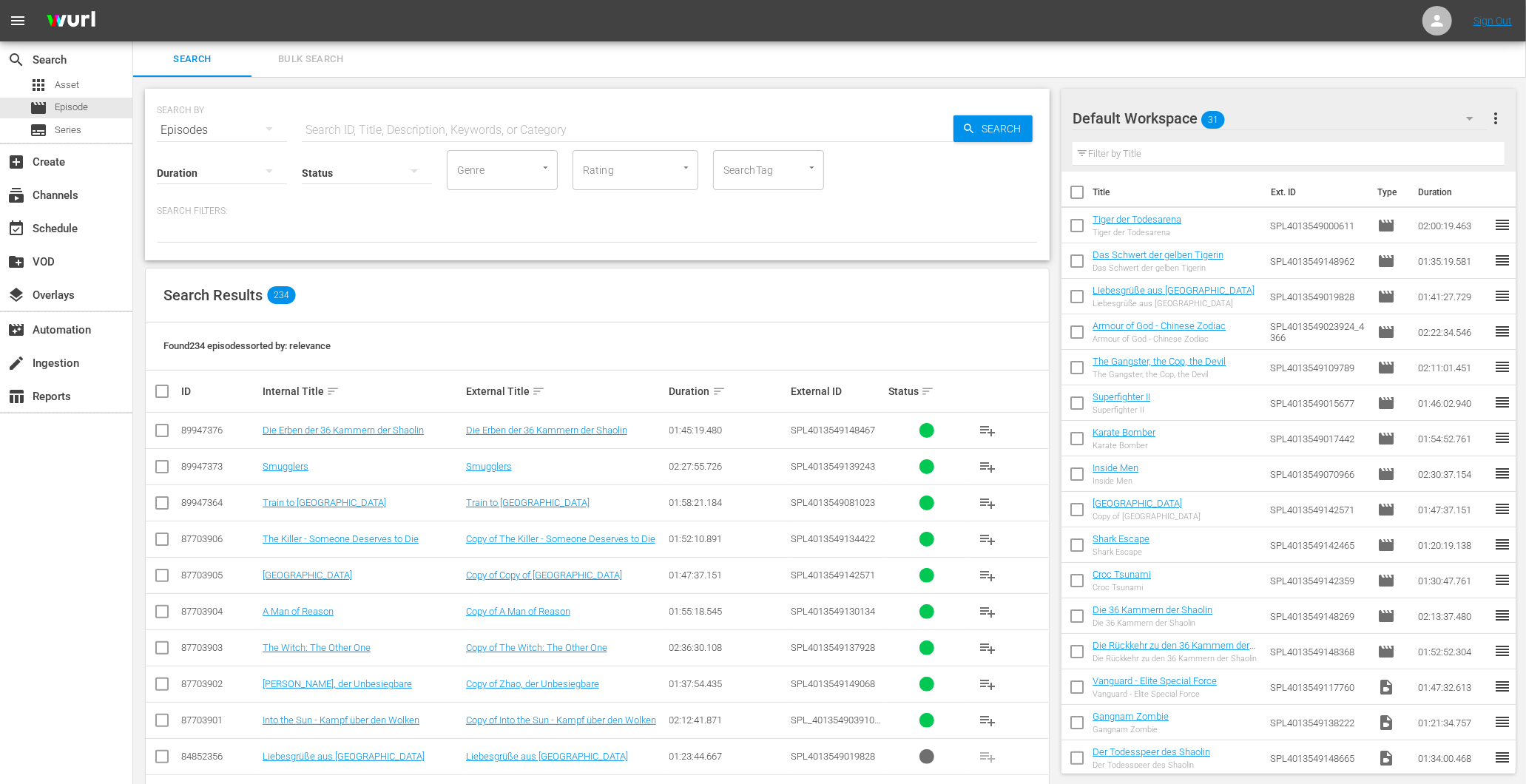
click at [379, 119] on input "text" at bounding box center [628, 130] width 652 height 35
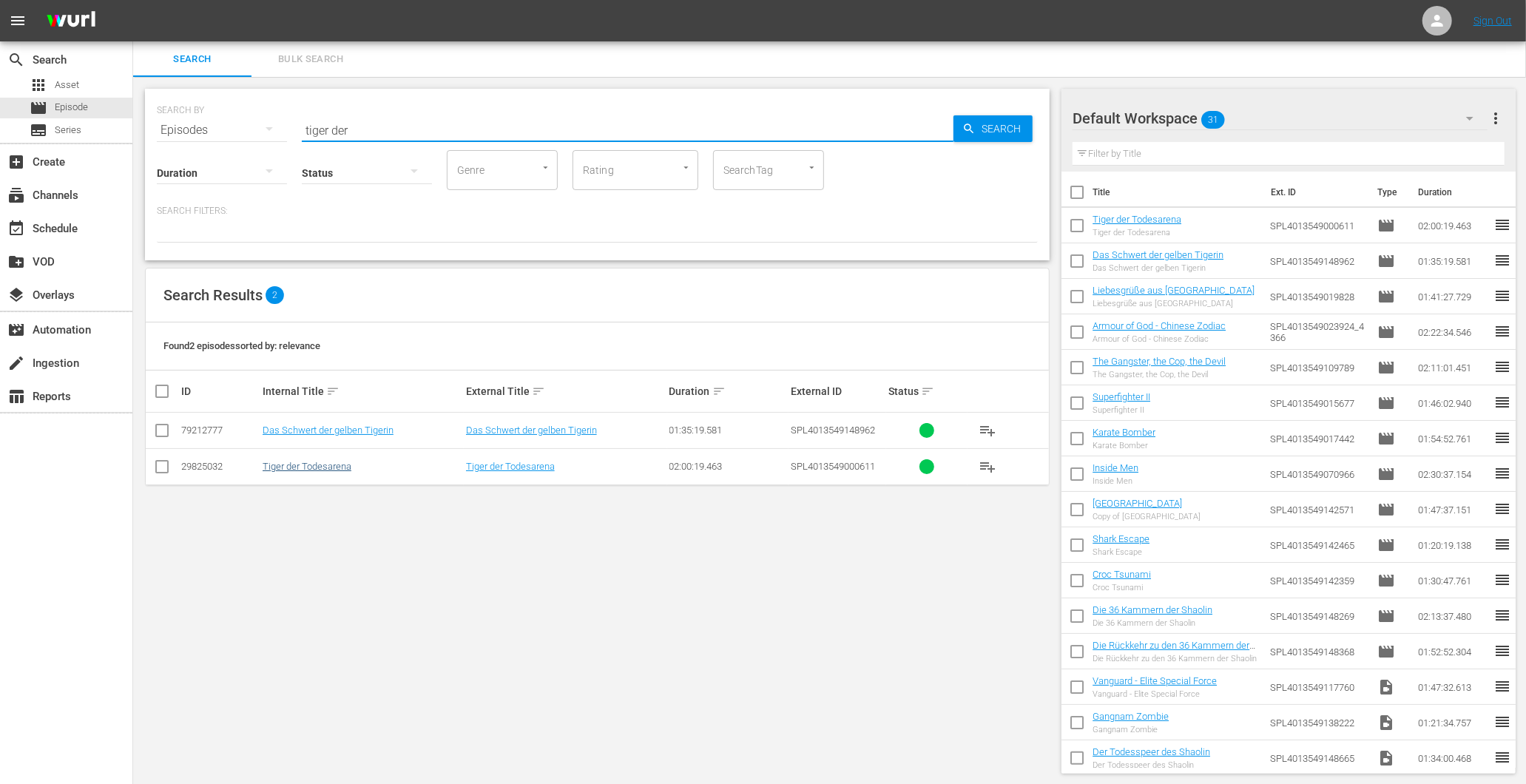
type input "tiger der"
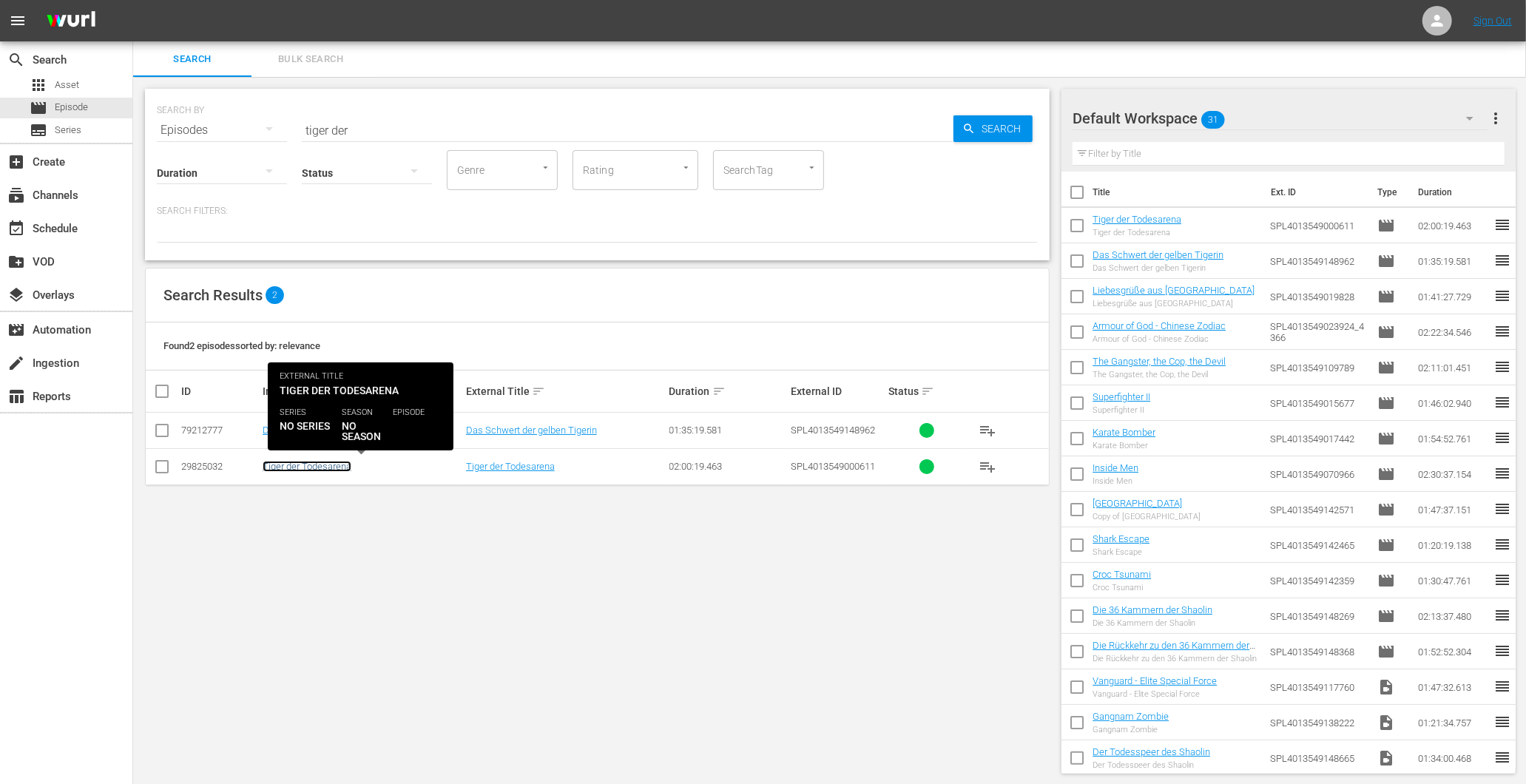
click at [324, 470] on link "Tiger der Todesarena" at bounding box center [307, 466] width 88 height 11
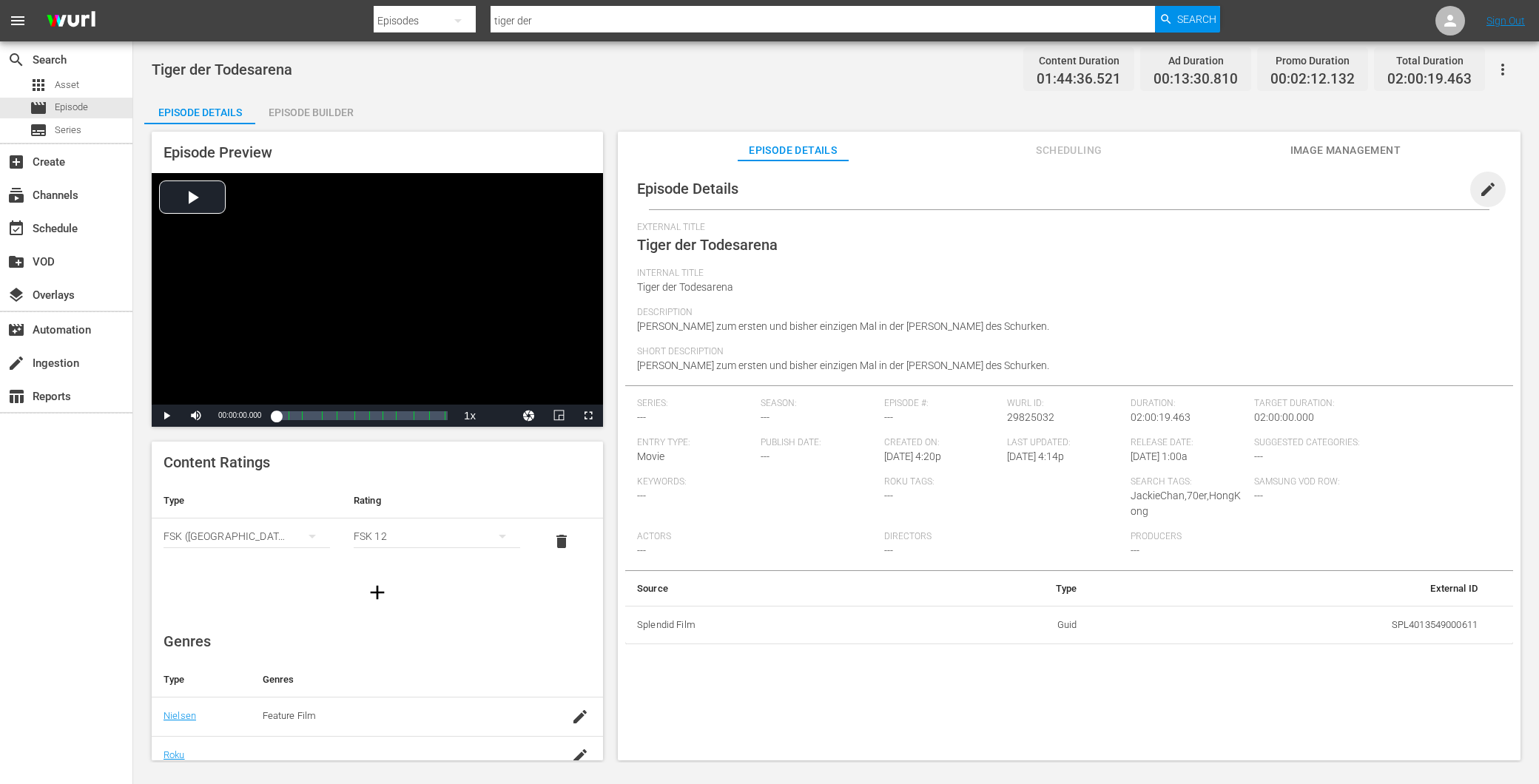
click at [1482, 181] on span "edit" at bounding box center [1487, 189] width 18 height 18
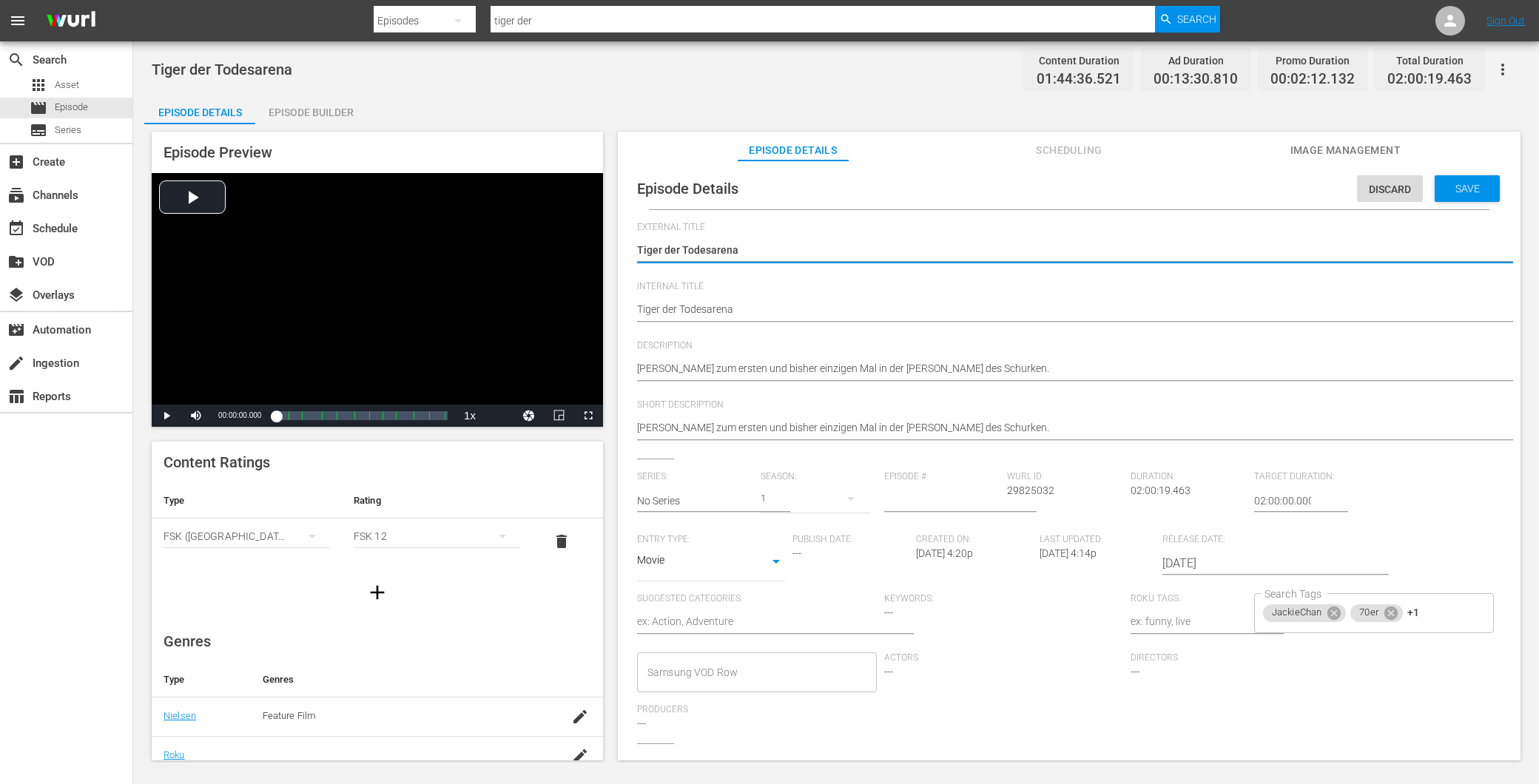
scroll to position [112, 0]
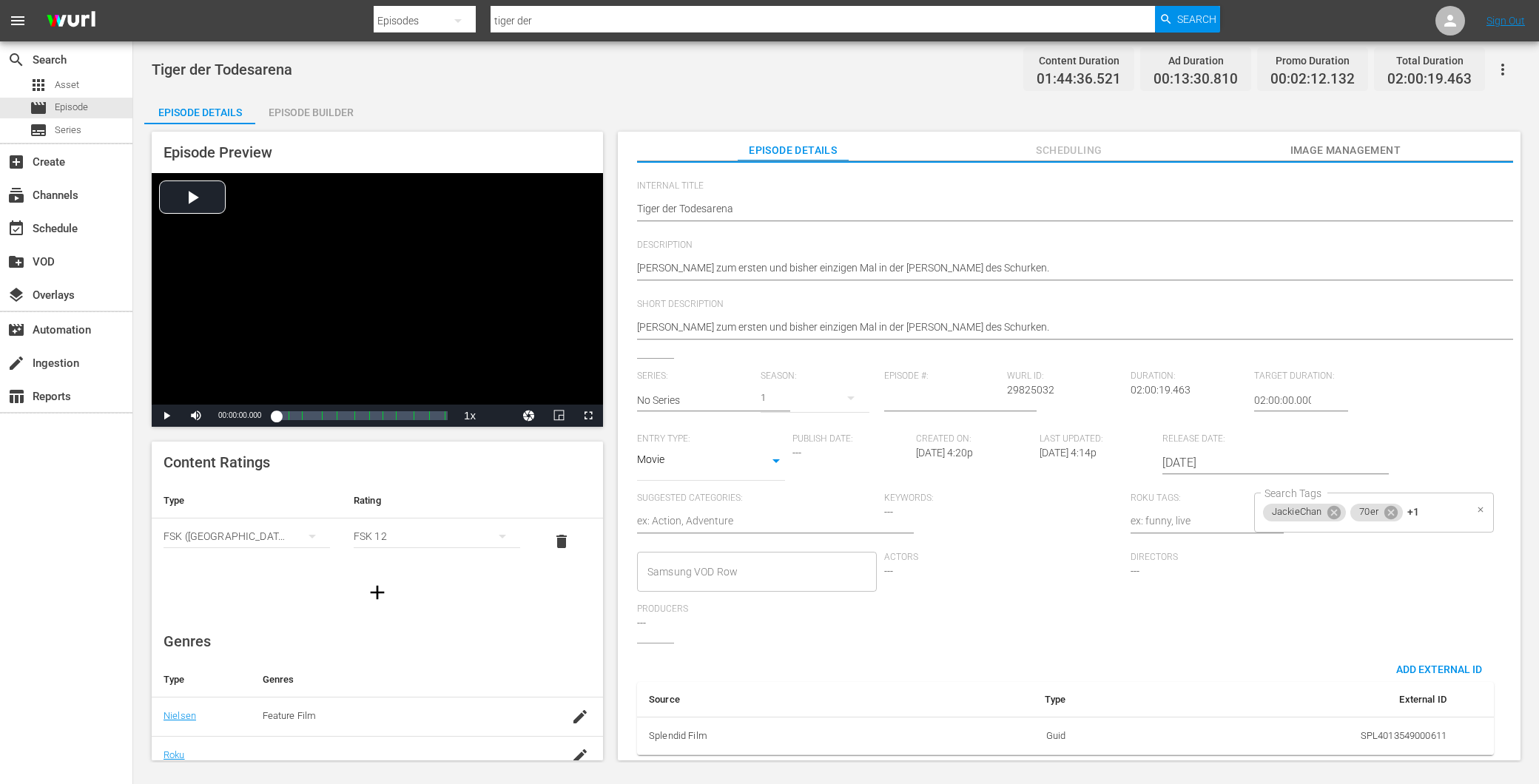
click at [1422, 506] on div "JackieChan 70er +1 Search Tags" at bounding box center [1374, 513] width 240 height 40
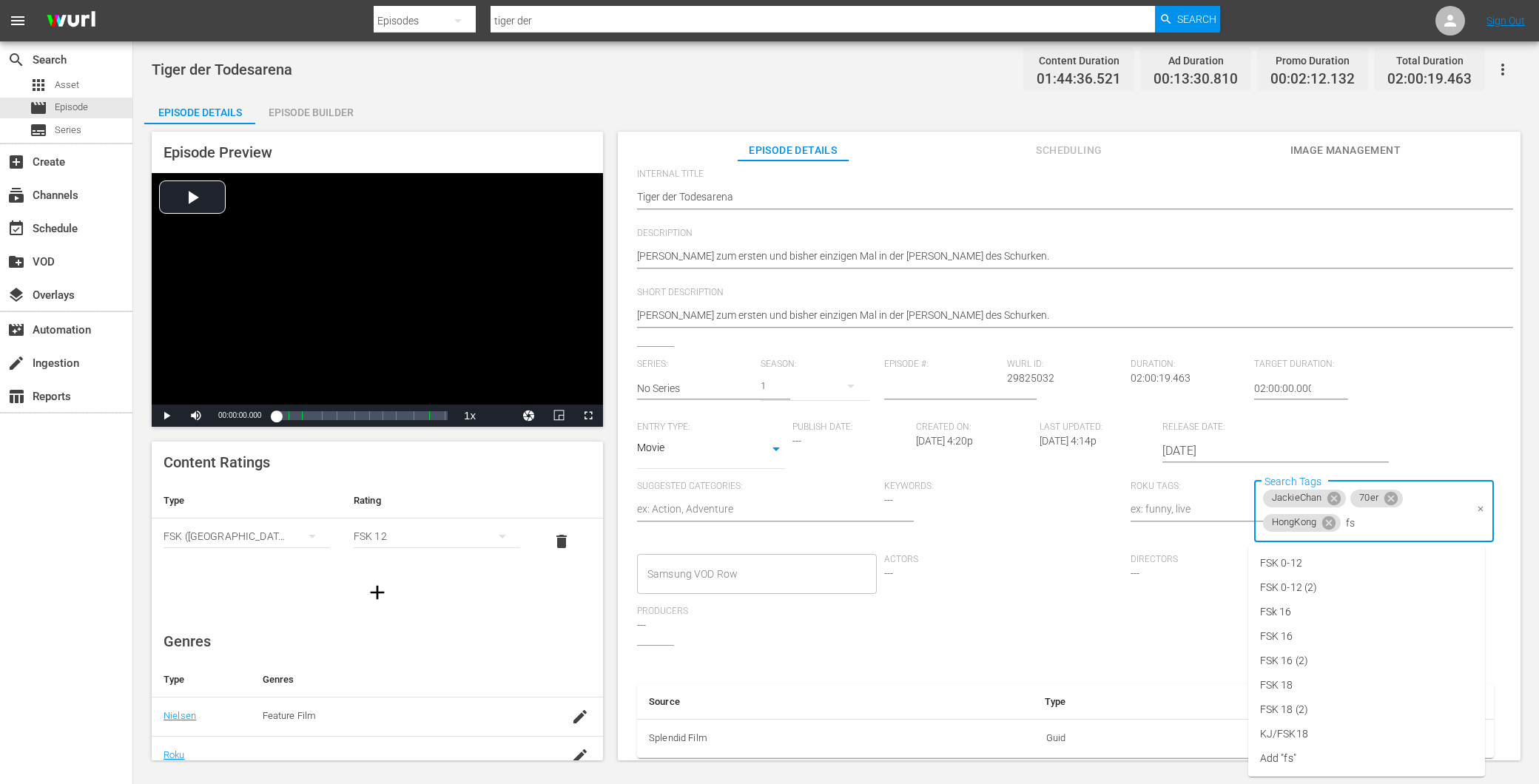
type input "fsk"
click at [1320, 563] on li "FSK 0-12" at bounding box center [1367, 563] width 237 height 25
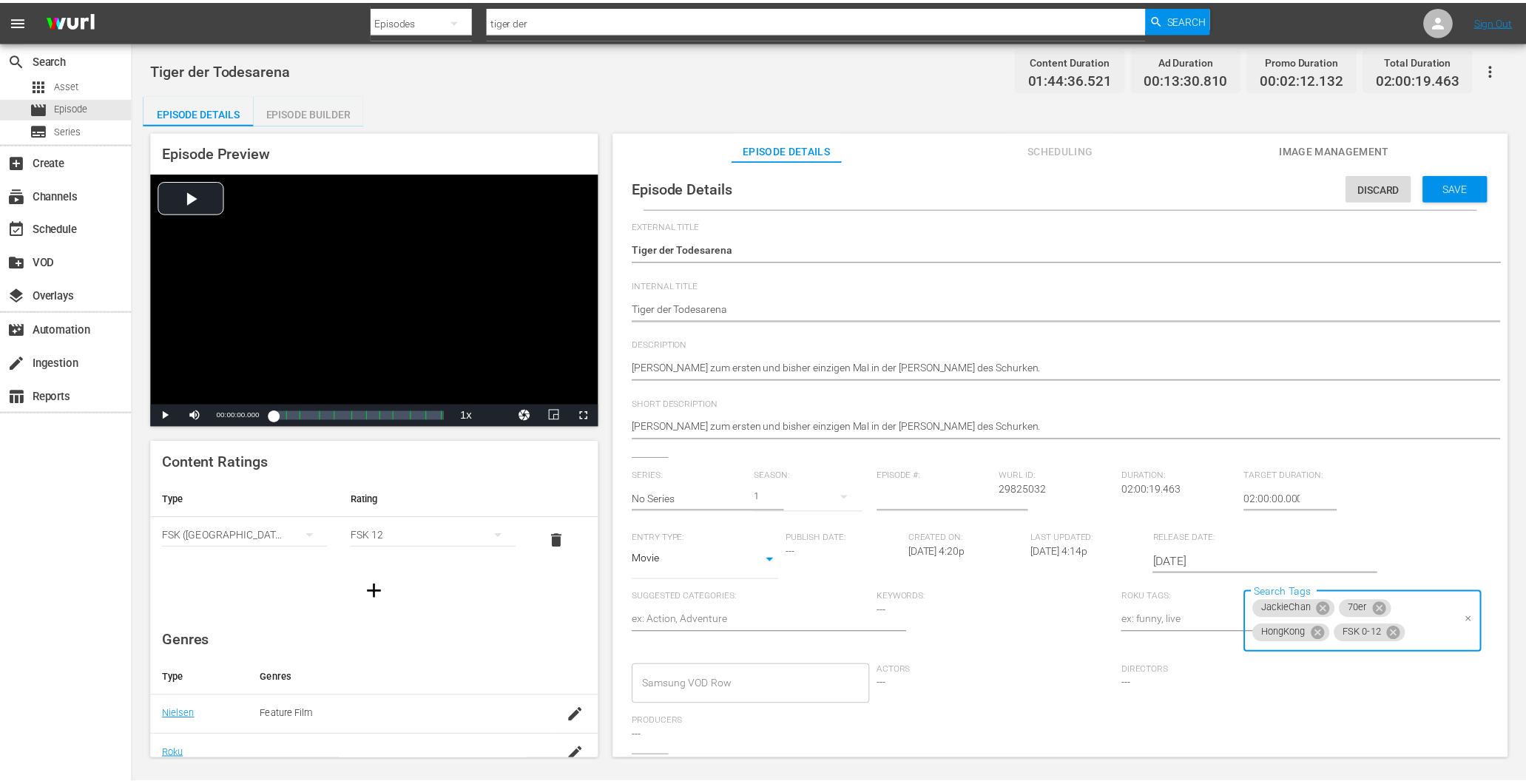
scroll to position [0, 0]
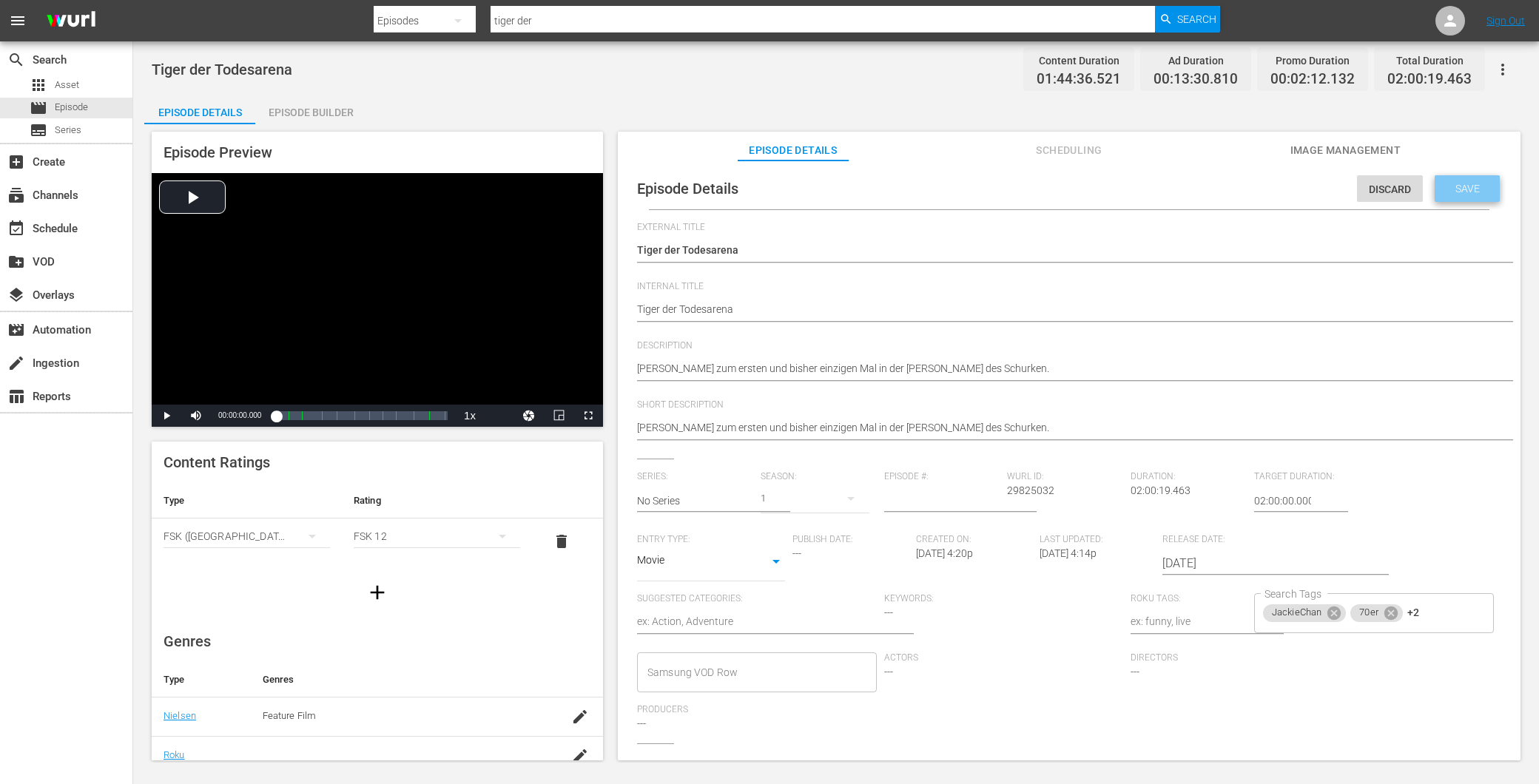
click at [1485, 192] on div "Save" at bounding box center [1467, 188] width 65 height 27
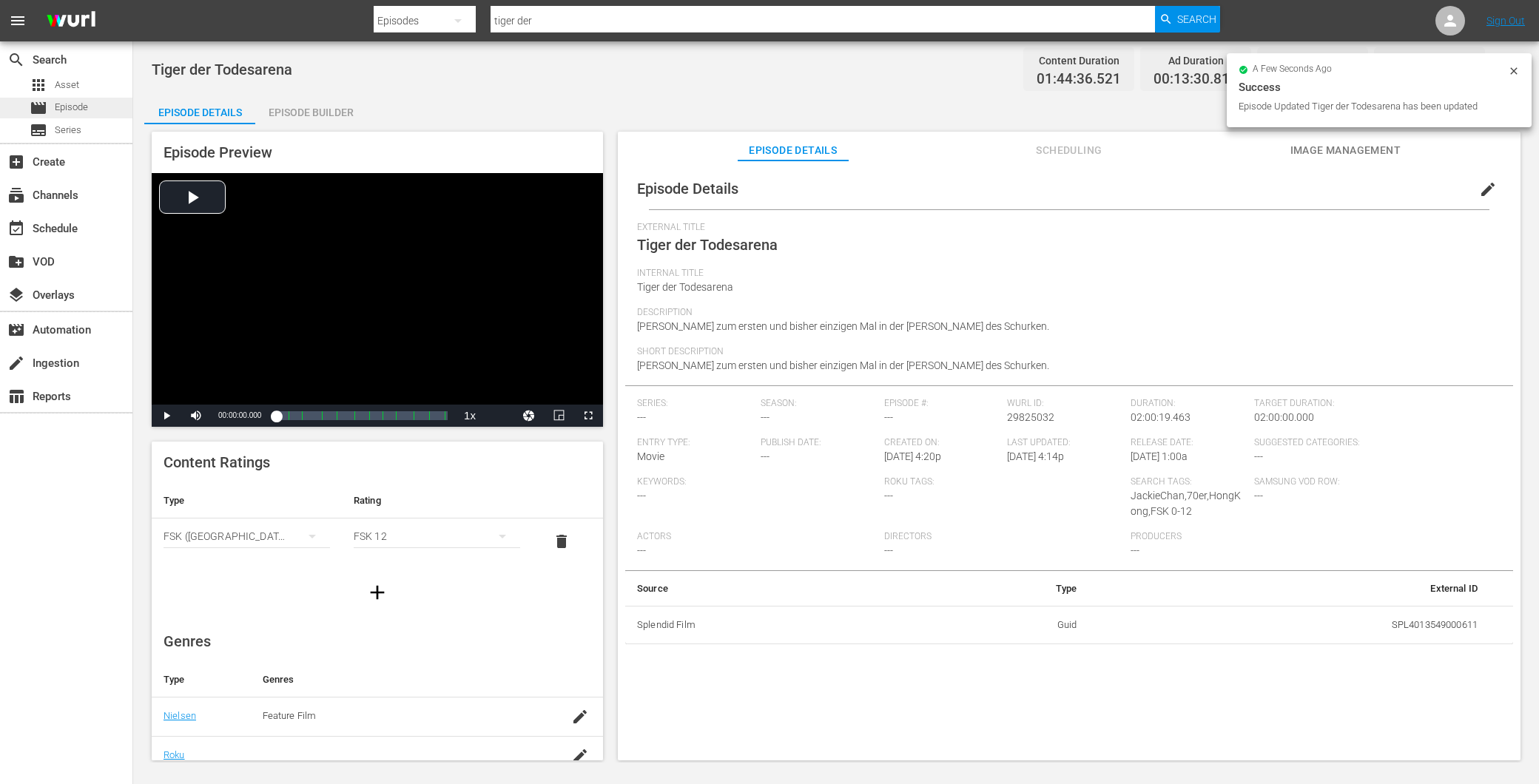
click at [62, 107] on span "Episode" at bounding box center [71, 107] width 33 height 15
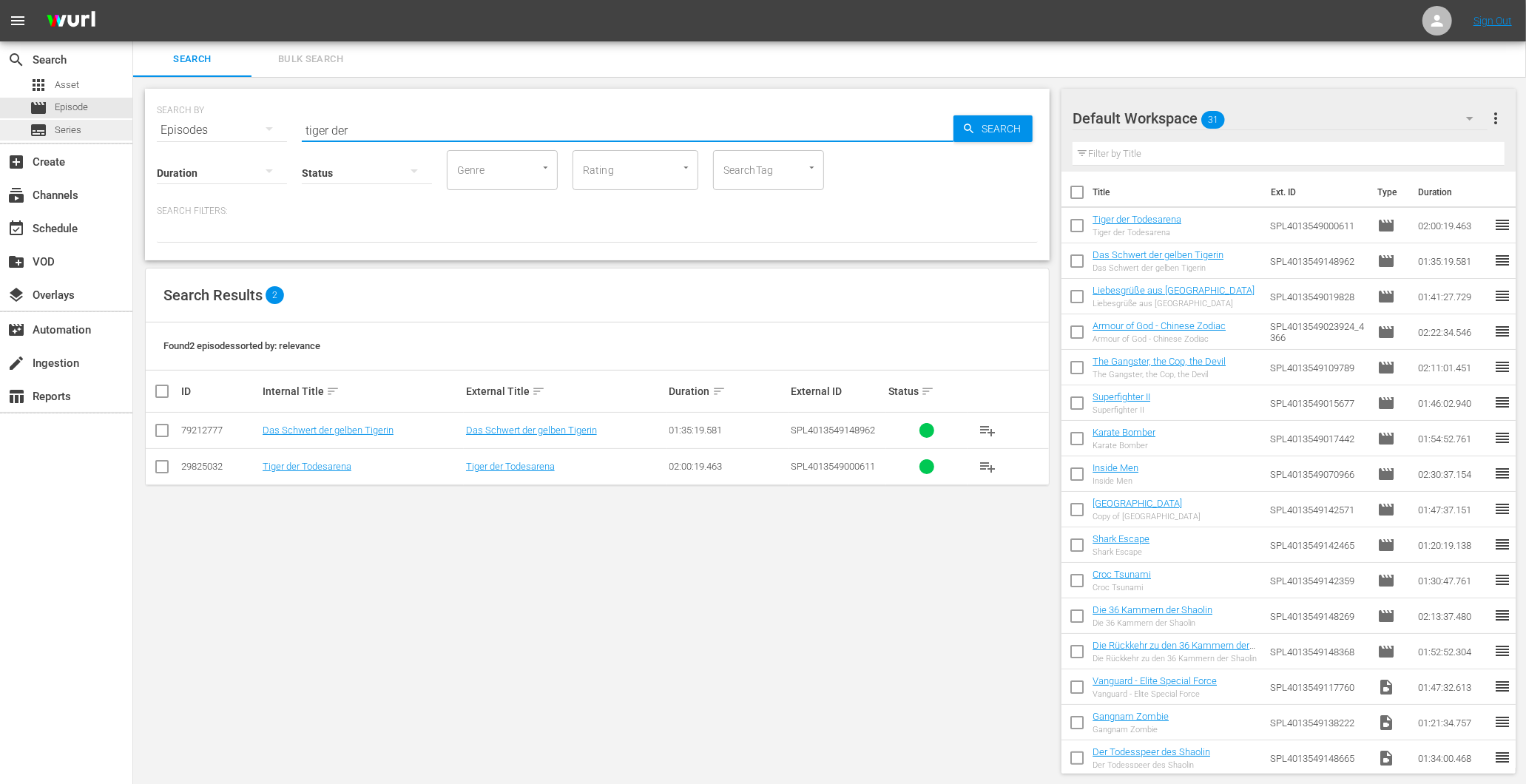
drag, startPoint x: 470, startPoint y: 130, endPoint x: 58, endPoint y: 137, distance: 412.1
click at [133, 0] on div "search Search apps Asset movie Episode subtitles Series add_box Create subscrip…" at bounding box center [829, 0] width 1393 height 0
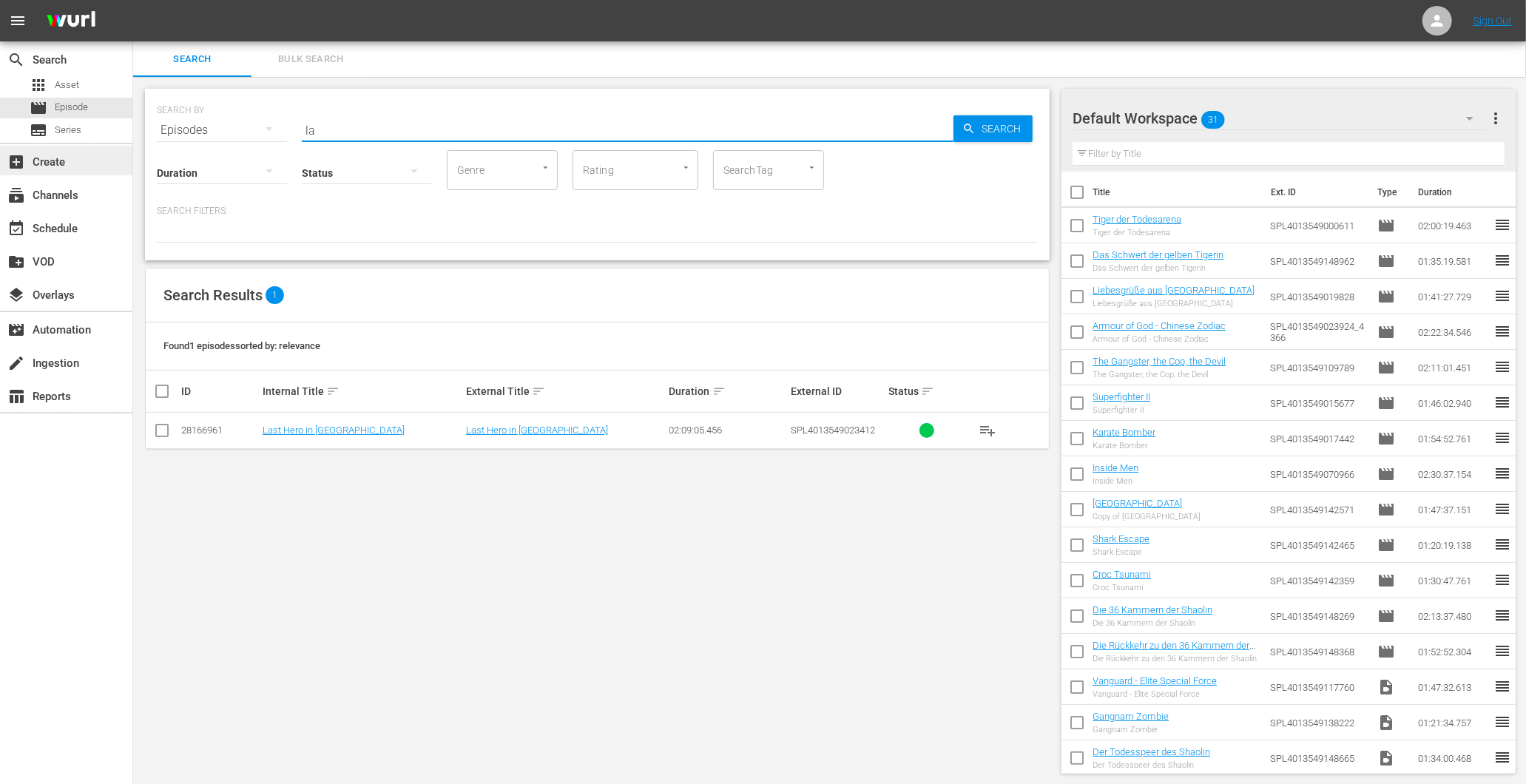
type input "l"
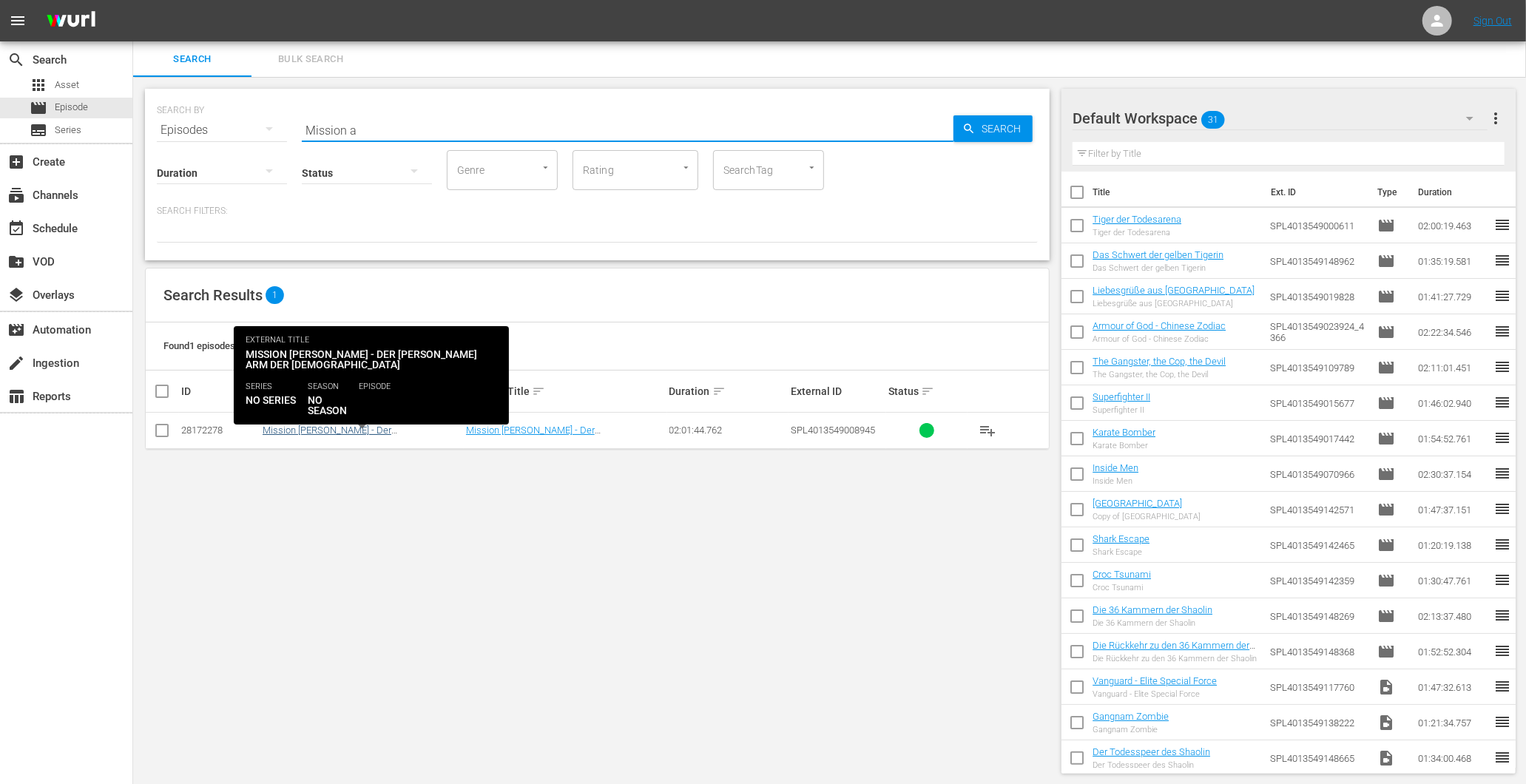
type input "Mission a"
click at [336, 430] on link "Mission [PERSON_NAME] - Der [PERSON_NAME] Arm der [DEMOGRAPHIC_DATA]" at bounding box center [327, 440] width 128 height 33
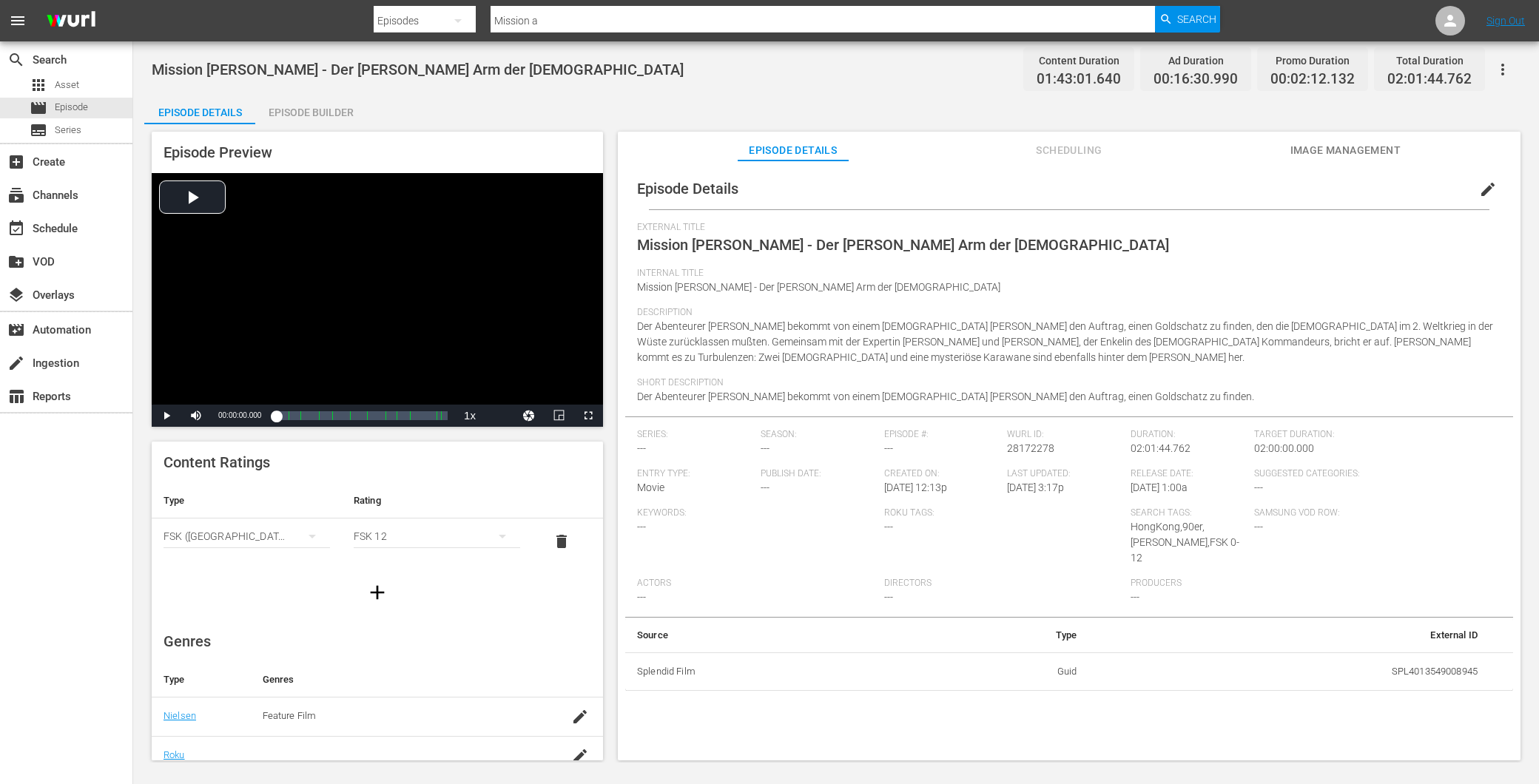
click at [285, 117] on div "Episode Builder" at bounding box center [311, 112] width 111 height 35
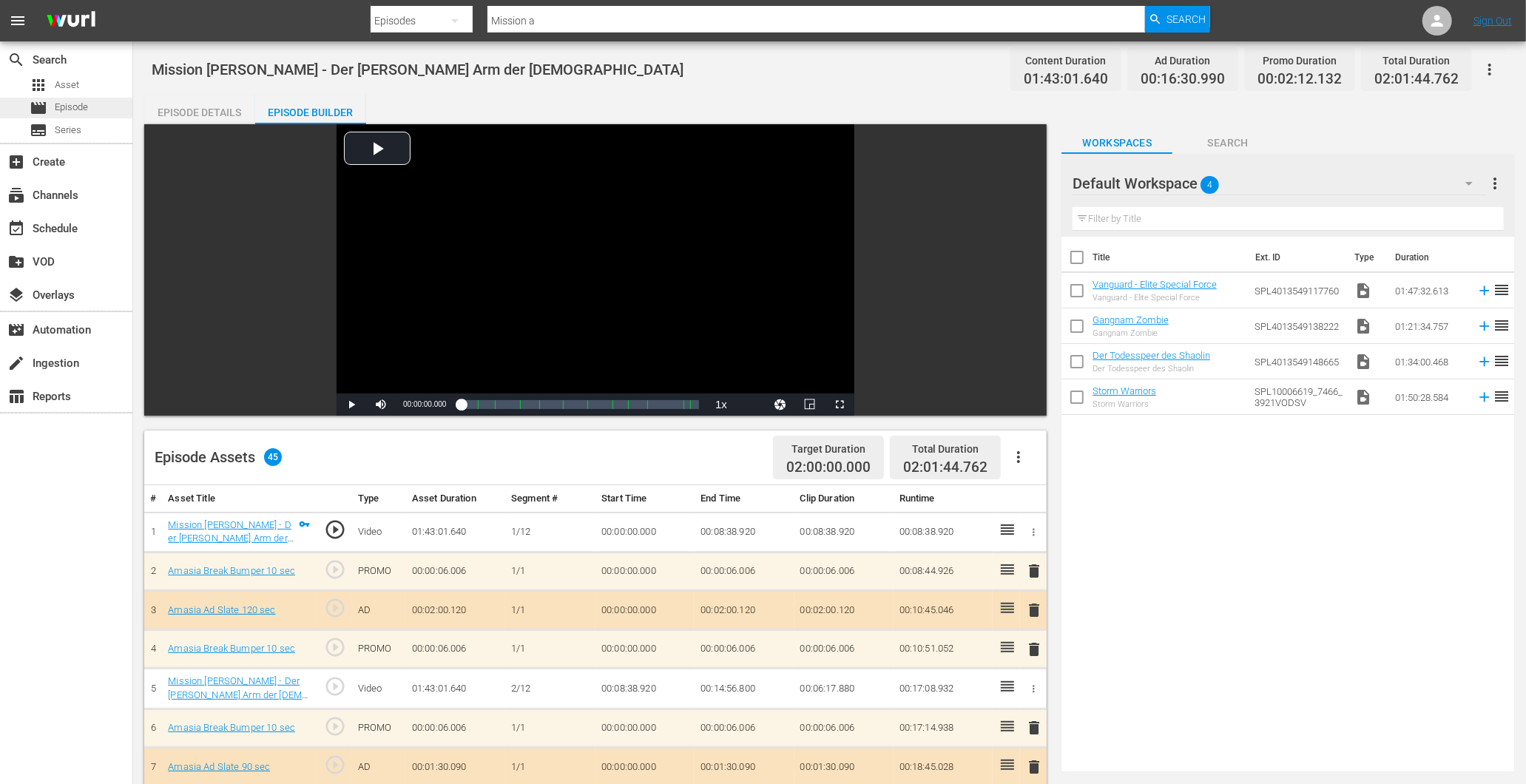
click at [68, 111] on span "Episode" at bounding box center [71, 107] width 33 height 15
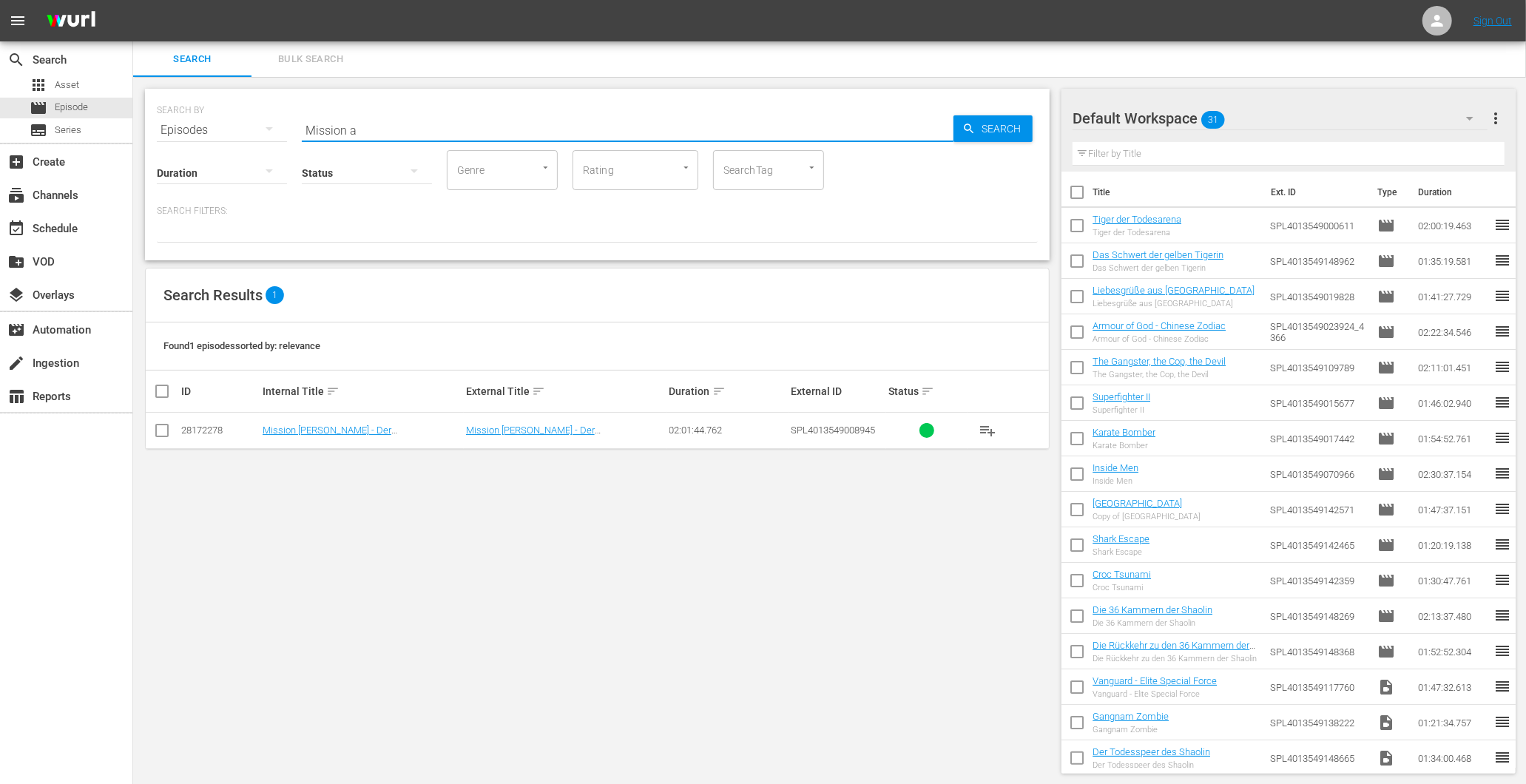
drag, startPoint x: 505, startPoint y: 129, endPoint x: 297, endPoint y: 136, distance: 208.1
click at [303, 139] on div "SEARCH BY Search By Episodes Search ID, Title, Description, Keywords, or Catego…" at bounding box center [597, 174] width 905 height 171
drag, startPoint x: 394, startPoint y: 121, endPoint x: 282, endPoint y: 119, distance: 112.0
click at [283, 119] on div "SEARCH BY Search By Episodes Search ID, Title, Description, Keywords, or Catego…" at bounding box center [597, 121] width 881 height 53
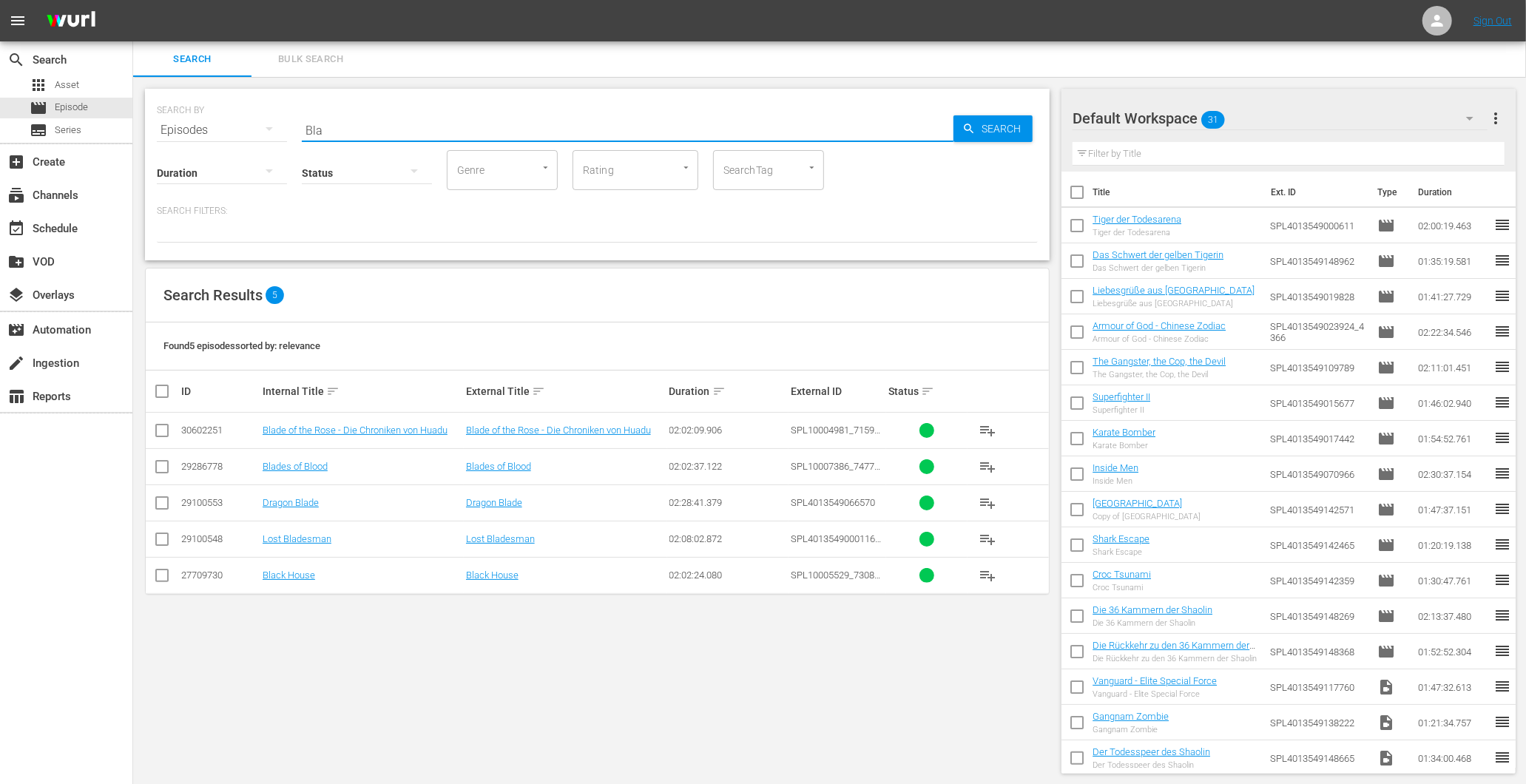
type input "Bla"
click at [284, 531] on td "Lost Bladesman" at bounding box center [362, 538] width 204 height 36
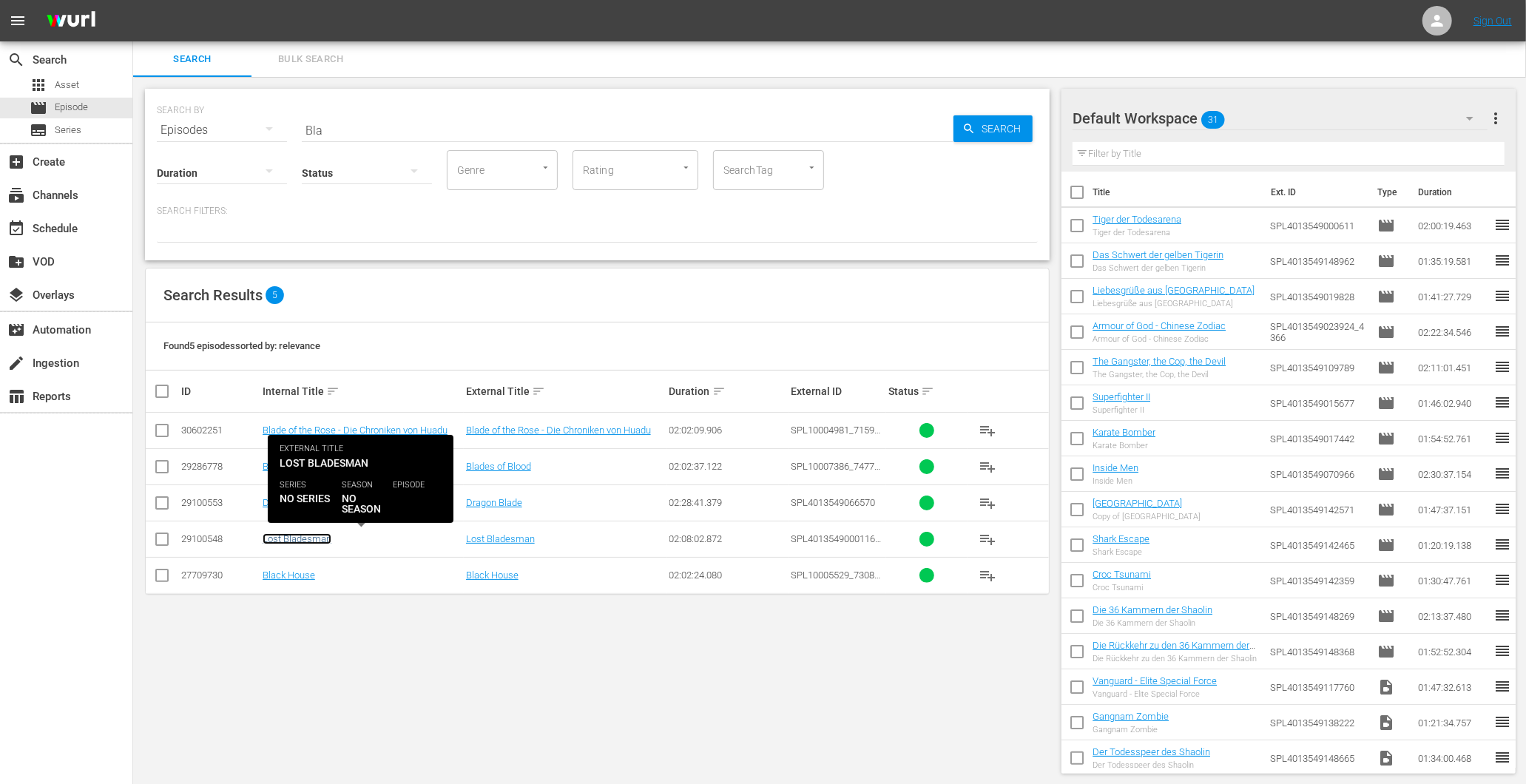
click at [292, 536] on link "Lost Bladesman" at bounding box center [297, 539] width 68 height 11
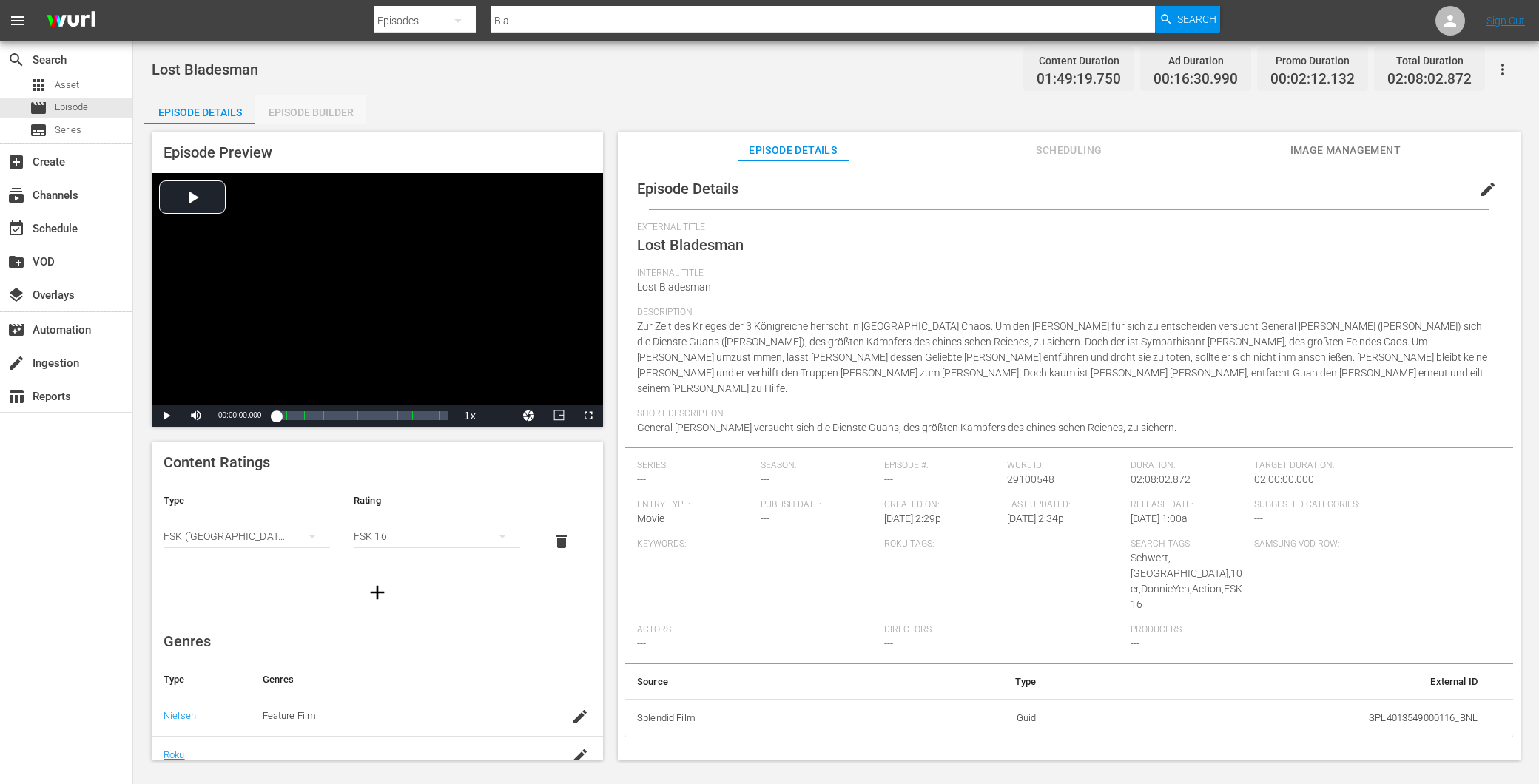
click at [311, 115] on div "Episode Builder" at bounding box center [311, 112] width 111 height 35
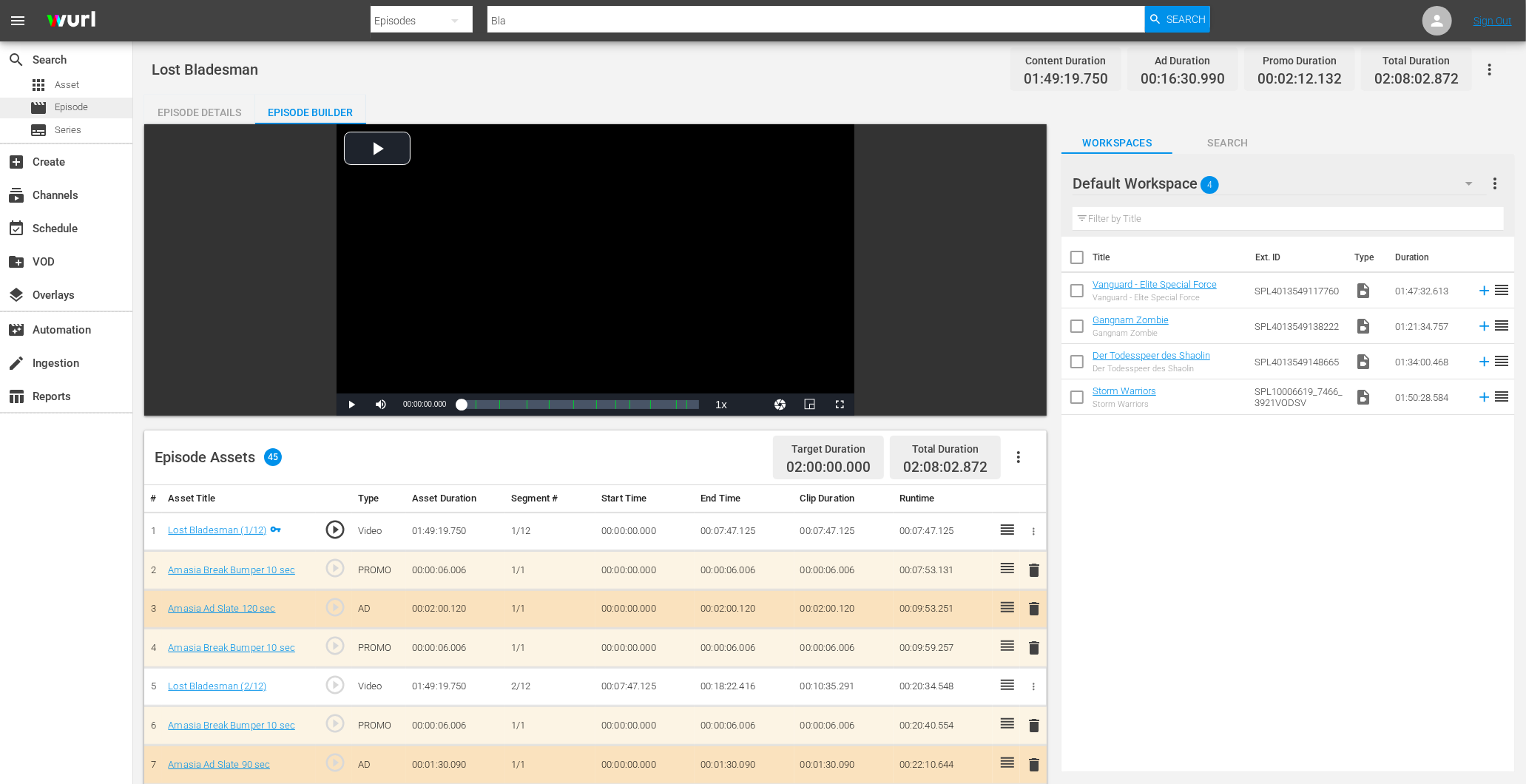
click at [65, 111] on span "Episode" at bounding box center [71, 107] width 33 height 15
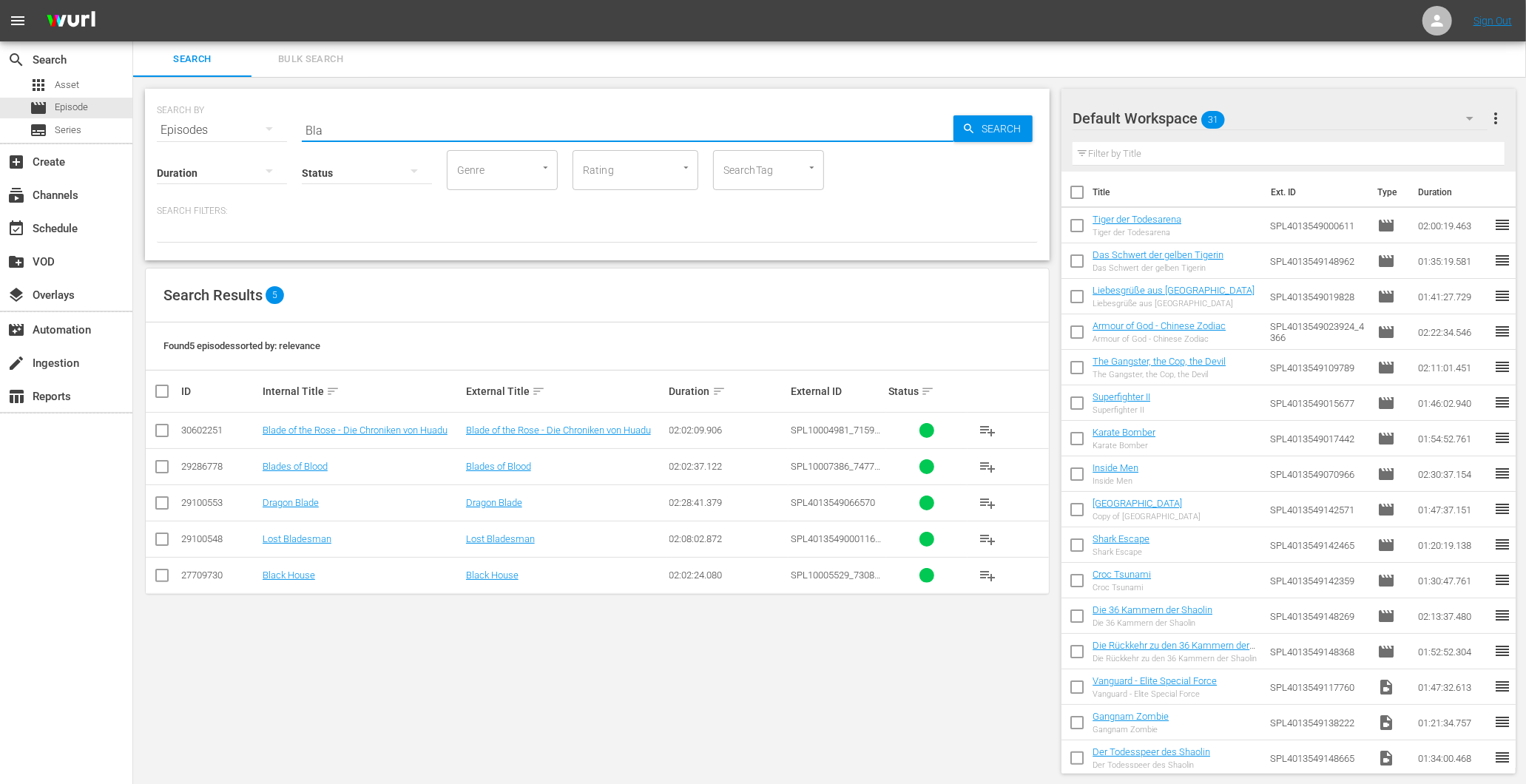
drag, startPoint x: 404, startPoint y: 119, endPoint x: 201, endPoint y: 121, distance: 203.0
click at [201, 121] on div "SEARCH BY Search By Episodes Search ID, Title, Description, Keywords, or Catego…" at bounding box center [597, 121] width 881 height 53
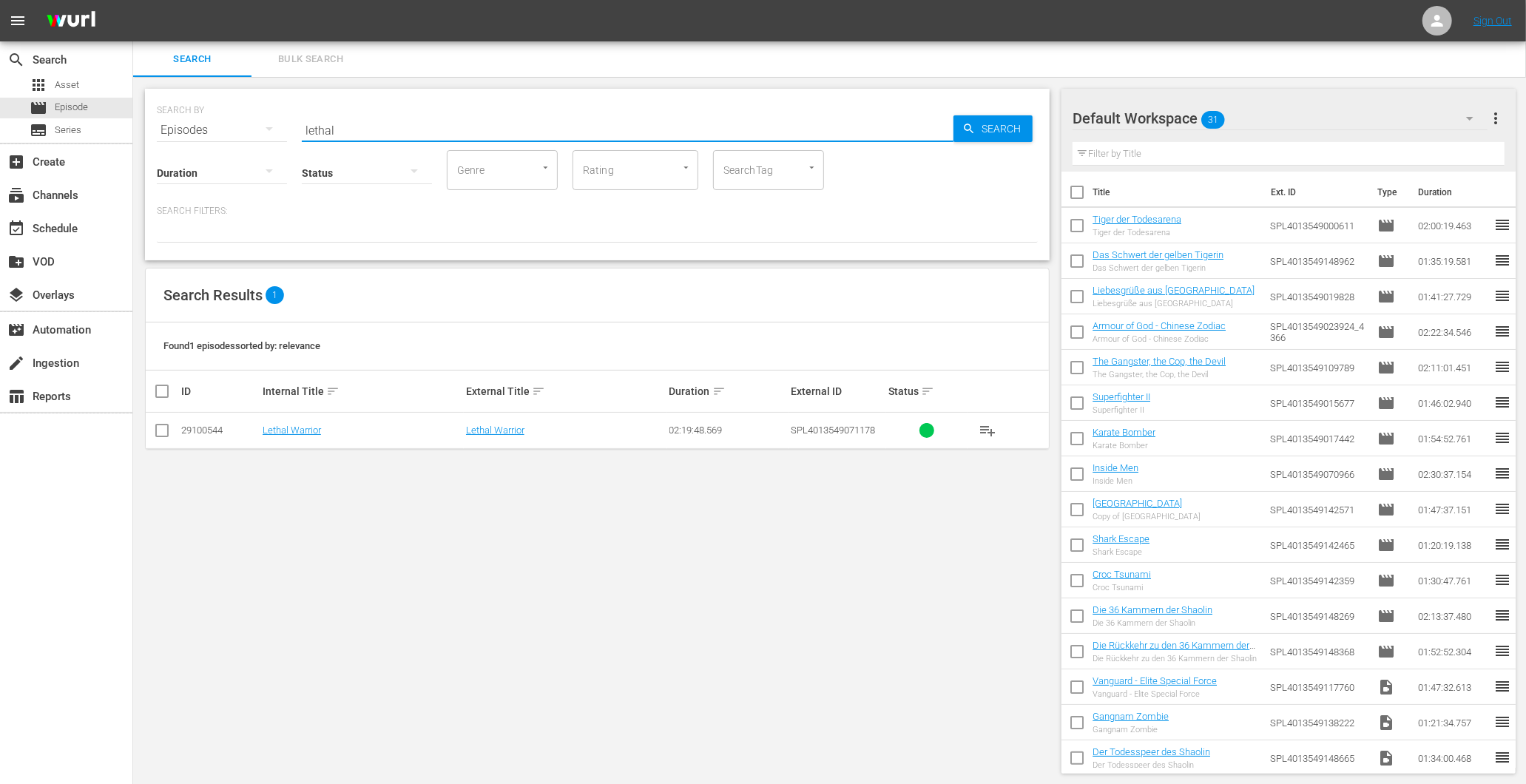
click at [462, 105] on div "SEARCH BY Search By Episodes Search ID, Title, Description, Keywords, or Catego…" at bounding box center [597, 121] width 881 height 53
drag, startPoint x: 434, startPoint y: 121, endPoint x: 280, endPoint y: 121, distance: 154.0
click at [304, 131] on input "lethal" at bounding box center [628, 130] width 652 height 35
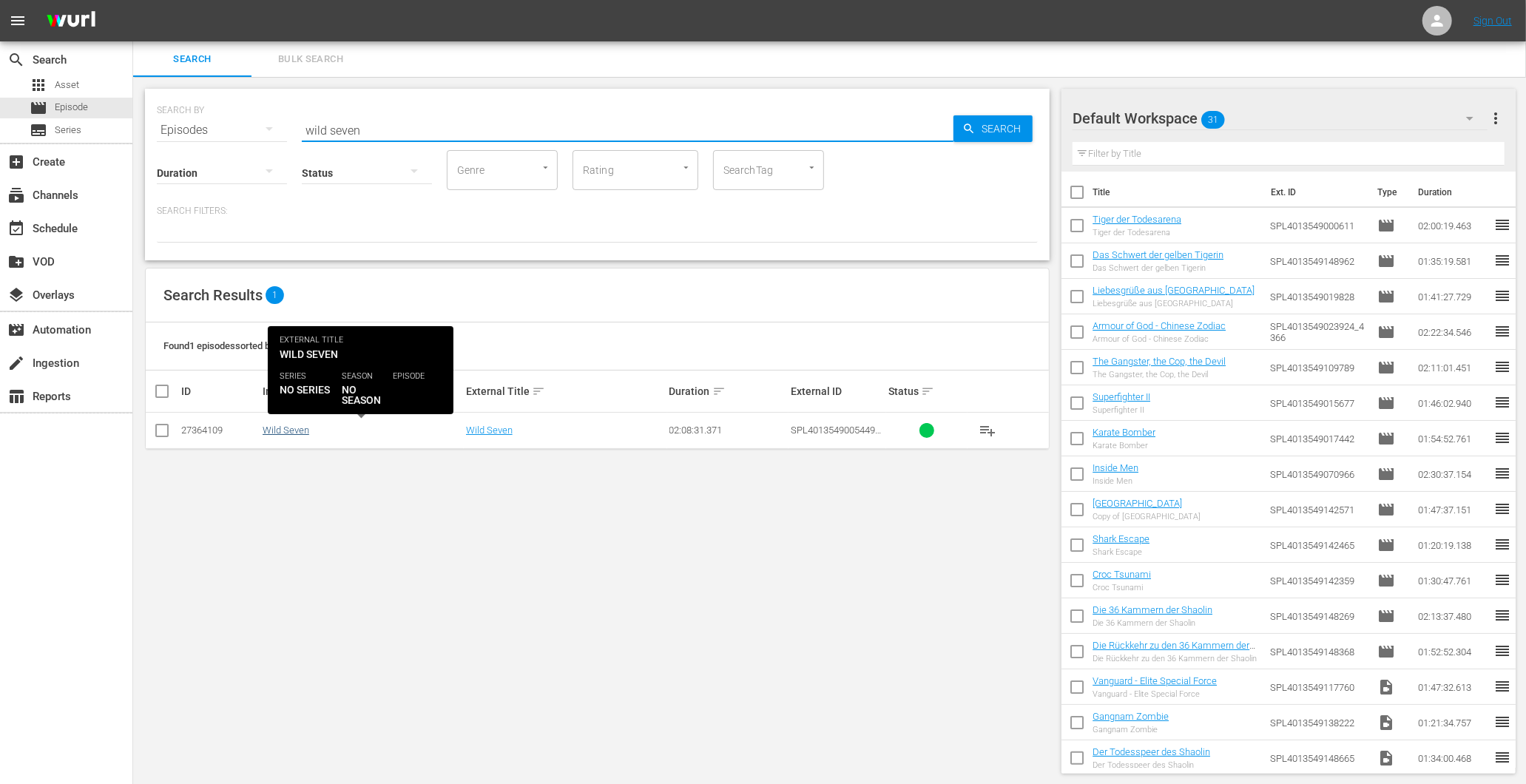
type input "wild seven"
click at [294, 430] on link "Wild Seven" at bounding box center [286, 430] width 47 height 11
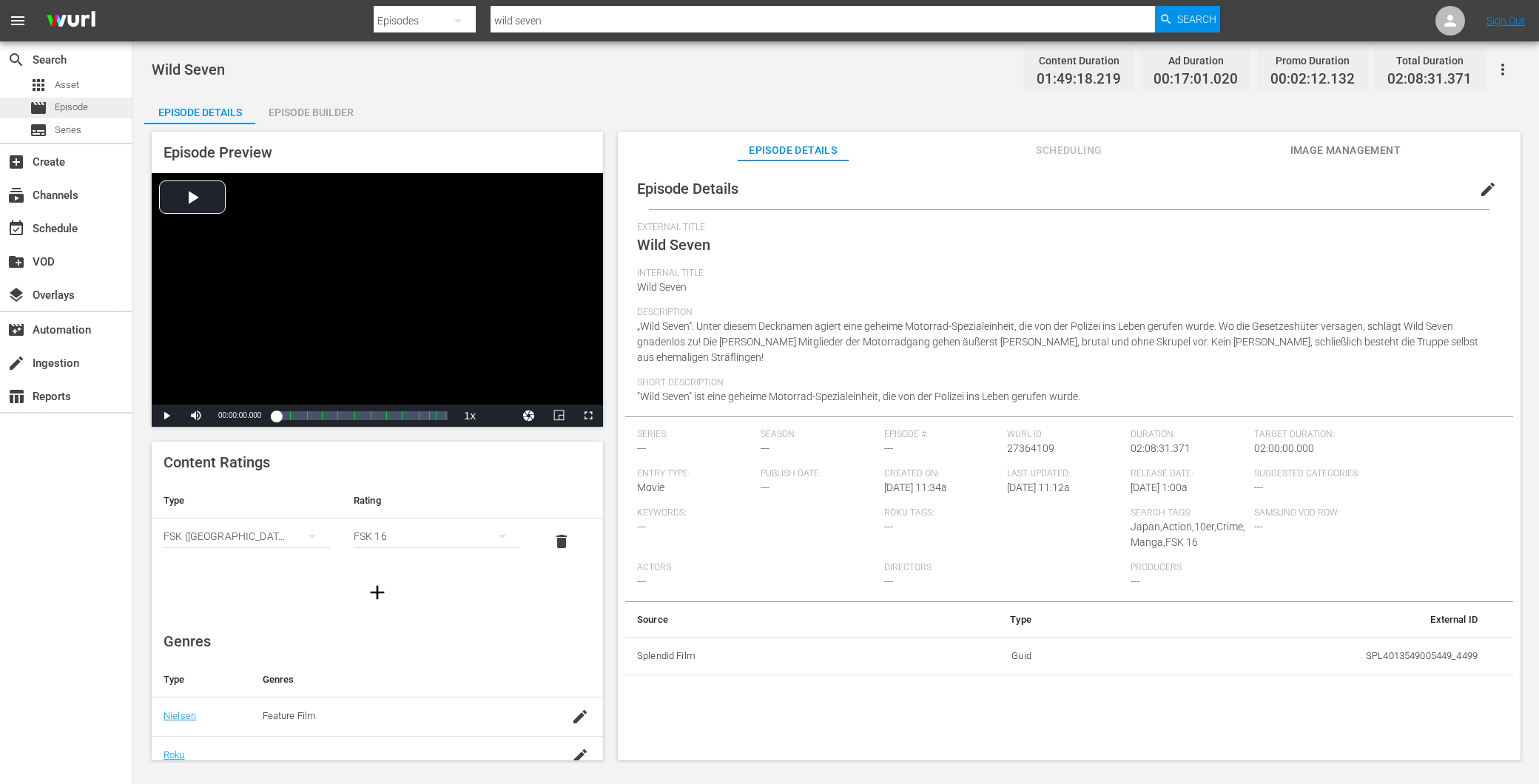
click at [52, 108] on div "movie Episode" at bounding box center [58, 108] width 58 height 21
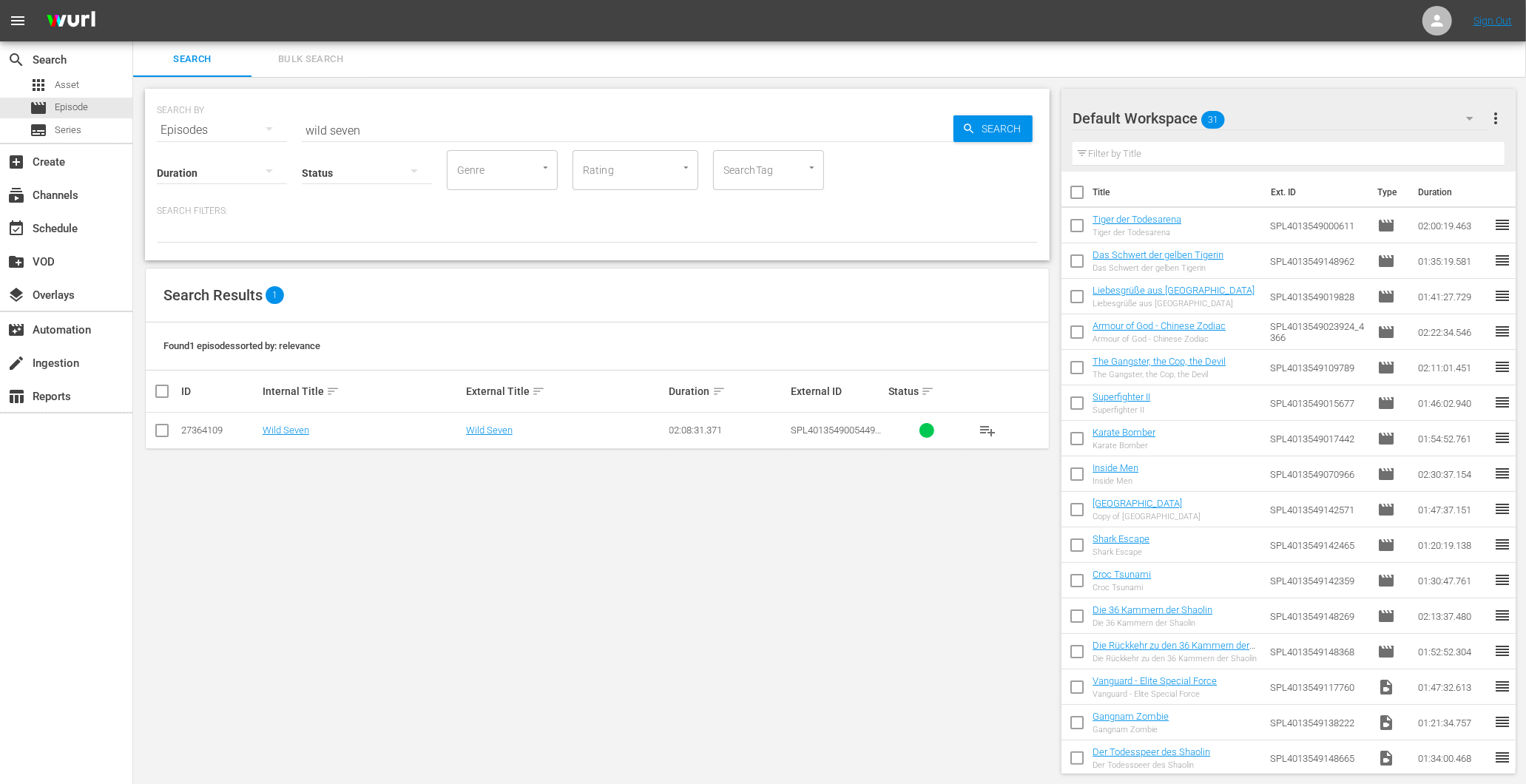
drag, startPoint x: 457, startPoint y: 124, endPoint x: 237, endPoint y: 145, distance: 221.0
click at [263, 143] on div "SEARCH BY Search By Episodes Search ID, Title, Description, Keywords, or Catego…" at bounding box center [597, 174] width 905 height 171
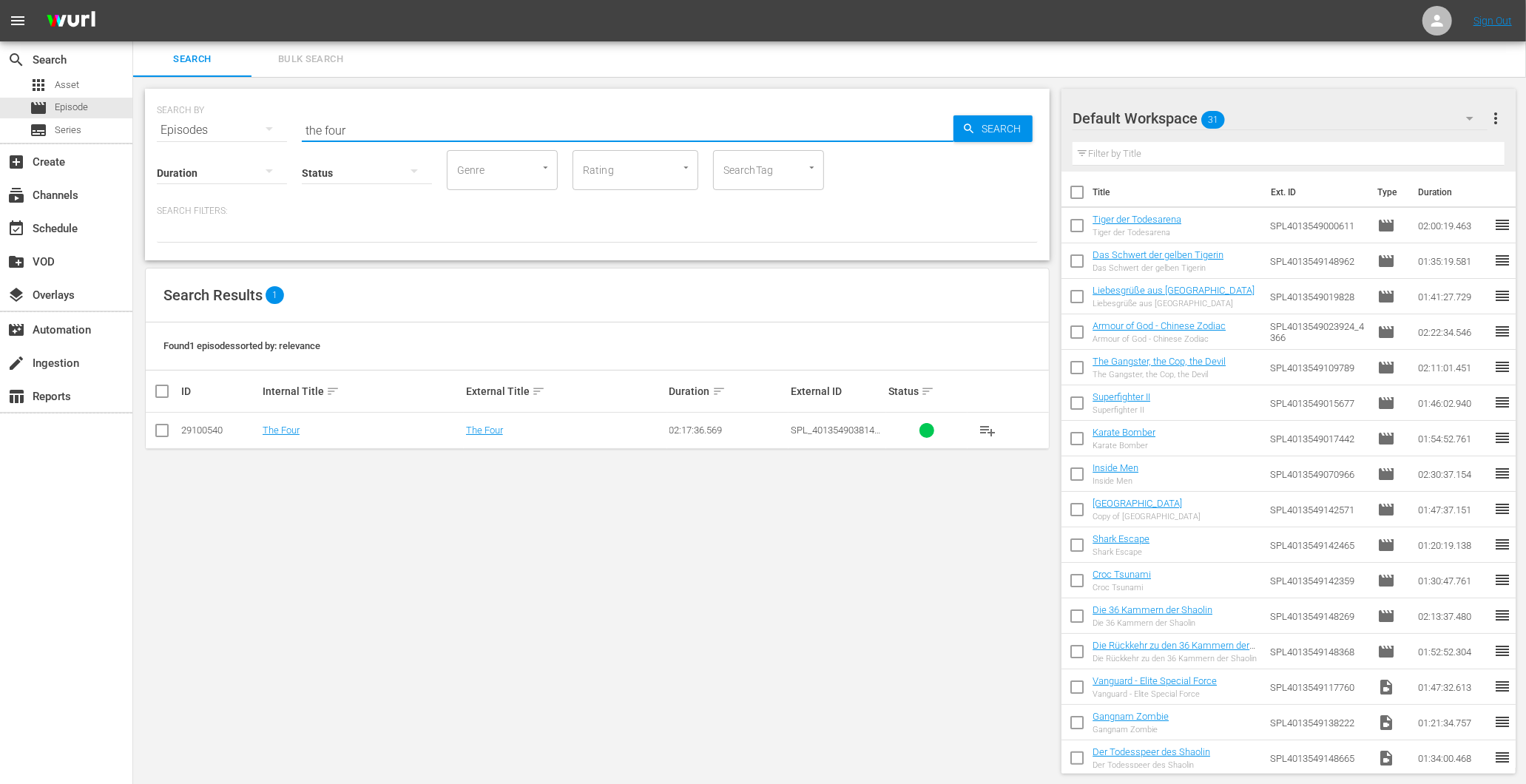
type input "the four"
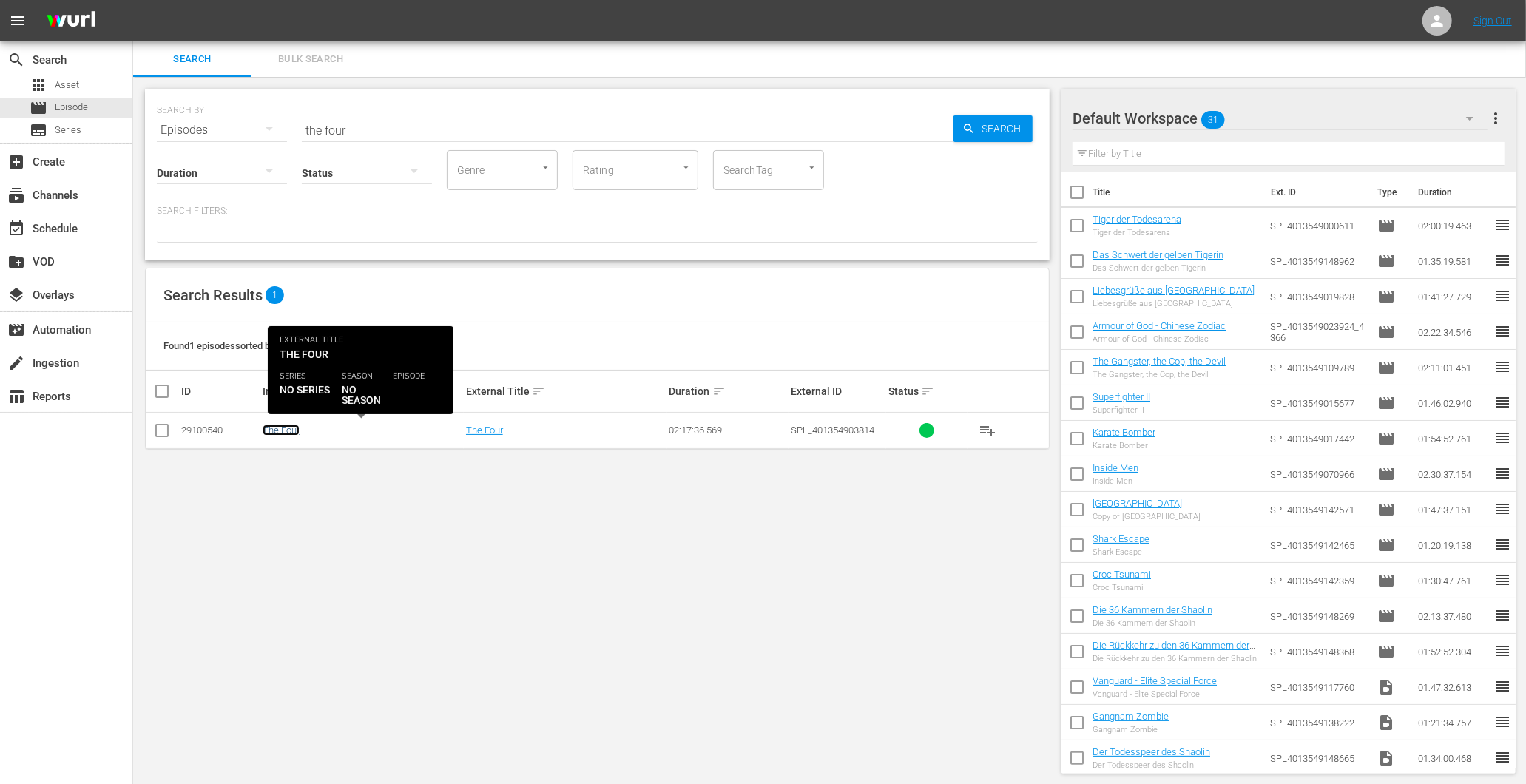
drag, startPoint x: 268, startPoint y: 440, endPoint x: 283, endPoint y: 431, distance: 17.5
click at [283, 431] on link "The Four" at bounding box center [281, 430] width 37 height 11
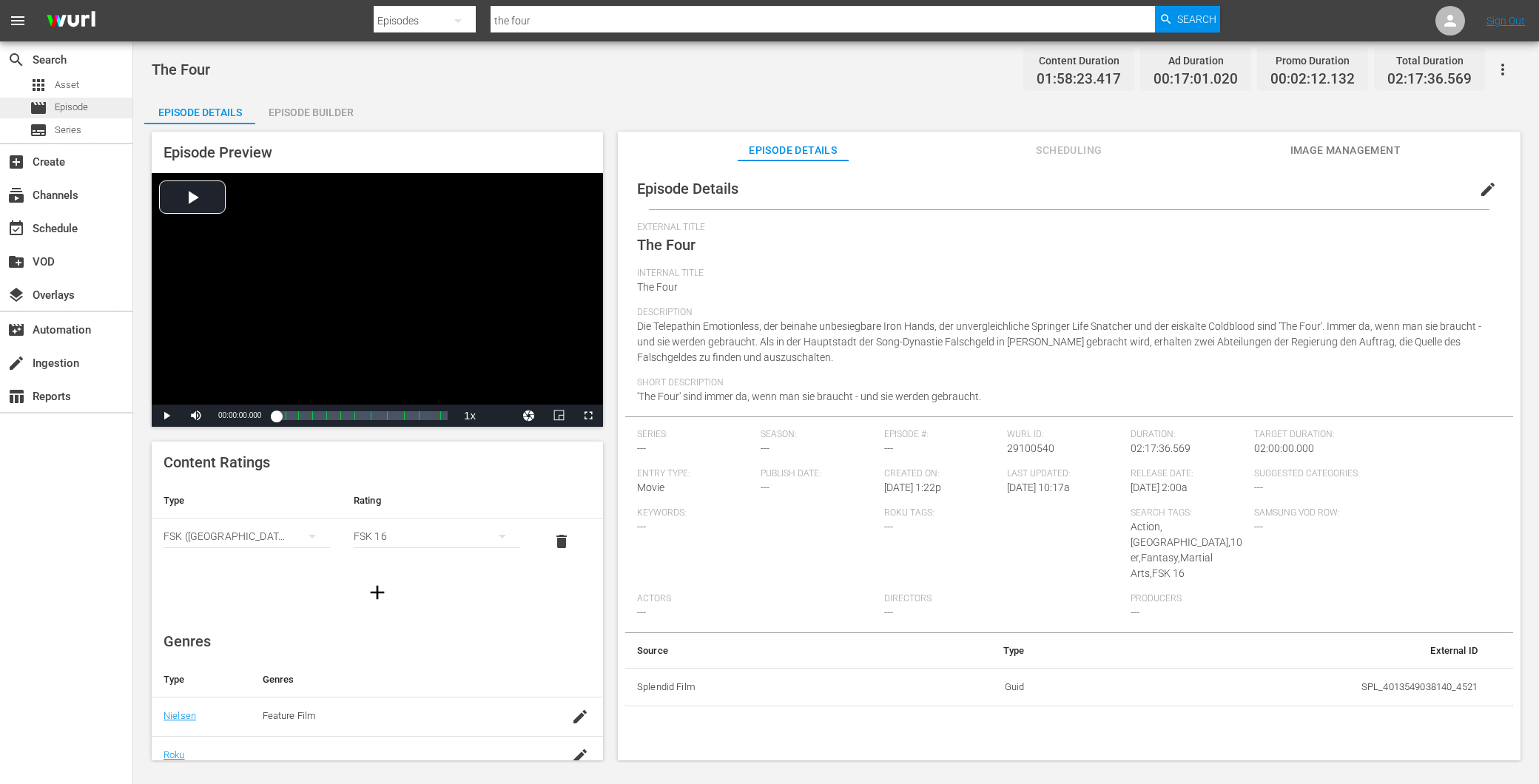
click at [88, 101] on div "movie Episode" at bounding box center [66, 108] width 132 height 21
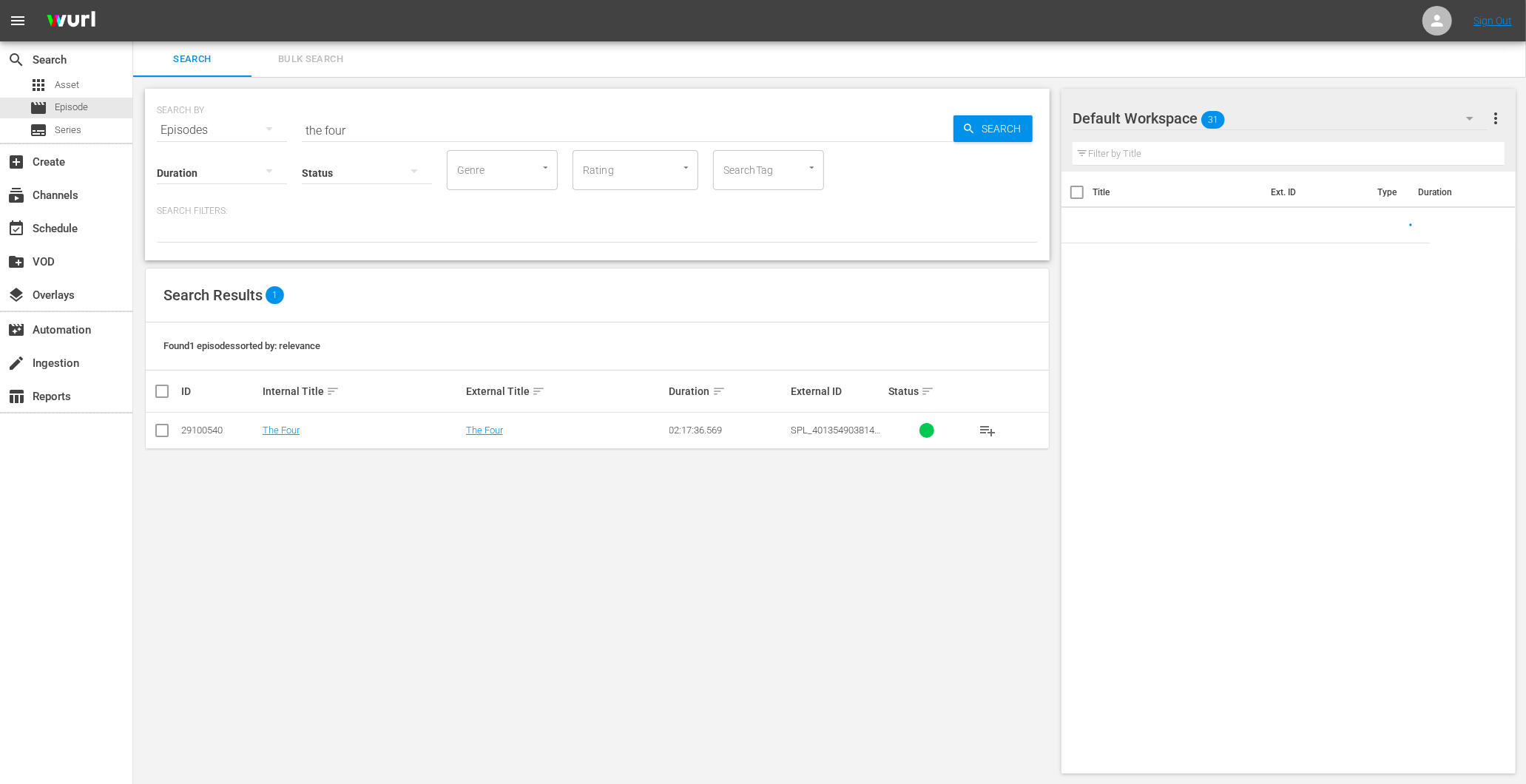
drag, startPoint x: 274, startPoint y: 101, endPoint x: 234, endPoint y: 96, distance: 40.3
click at [234, 96] on div "SEARCH BY Search By Episodes Search ID, Title, Description, Keywords, or Catego…" at bounding box center [597, 121] width 881 height 53
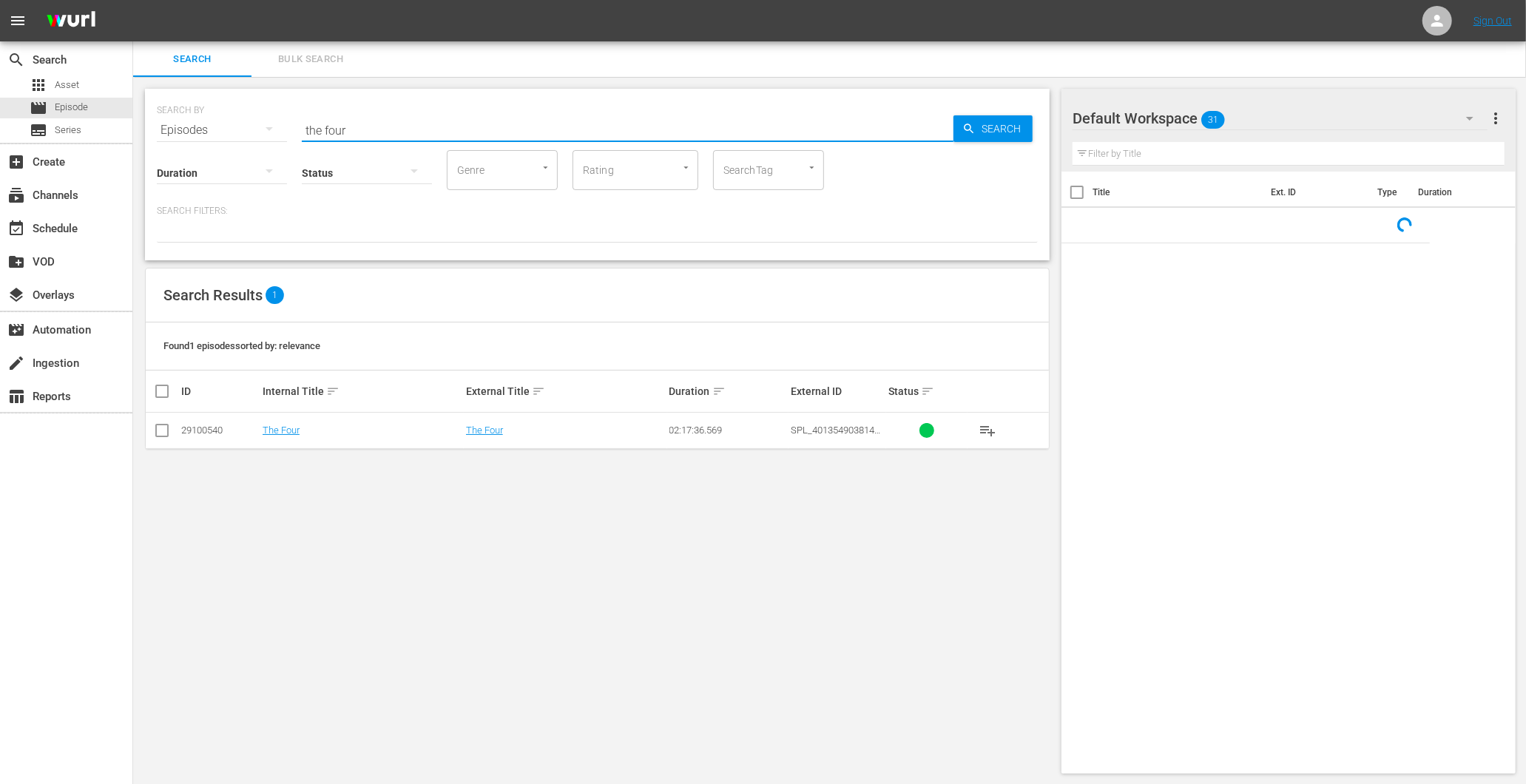
paste input "Crying Fist"
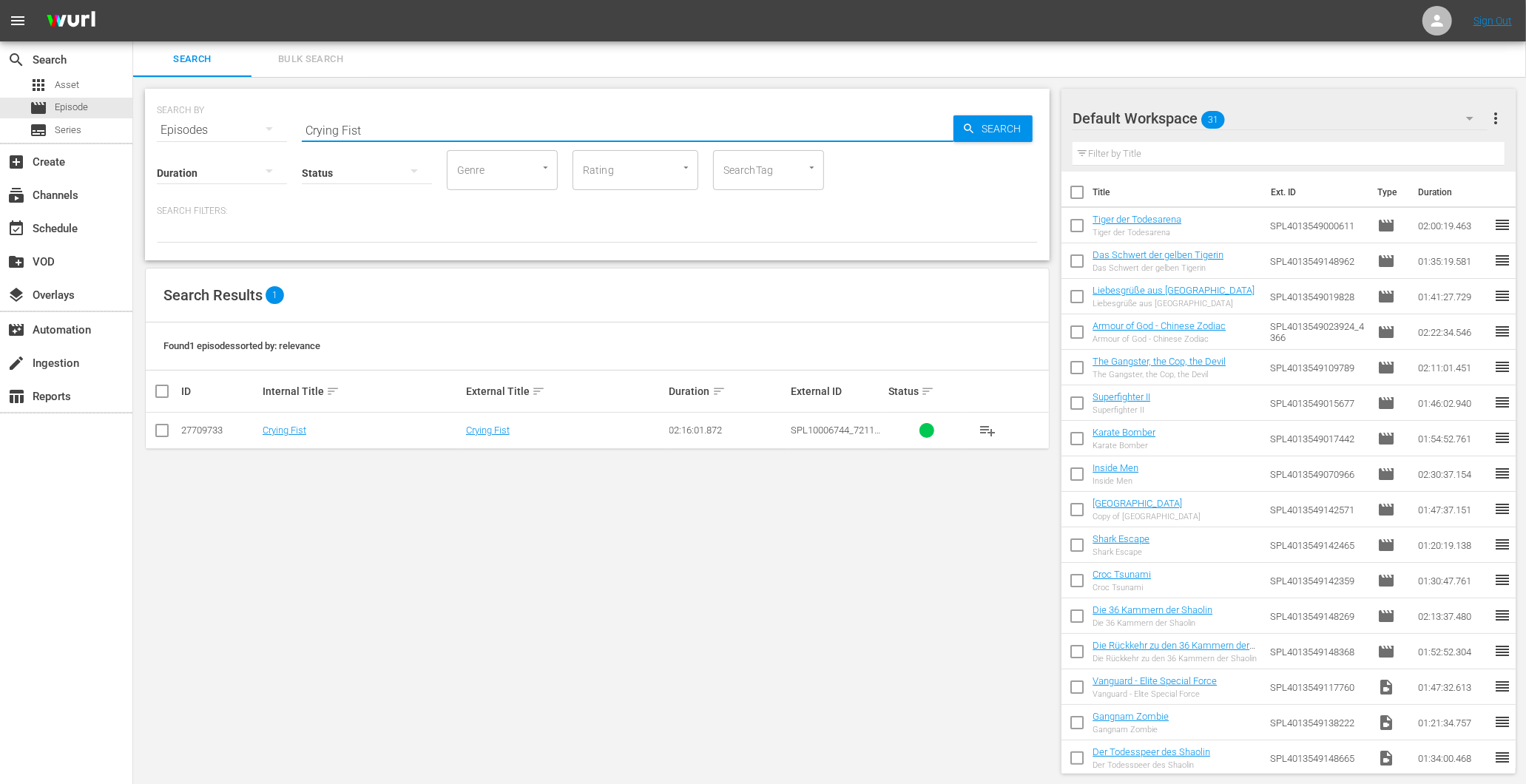
type input "Crying Fist"
click at [280, 417] on td "Crying Fist" at bounding box center [362, 430] width 204 height 36
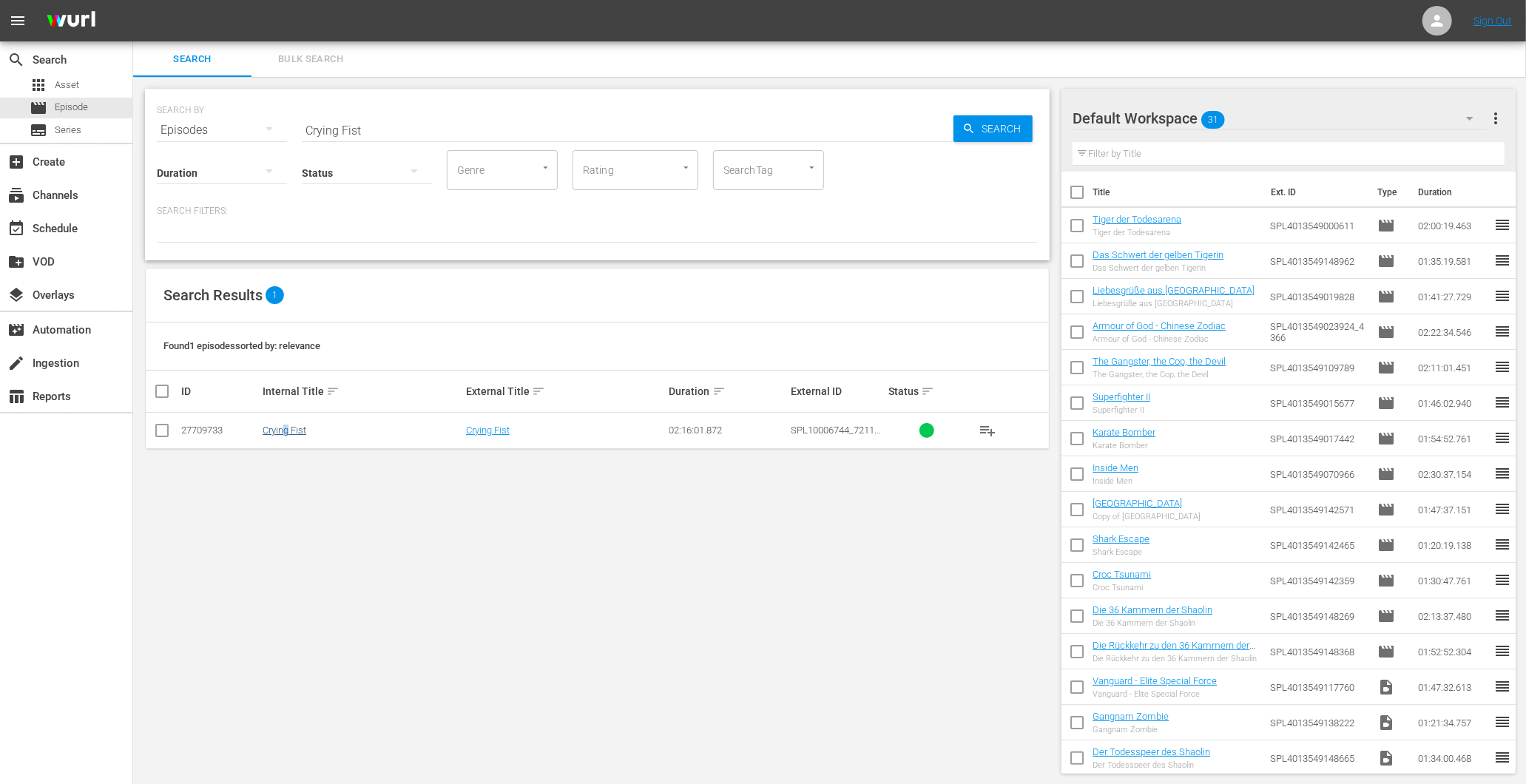
click at [287, 424] on td "Crying Fist" at bounding box center [362, 430] width 204 height 36
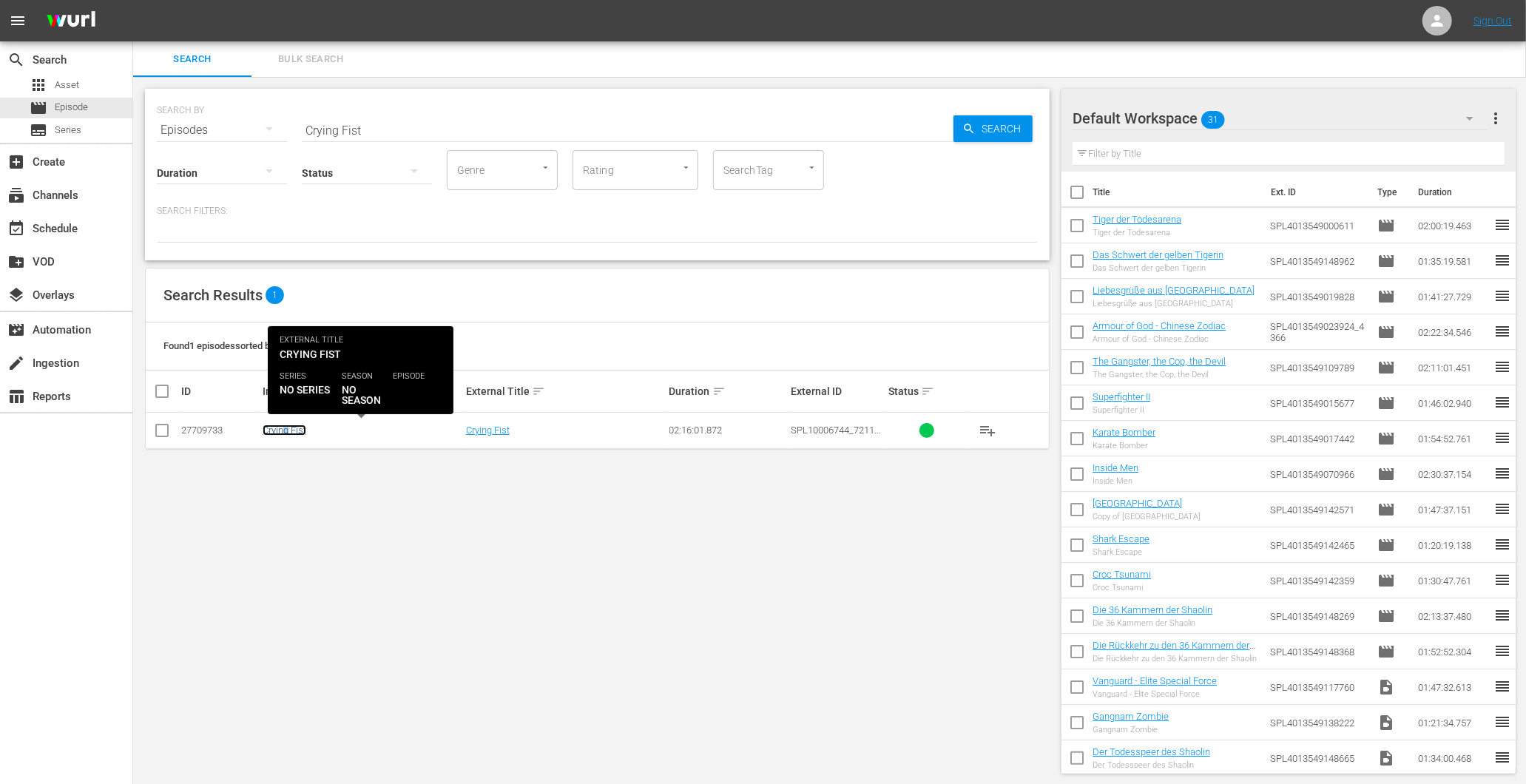
click at [291, 430] on link "Crying Fist" at bounding box center [284, 430] width 44 height 11
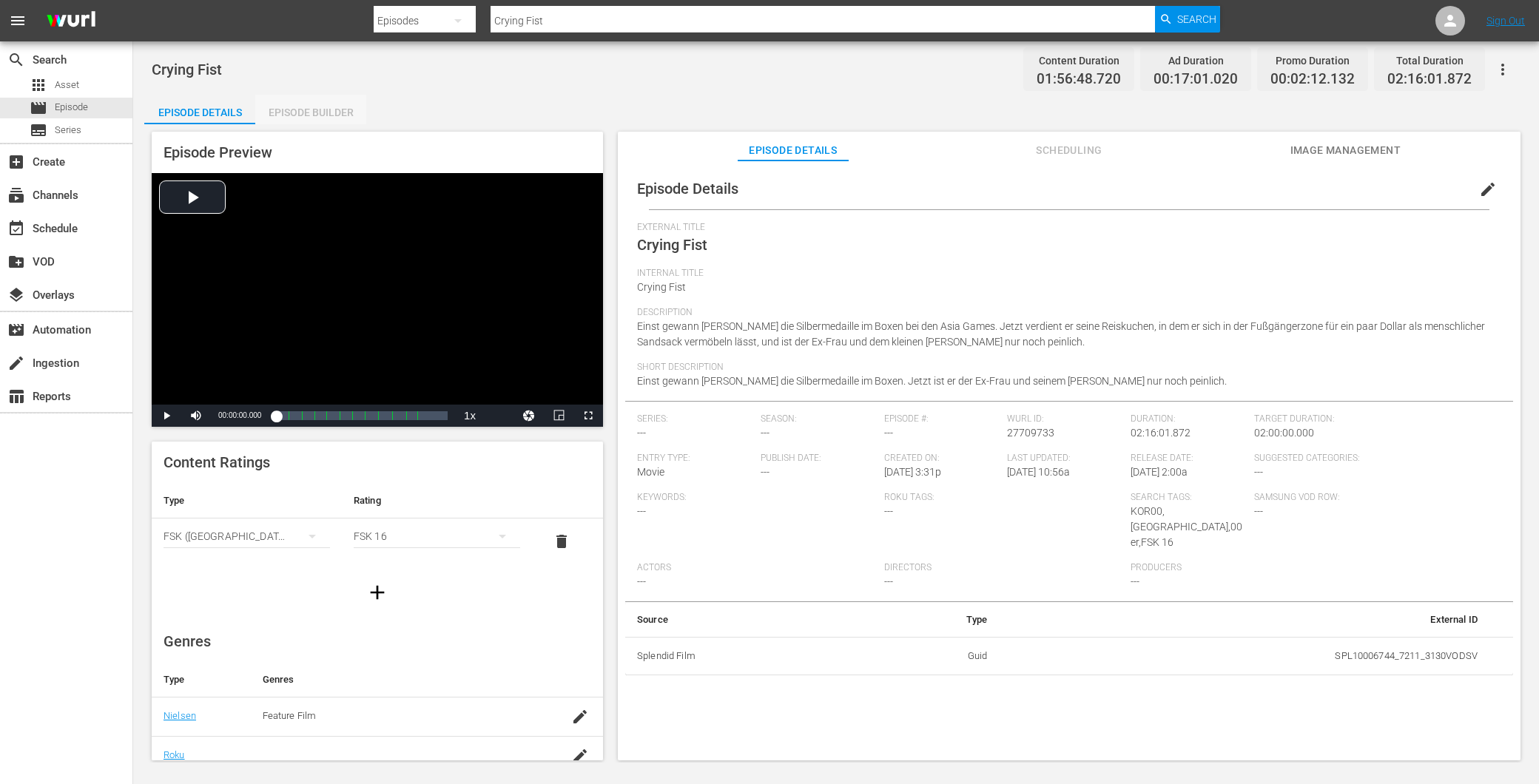
drag, startPoint x: 306, startPoint y: 104, endPoint x: 193, endPoint y: 112, distance: 113.3
click at [305, 104] on div "Episode Builder" at bounding box center [311, 112] width 111 height 35
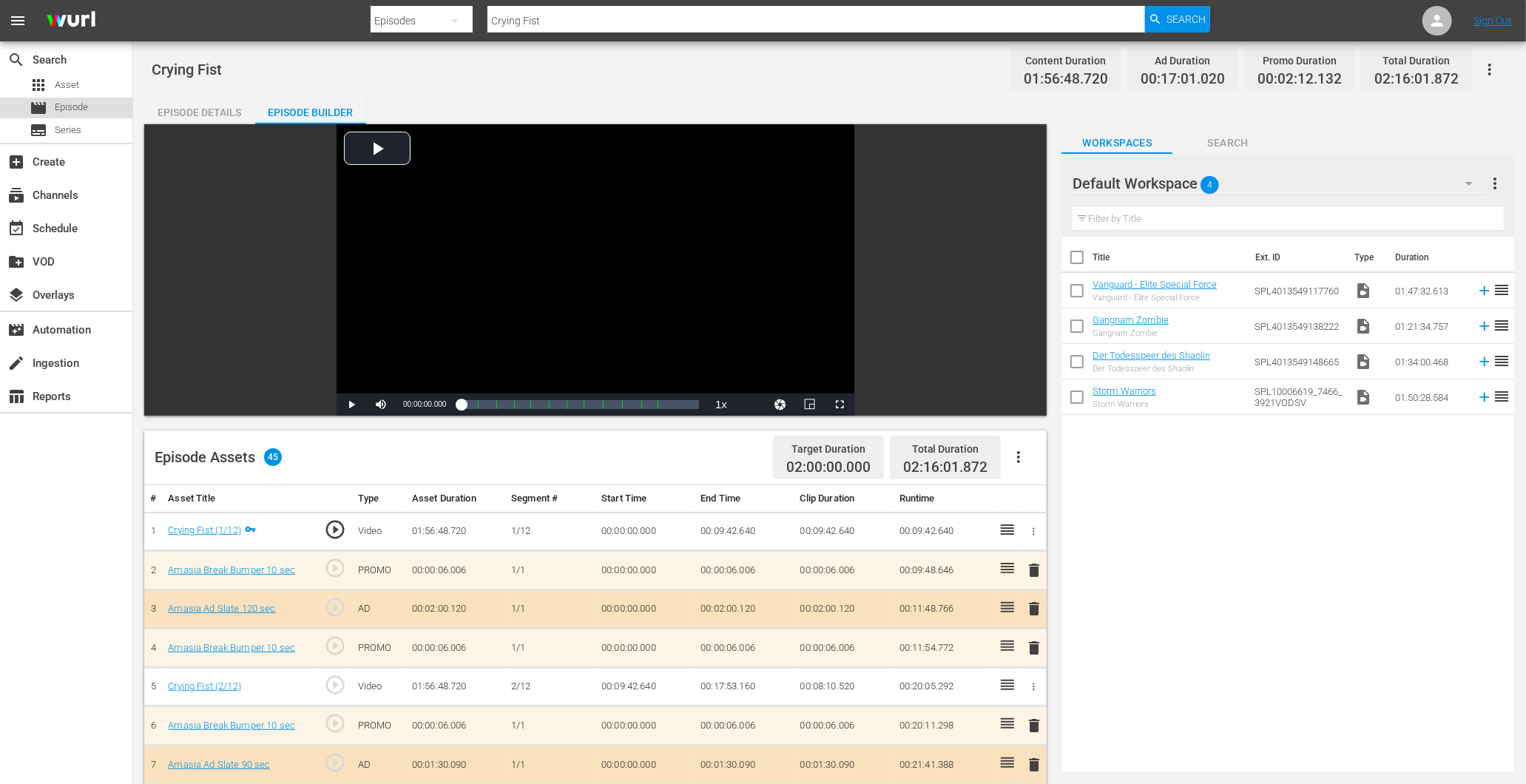
click at [78, 108] on span "Episode" at bounding box center [71, 107] width 33 height 15
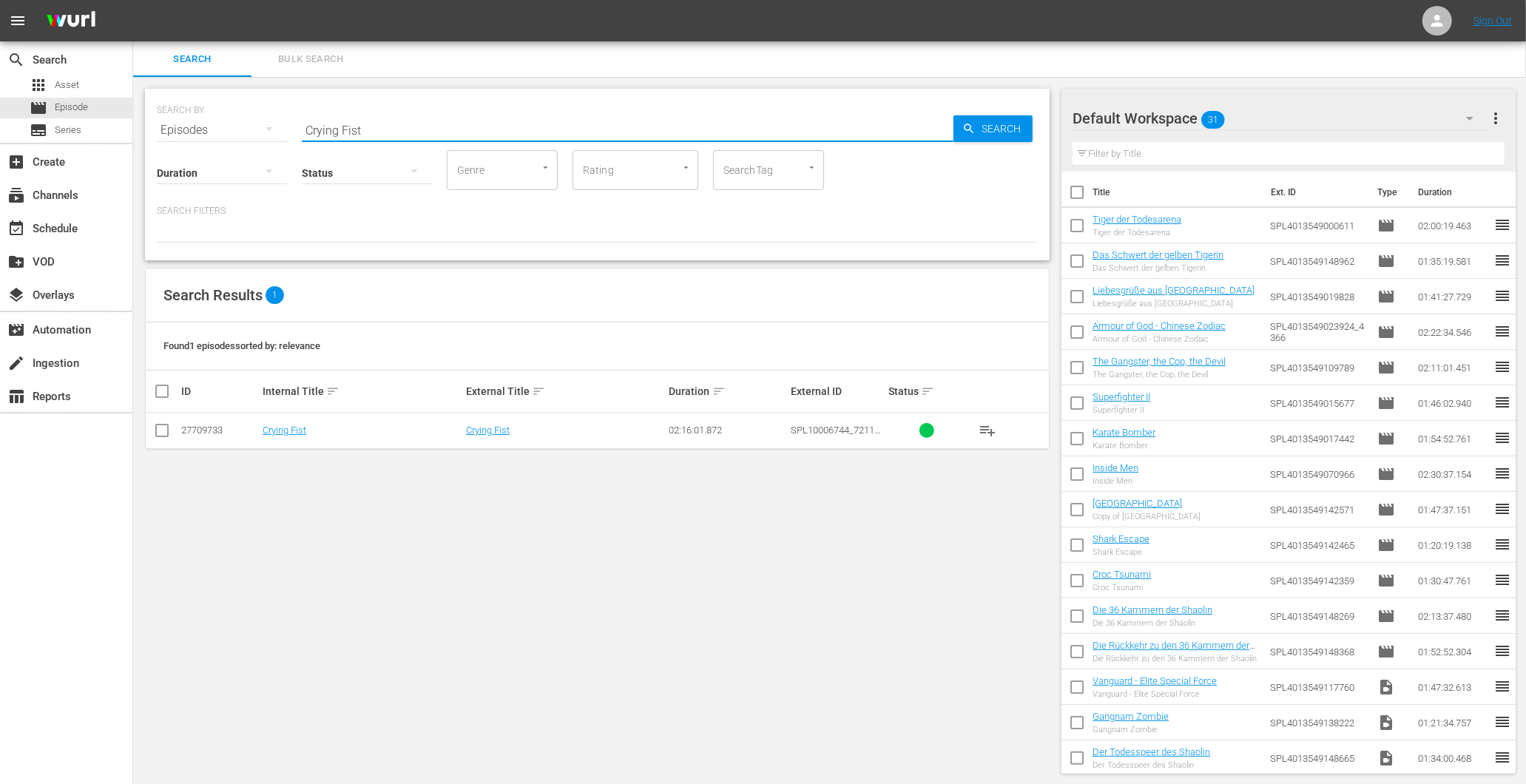
drag, startPoint x: 496, startPoint y: 124, endPoint x: 248, endPoint y: 124, distance: 248.0
click at [248, 124] on div "SEARCH BY Search By Episodes Search ID, Title, Description, Keywords, or Catego…" at bounding box center [597, 121] width 881 height 53
drag, startPoint x: 363, startPoint y: 121, endPoint x: 134, endPoint y: 145, distance: 230.3
click at [134, 145] on div "SEARCH BY Search By Episodes Search ID, Title, Description, Keywords, or Catego…" at bounding box center [597, 431] width 928 height 709
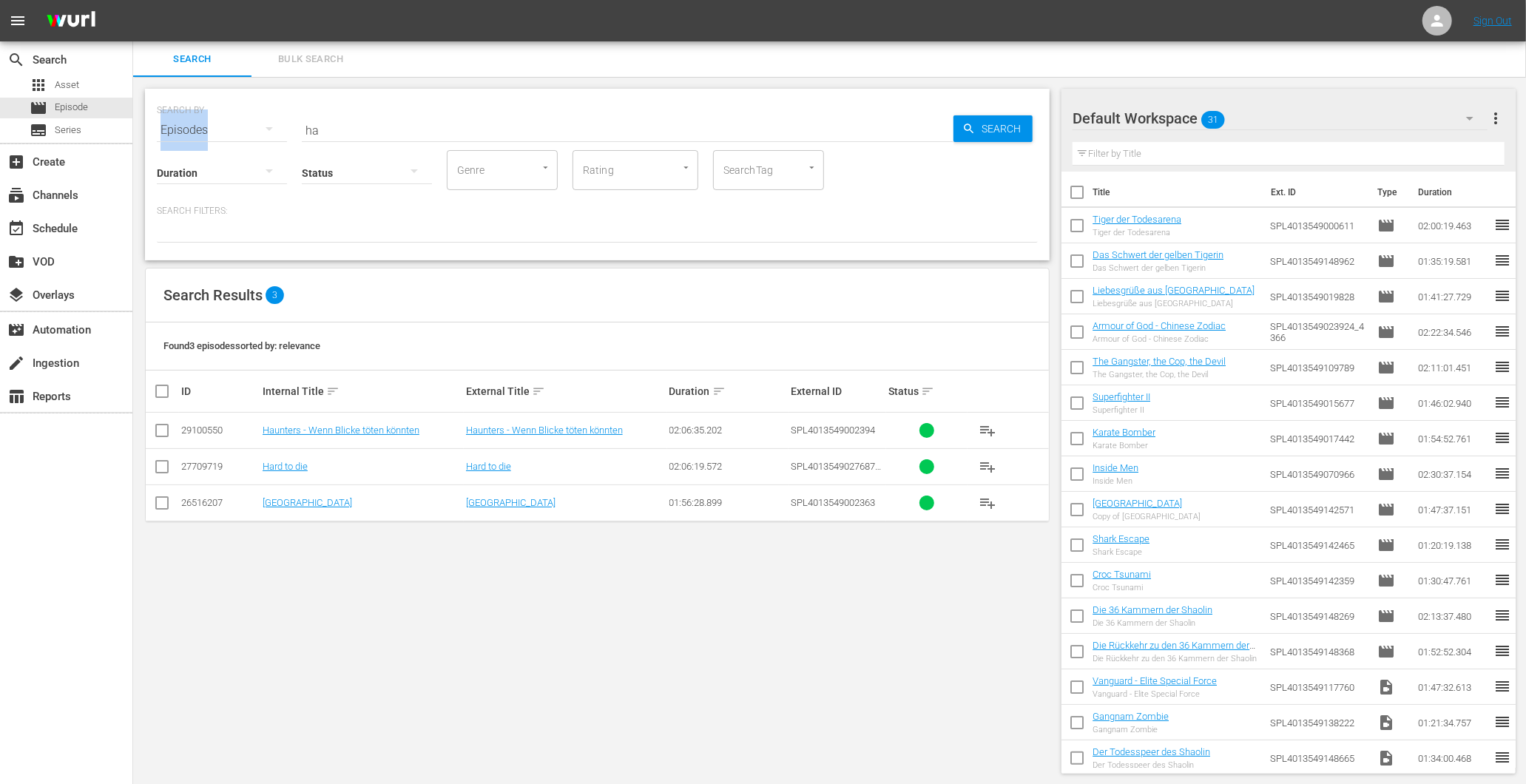
drag, startPoint x: 410, startPoint y: 108, endPoint x: 153, endPoint y: 116, distance: 257.1
click at [153, 116] on div "SEARCH BY Search By Episodes Search ID, Title, Description, Keywords, or Catego…" at bounding box center [597, 174] width 905 height 171
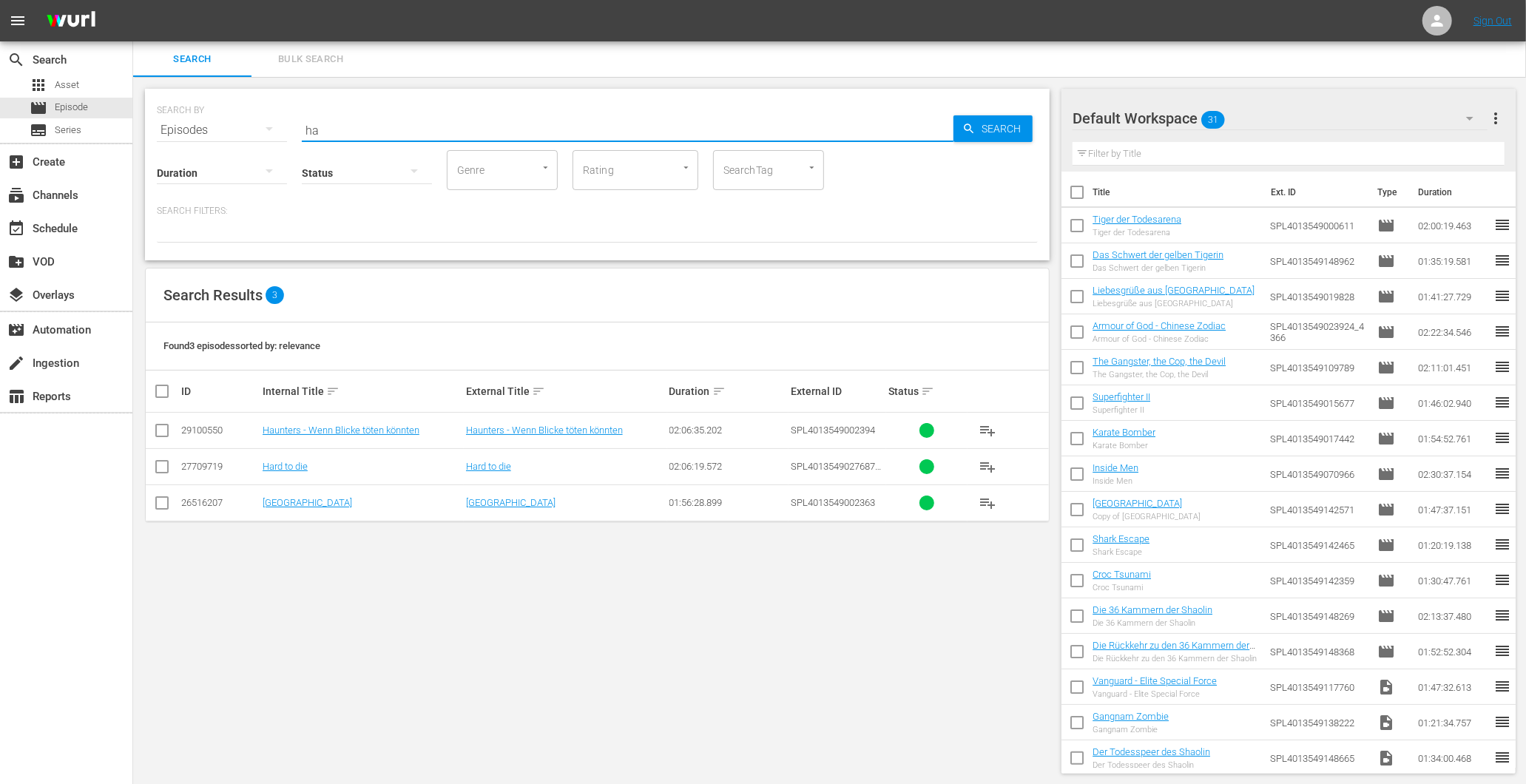
drag, startPoint x: 153, startPoint y: 116, endPoint x: 331, endPoint y: 120, distance: 178.0
click at [331, 120] on input "ha" at bounding box center [628, 130] width 652 height 35
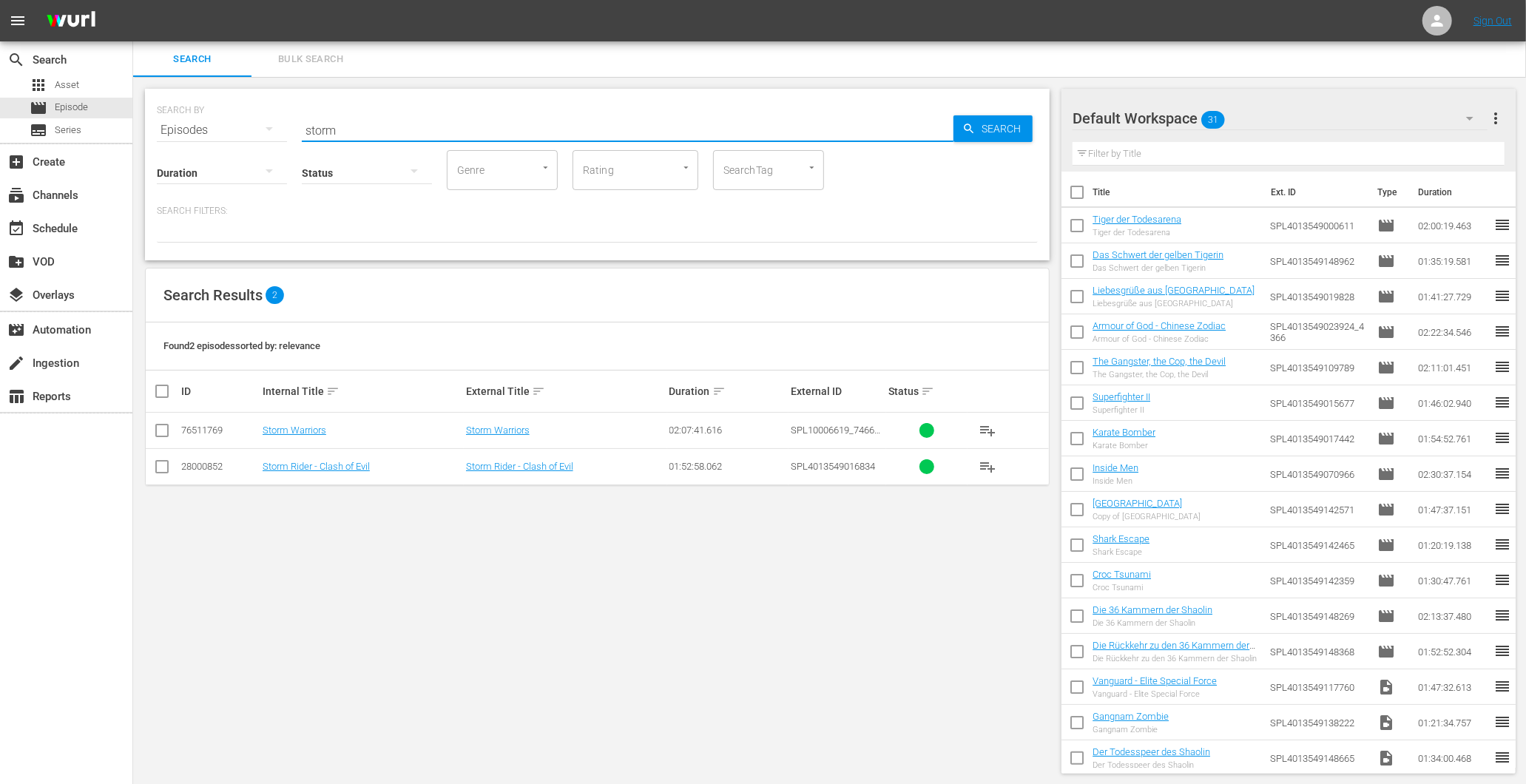
drag, startPoint x: 477, startPoint y: 116, endPoint x: 283, endPoint y: 105, distance: 194.3
click at [291, 106] on div "SEARCH BY Search By Episodes Search ID, Title, Description, Keywords, or Catego…" at bounding box center [597, 121] width 881 height 53
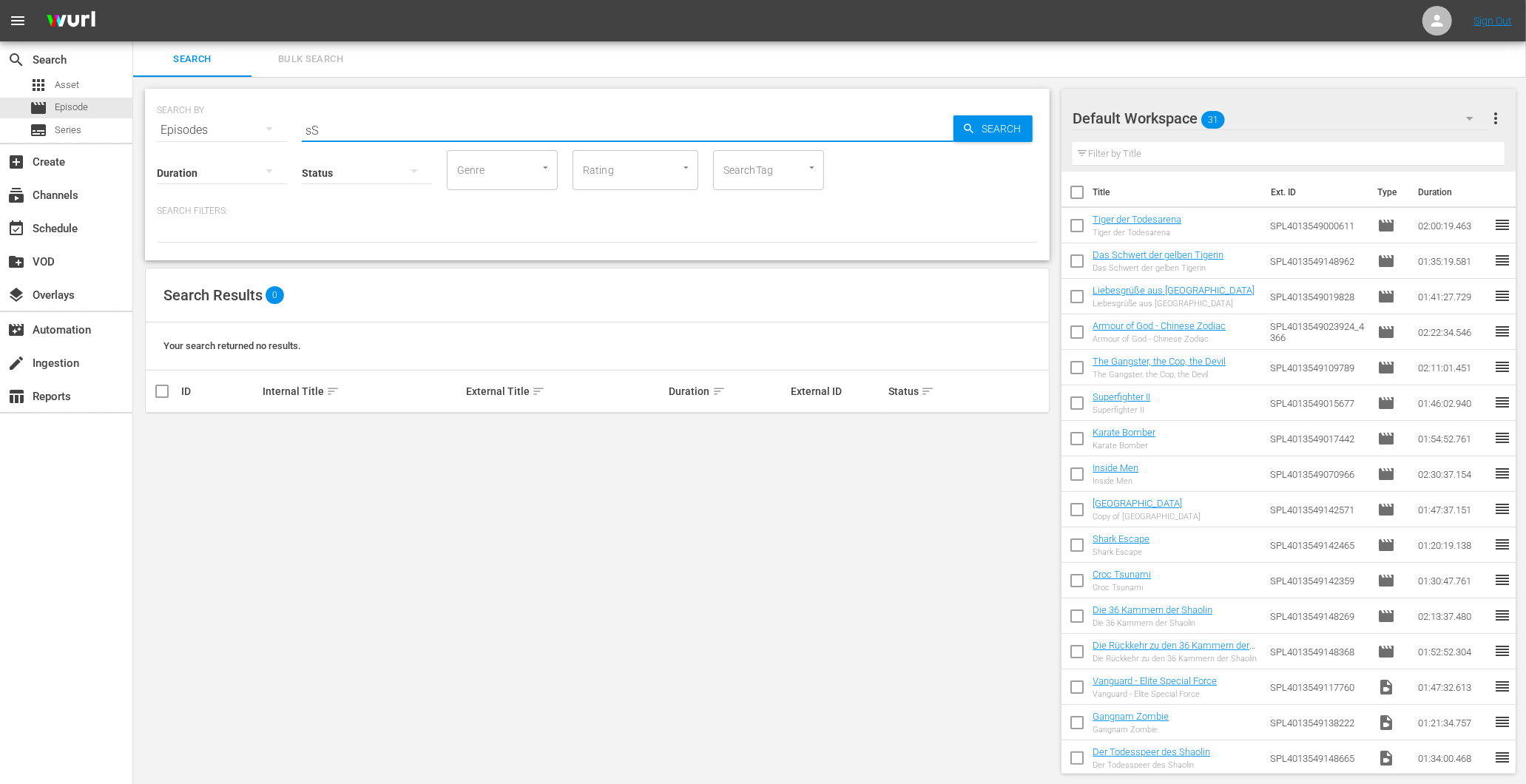
type input "s"
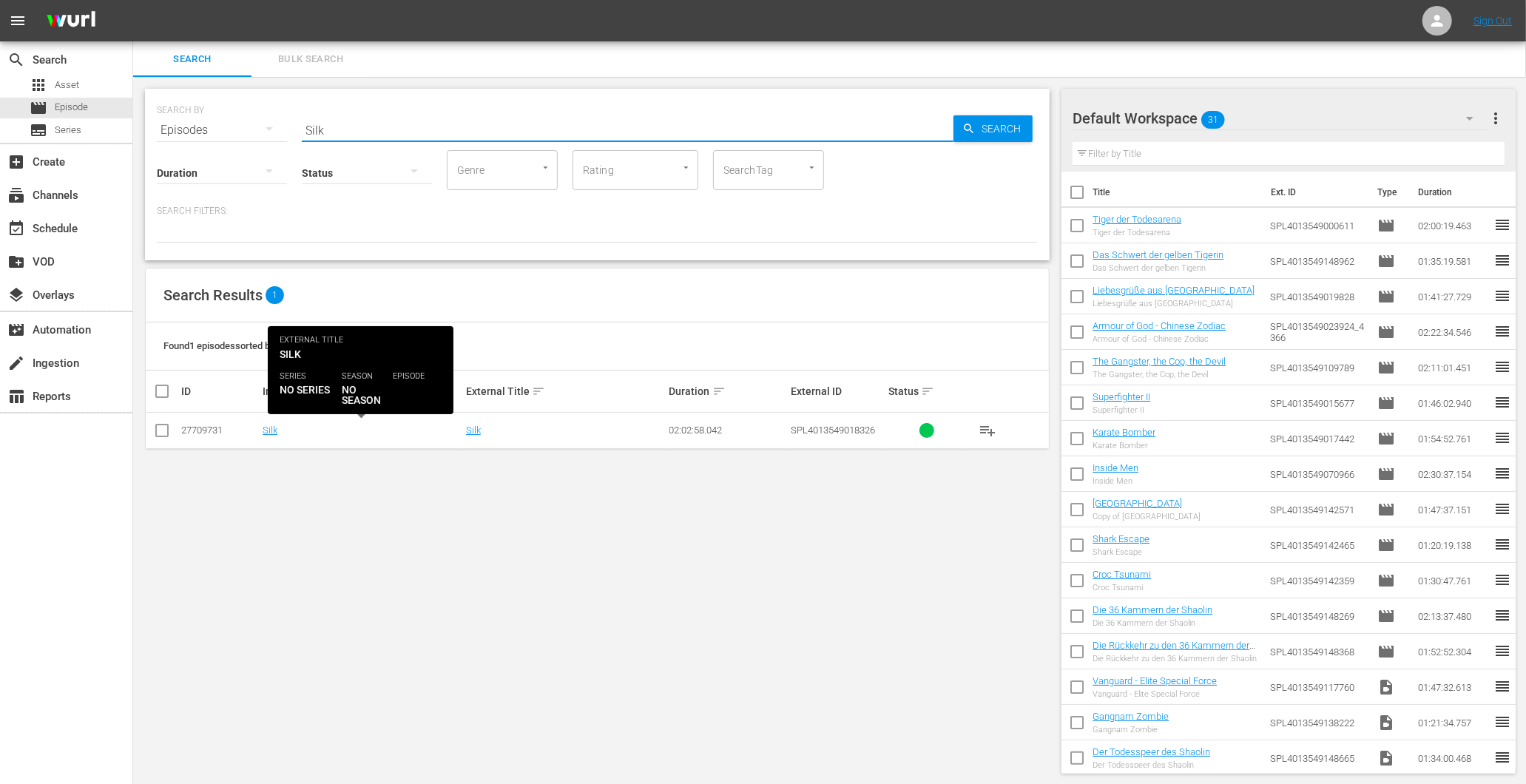
type input "Silk"
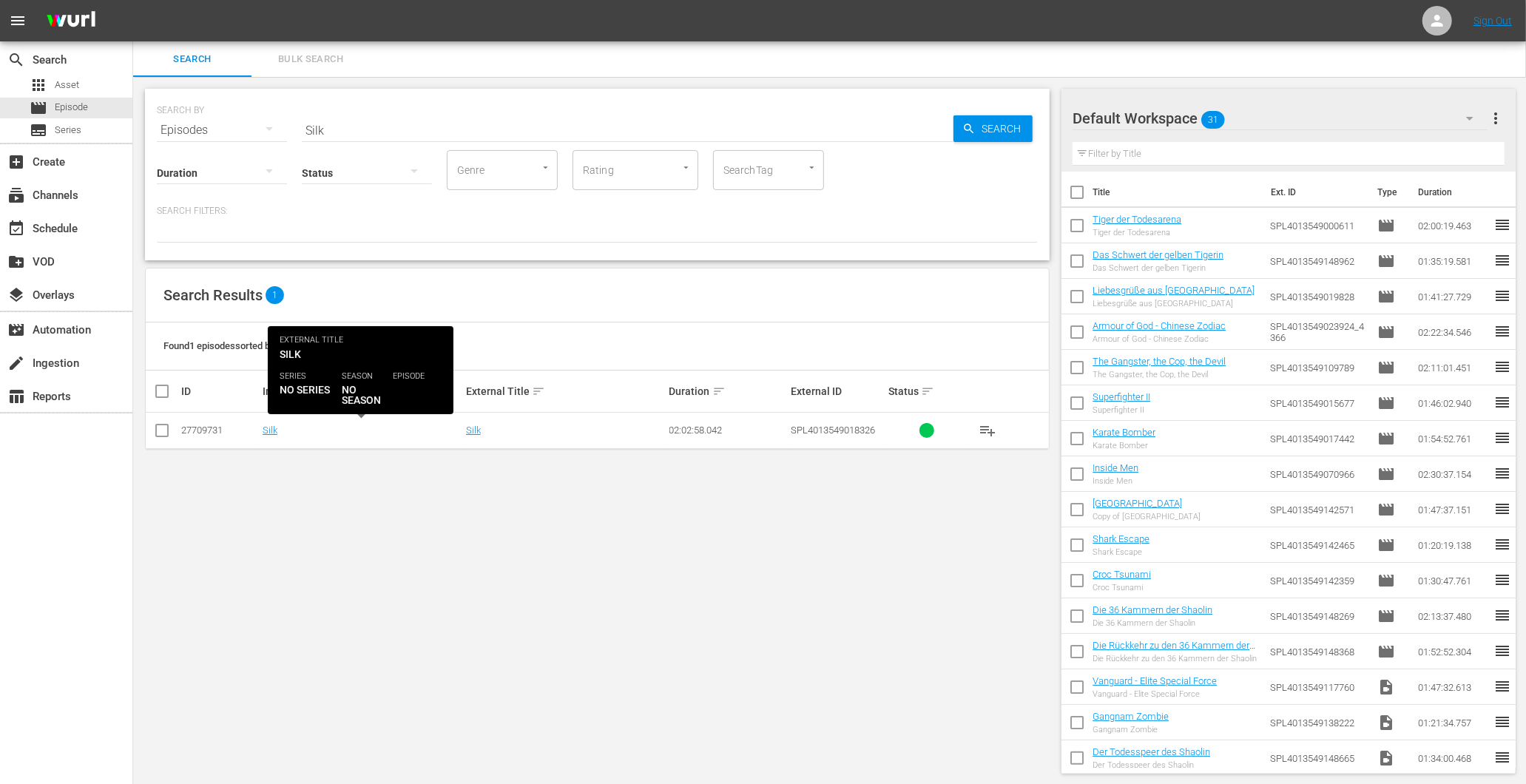
click at [281, 434] on div "Silk" at bounding box center [362, 430] width 199 height 11
click at [271, 432] on link "Silk" at bounding box center [270, 430] width 15 height 11
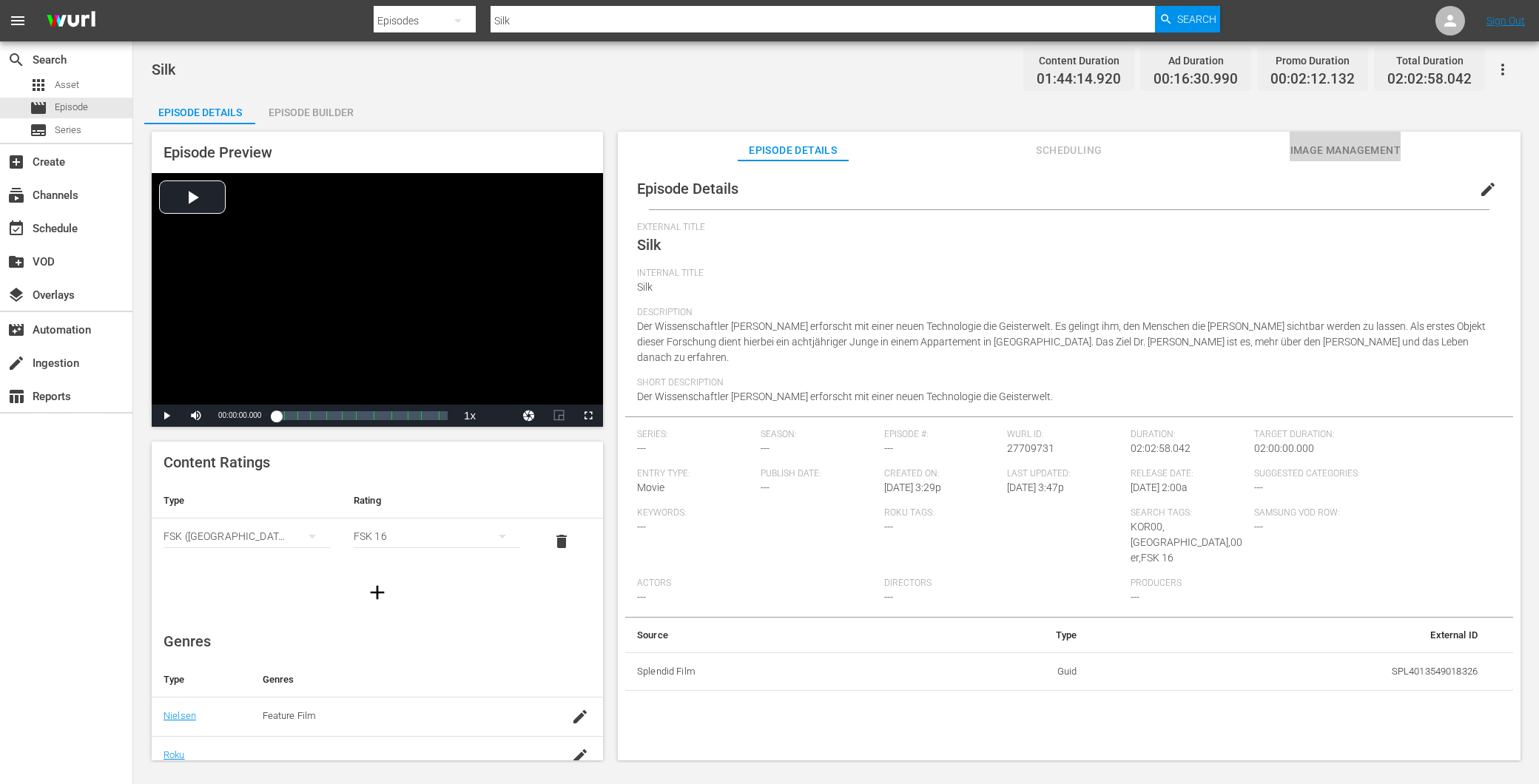
click at [1327, 159] on button "Image Management" at bounding box center [1345, 146] width 111 height 29
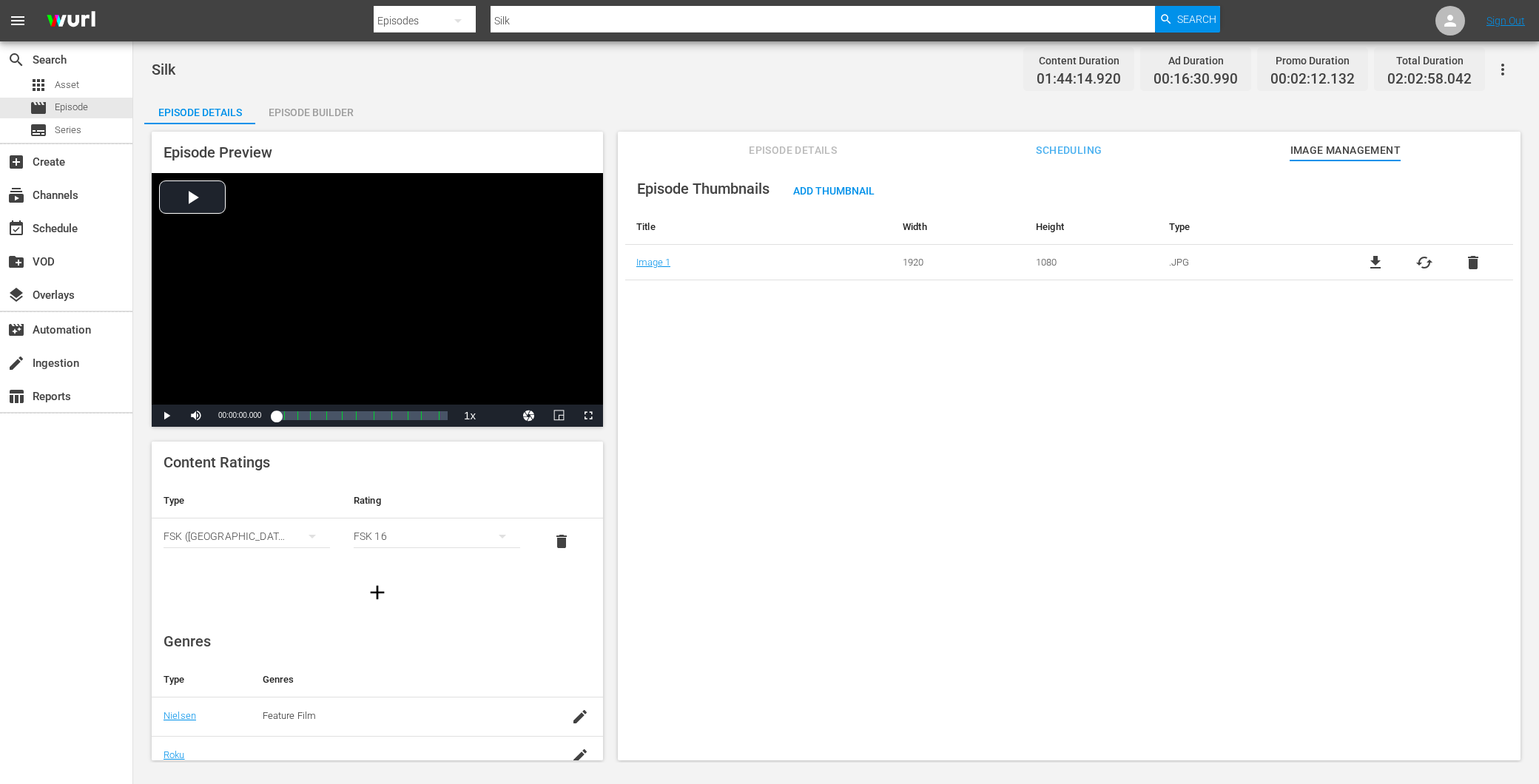
click at [311, 112] on div "Episode Builder" at bounding box center [311, 112] width 111 height 35
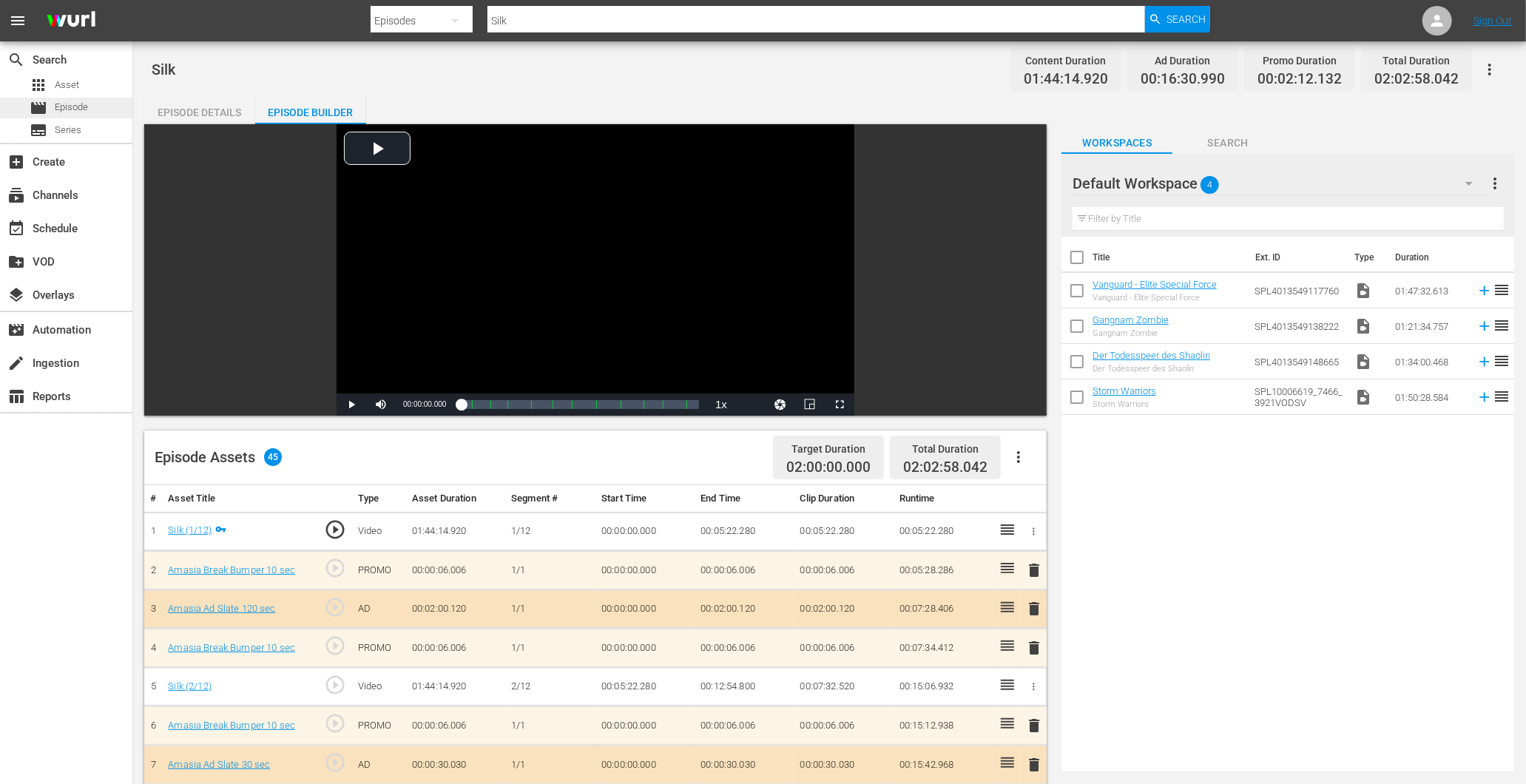
click at [87, 104] on span "Episode" at bounding box center [71, 107] width 33 height 15
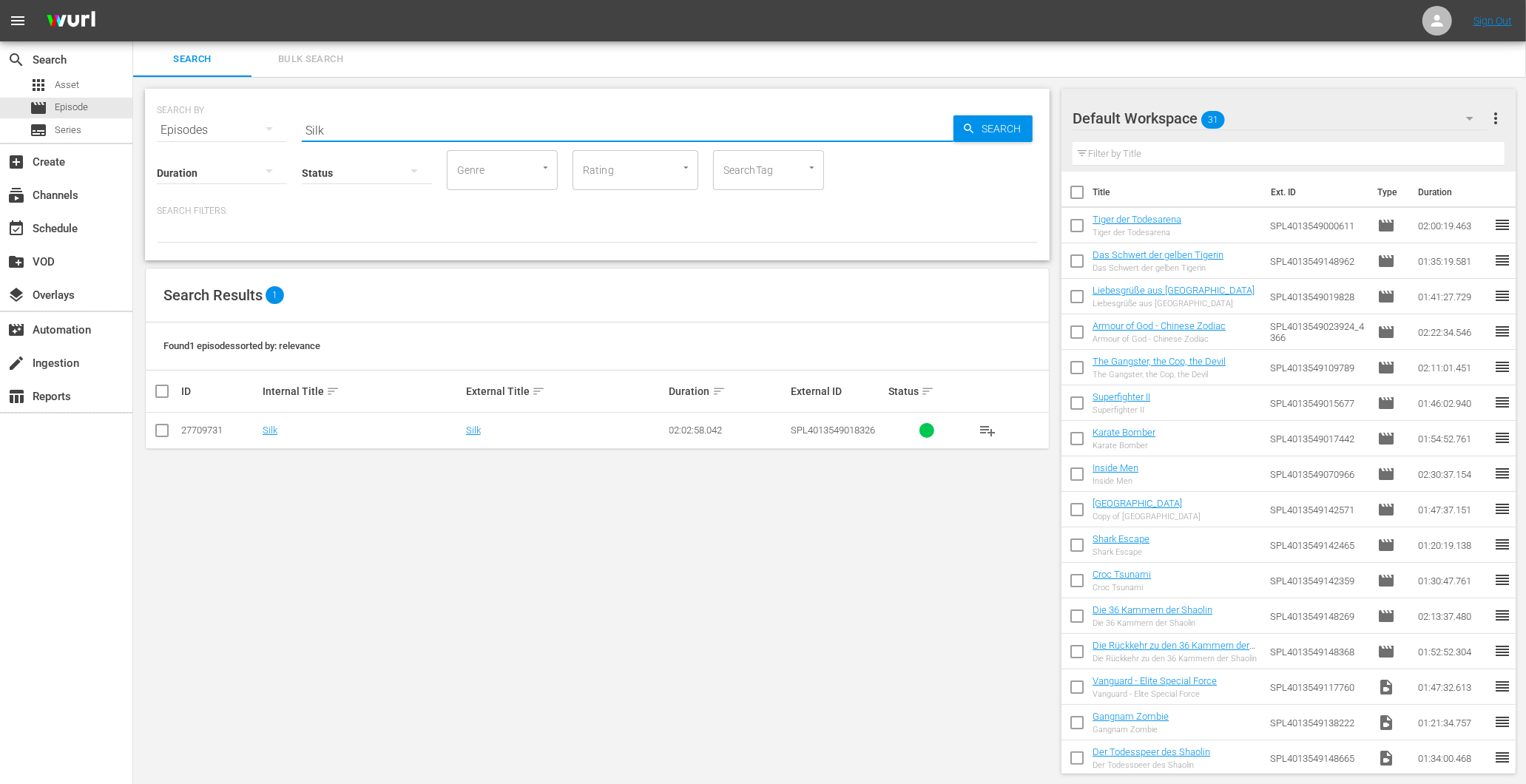
drag, startPoint x: 376, startPoint y: 121, endPoint x: -34, endPoint y: 128, distance: 410.1
click at [0, 128] on html "menu Sign Out search Search apps Asset movie Episode subtitles Series add_box C…" at bounding box center [763, 392] width 1526 height 784
drag, startPoint x: 381, startPoint y: 126, endPoint x: 201, endPoint y: 145, distance: 181.0
click at [311, 134] on input "mem" at bounding box center [628, 130] width 652 height 35
type input "v"
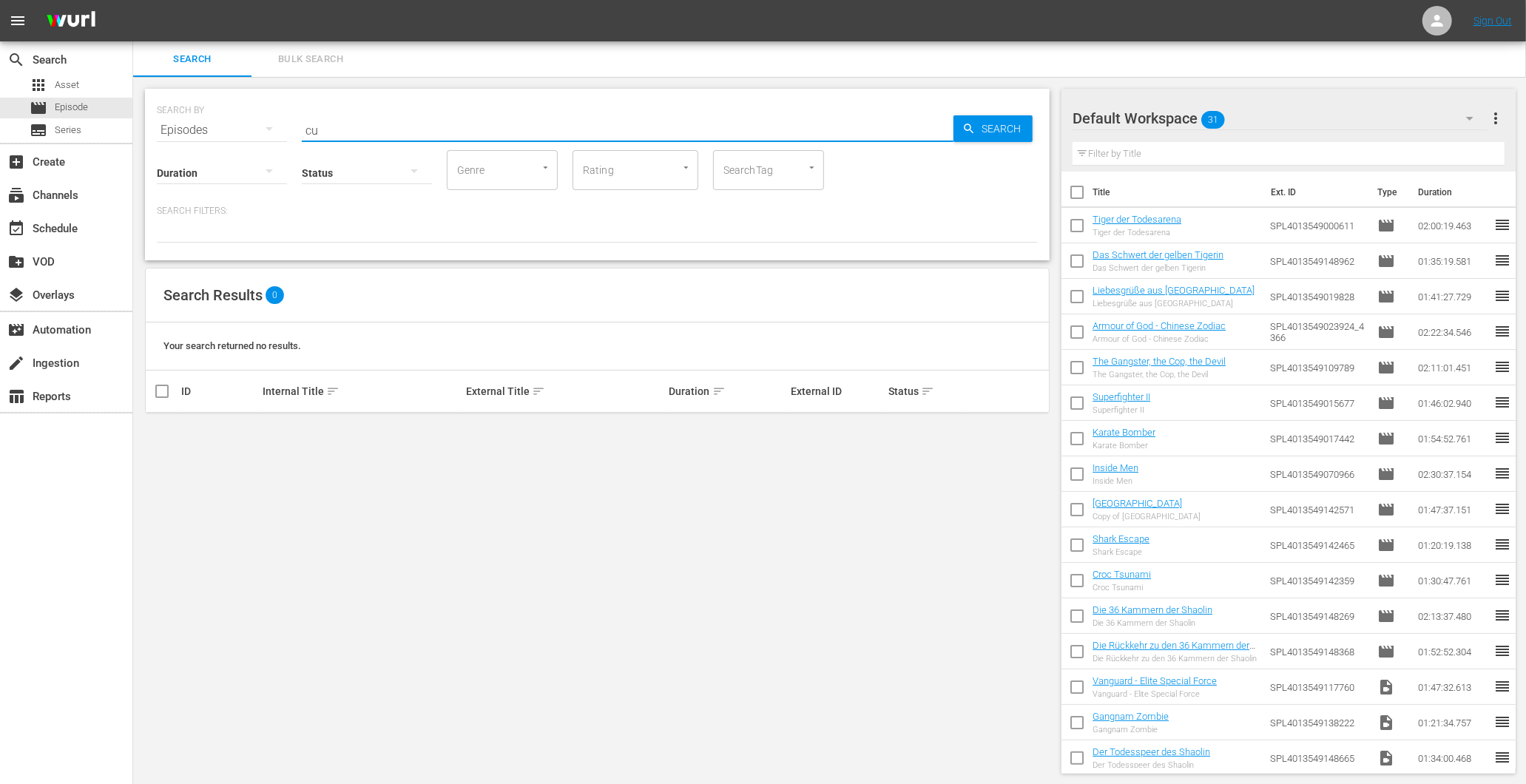
type input "c"
type input "C"
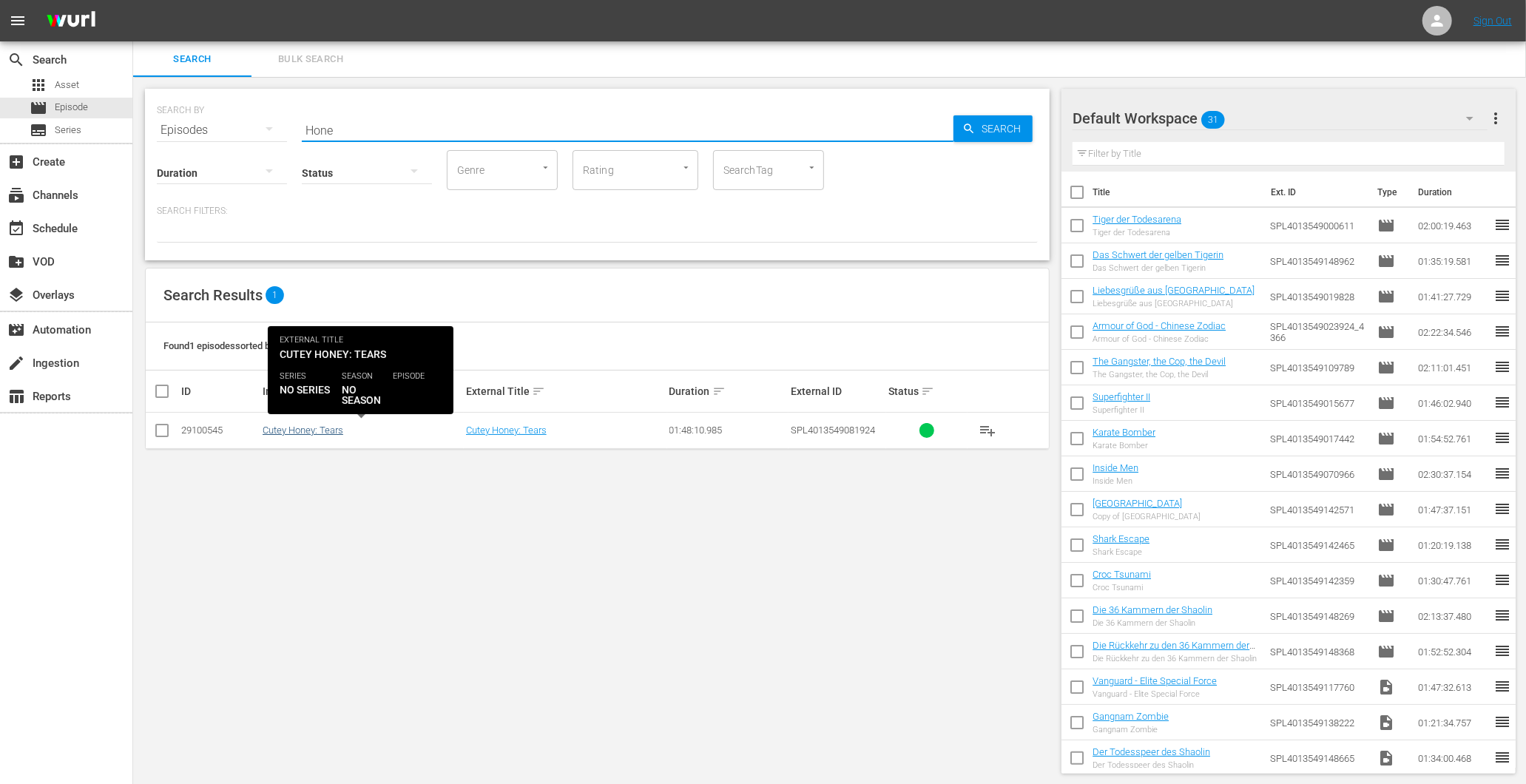
type input "Hone"
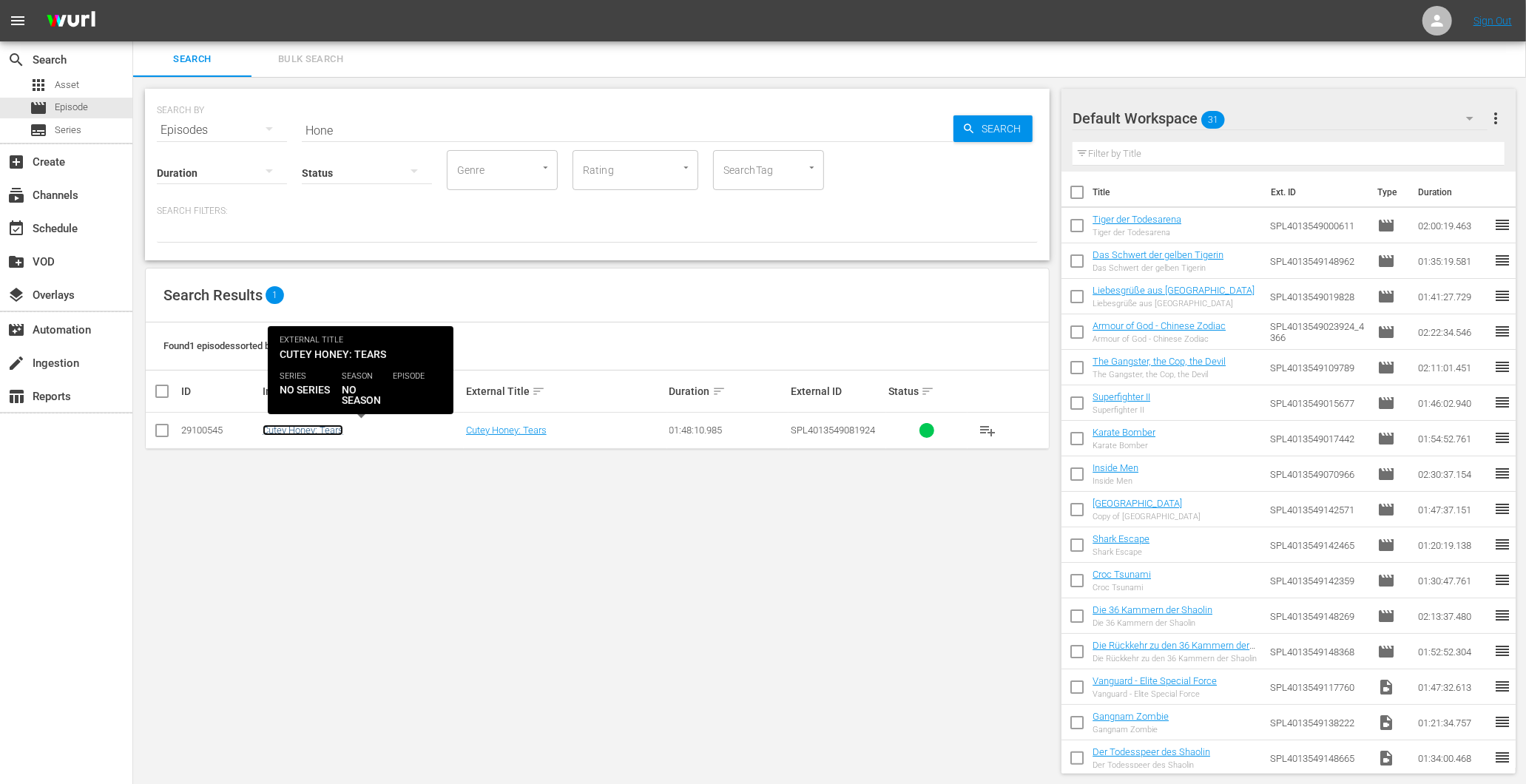
click at [293, 427] on link "Cutey Honey: Tears" at bounding box center [303, 430] width 81 height 11
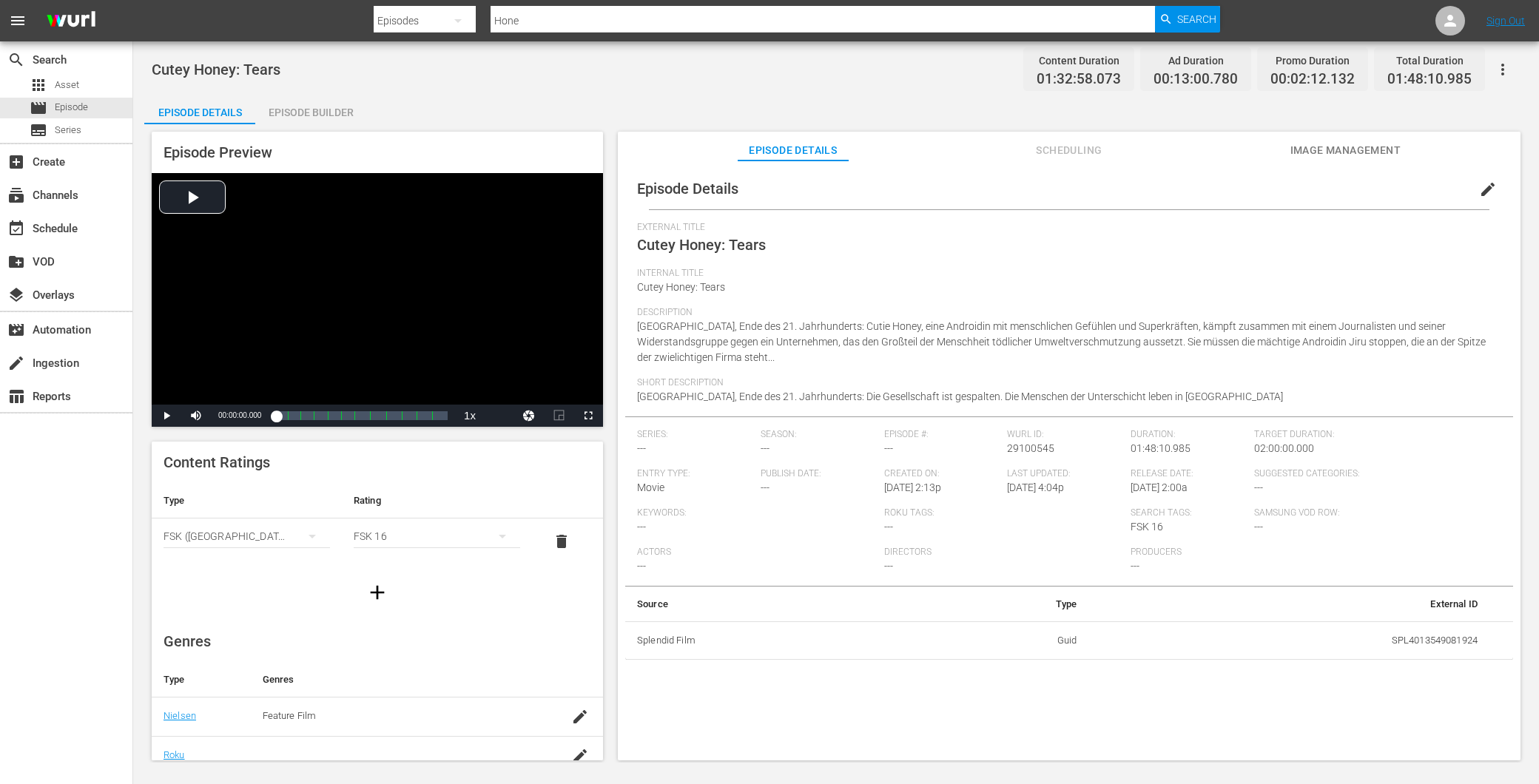
click at [307, 115] on div "Episode Builder" at bounding box center [311, 112] width 111 height 35
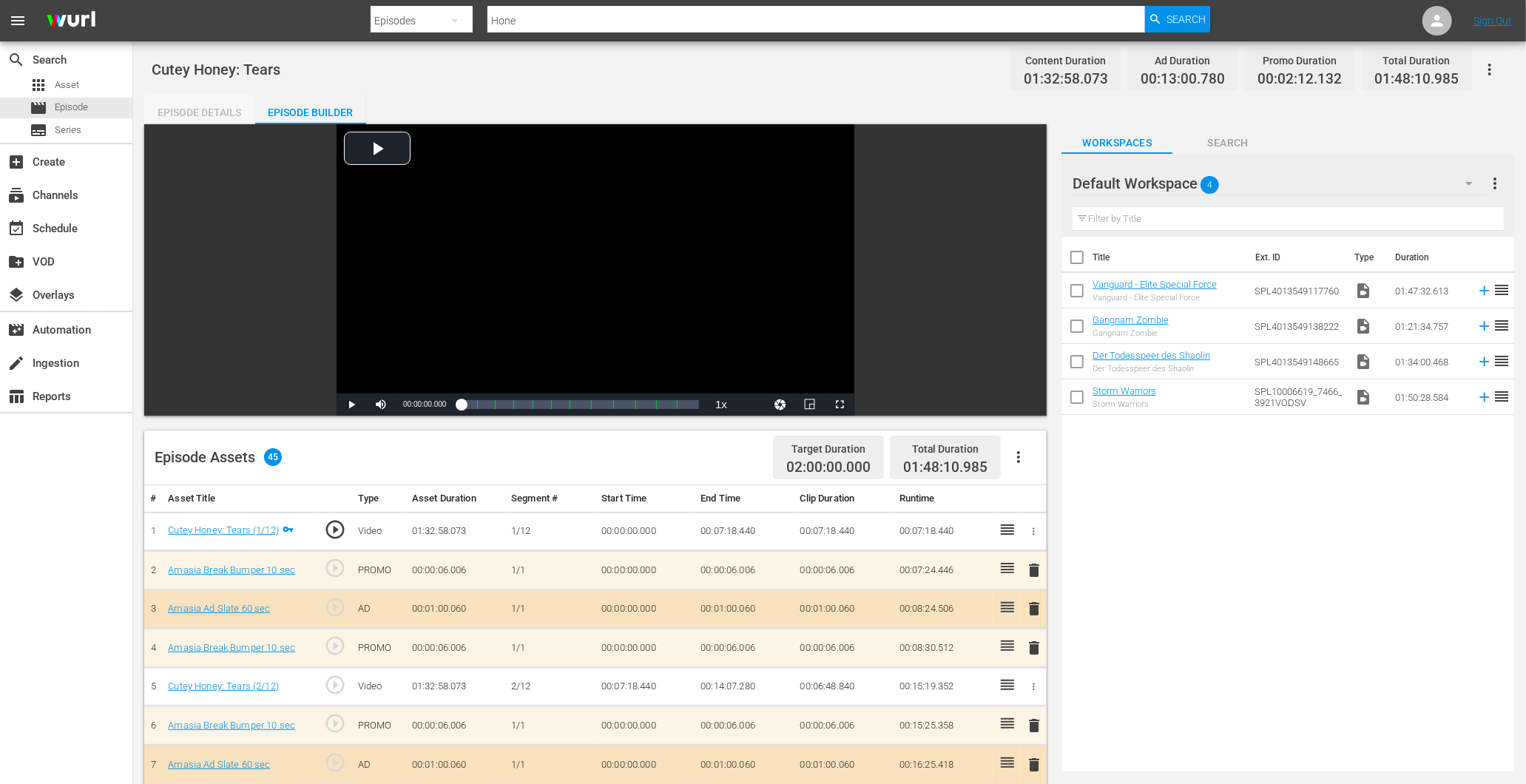
click at [193, 99] on div "Episode Details" at bounding box center [200, 112] width 111 height 35
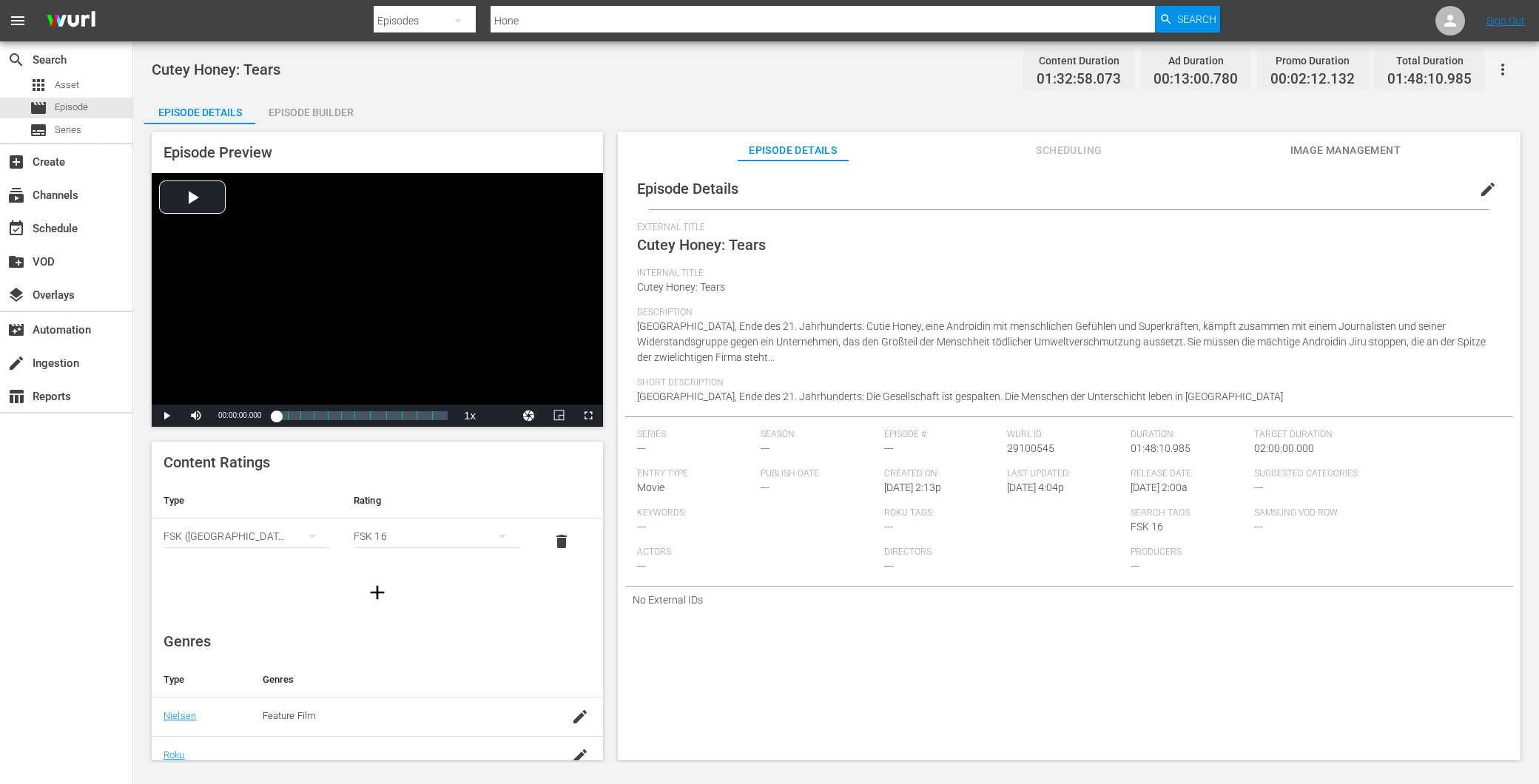
click at [1324, 144] on span "Image Management" at bounding box center [1345, 151] width 111 height 18
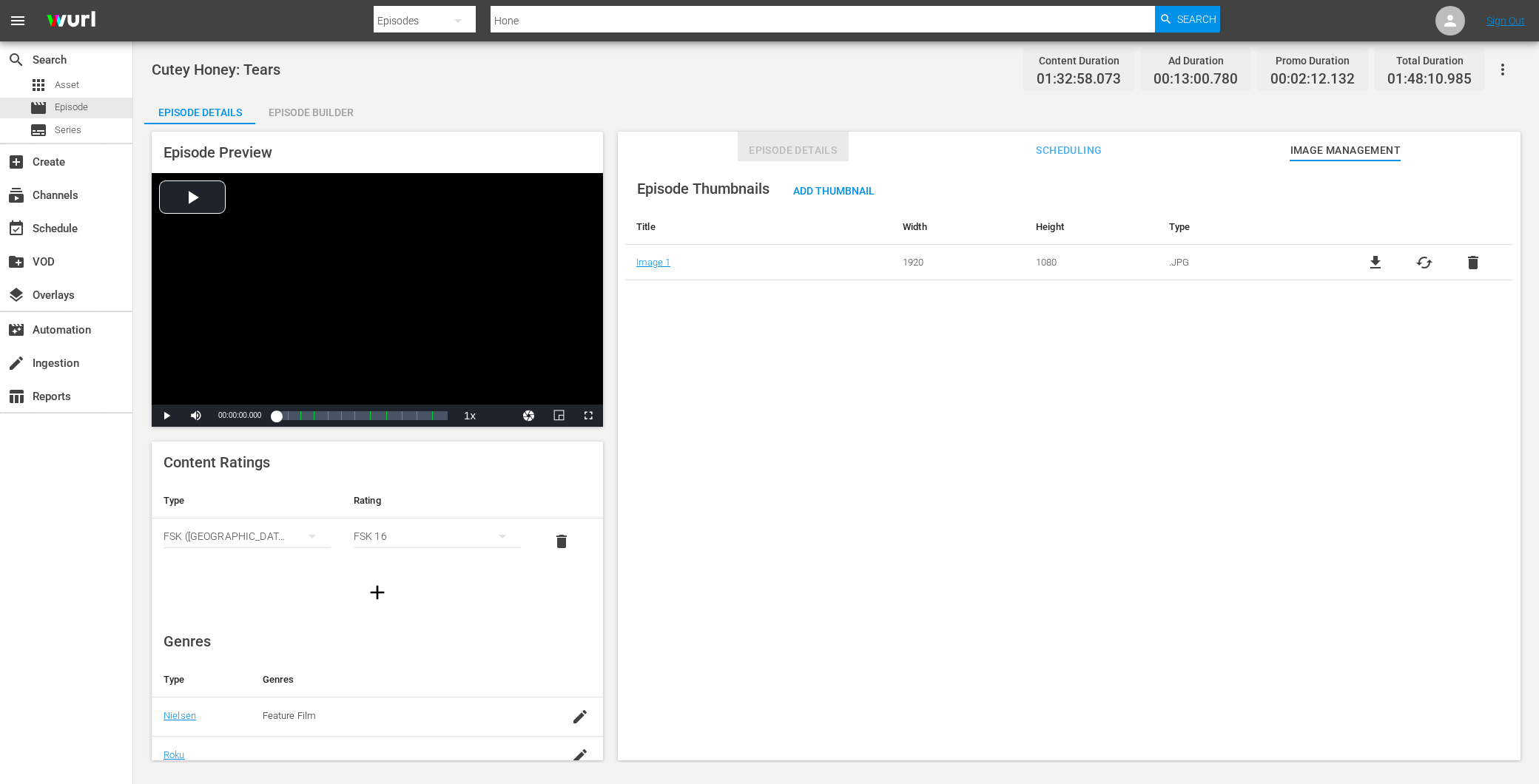
click at [784, 138] on button "Episode Details" at bounding box center [793, 146] width 111 height 29
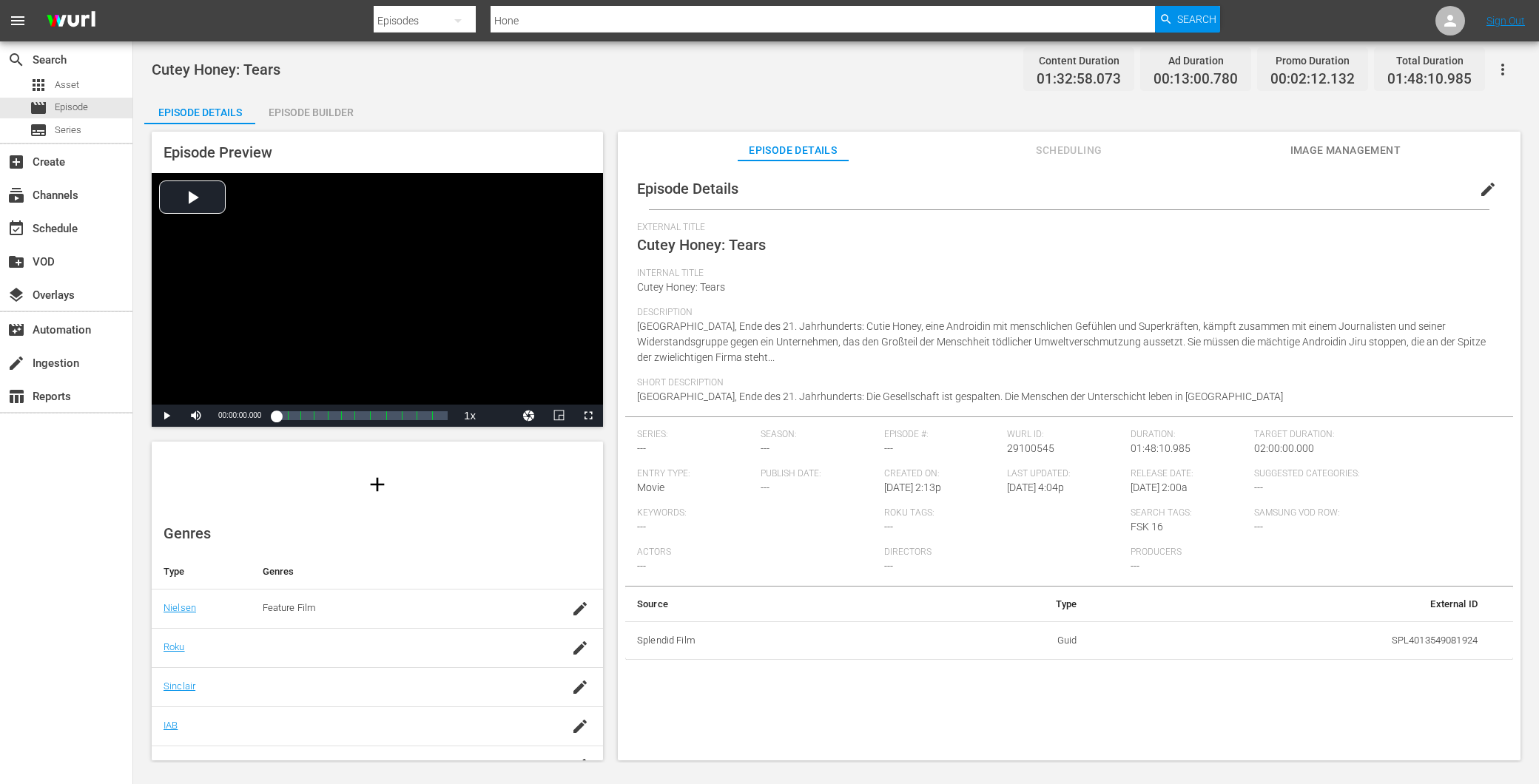
scroll to position [211, 0]
